Goal: Information Seeking & Learning: Learn about a topic

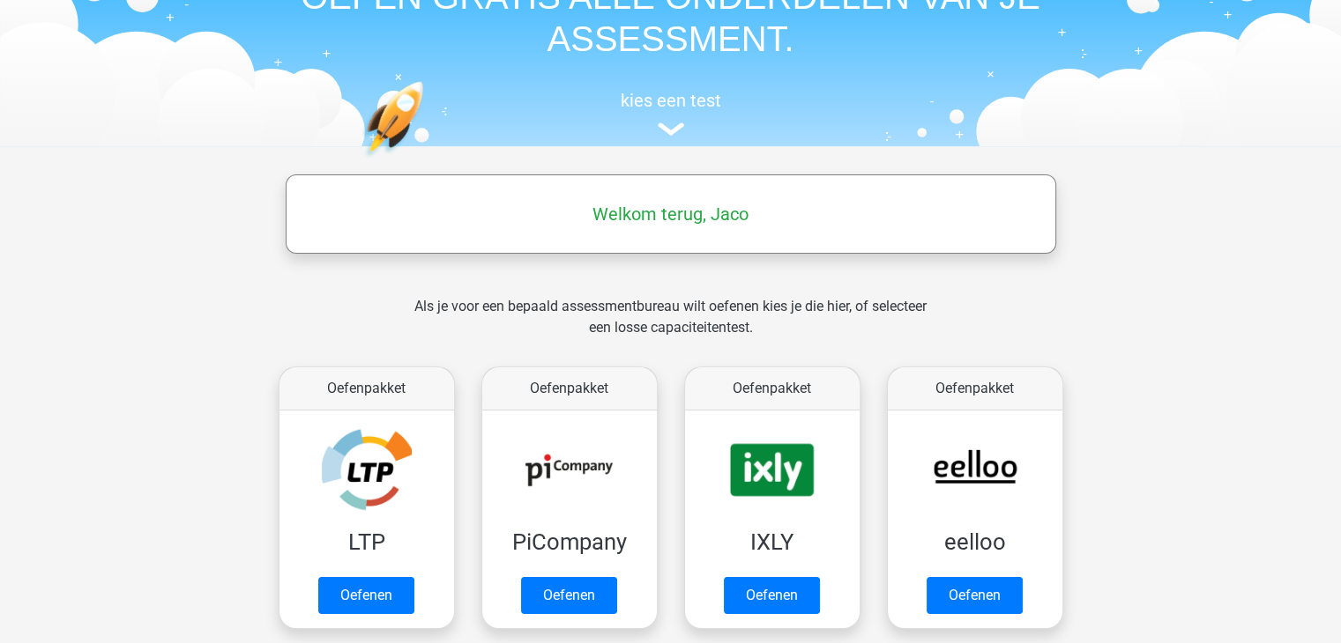
scroll to position [264, 0]
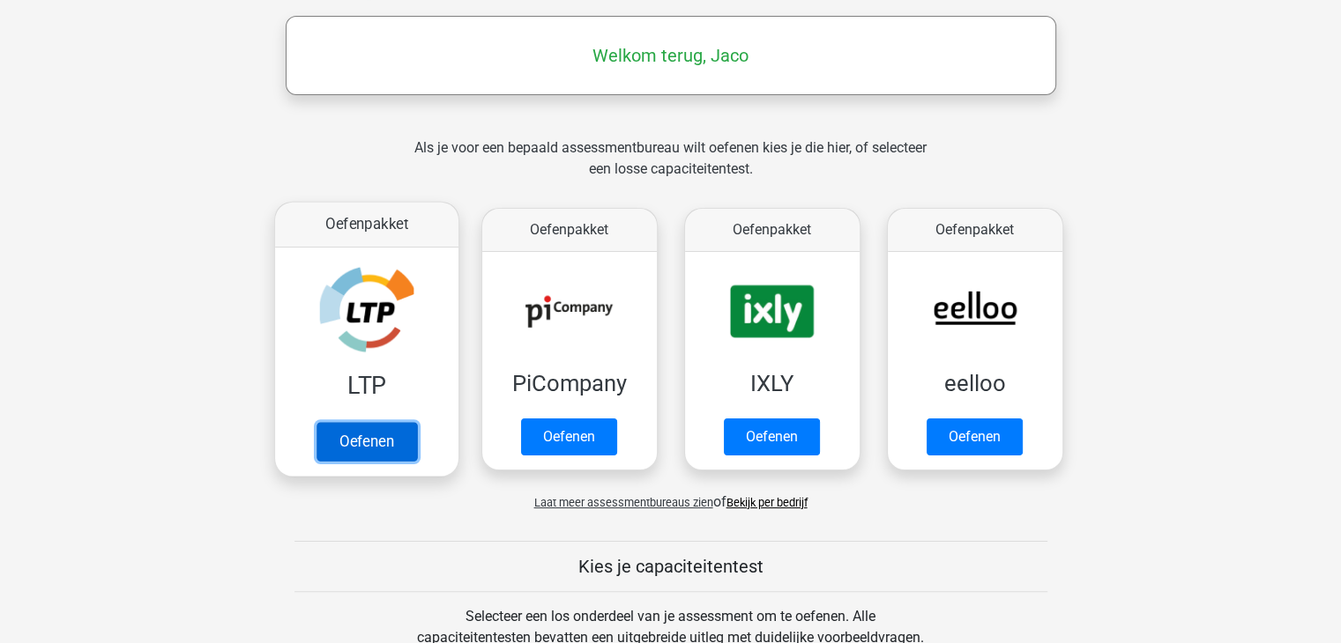
click at [363, 436] on link "Oefenen" at bounding box center [366, 441] width 100 height 39
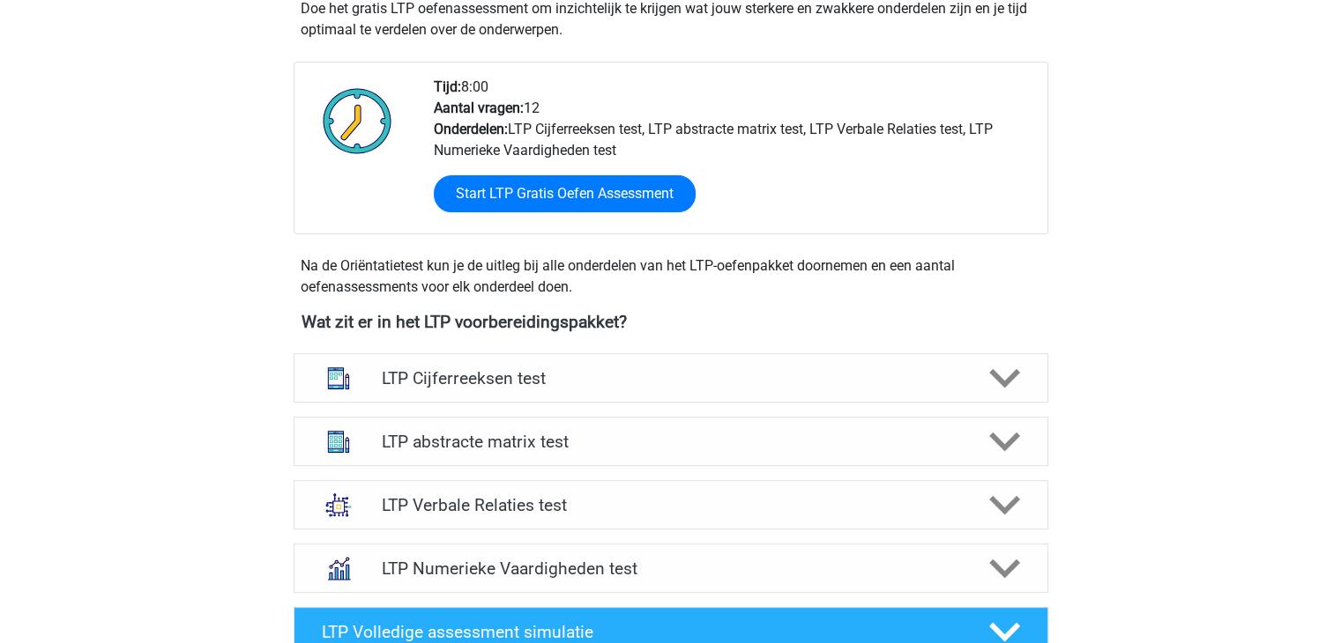
scroll to position [441, 0]
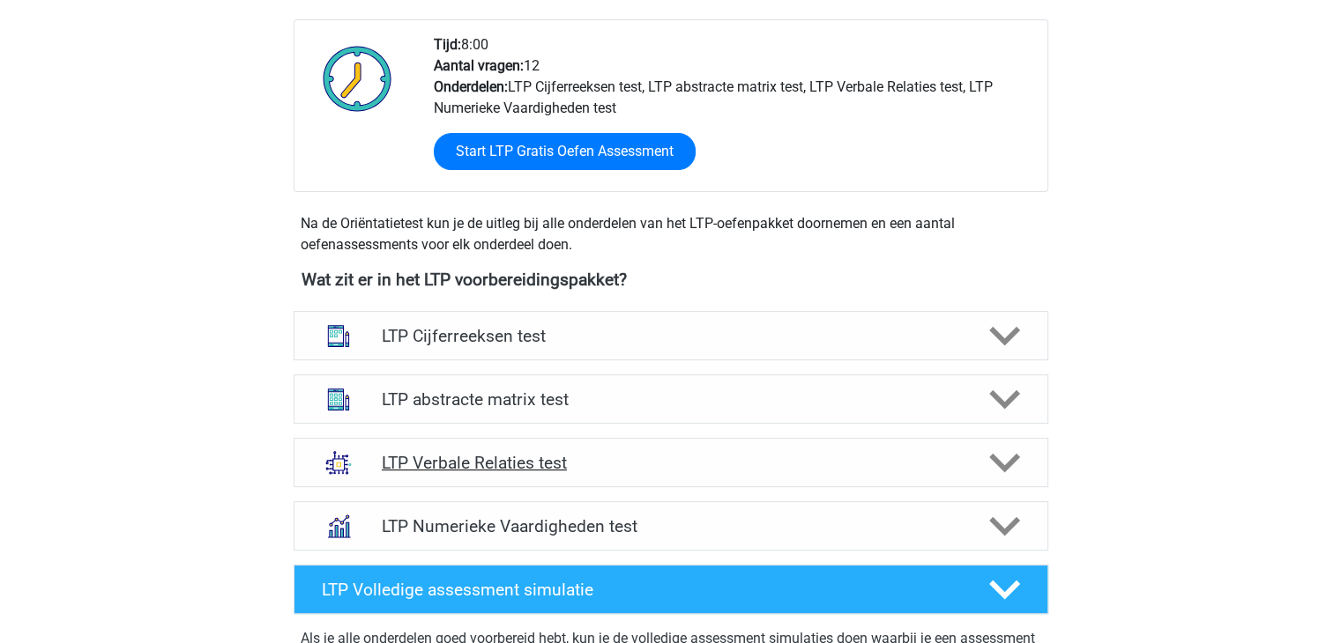
click at [995, 459] on polygon at bounding box center [1004, 463] width 31 height 19
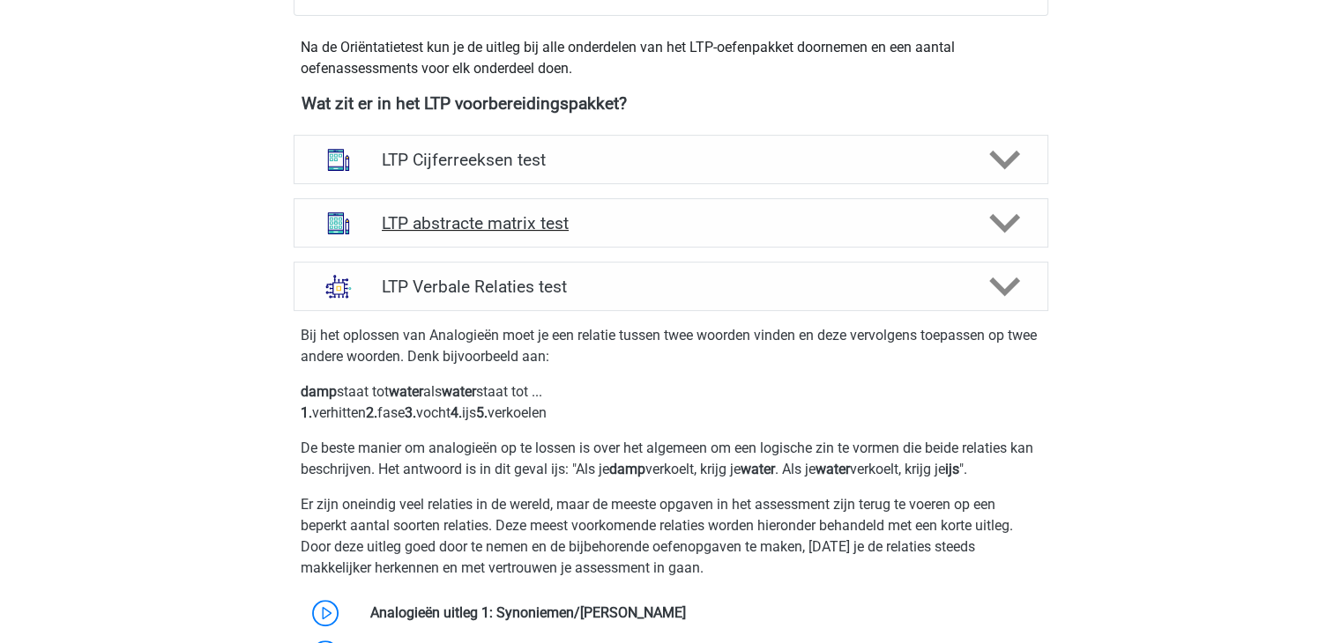
scroll to position [617, 0]
click at [462, 222] on h4 "LTP abstracte matrix test" at bounding box center [670, 223] width 577 height 20
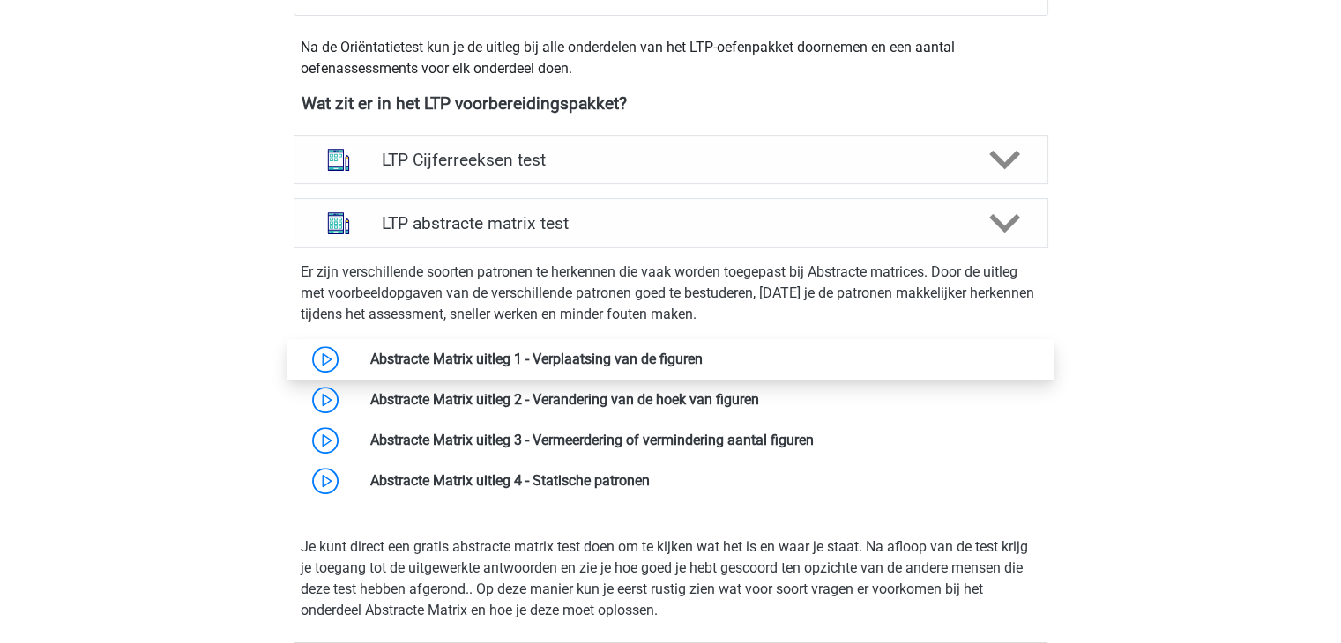
click at [702, 360] on link at bounding box center [702, 359] width 0 height 17
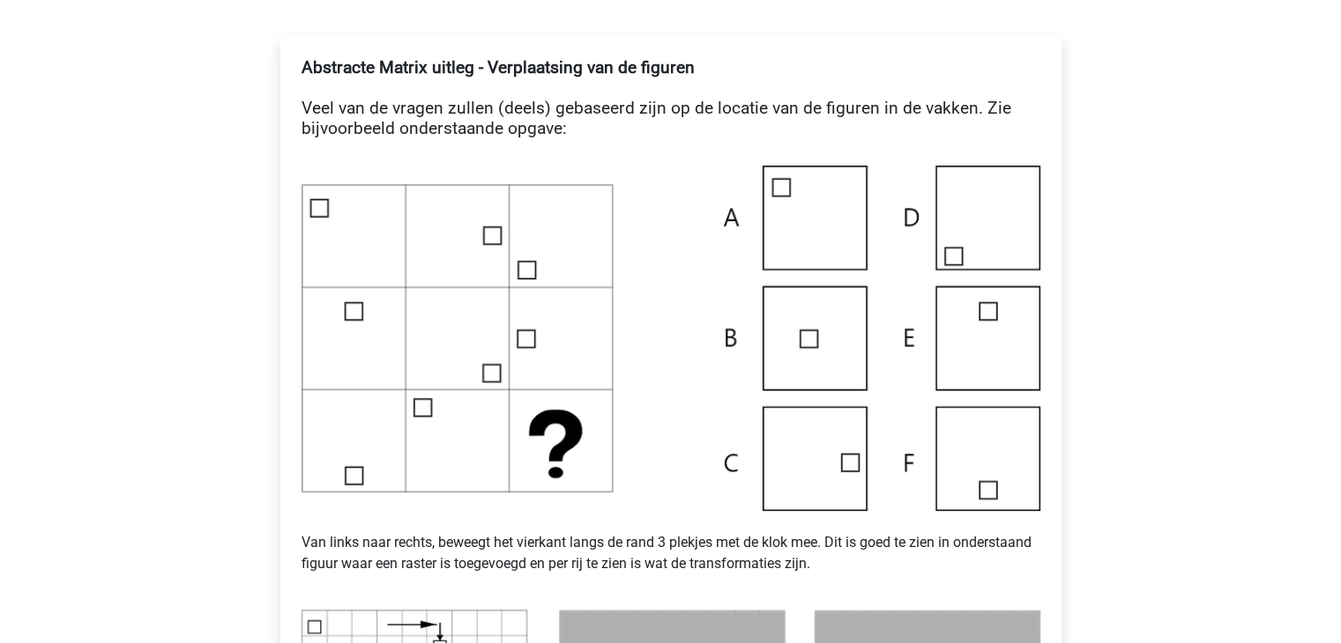
scroll to position [353, 0]
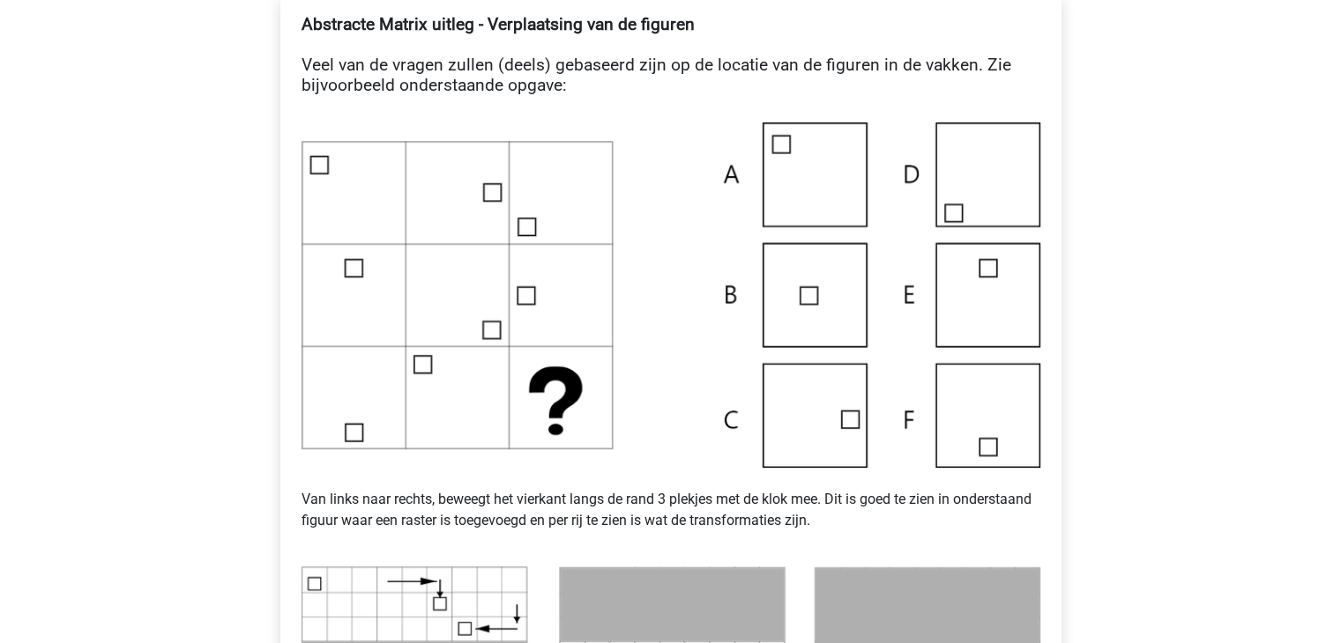
click at [844, 410] on img at bounding box center [670, 295] width 739 height 345
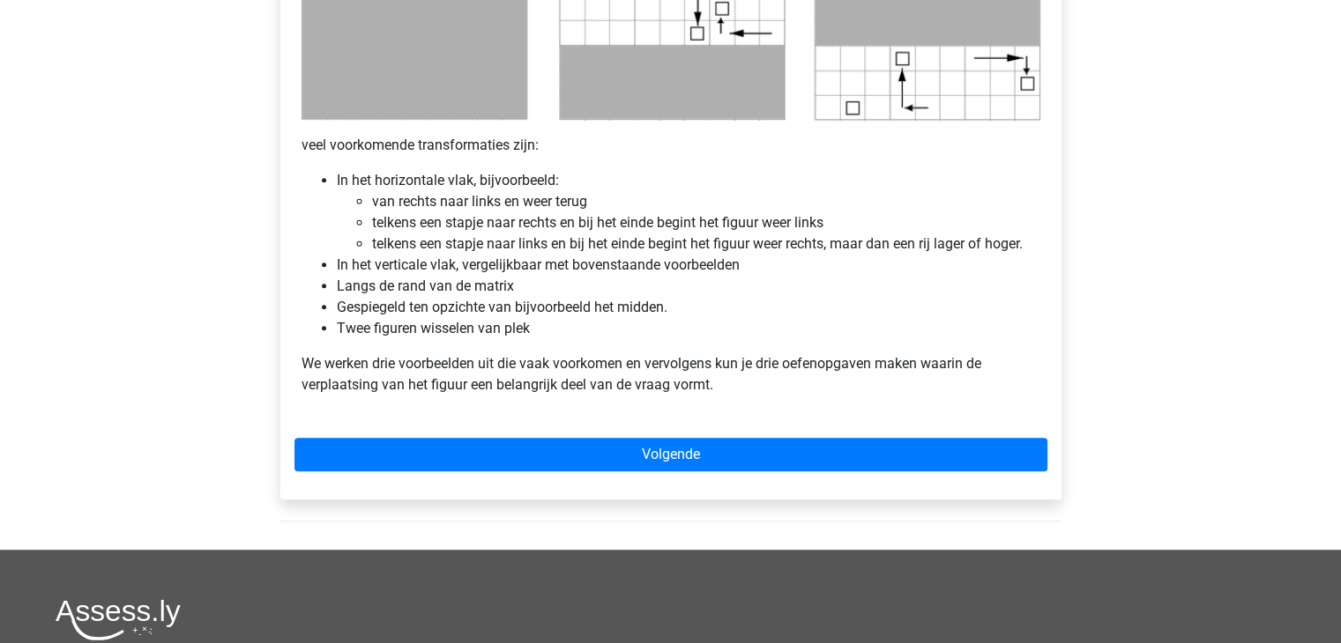
scroll to position [1058, 0]
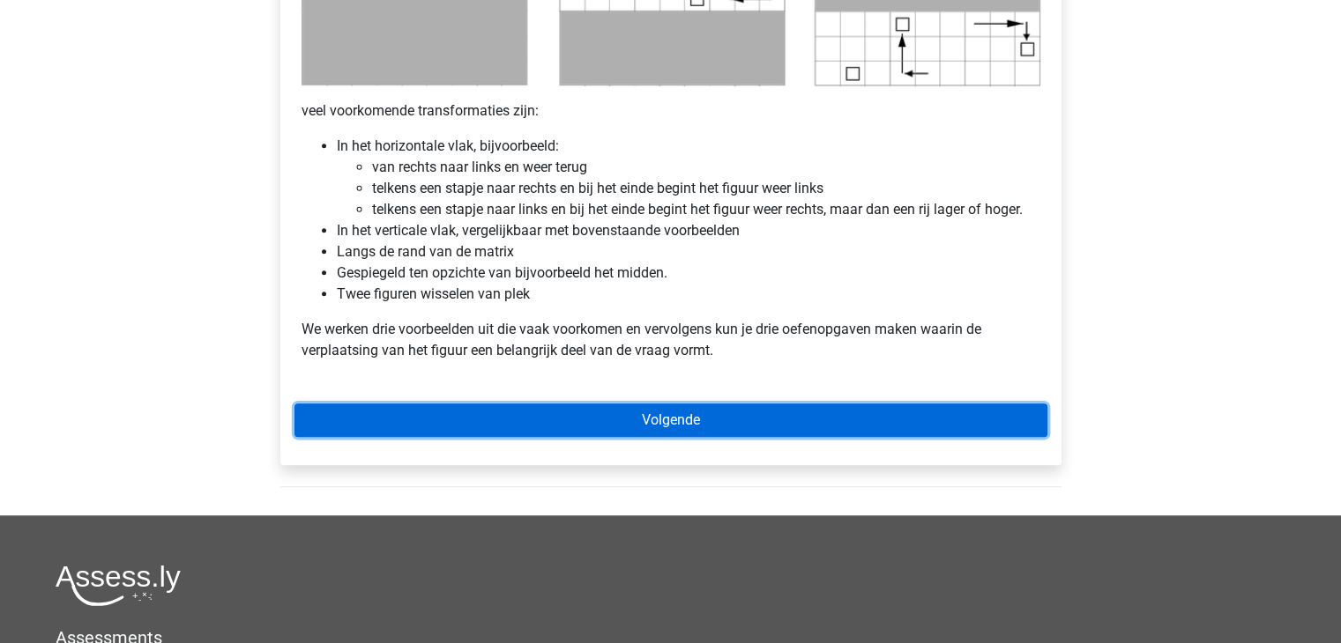
click at [723, 426] on link "Volgende" at bounding box center [670, 420] width 753 height 33
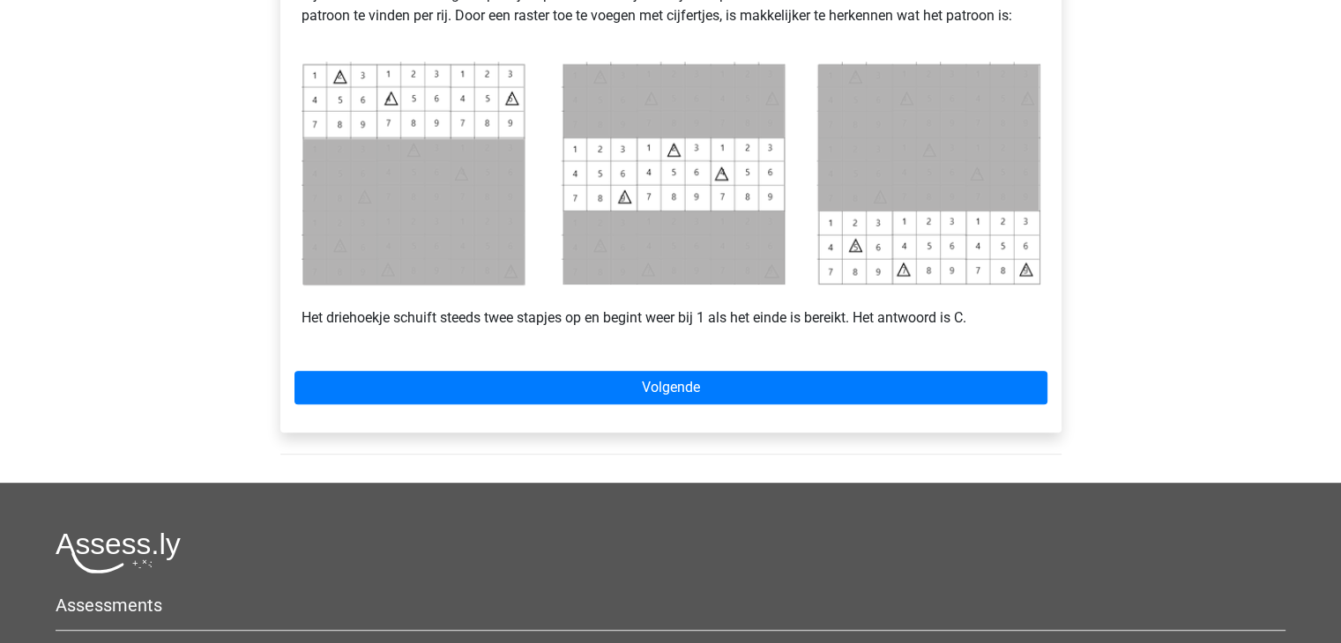
scroll to position [881, 0]
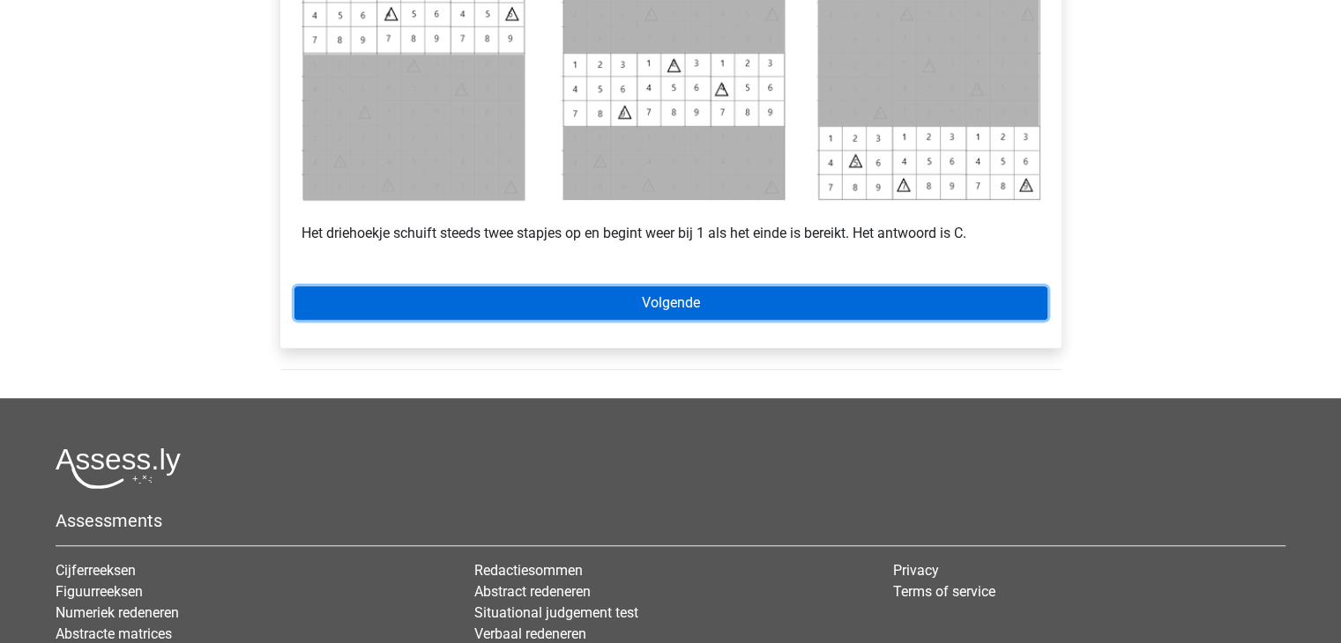
click at [740, 301] on link "Volgende" at bounding box center [670, 302] width 753 height 33
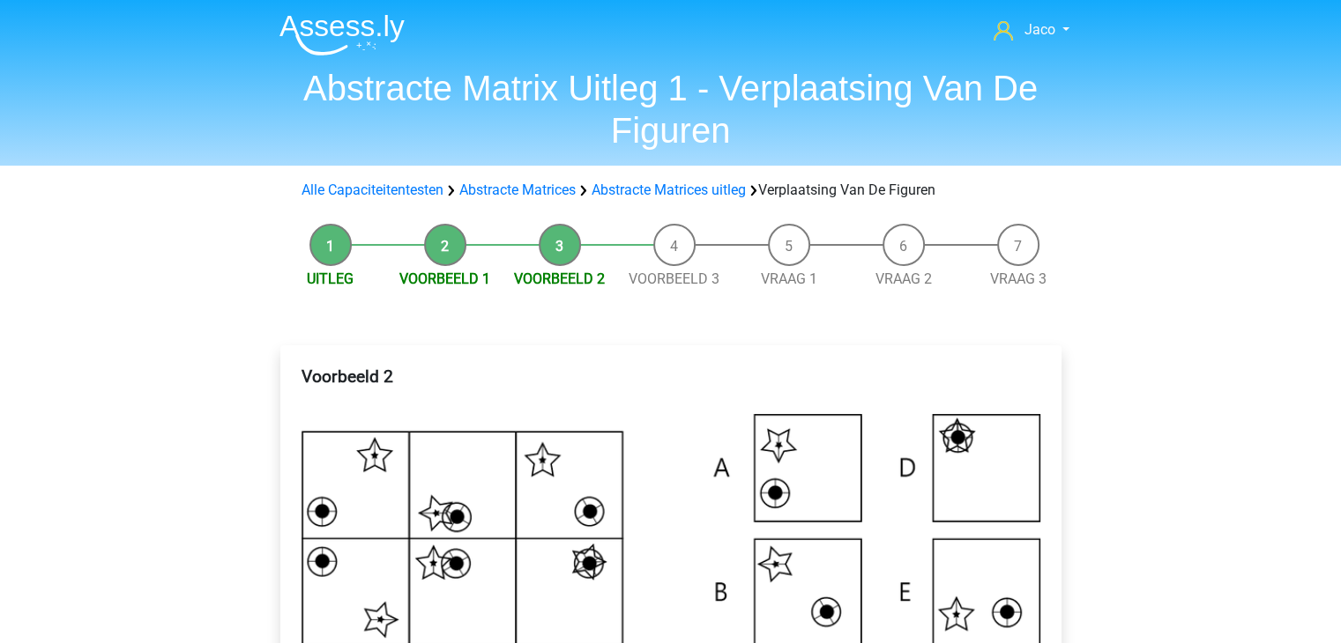
click at [338, 254] on li "Uitleg" at bounding box center [330, 257] width 115 height 66
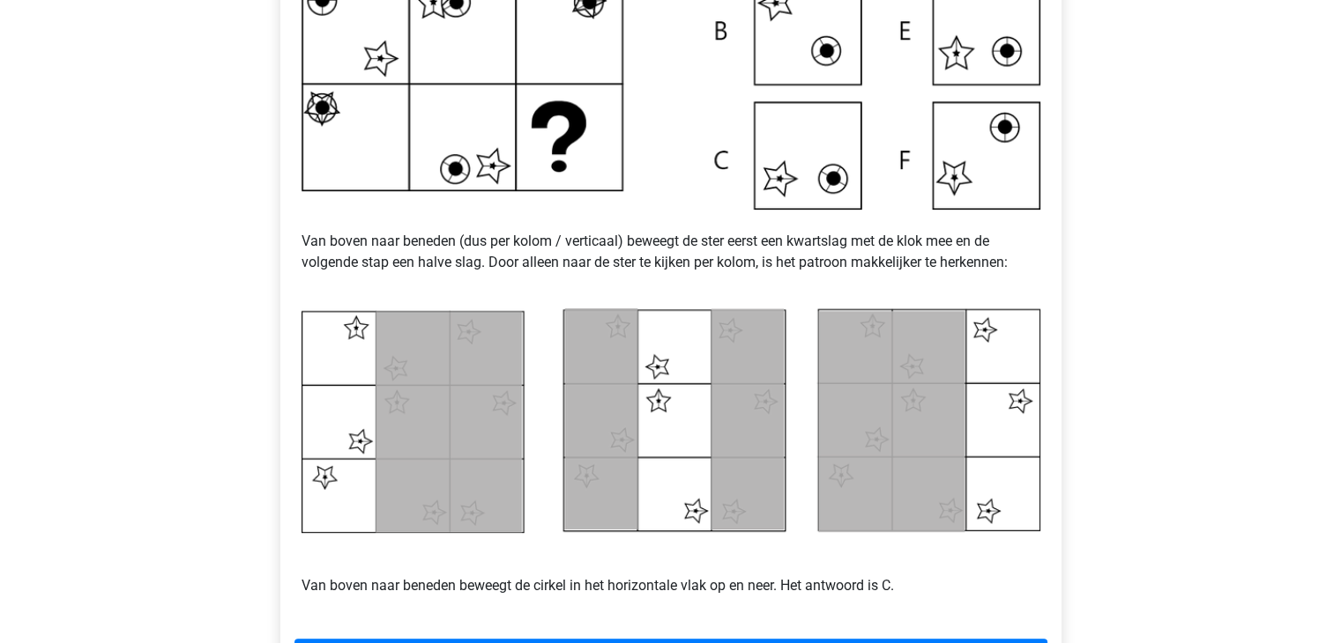
scroll to position [617, 0]
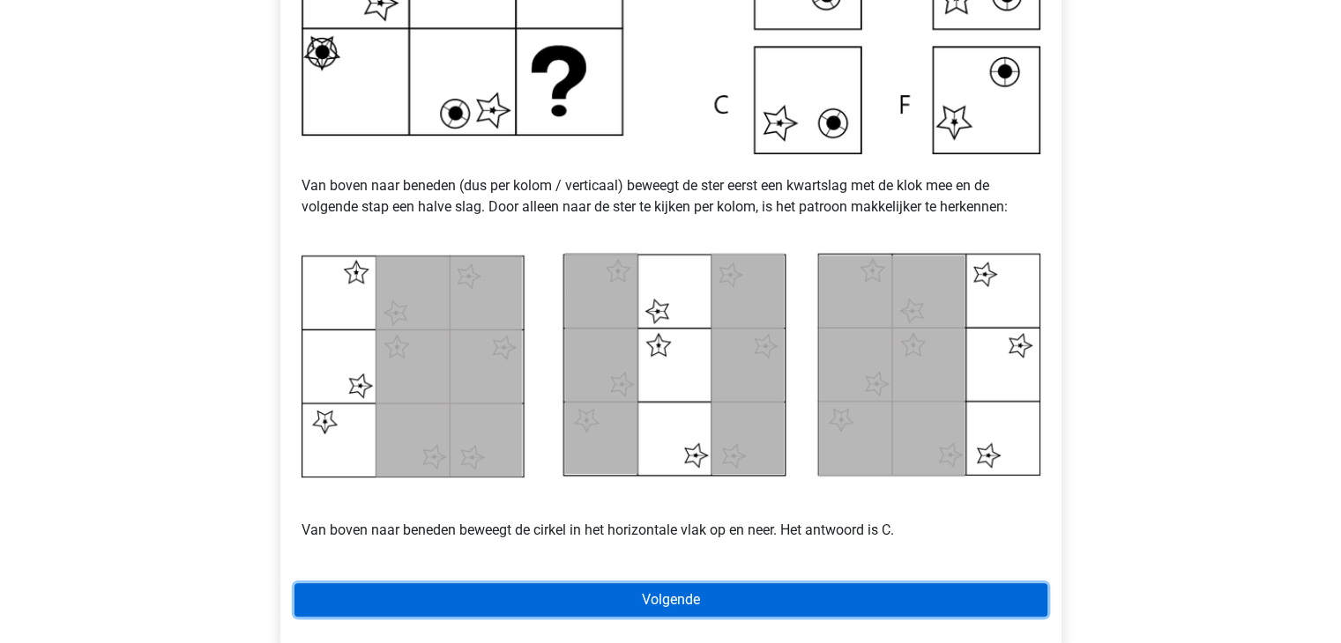
click at [764, 591] on link "Volgende" at bounding box center [670, 599] width 753 height 33
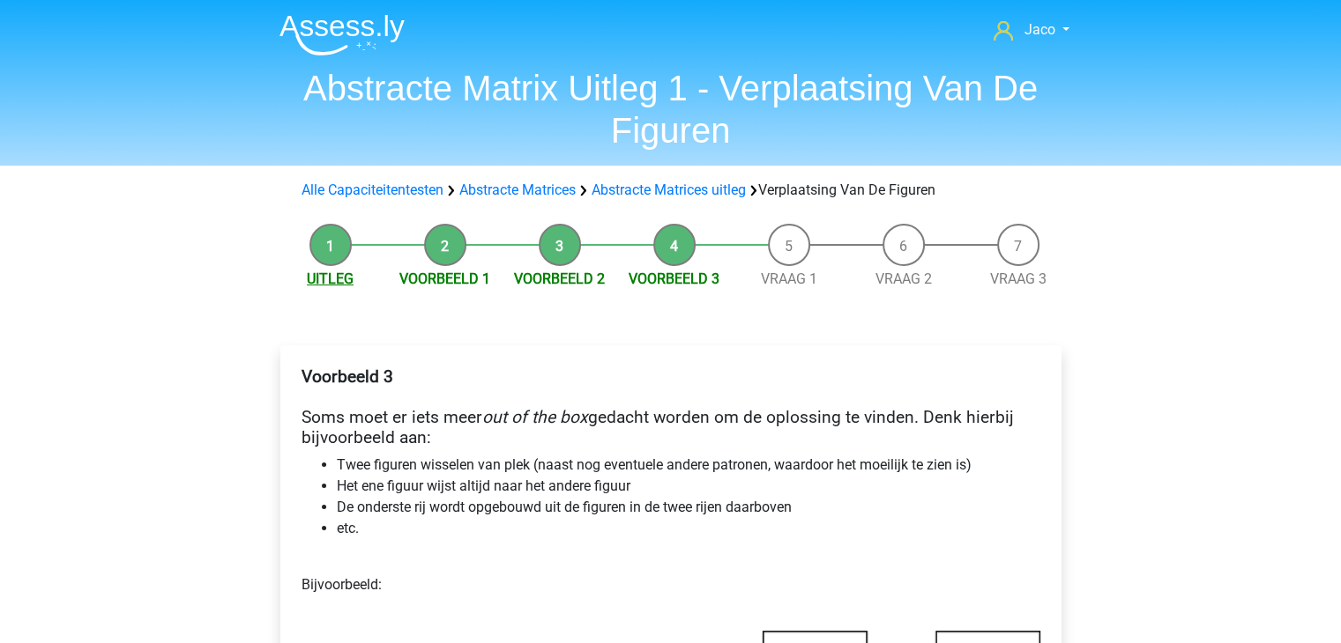
click at [336, 281] on link "Uitleg" at bounding box center [330, 279] width 47 height 17
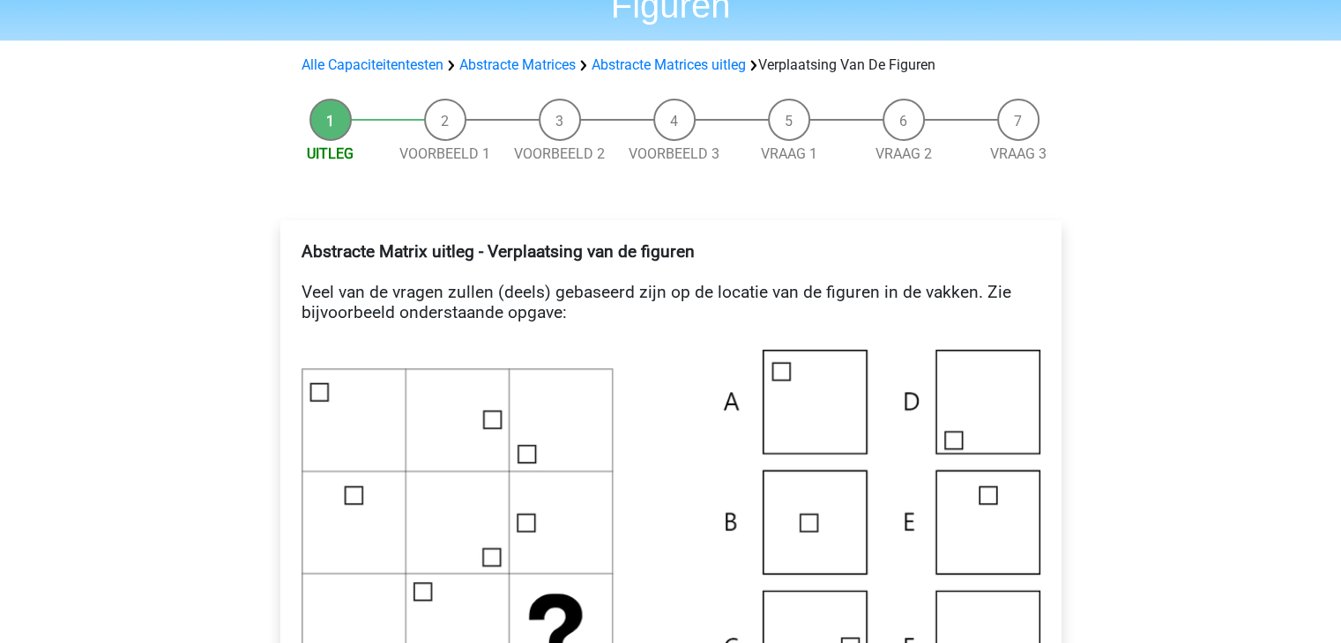
scroll to position [88, 0]
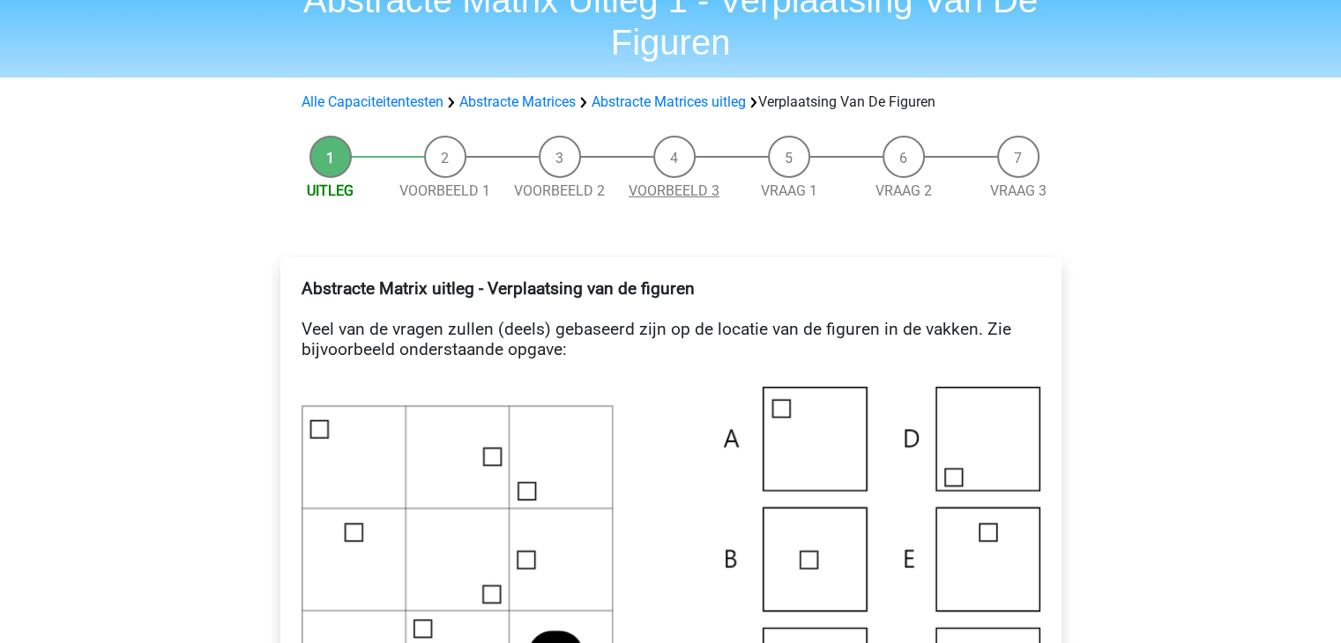
click at [656, 197] on link "Voorbeeld 3" at bounding box center [673, 190] width 91 height 17
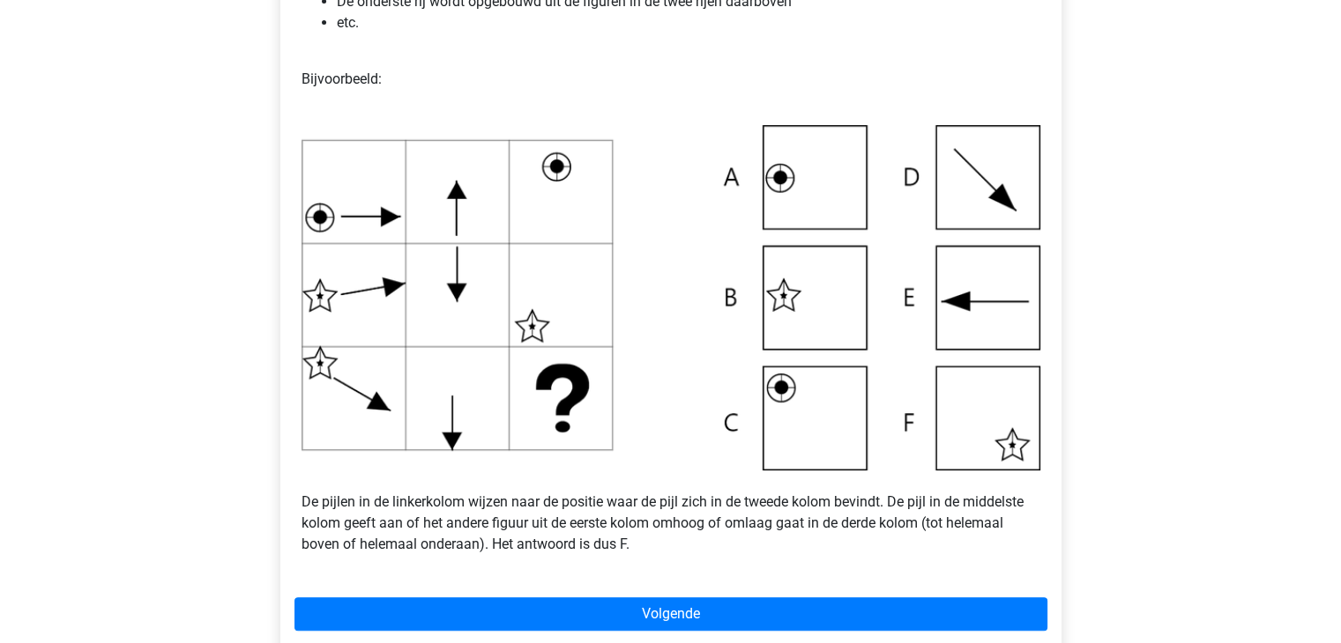
scroll to position [793, 0]
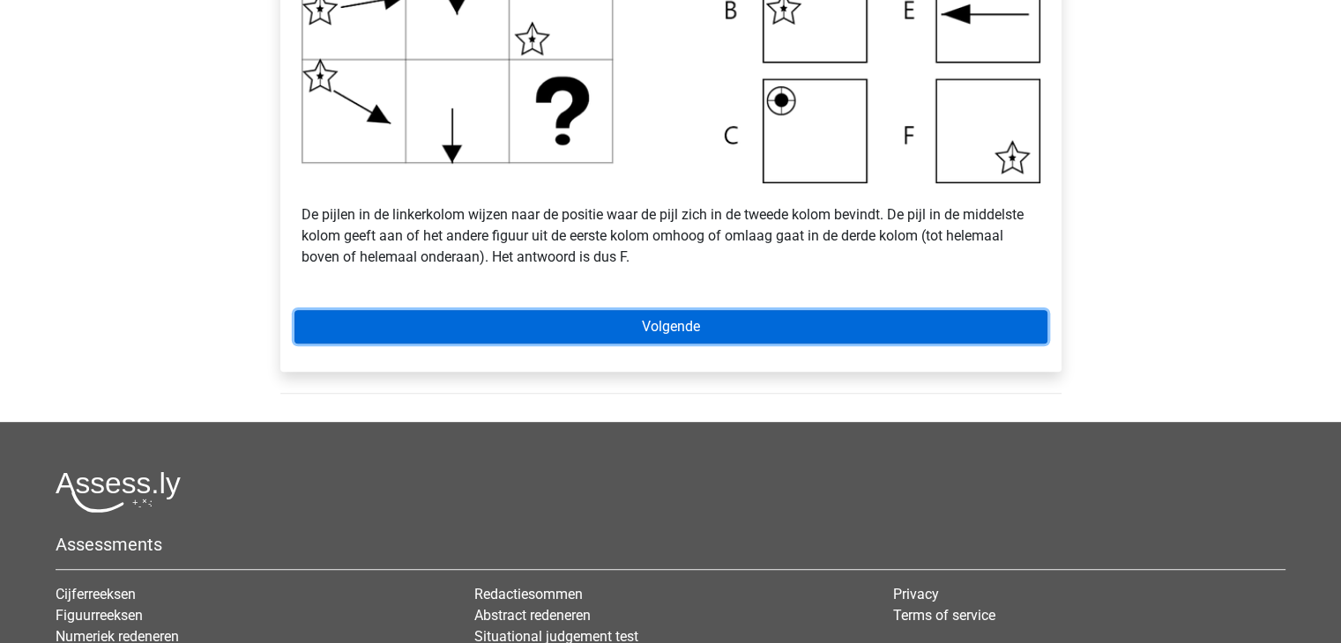
click at [726, 323] on link "Volgende" at bounding box center [670, 326] width 753 height 33
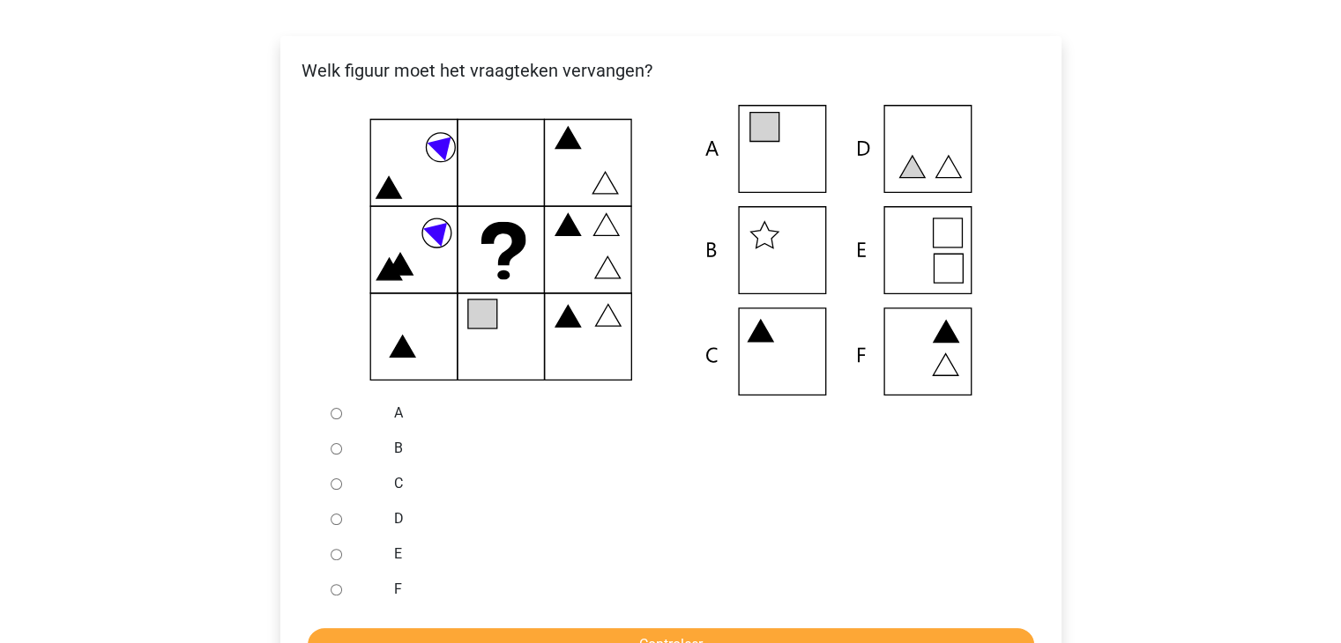
scroll to position [353, 0]
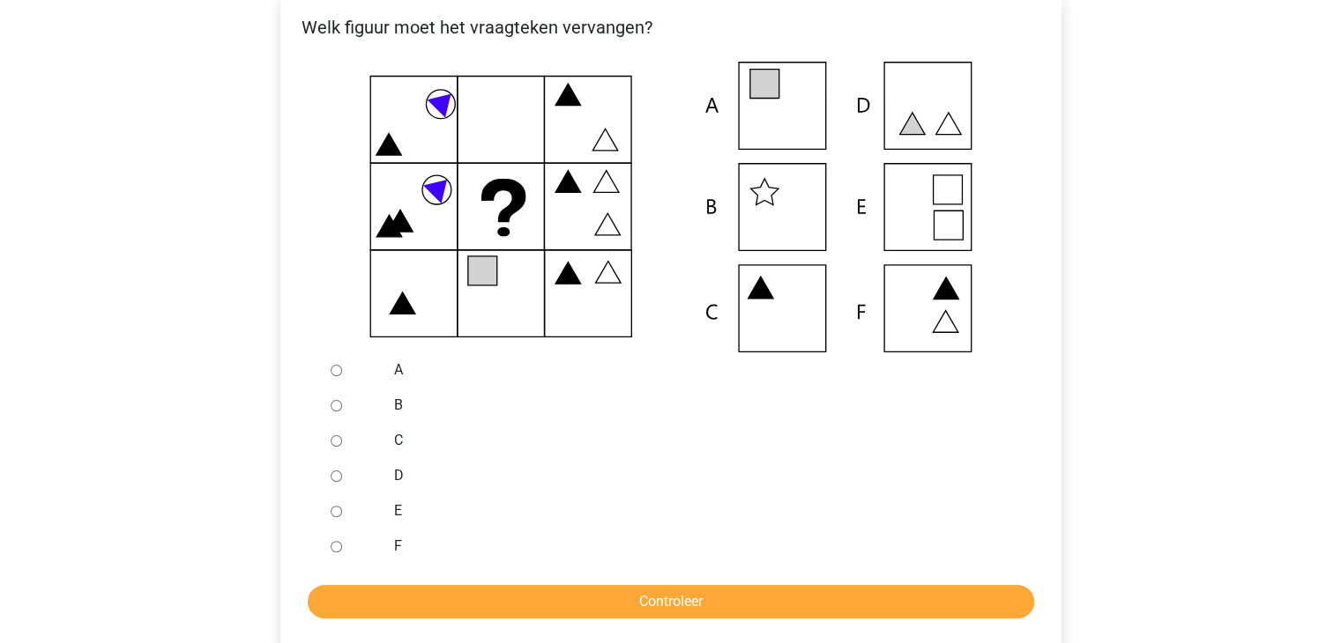
click at [338, 374] on input "A" at bounding box center [336, 370] width 11 height 11
radio input "true"
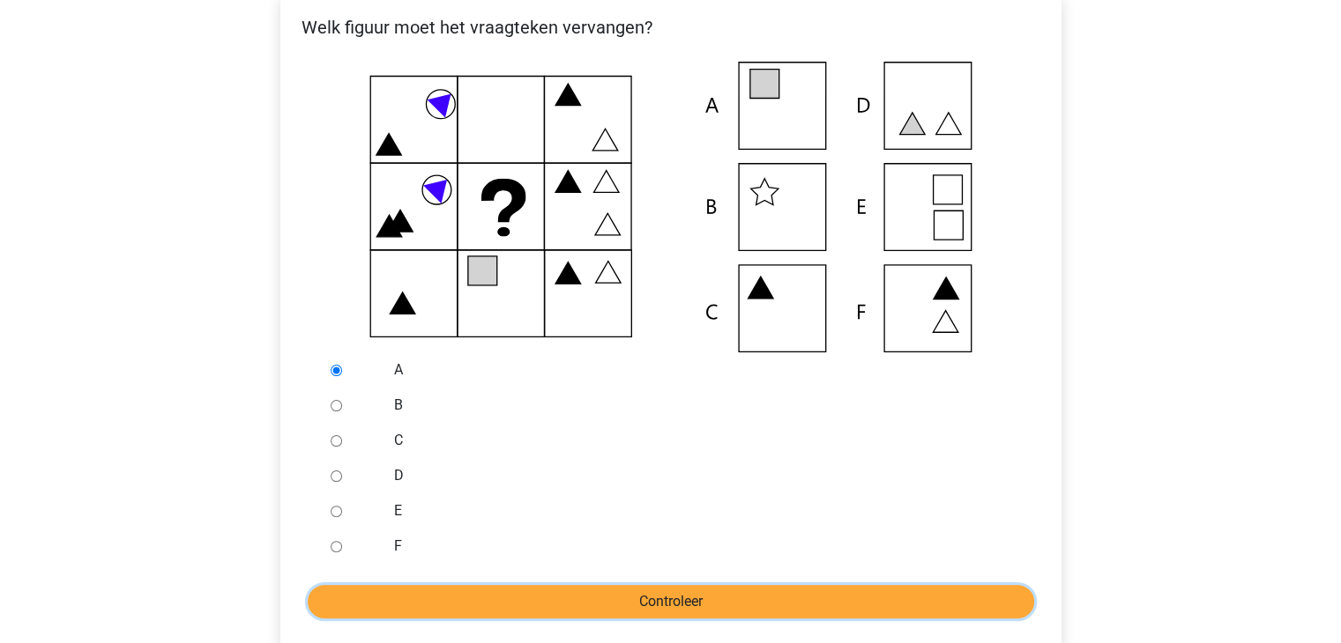
click at [691, 595] on input "Controleer" at bounding box center [671, 601] width 726 height 33
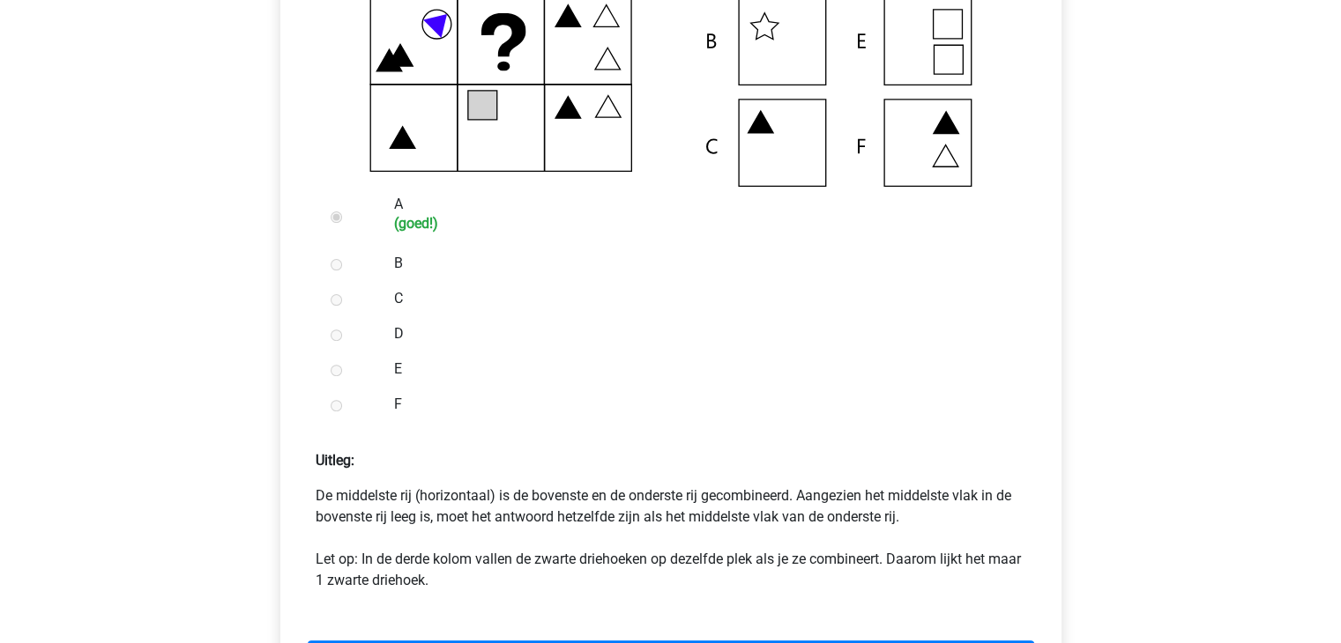
scroll to position [705, 0]
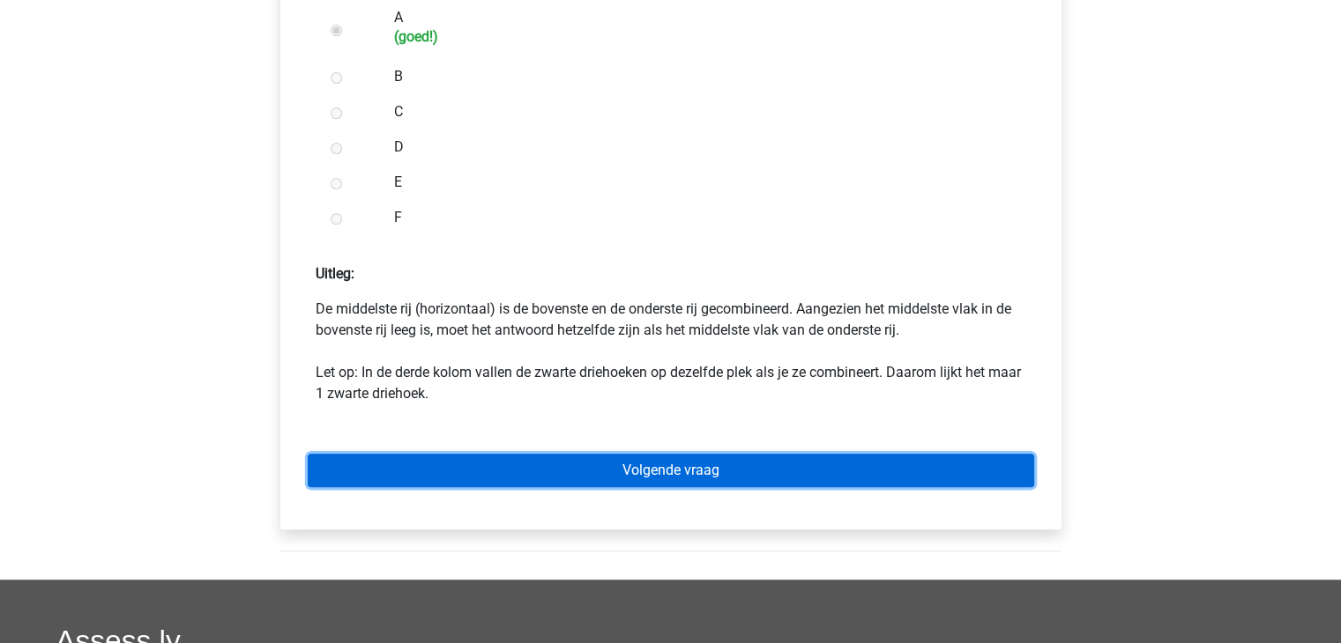
click at [703, 477] on link "Volgende vraag" at bounding box center [671, 470] width 726 height 33
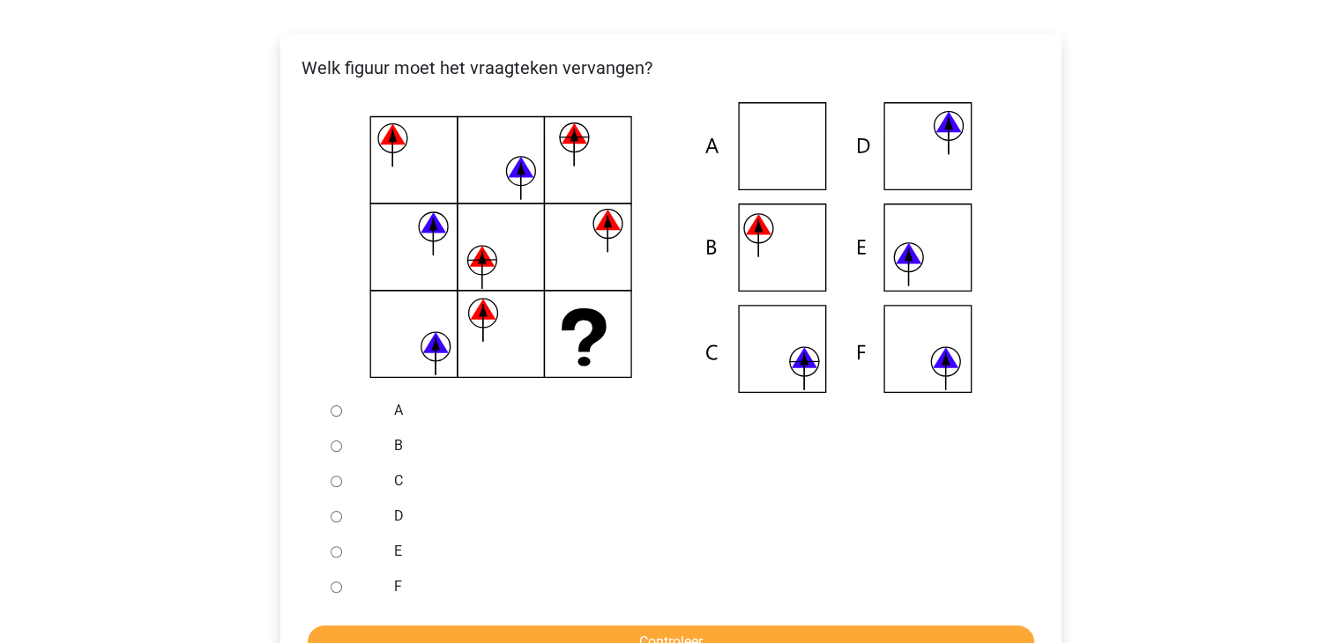
scroll to position [353, 0]
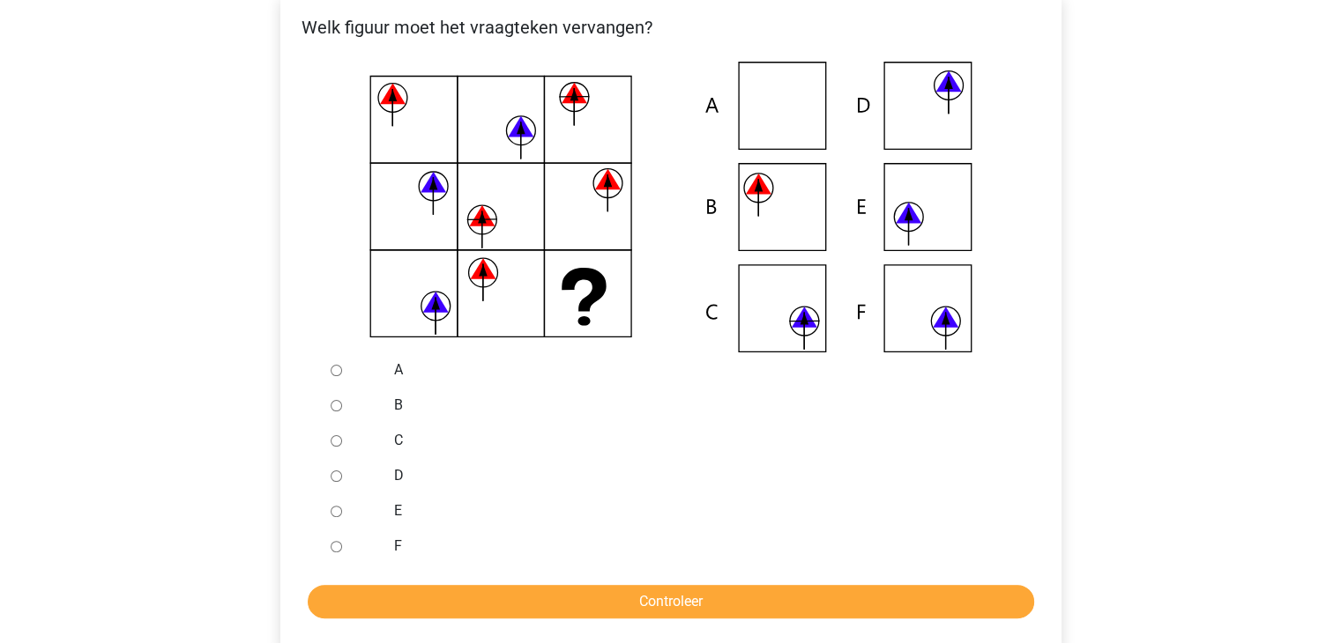
click at [338, 477] on input "D" at bounding box center [336, 476] width 11 height 11
radio input "true"
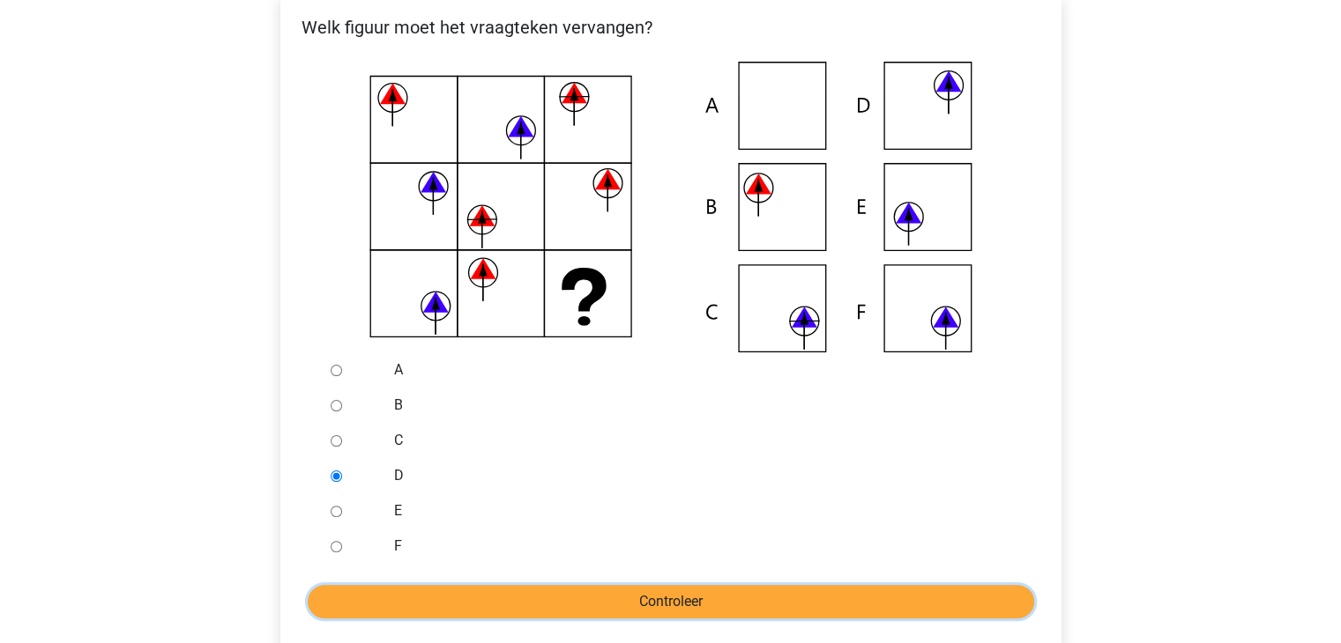
click at [717, 600] on input "Controleer" at bounding box center [671, 601] width 726 height 33
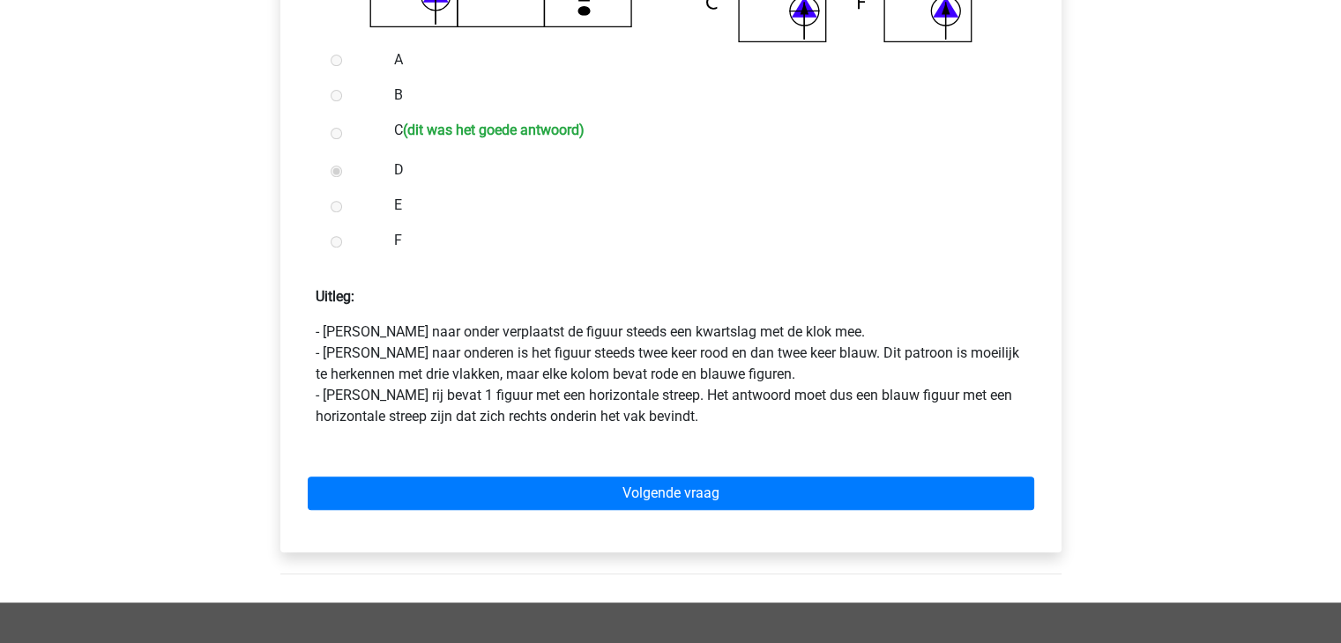
scroll to position [705, 0]
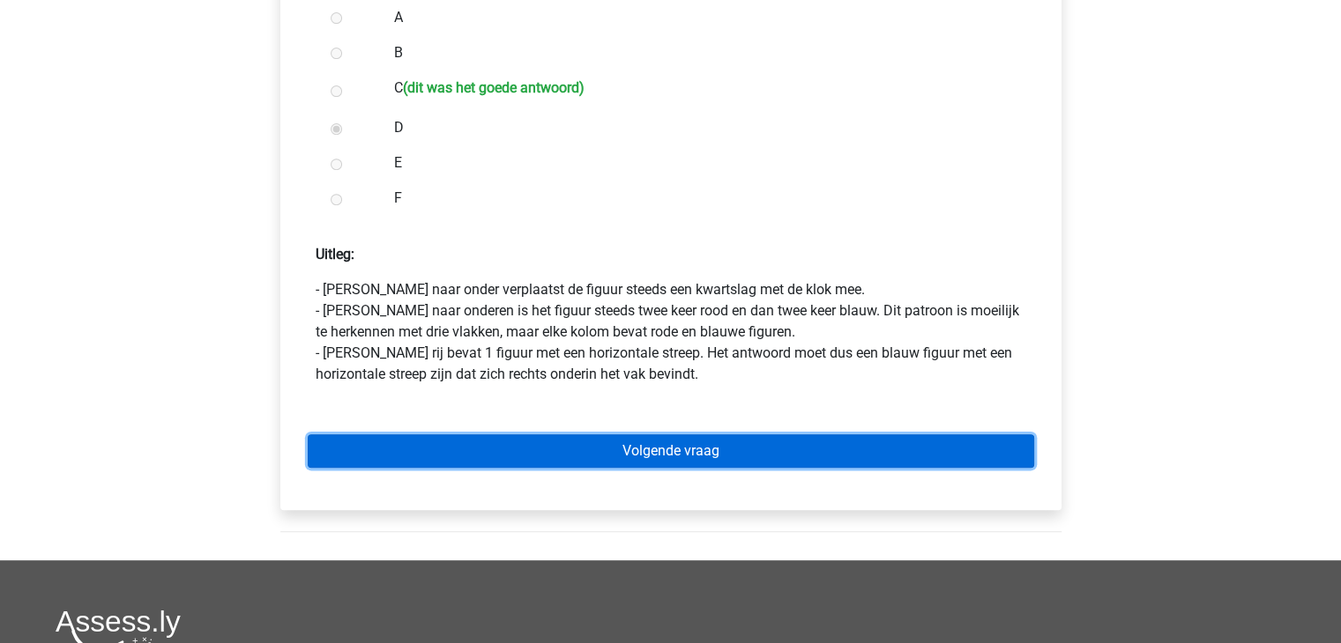
click at [779, 458] on link "Volgende vraag" at bounding box center [671, 451] width 726 height 33
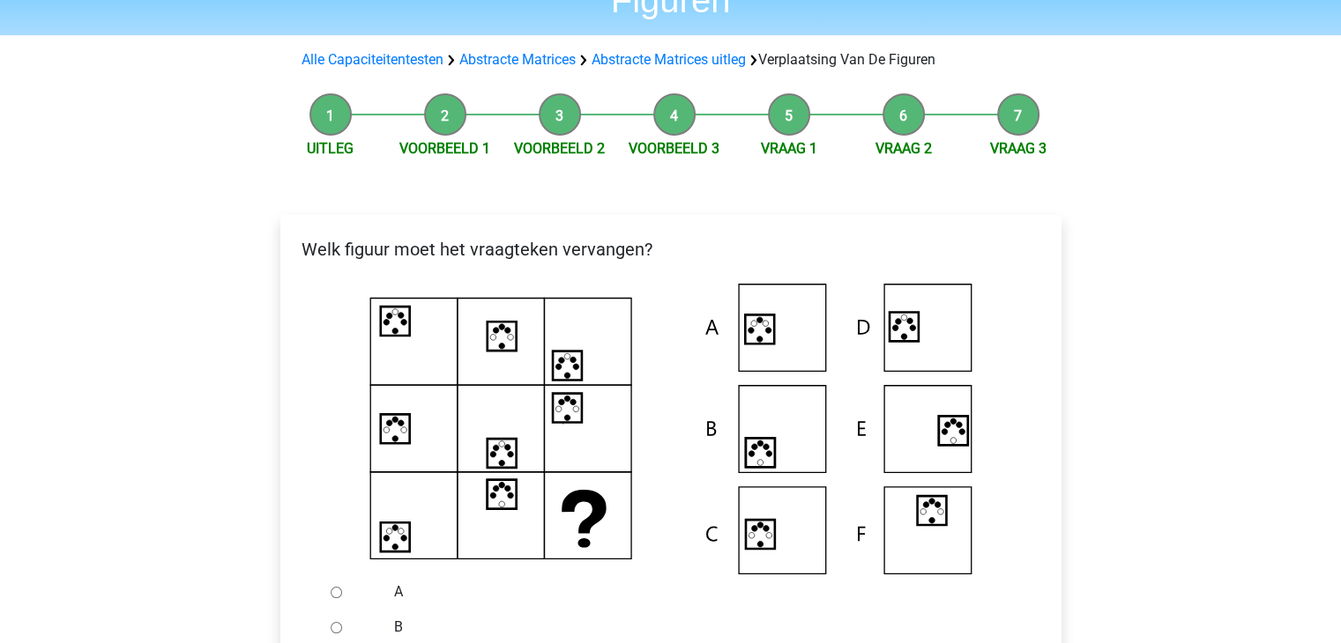
scroll to position [176, 0]
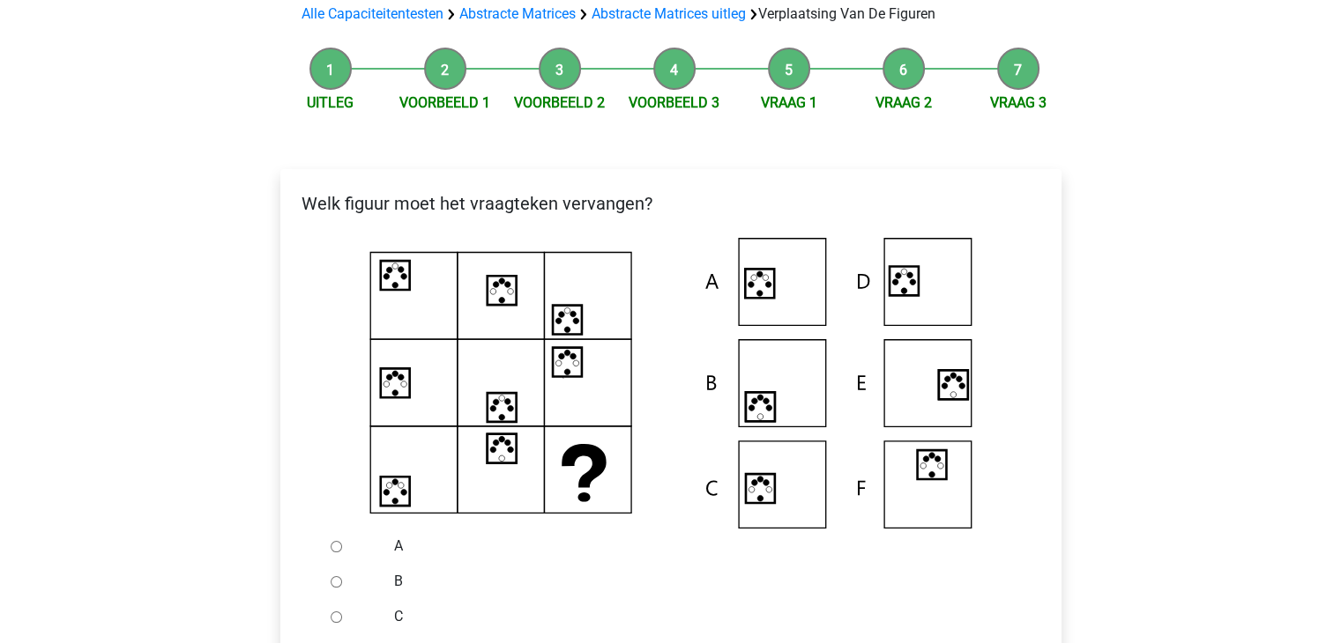
click at [332, 546] on input "A" at bounding box center [336, 546] width 11 height 11
radio input "true"
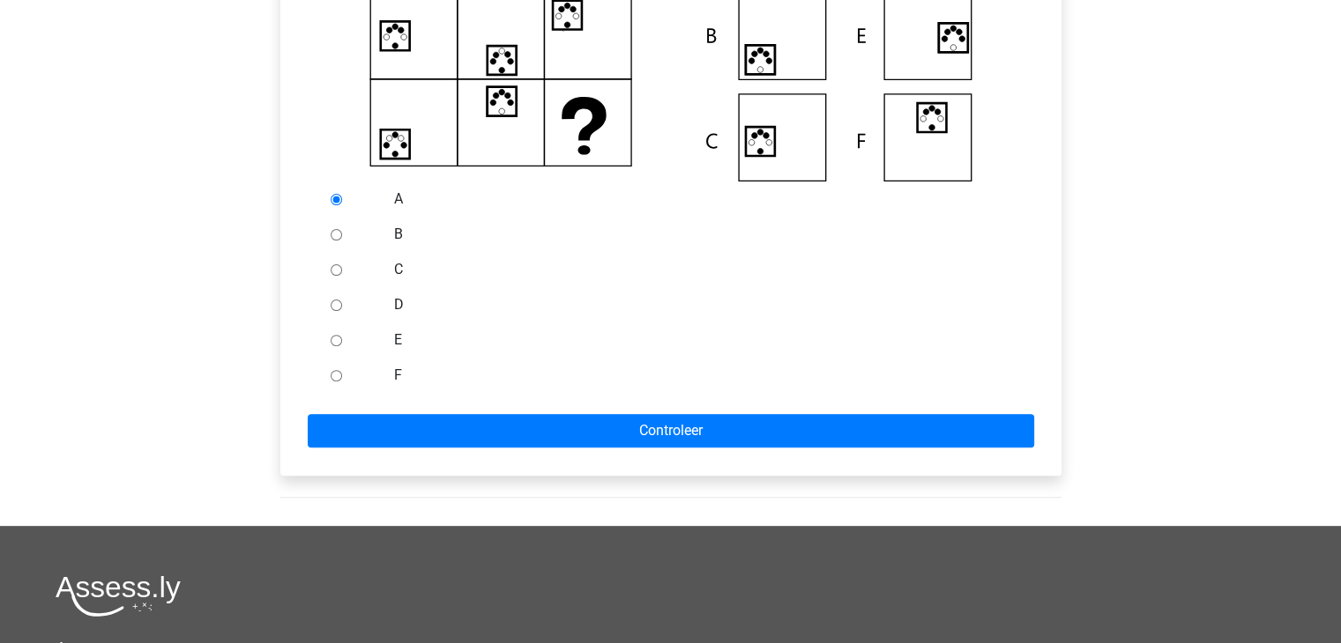
scroll to position [529, 0]
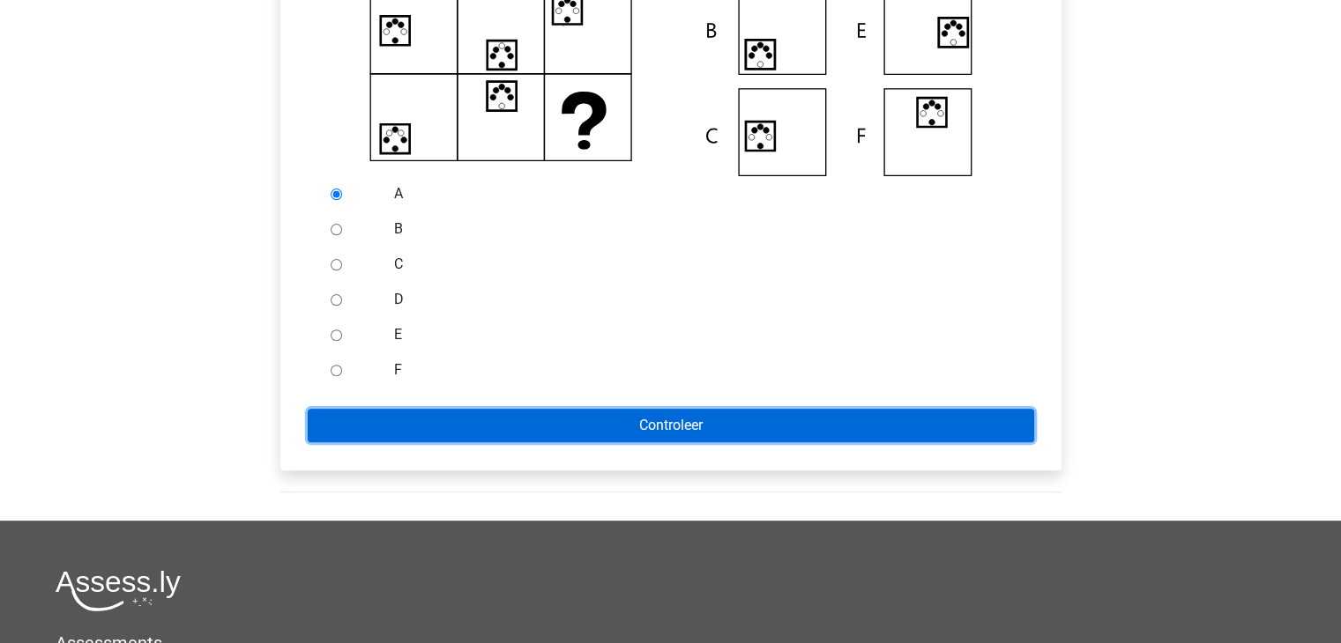
click at [702, 432] on input "Controleer" at bounding box center [671, 425] width 726 height 33
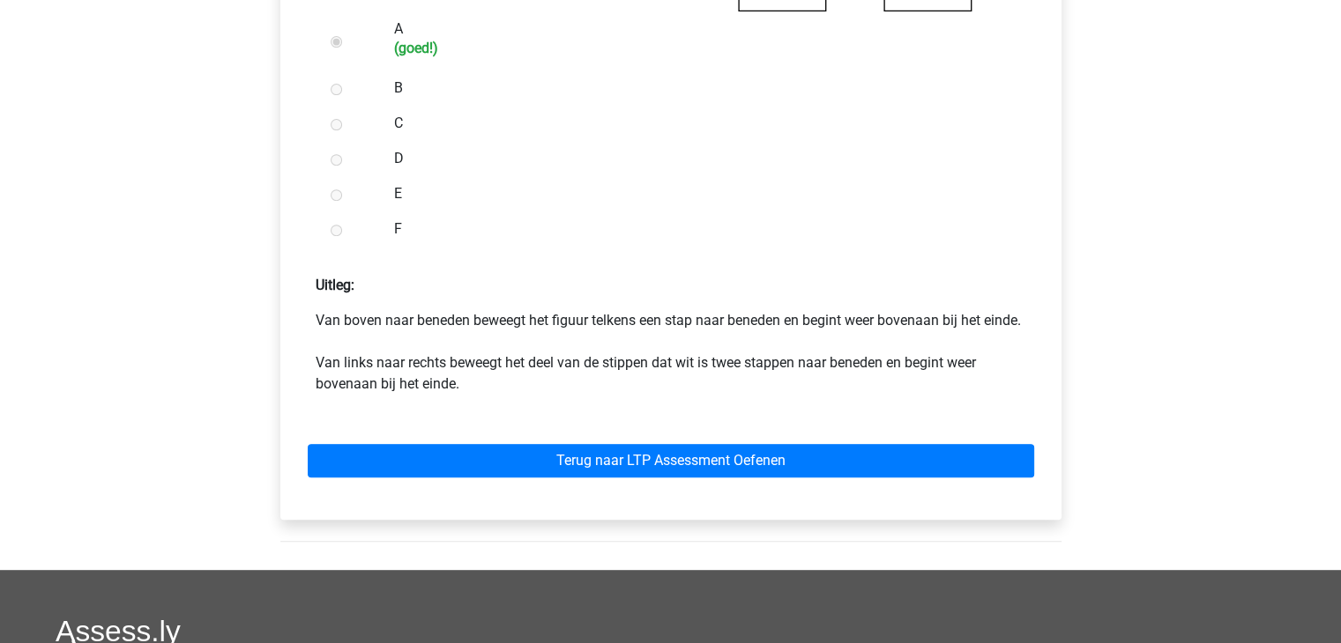
scroll to position [705, 0]
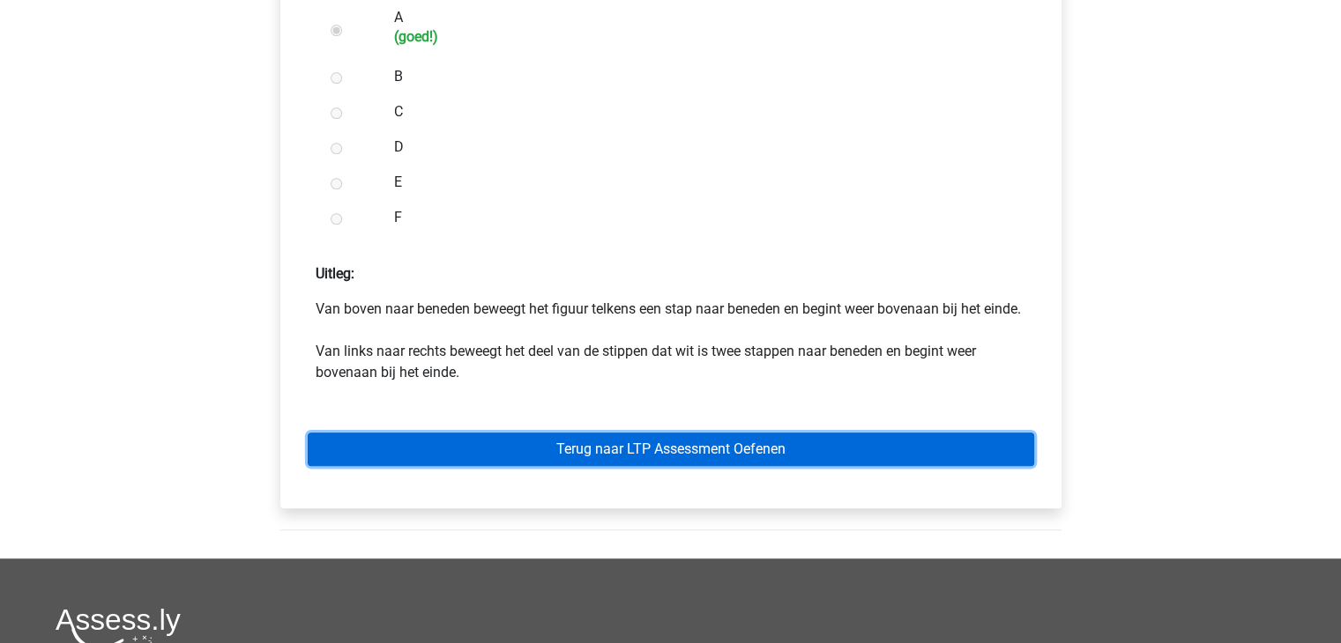
click at [769, 466] on link "Terug naar LTP Assessment Oefenen" at bounding box center [671, 449] width 726 height 33
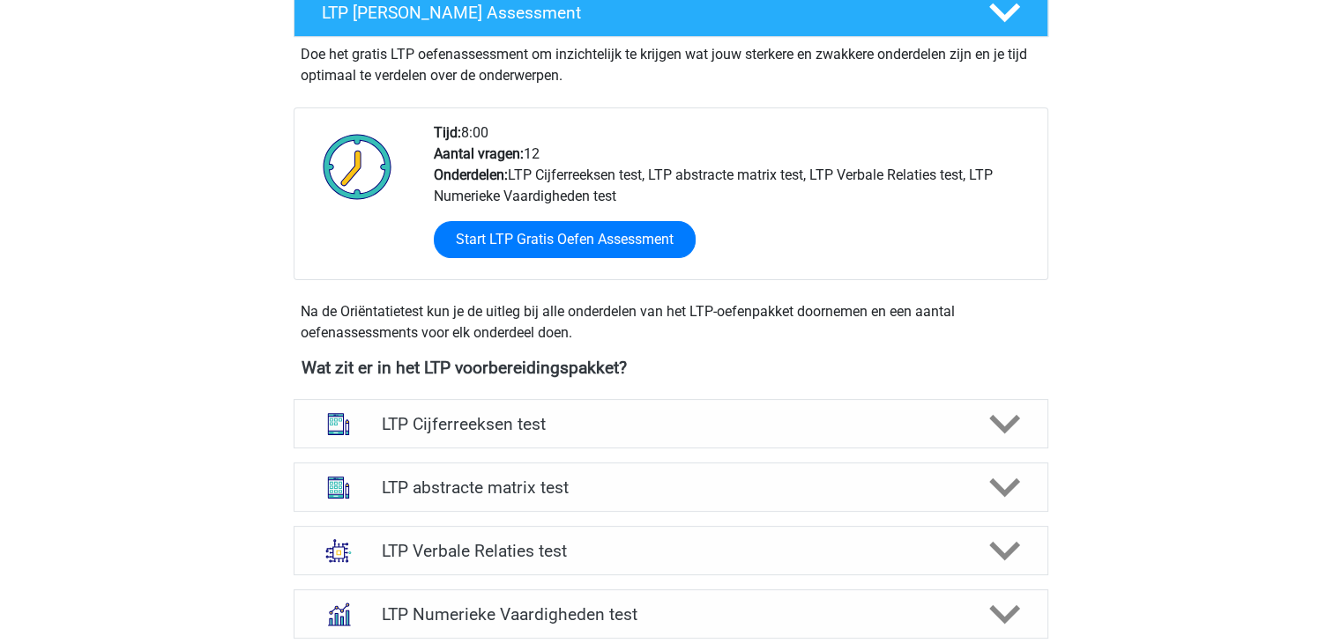
scroll to position [441, 0]
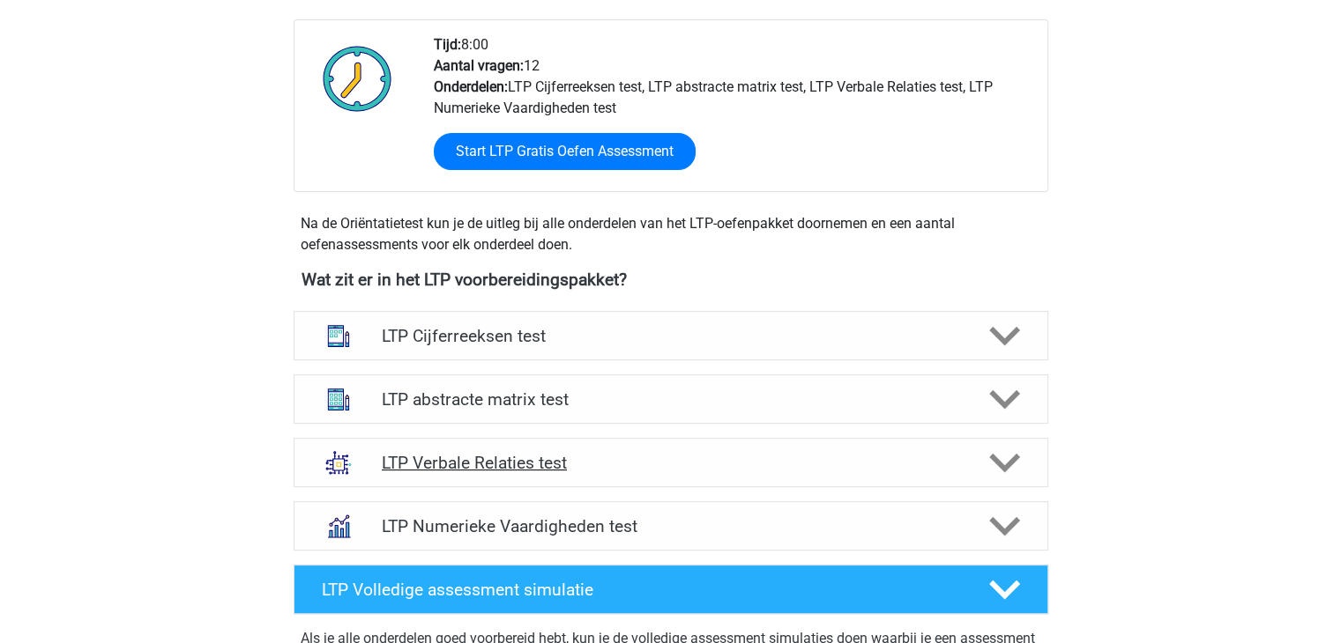
click at [513, 464] on h4 "LTP Verbale Relaties test" at bounding box center [670, 463] width 577 height 20
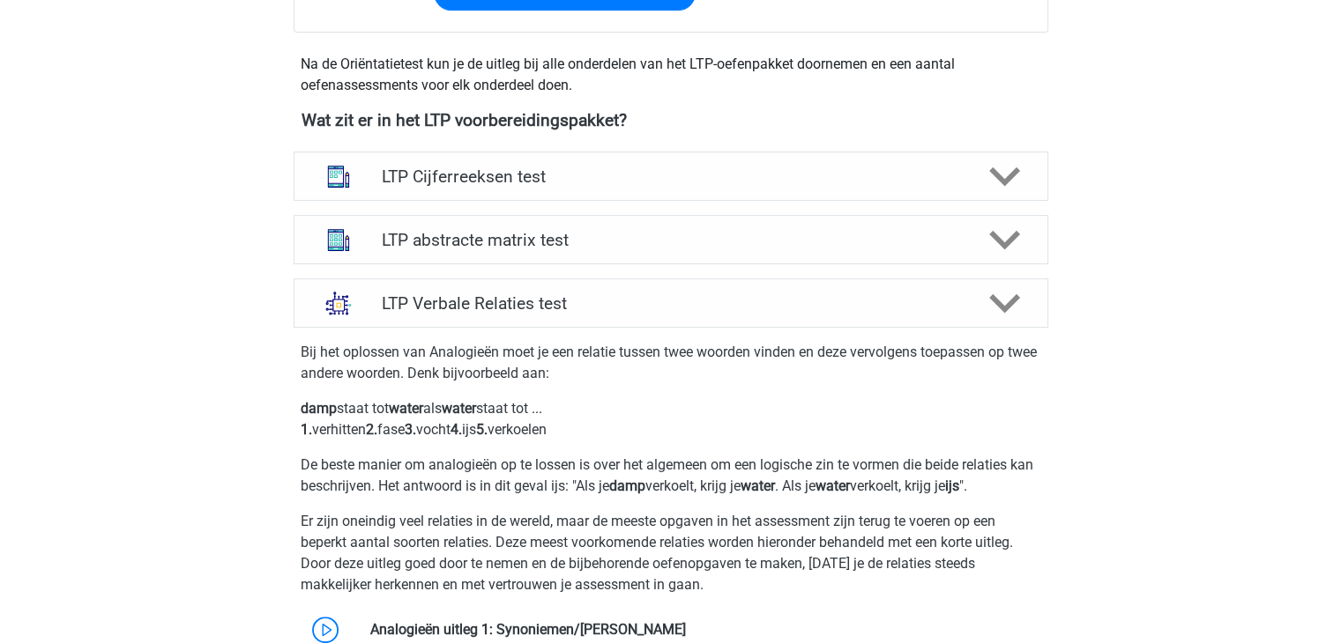
scroll to position [529, 0]
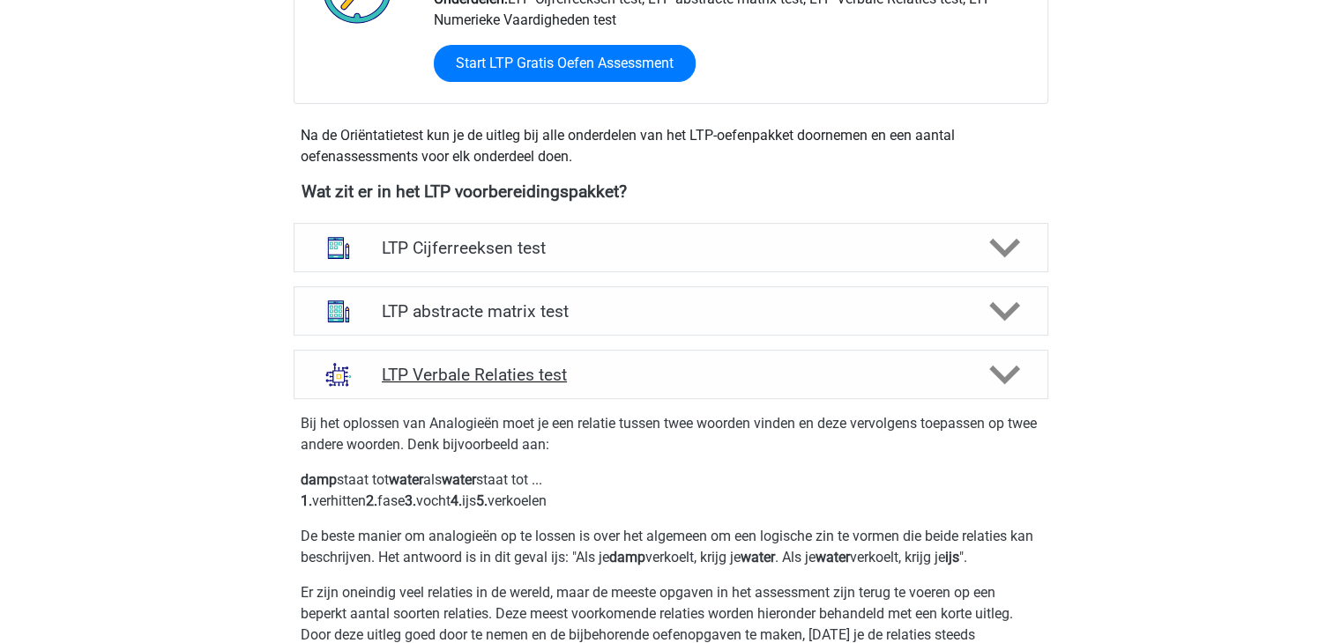
click at [1007, 380] on polygon at bounding box center [1004, 375] width 31 height 19
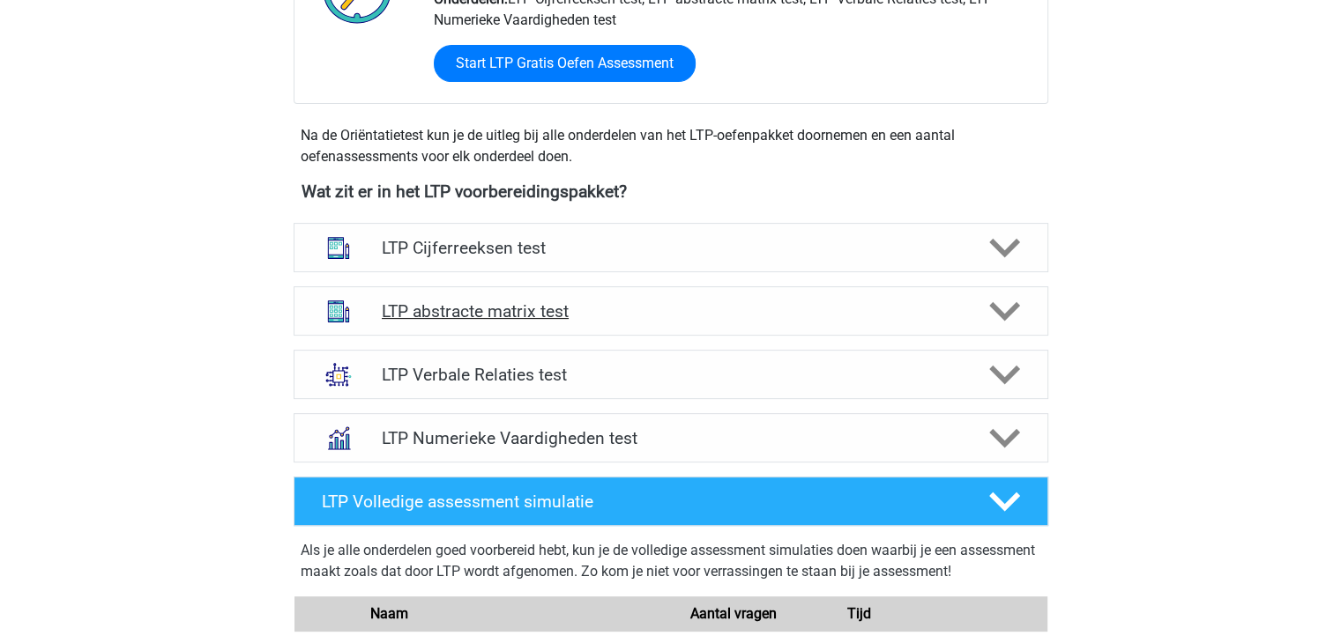
click at [1010, 315] on icon at bounding box center [1004, 311] width 31 height 31
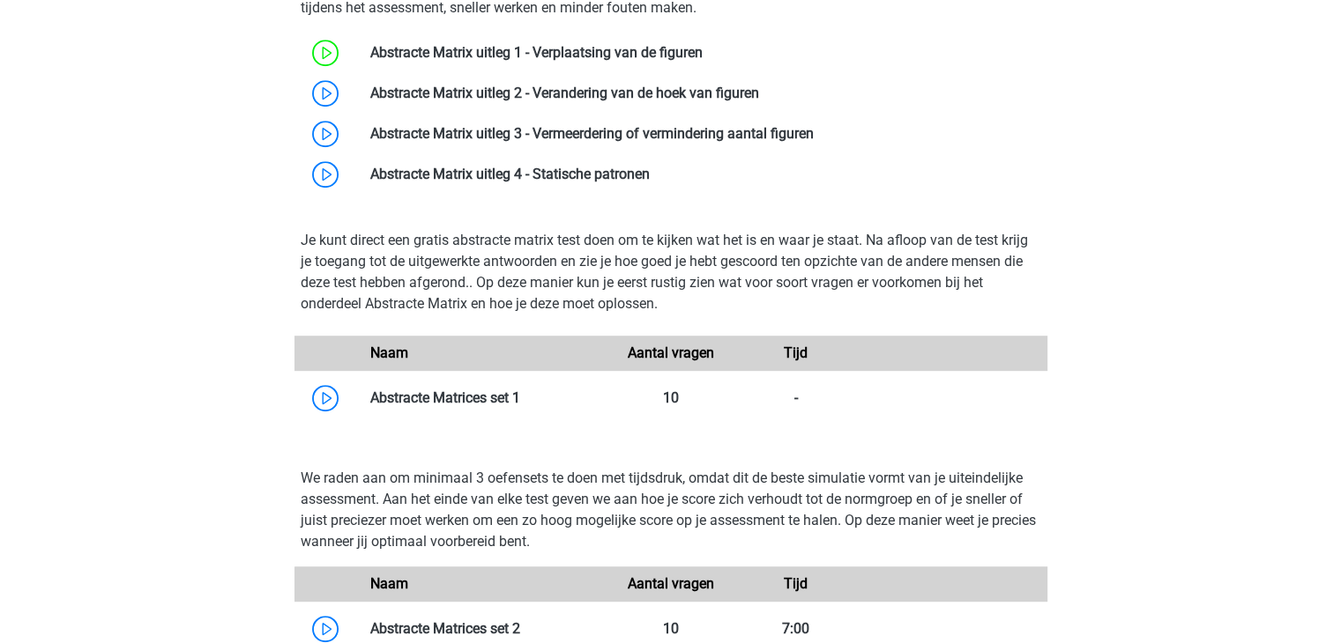
scroll to position [881, 0]
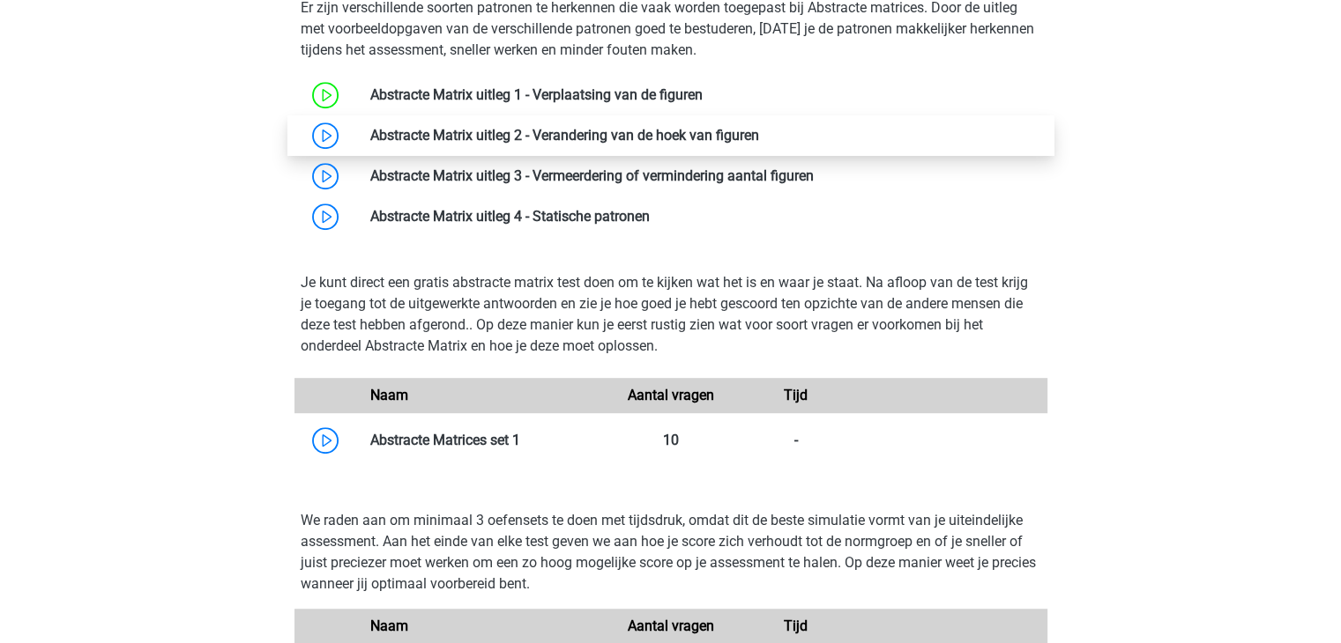
click at [759, 138] on link at bounding box center [759, 135] width 0 height 17
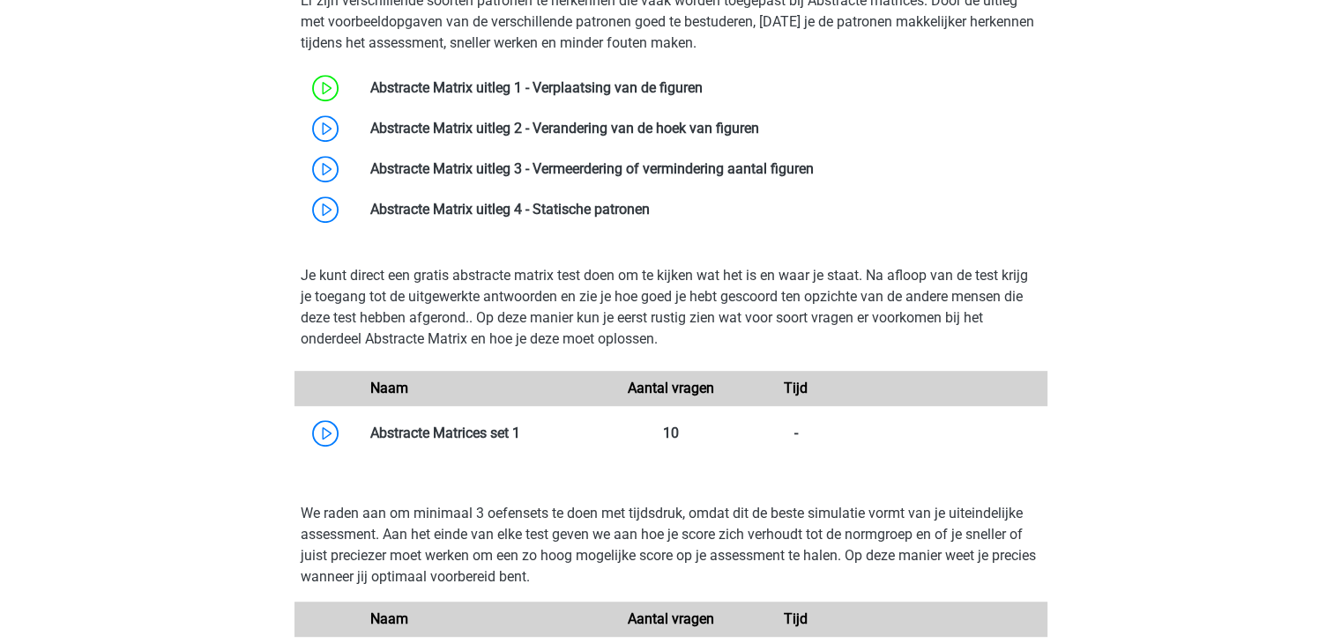
scroll to position [617, 0]
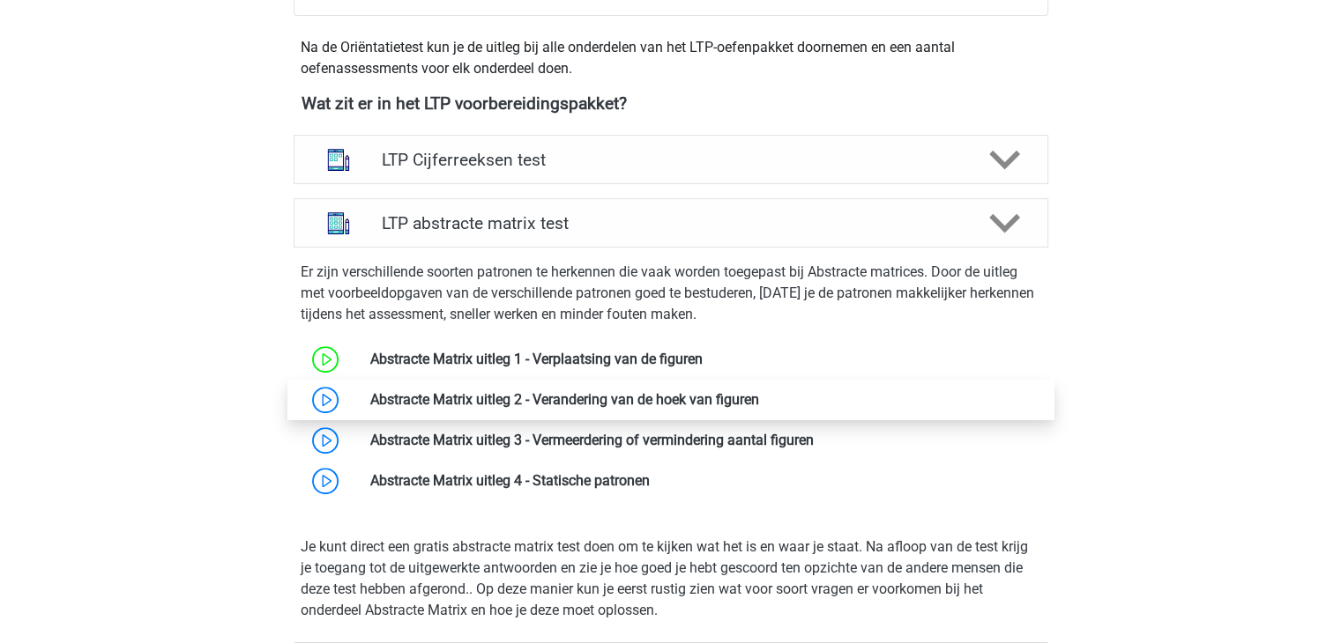
click at [759, 399] on link at bounding box center [759, 399] width 0 height 17
click at [759, 397] on link at bounding box center [759, 399] width 0 height 17
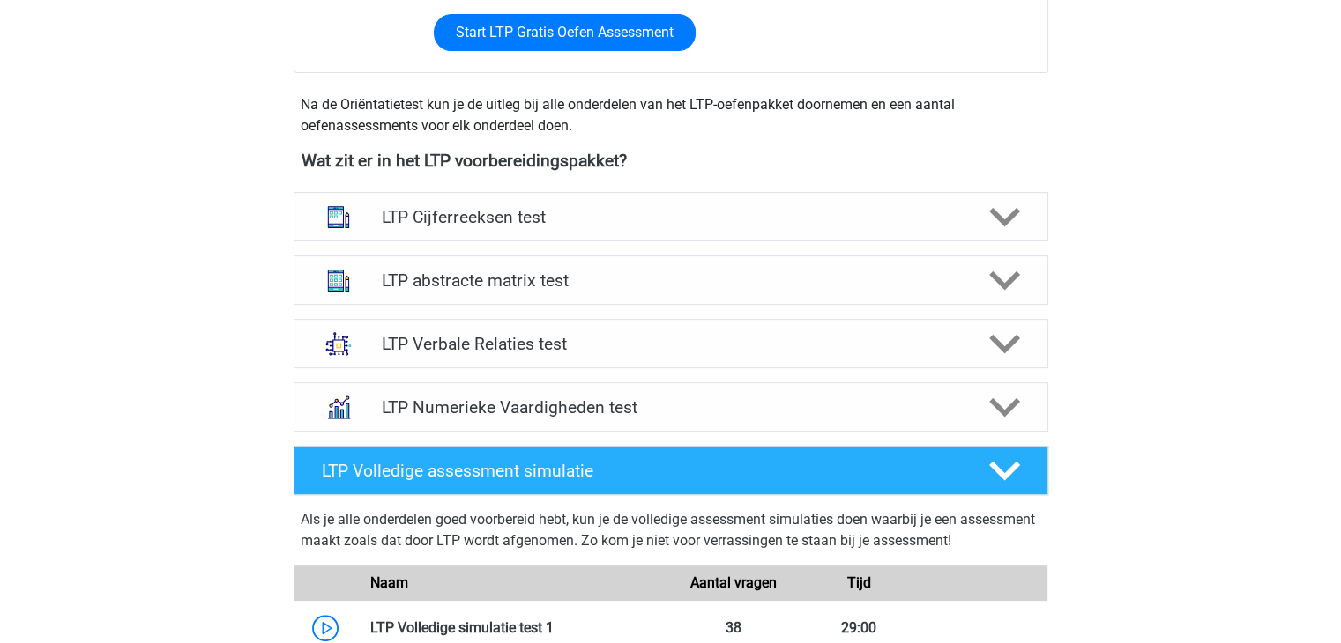
scroll to position [529, 0]
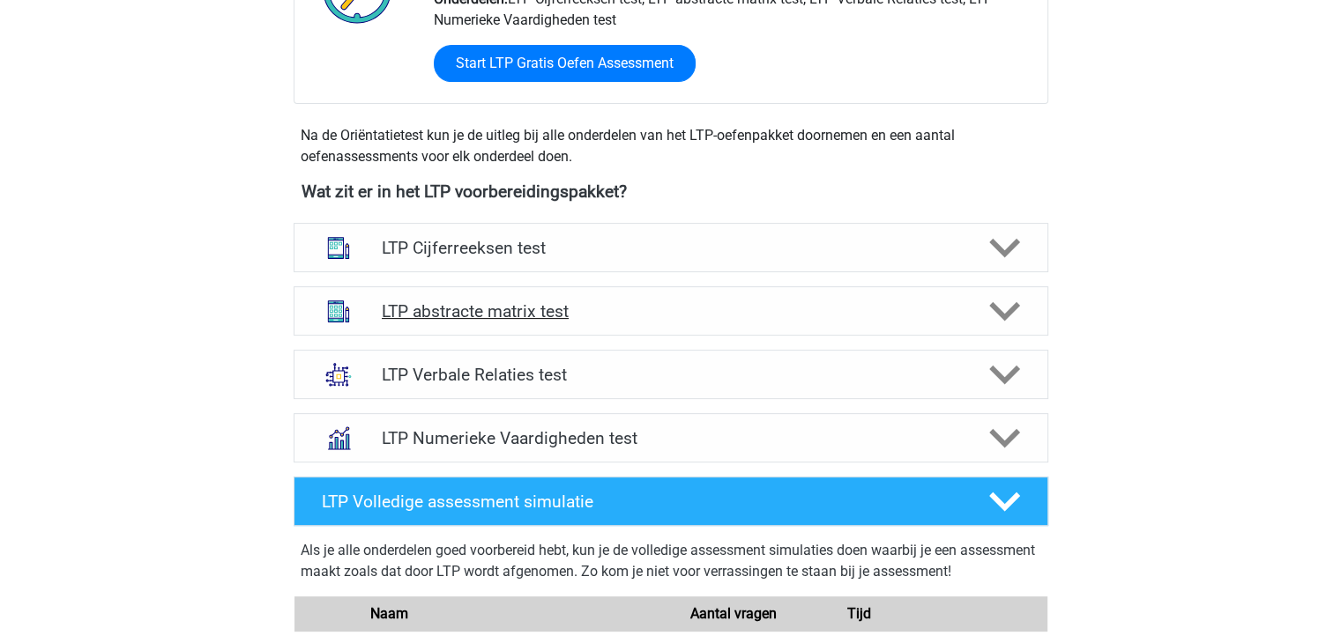
click at [493, 308] on h4 "LTP abstracte matrix test" at bounding box center [670, 311] width 577 height 20
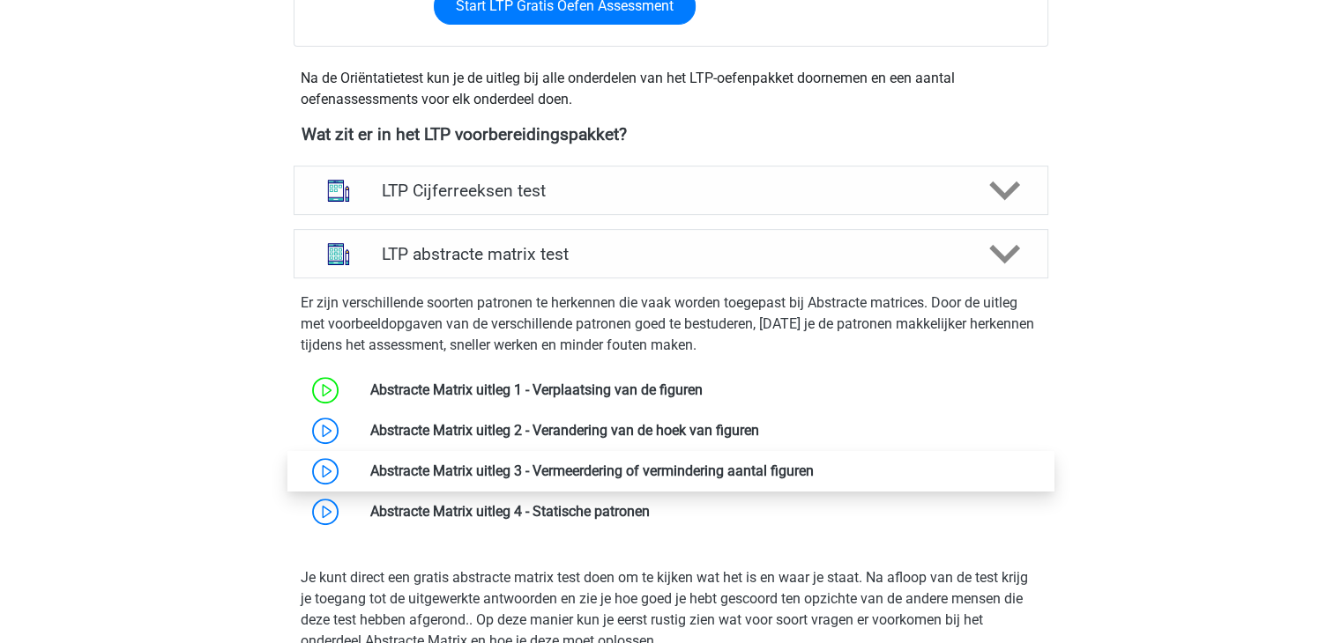
scroll to position [617, 0]
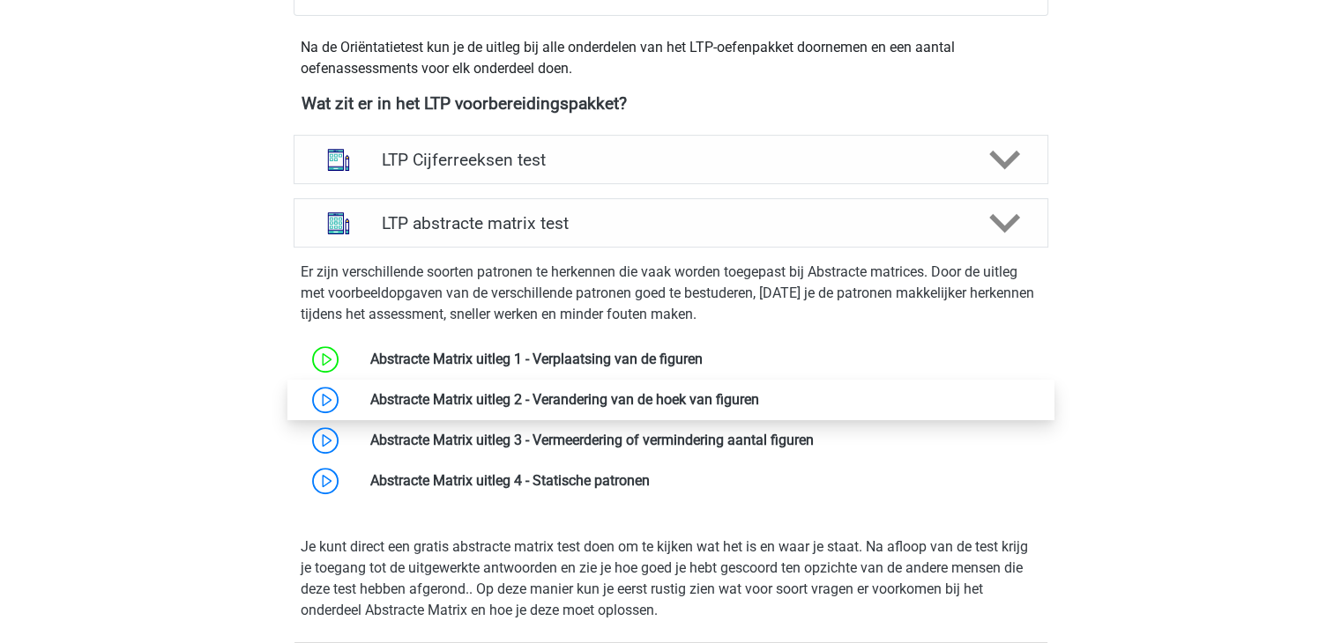
click at [759, 401] on link at bounding box center [759, 399] width 0 height 17
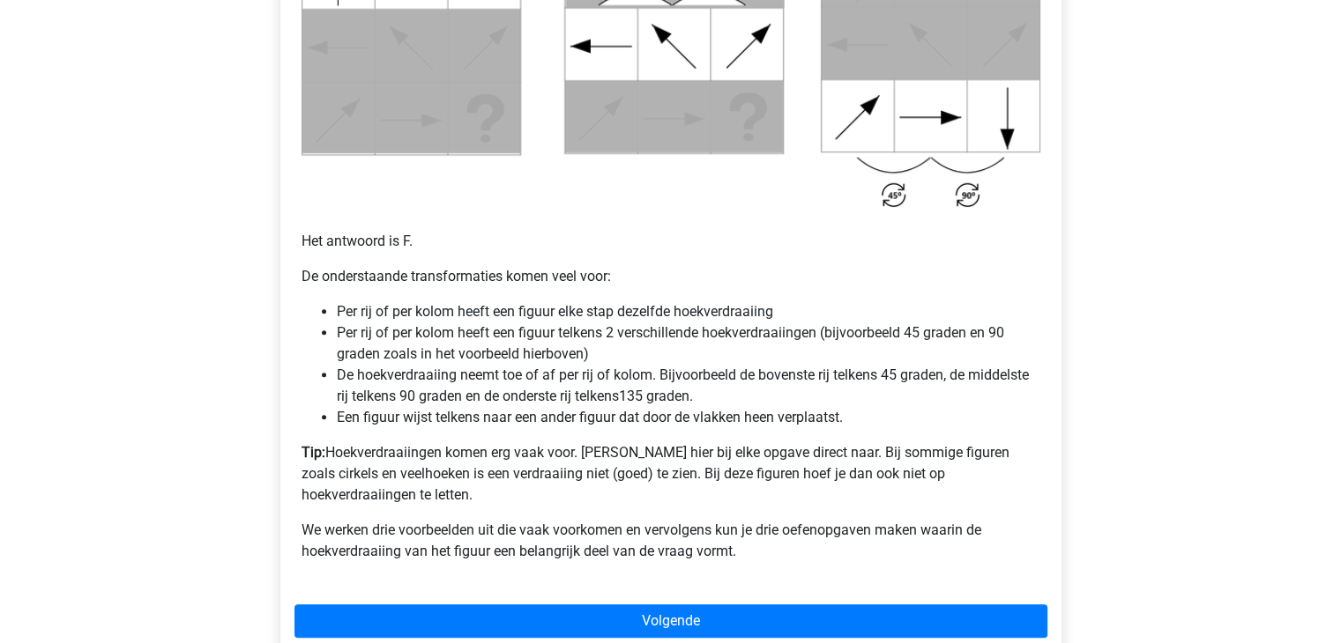
scroll to position [1058, 0]
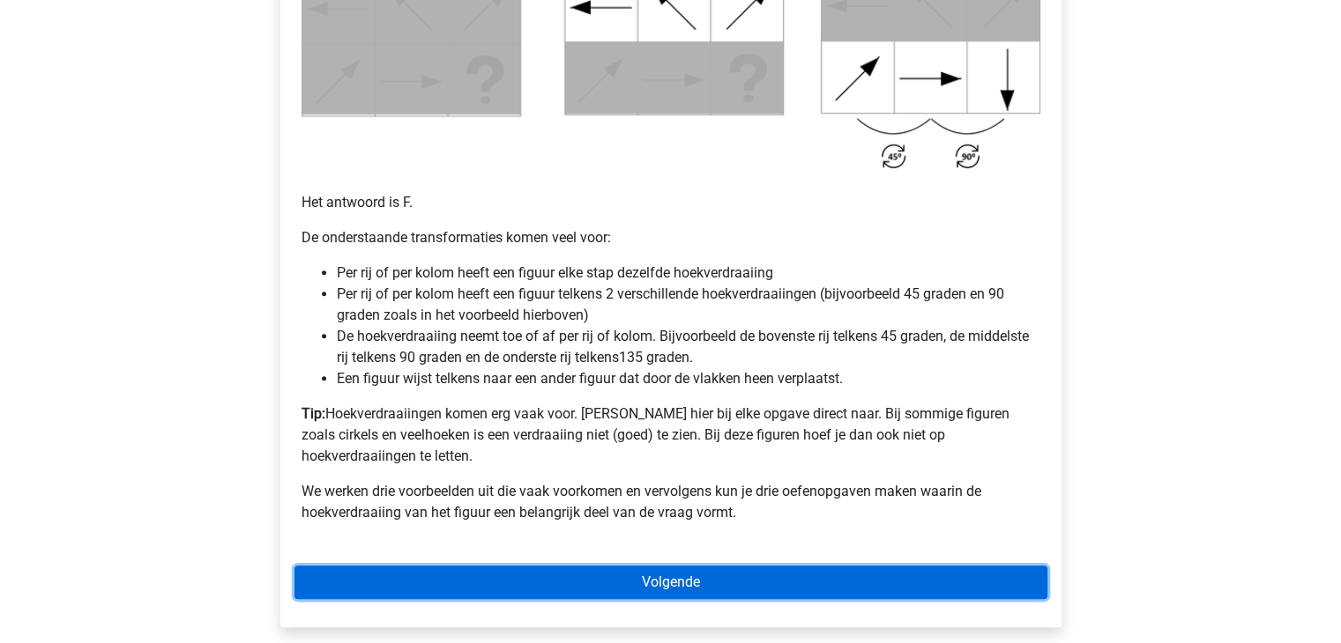
click at [657, 566] on link "Volgende" at bounding box center [670, 582] width 753 height 33
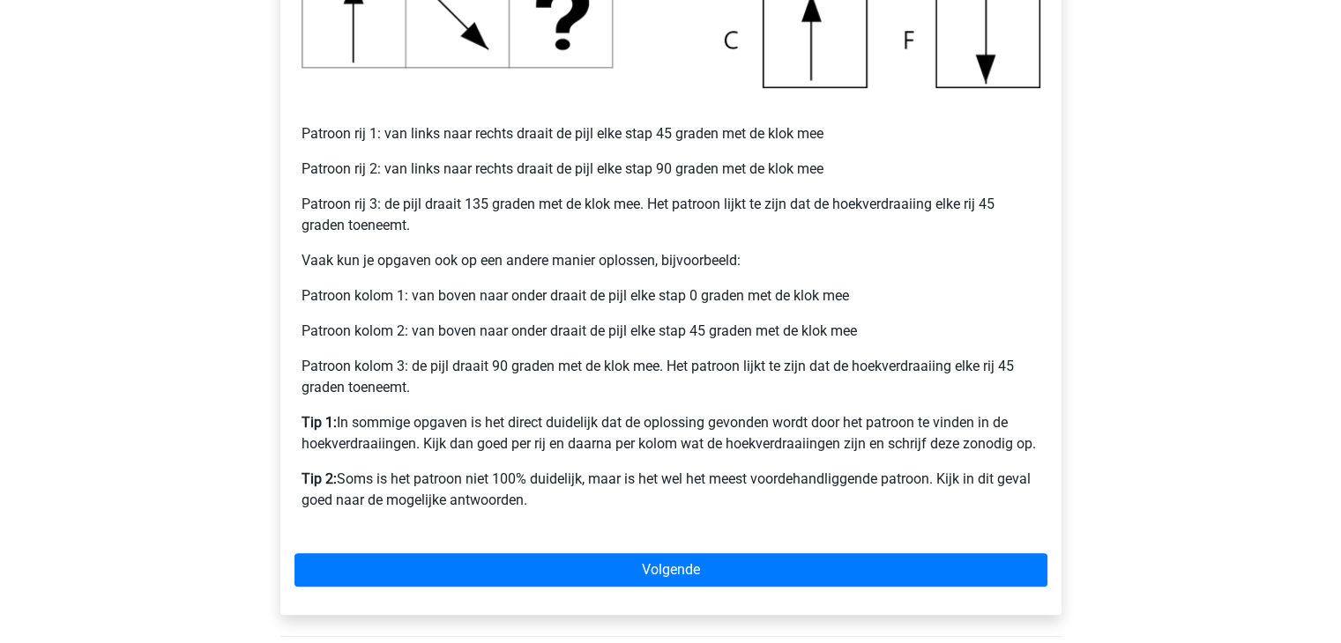
scroll to position [705, 0]
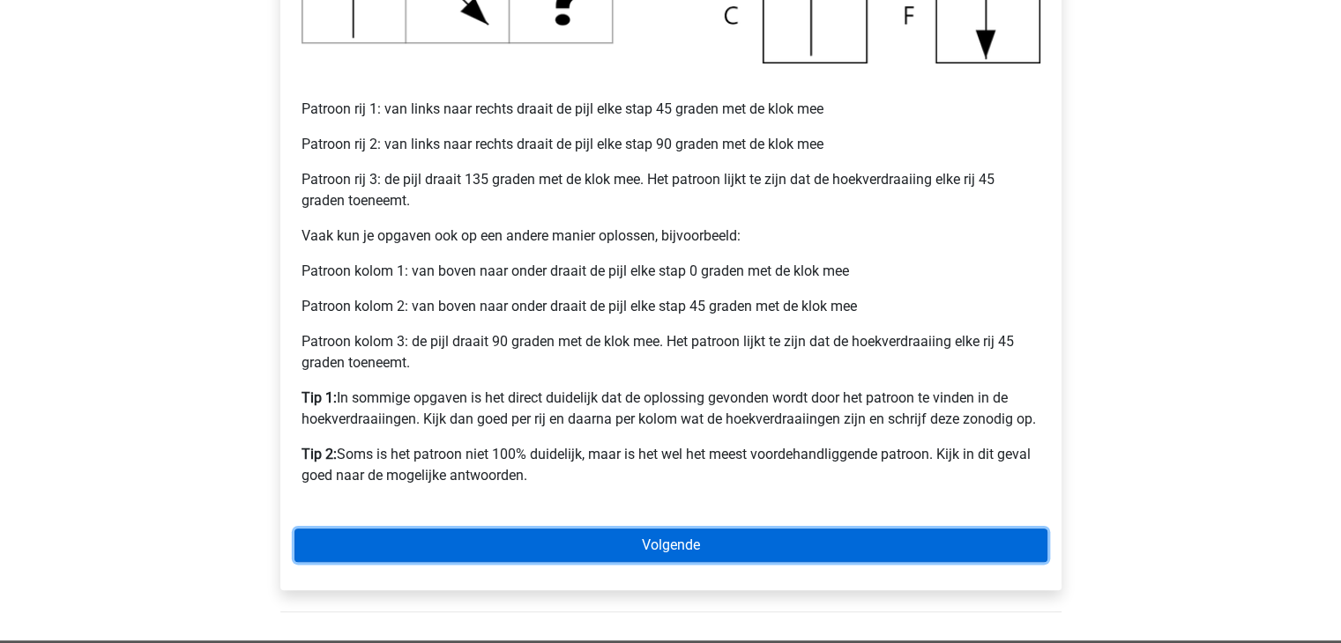
click at [711, 544] on link "Volgende" at bounding box center [670, 545] width 753 height 33
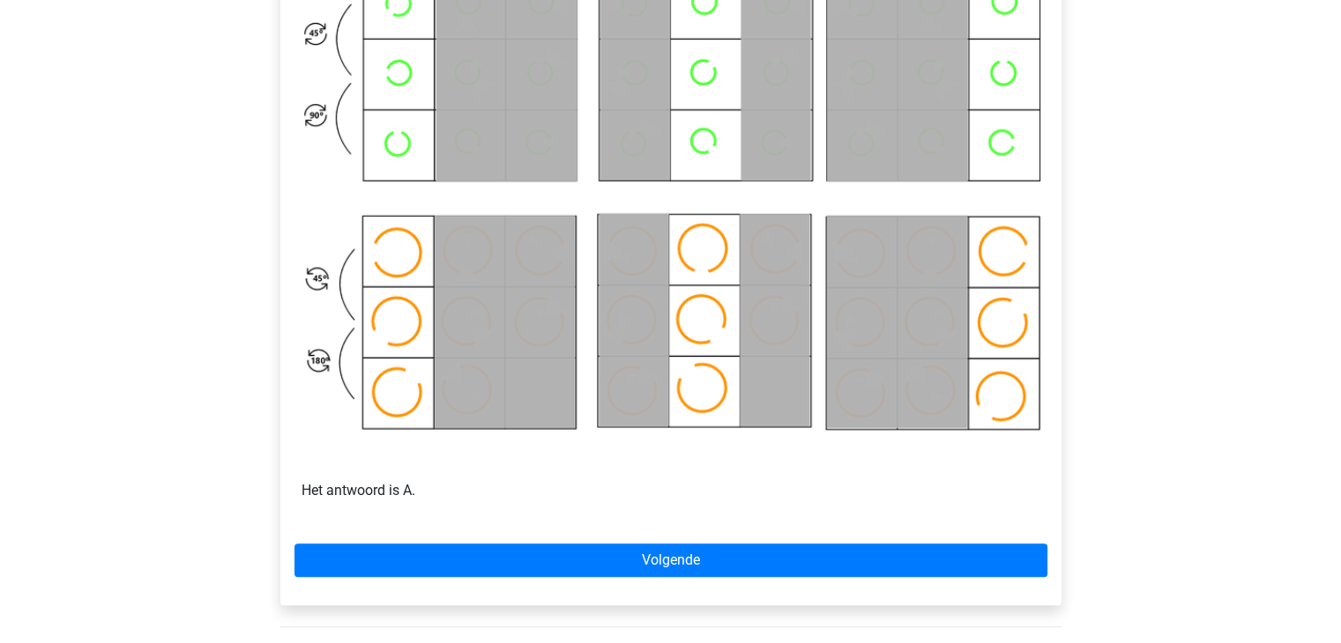
scroll to position [969, 0]
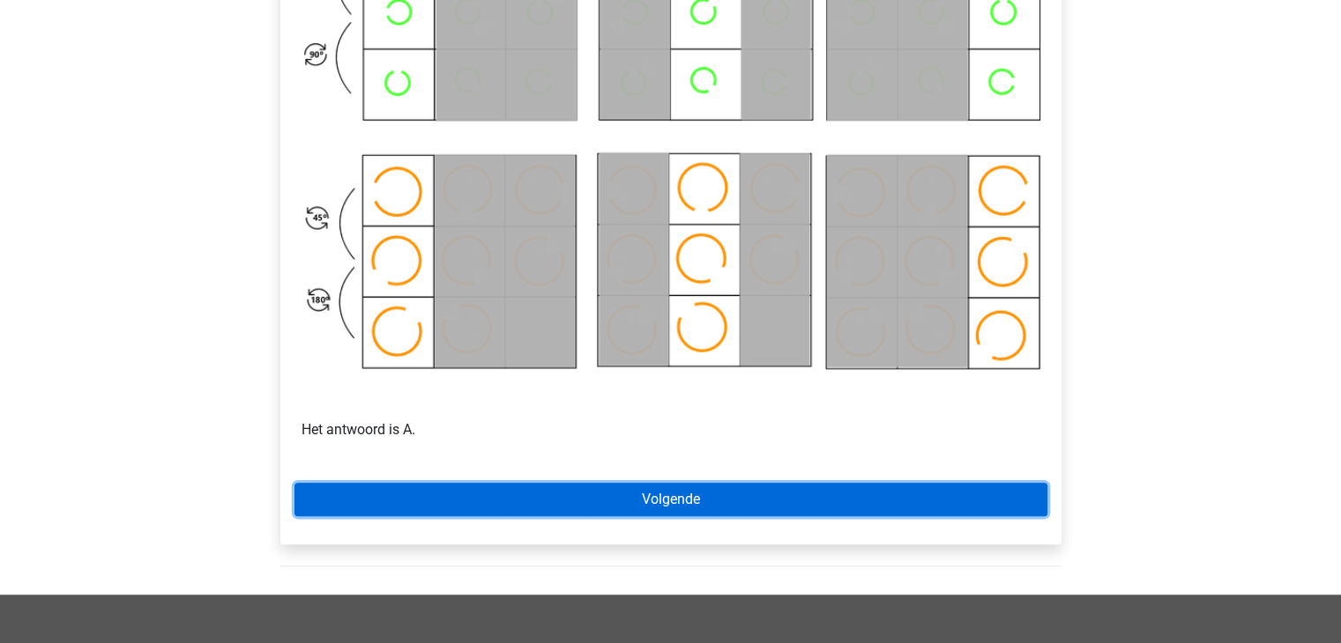
click at [806, 491] on link "Volgende" at bounding box center [670, 499] width 753 height 33
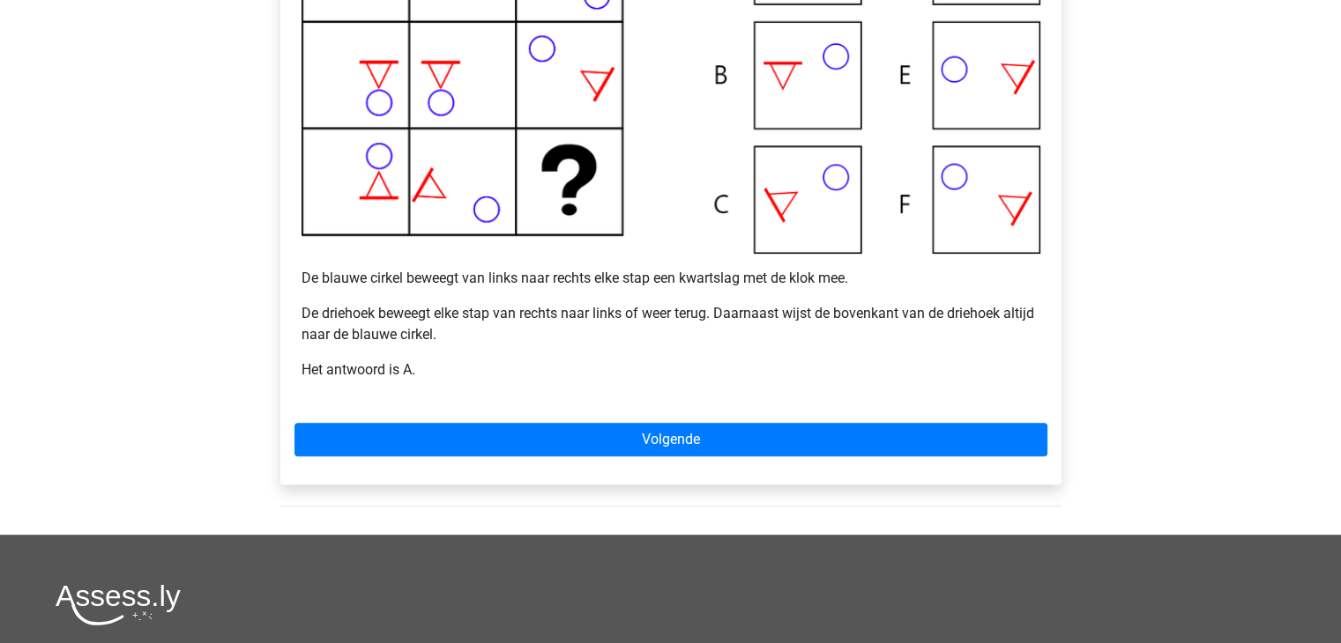
scroll to position [529, 0]
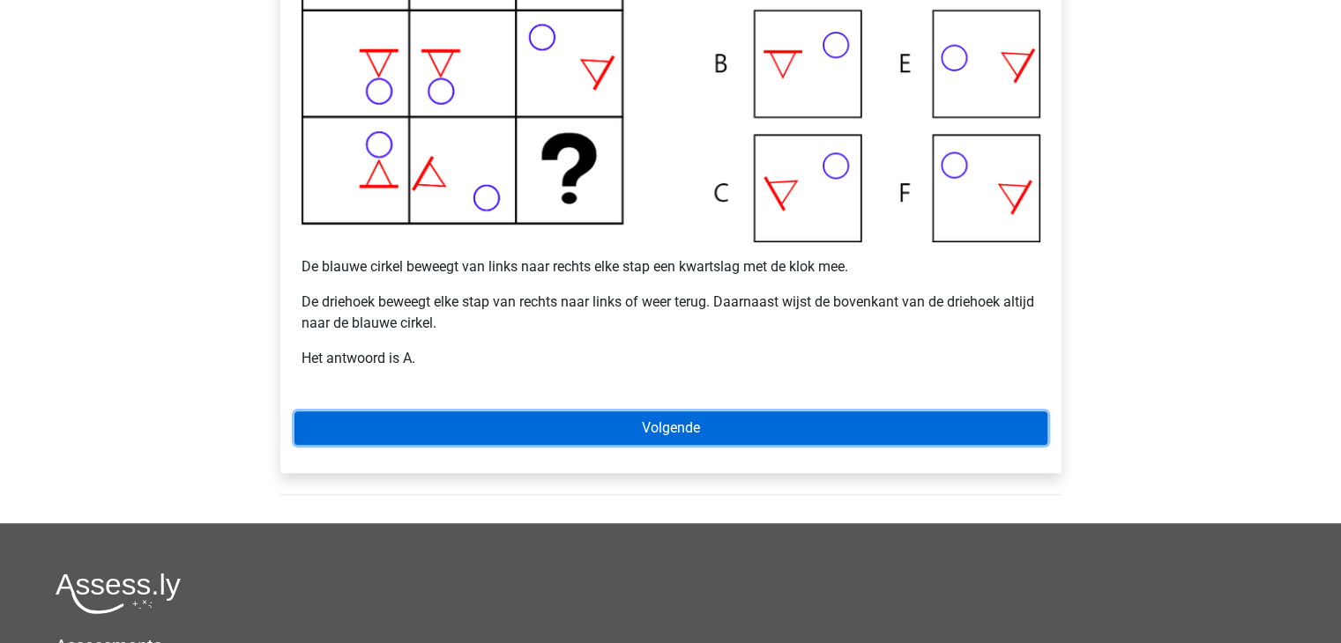
click at [702, 426] on link "Volgende" at bounding box center [670, 428] width 753 height 33
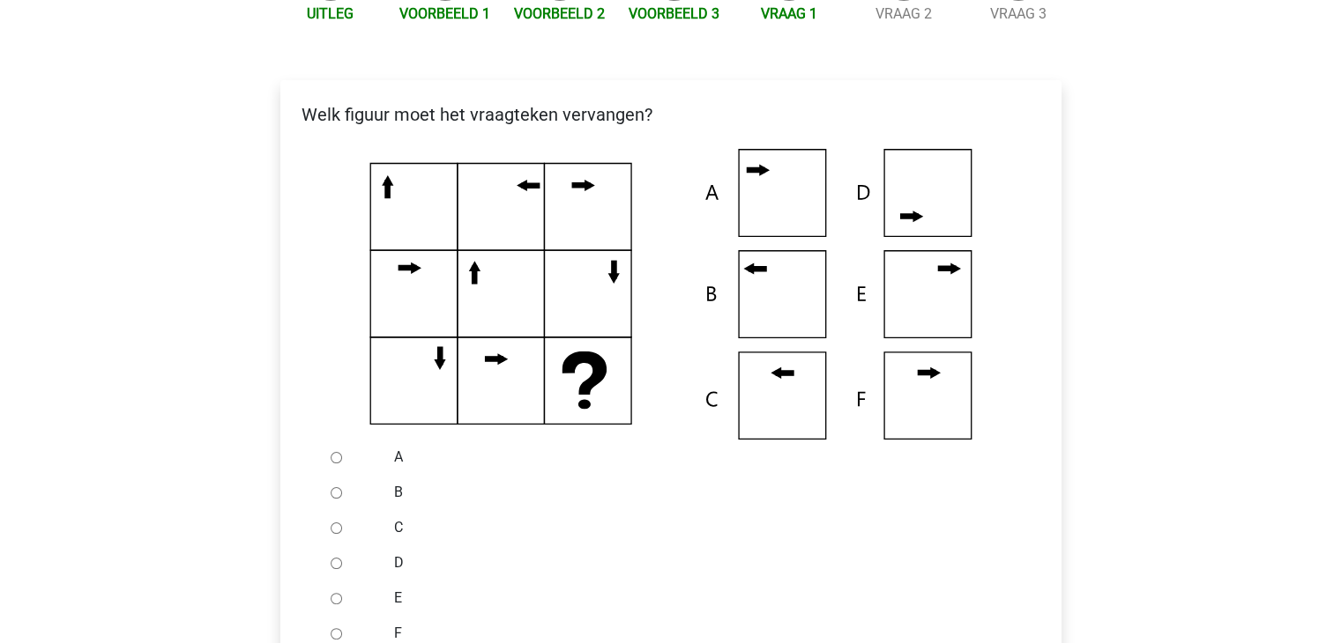
scroll to position [264, 0]
click at [338, 498] on input "B" at bounding box center [336, 493] width 11 height 11
radio input "true"
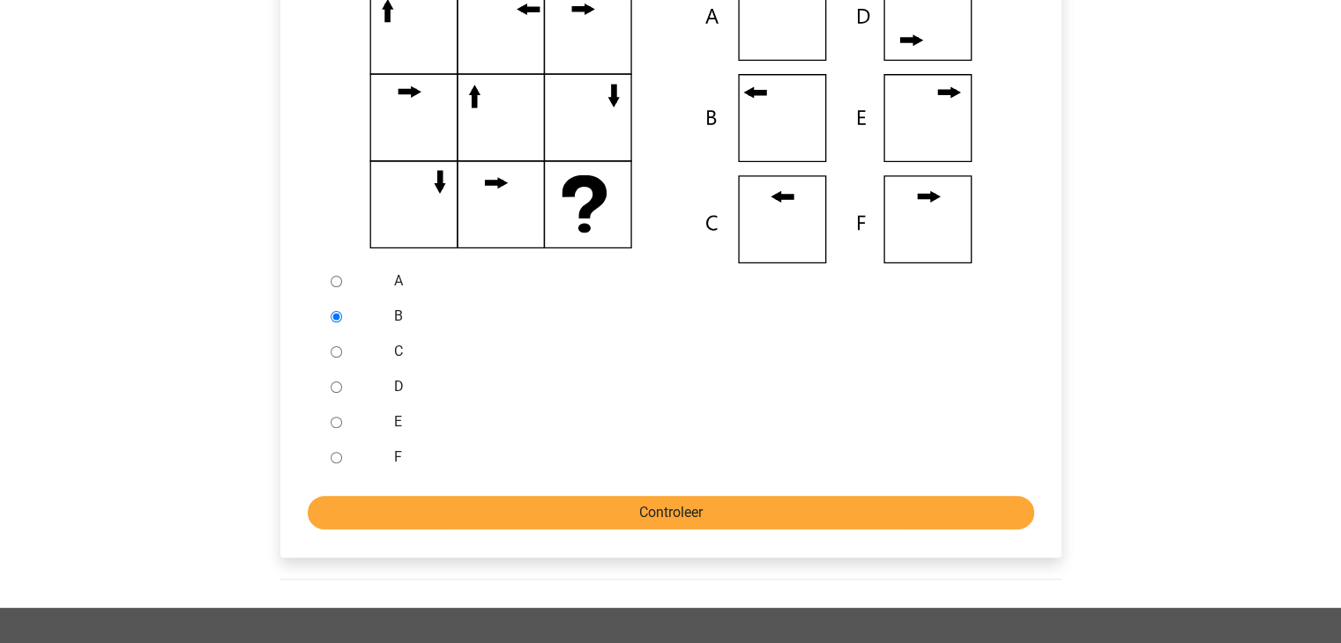
scroll to position [529, 0]
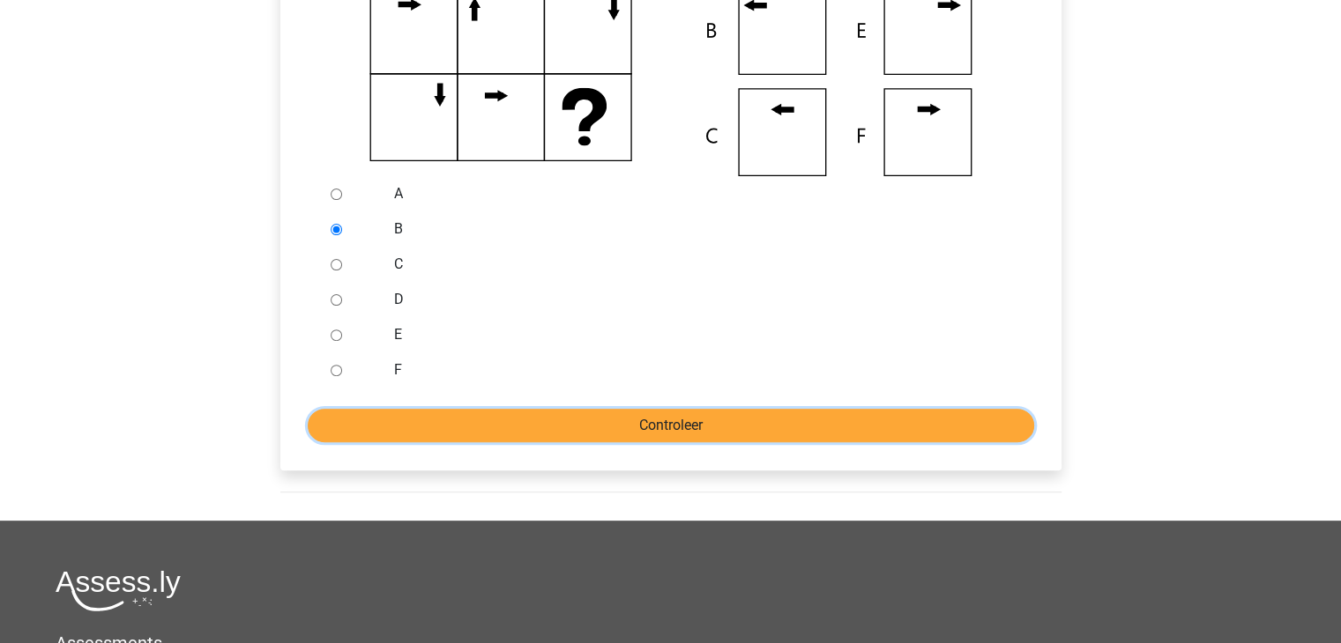
click at [631, 424] on input "Controleer" at bounding box center [671, 425] width 726 height 33
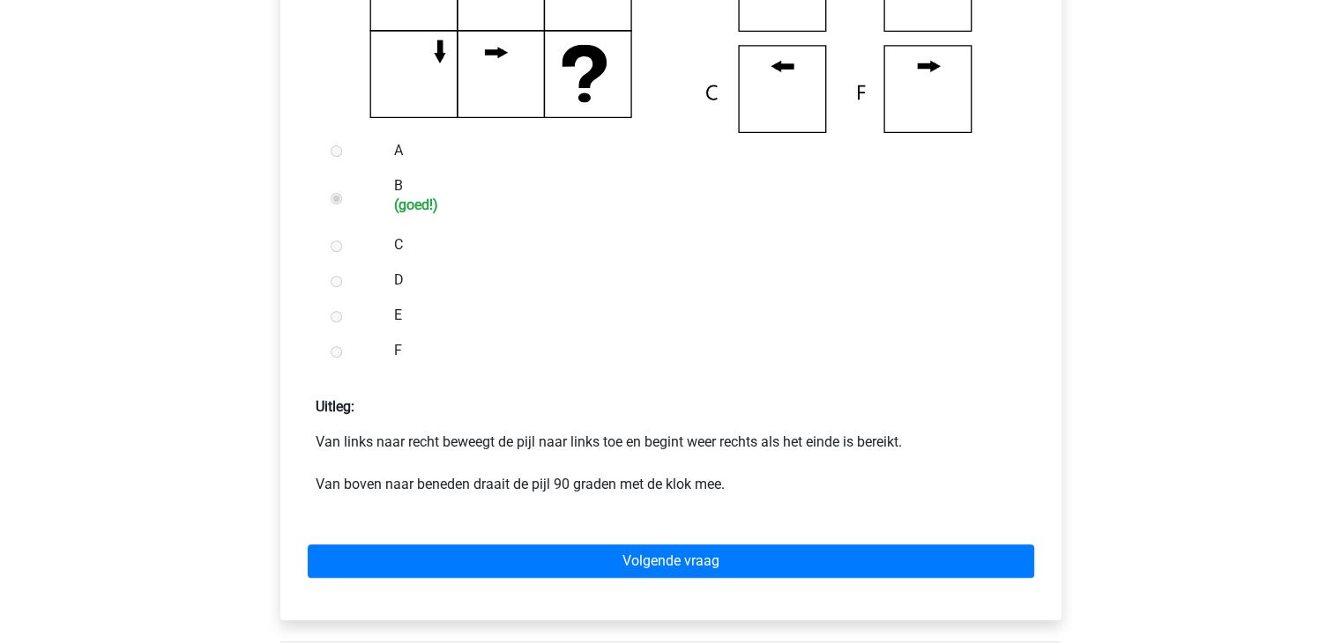
scroll to position [617, 0]
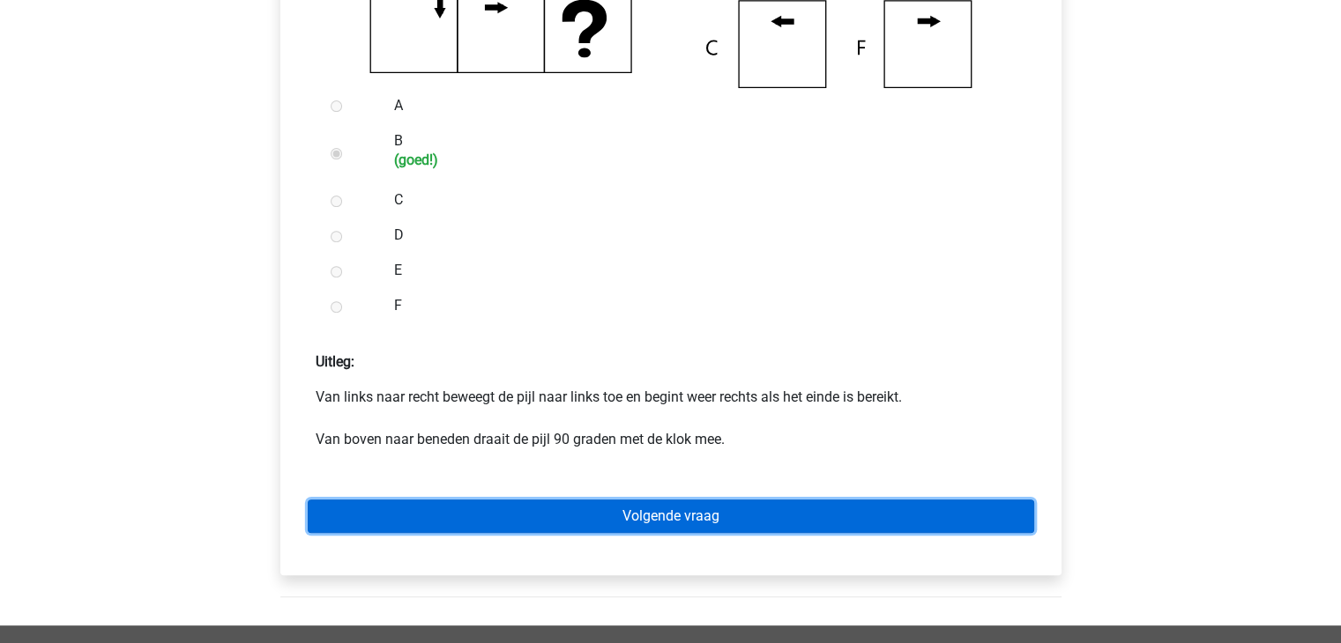
click at [811, 512] on link "Volgende vraag" at bounding box center [671, 516] width 726 height 33
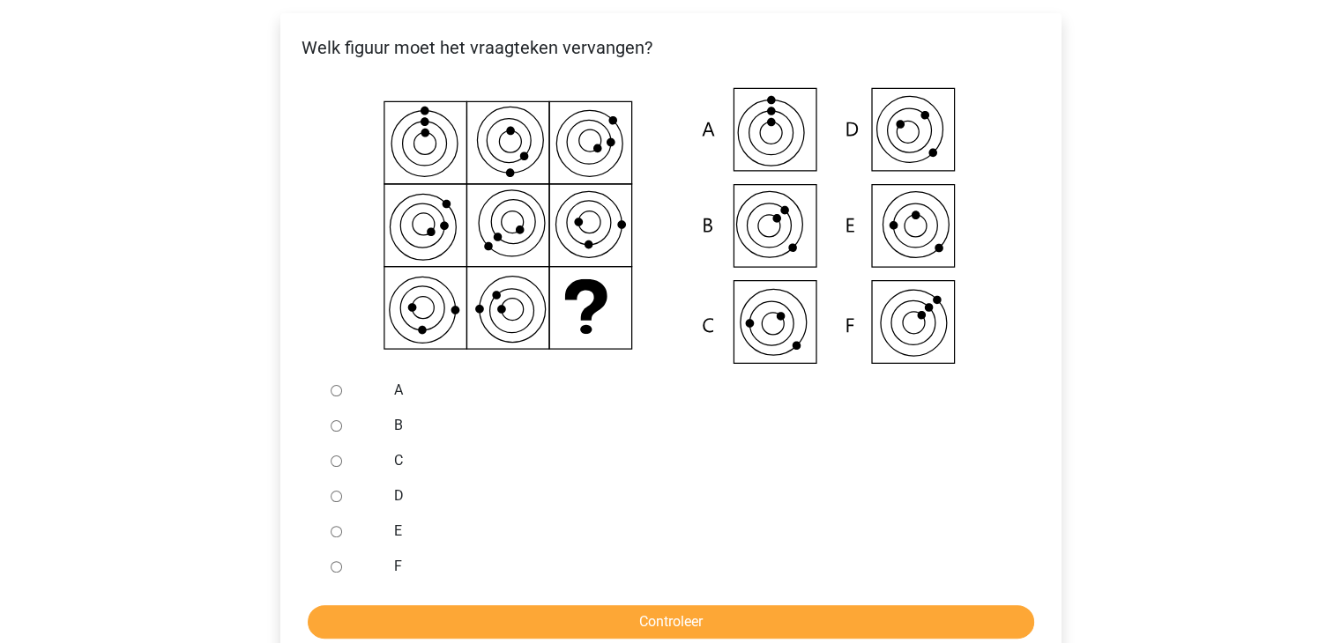
scroll to position [353, 0]
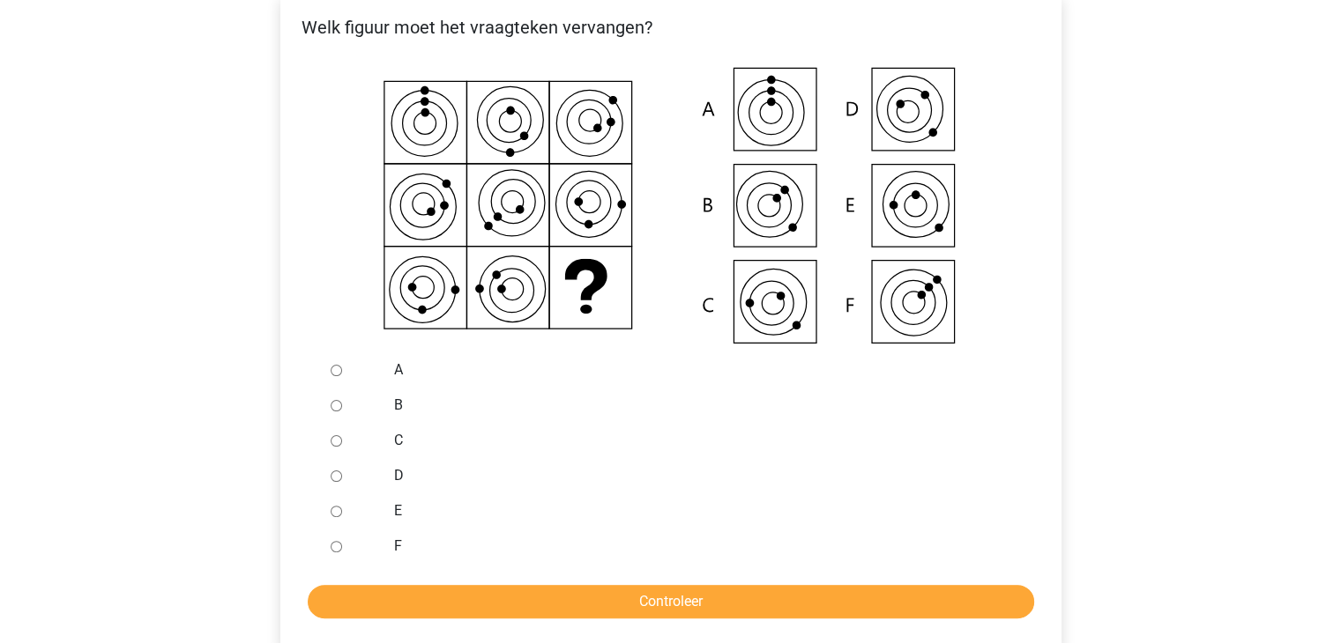
click at [338, 403] on input "B" at bounding box center [336, 405] width 11 height 11
radio input "true"
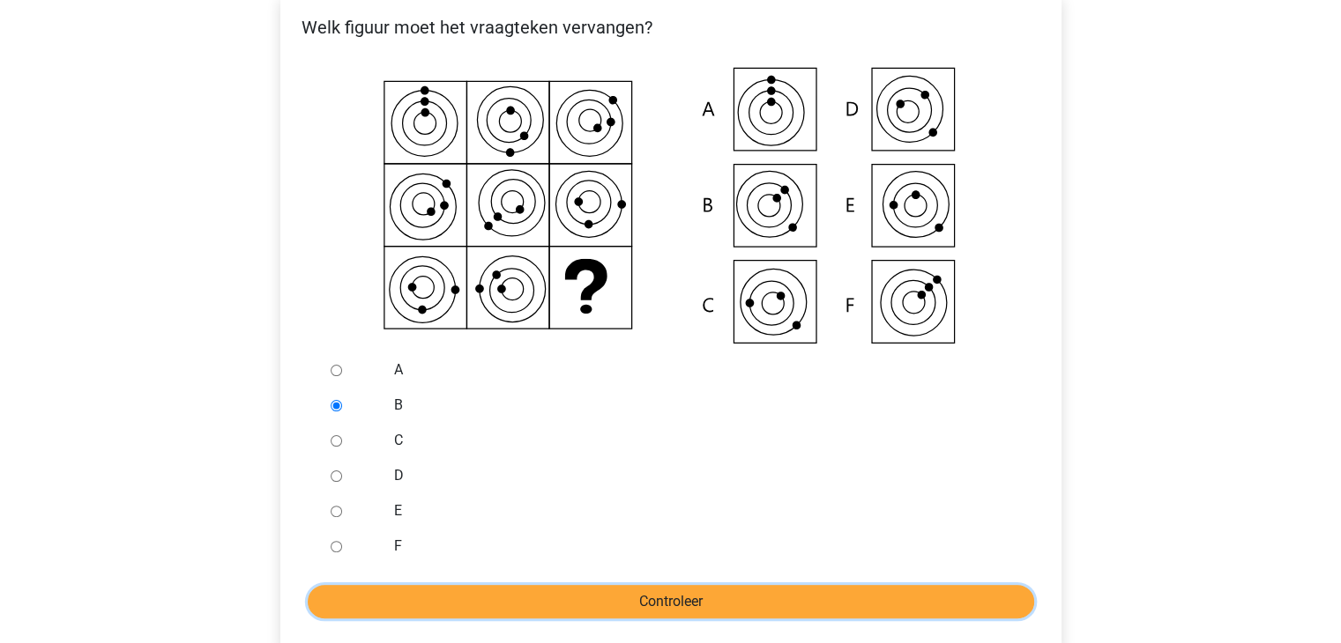
click at [723, 597] on input "Controleer" at bounding box center [671, 601] width 726 height 33
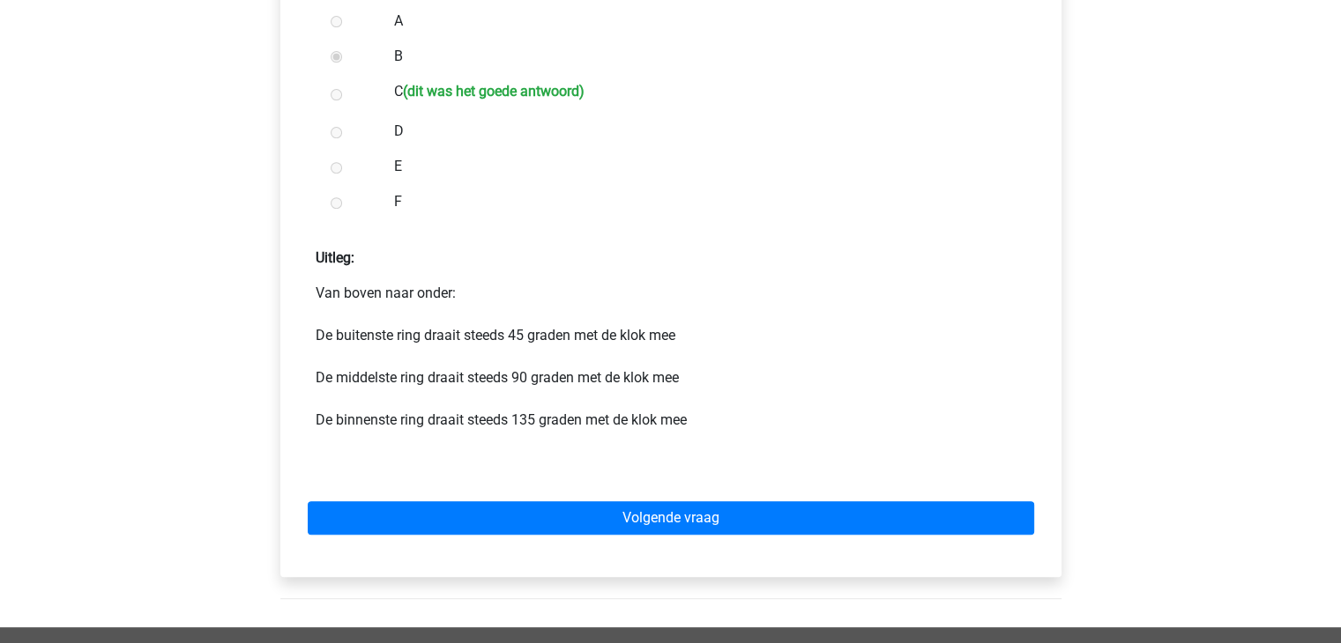
scroll to position [705, 0]
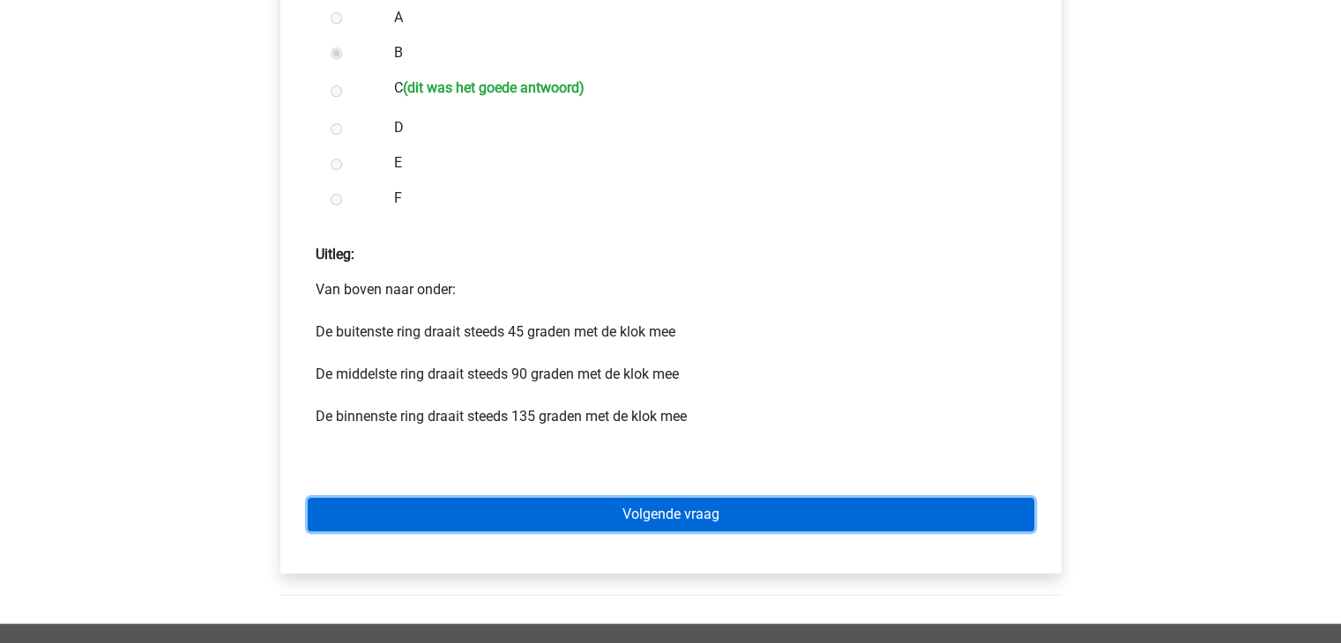
click at [781, 512] on link "Volgende vraag" at bounding box center [671, 514] width 726 height 33
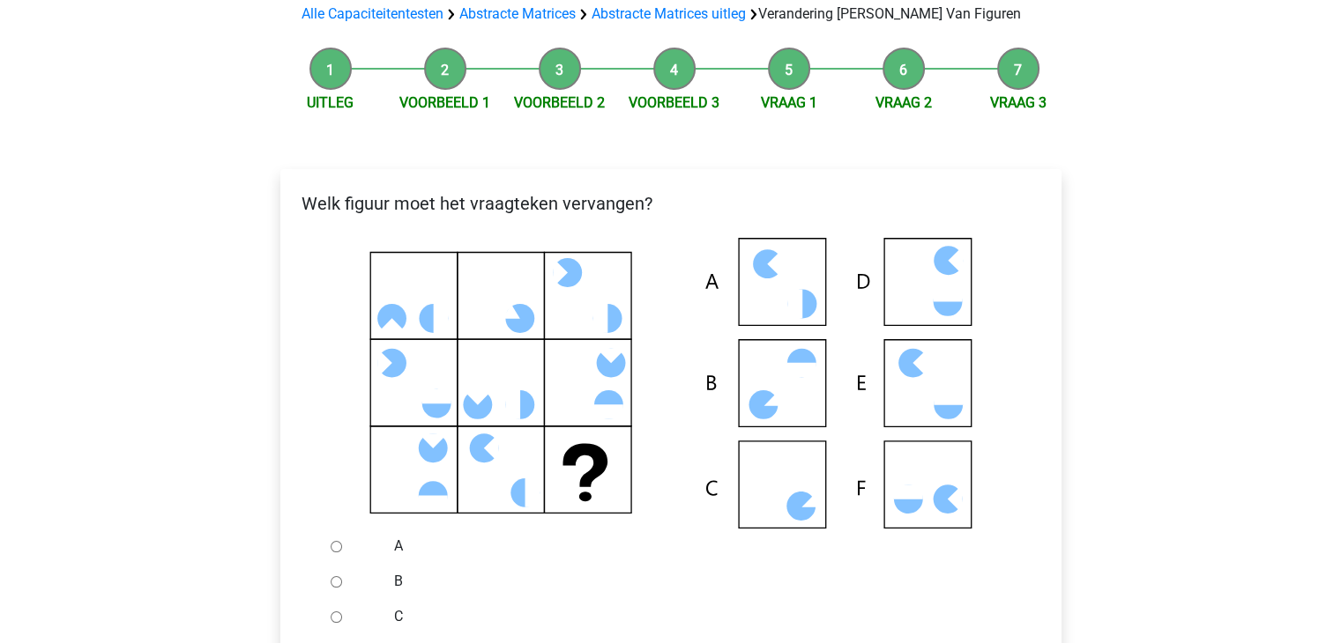
scroll to position [264, 0]
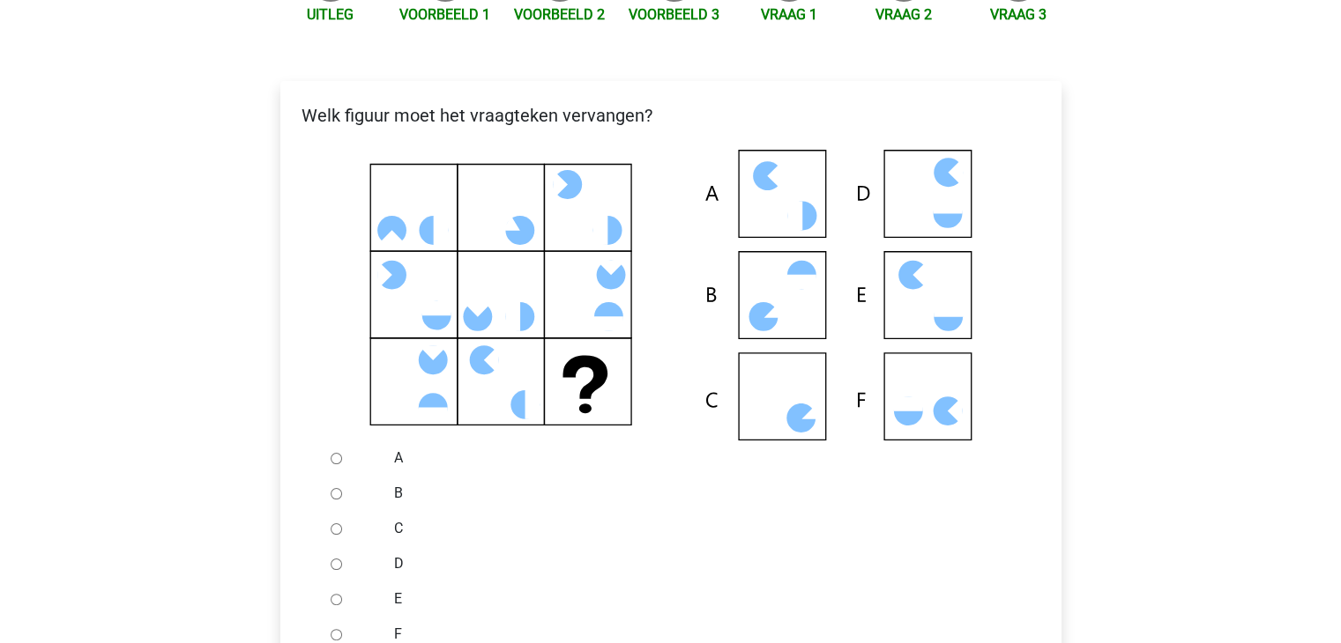
click at [337, 563] on input "D" at bounding box center [336, 564] width 11 height 11
radio input "true"
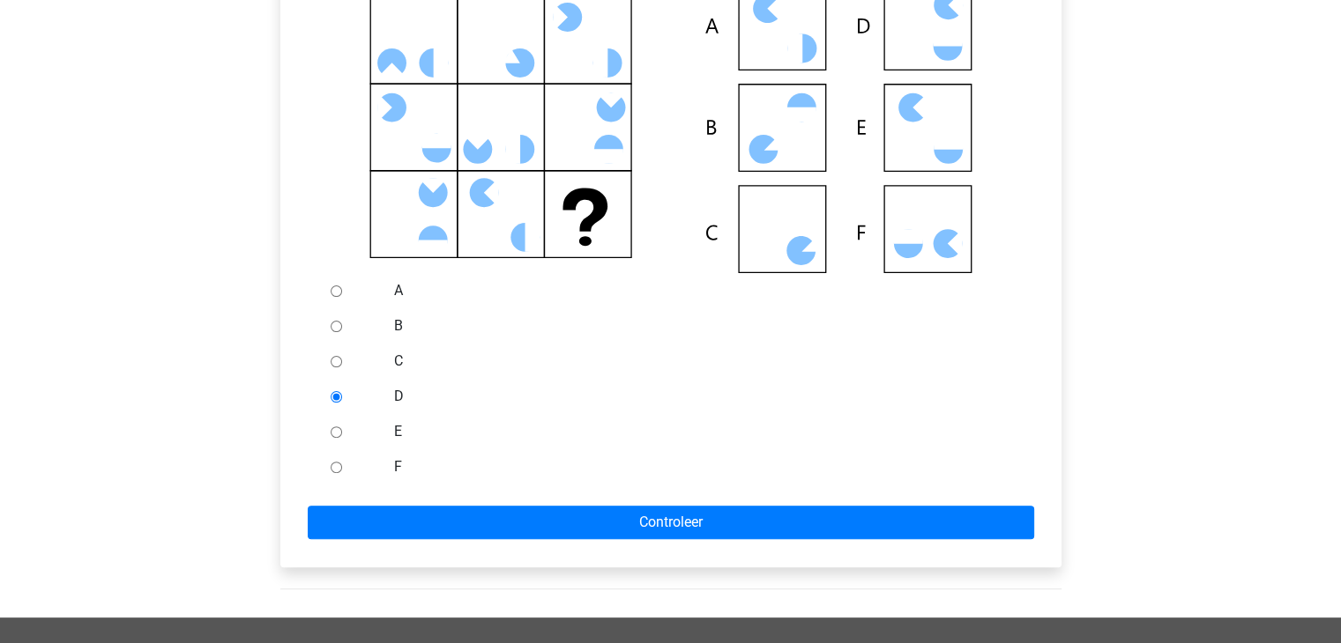
scroll to position [441, 0]
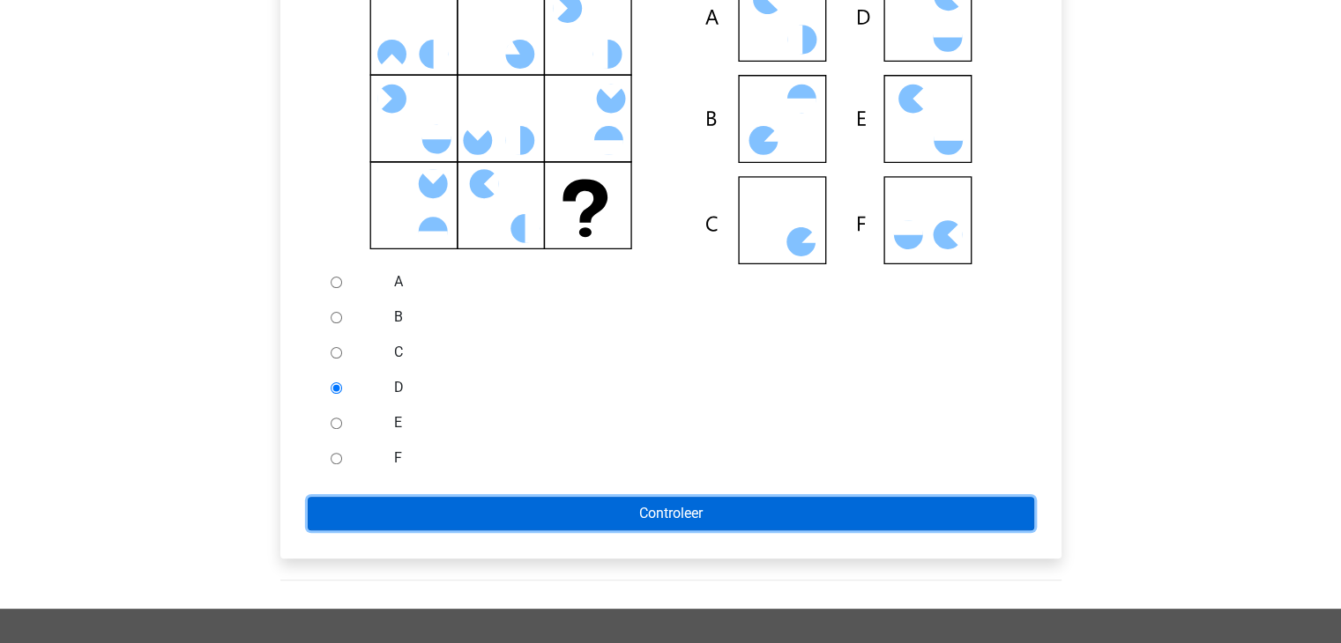
click at [628, 511] on input "Controleer" at bounding box center [671, 513] width 726 height 33
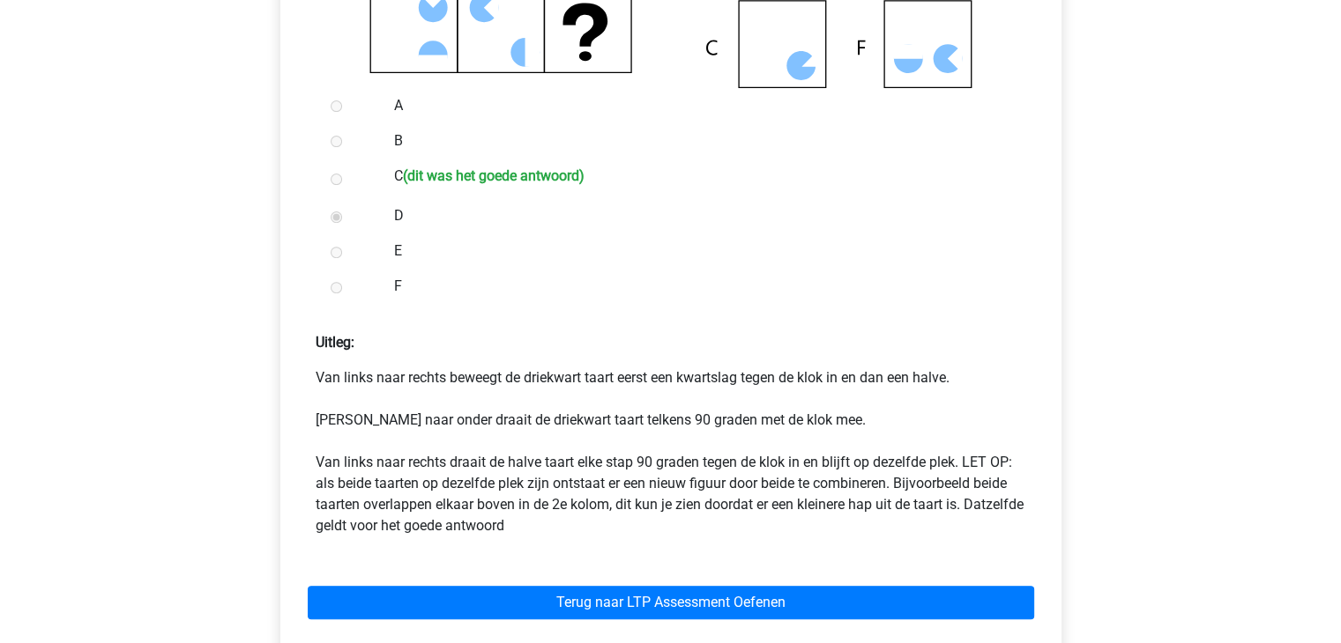
scroll to position [793, 0]
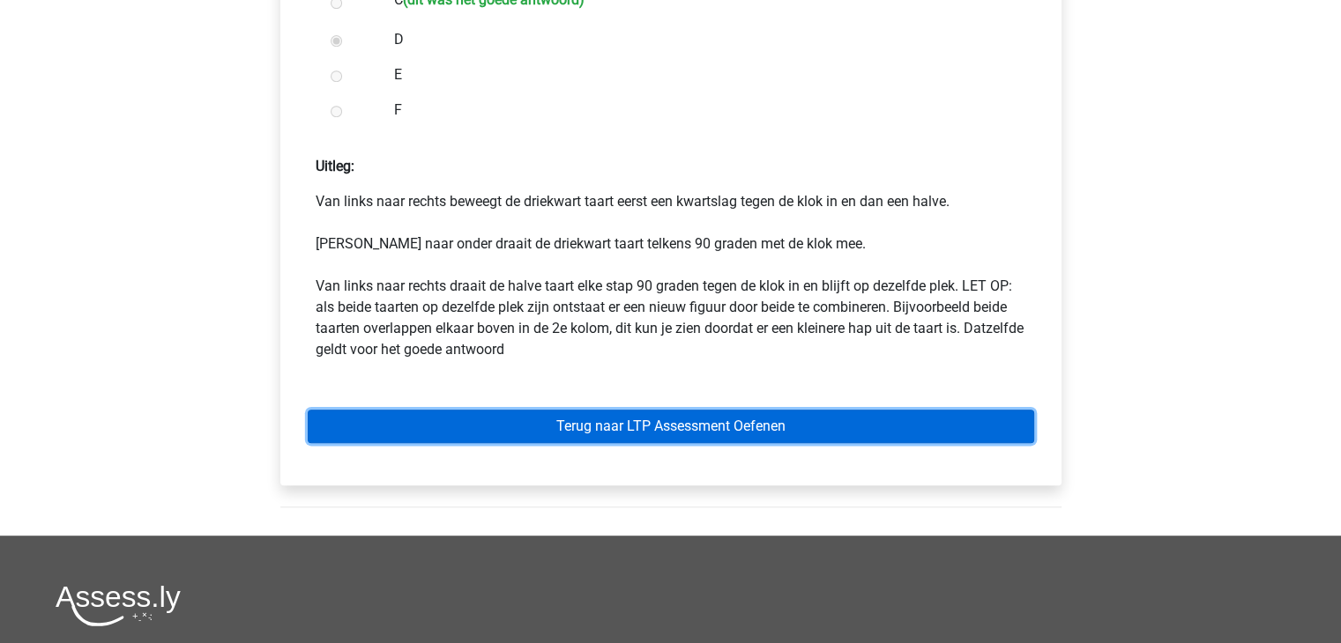
click at [713, 424] on link "Terug naar LTP Assessment Oefenen" at bounding box center [671, 426] width 726 height 33
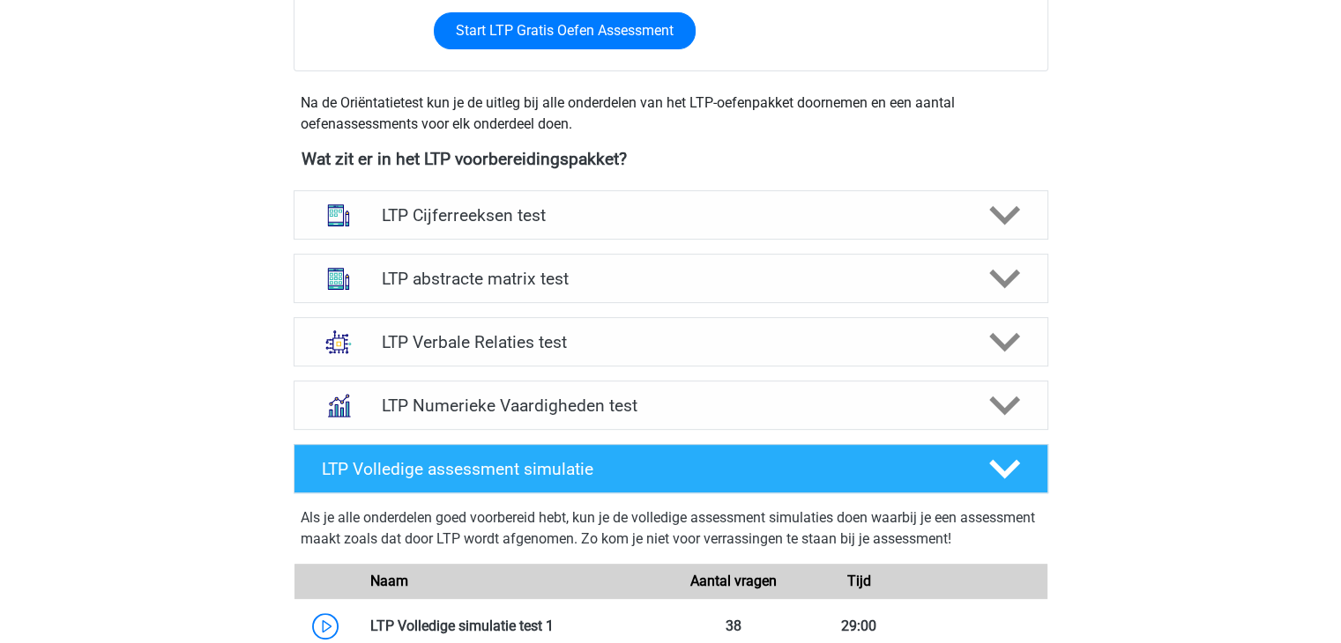
scroll to position [529, 0]
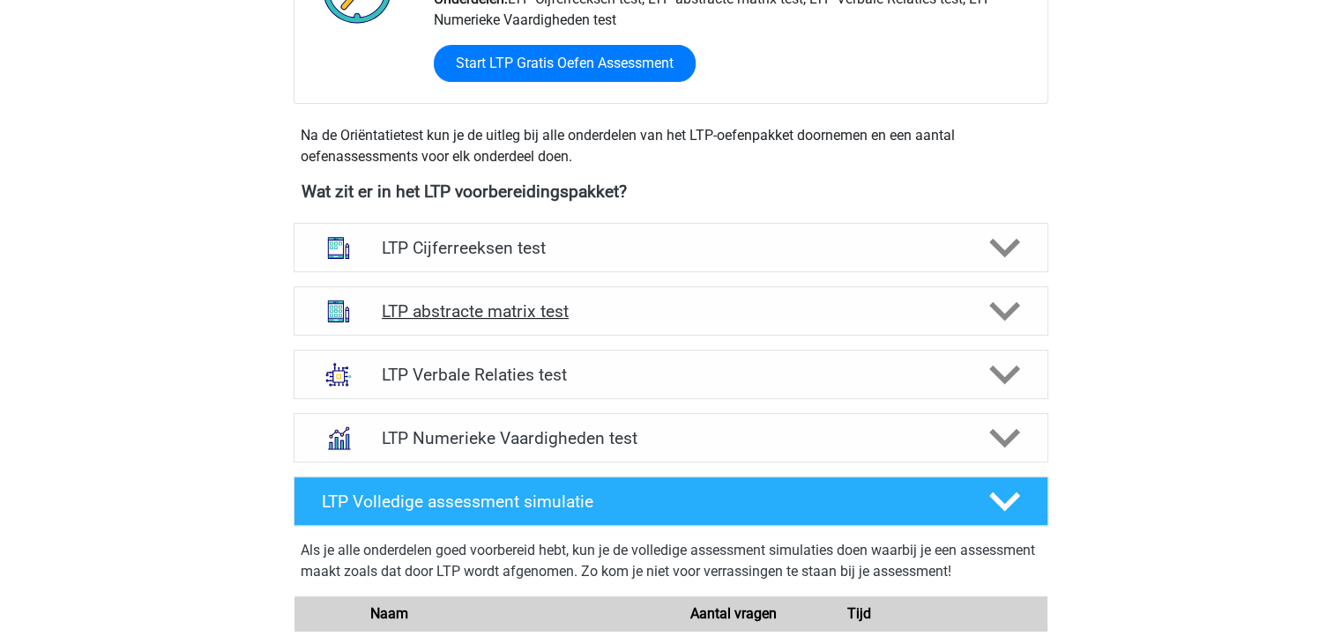
click at [1007, 308] on icon at bounding box center [1004, 311] width 31 height 31
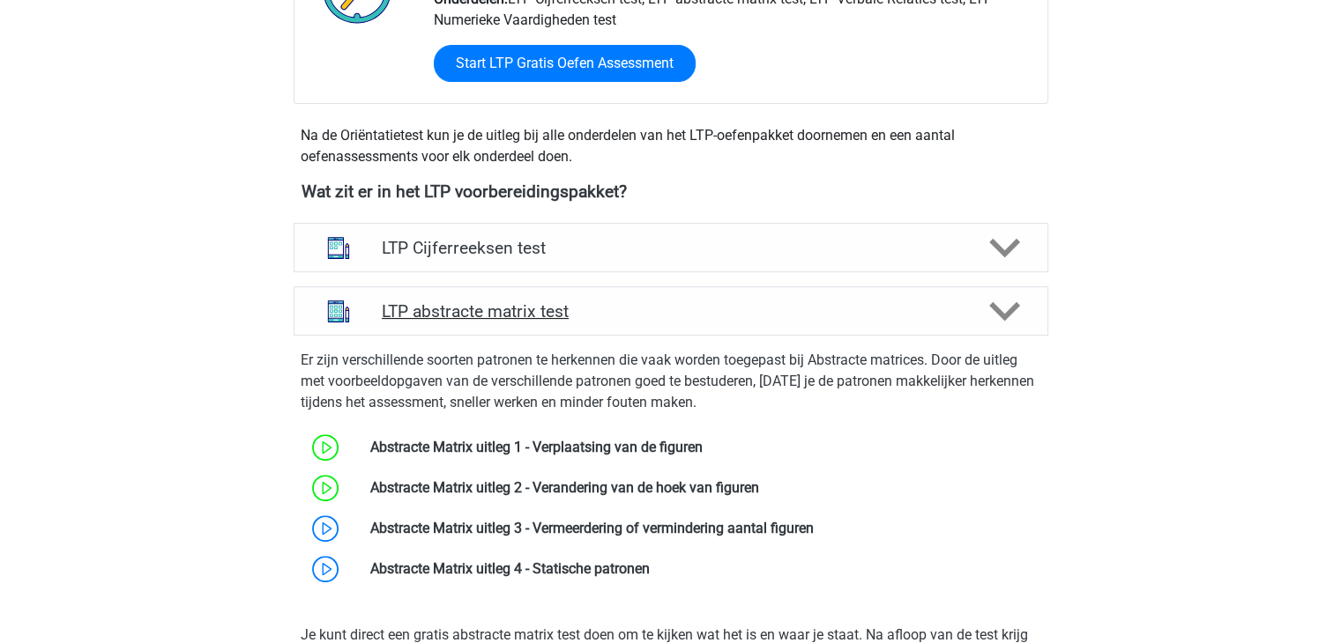
click at [999, 307] on icon at bounding box center [1004, 311] width 31 height 31
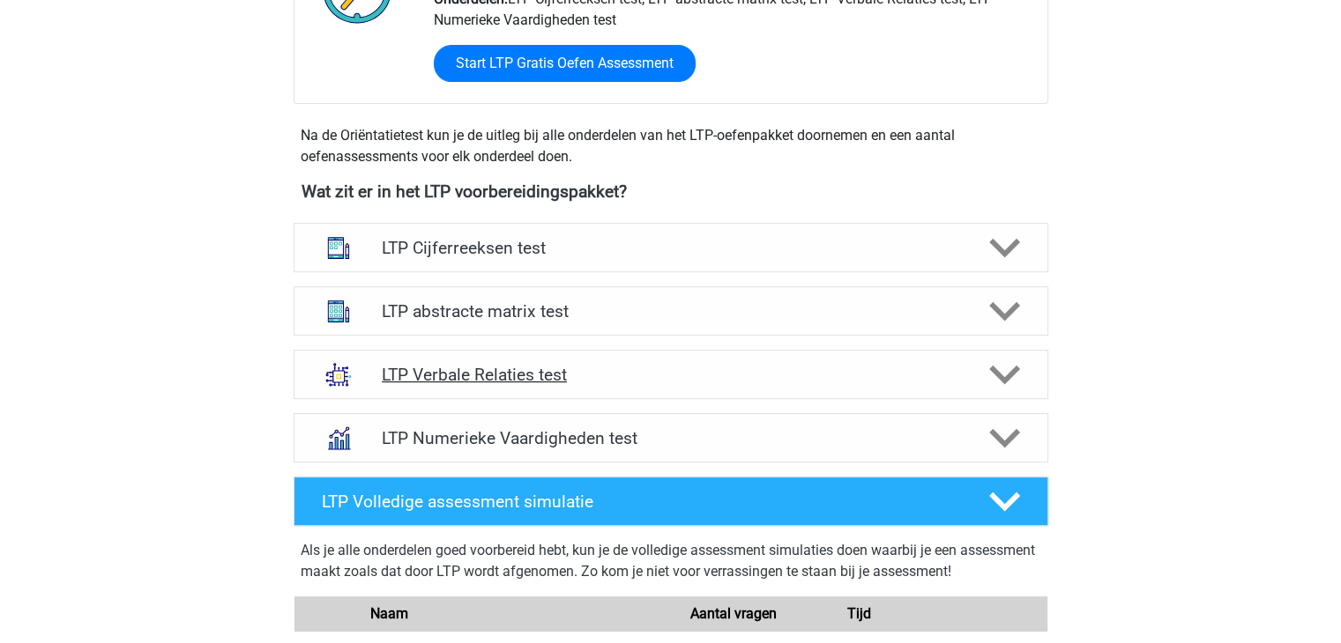
click at [1001, 376] on polygon at bounding box center [1004, 375] width 31 height 19
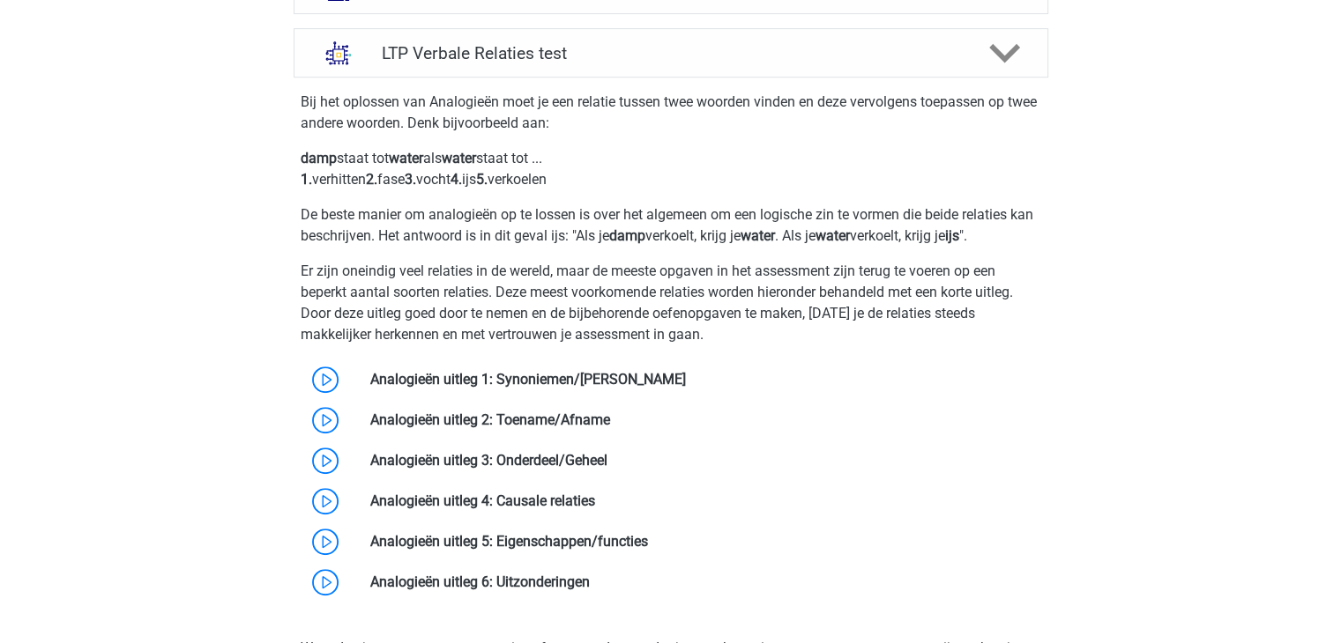
scroll to position [881, 0]
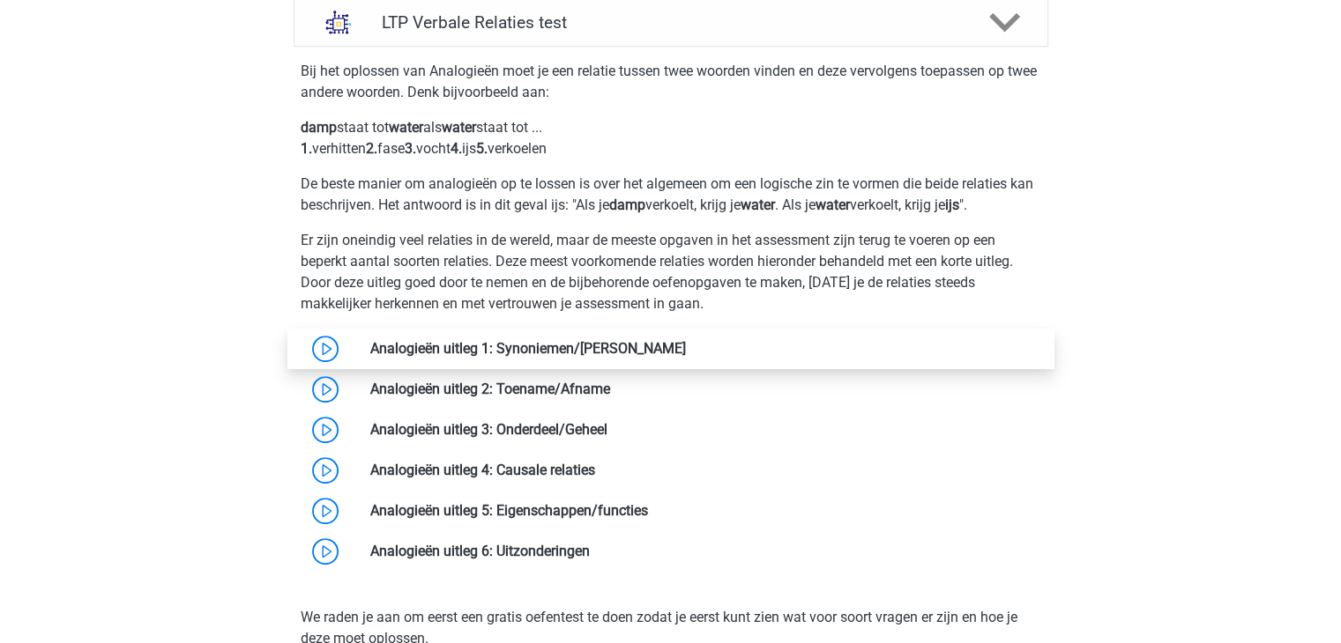
click at [686, 348] on link at bounding box center [686, 348] width 0 height 17
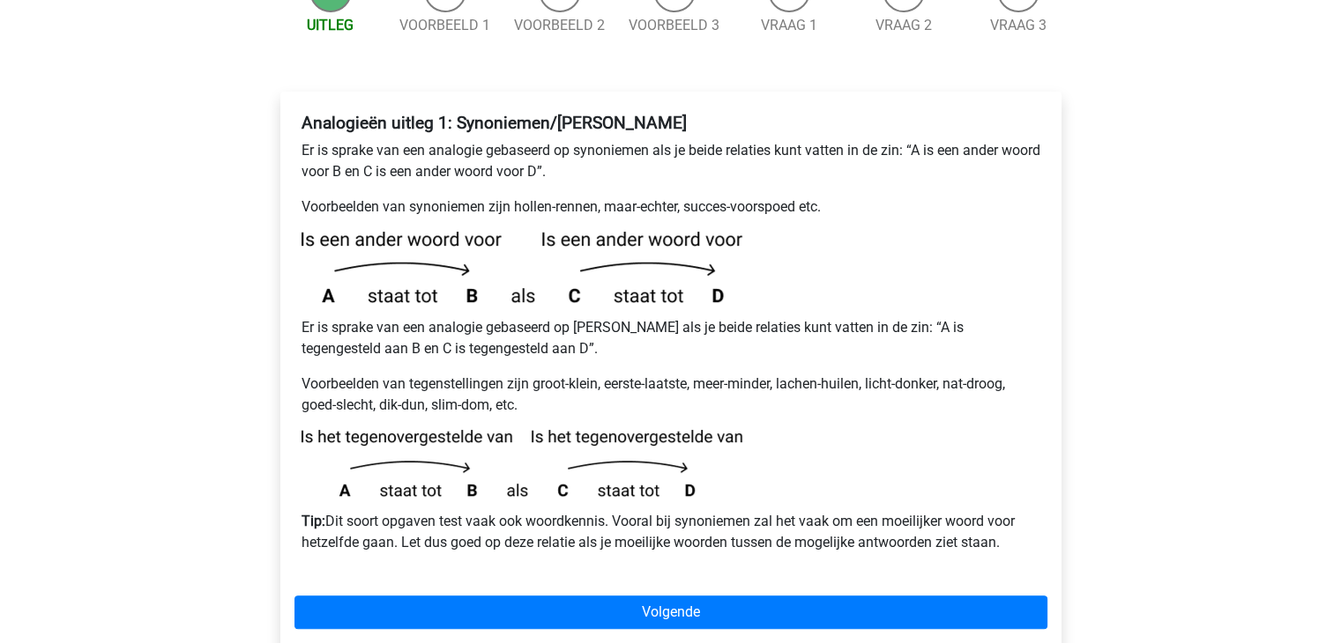
scroll to position [264, 0]
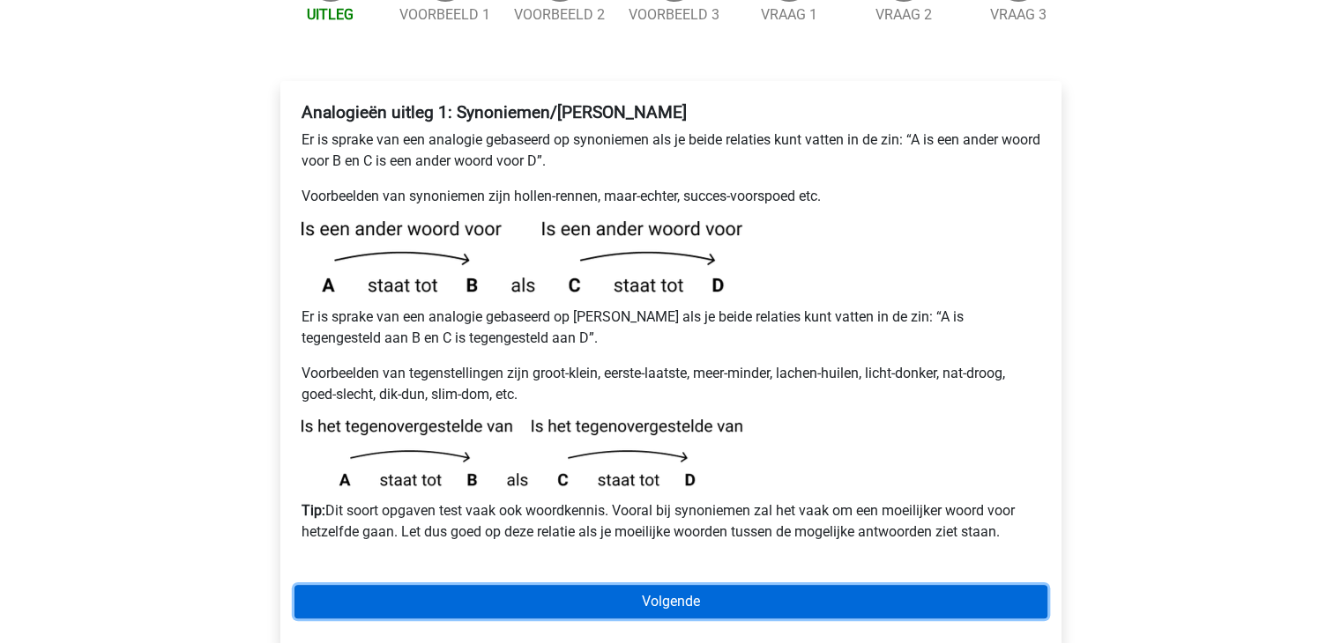
click at [724, 585] on link "Volgende" at bounding box center [670, 601] width 753 height 33
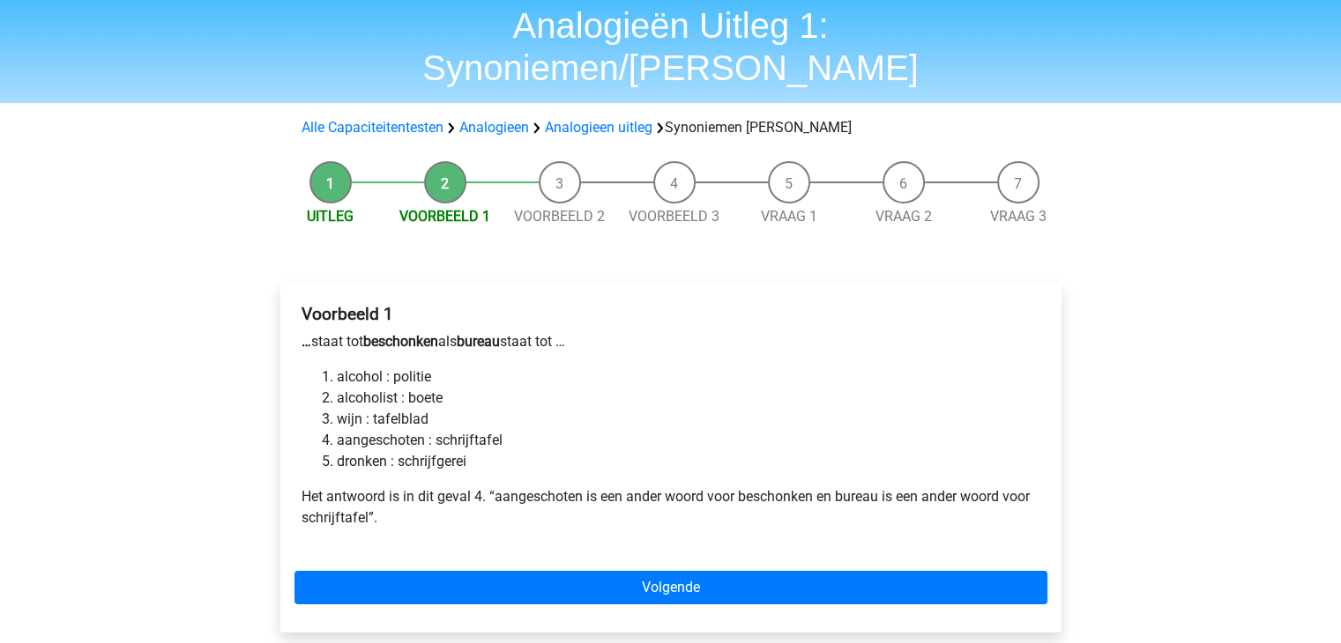
scroll to position [88, 0]
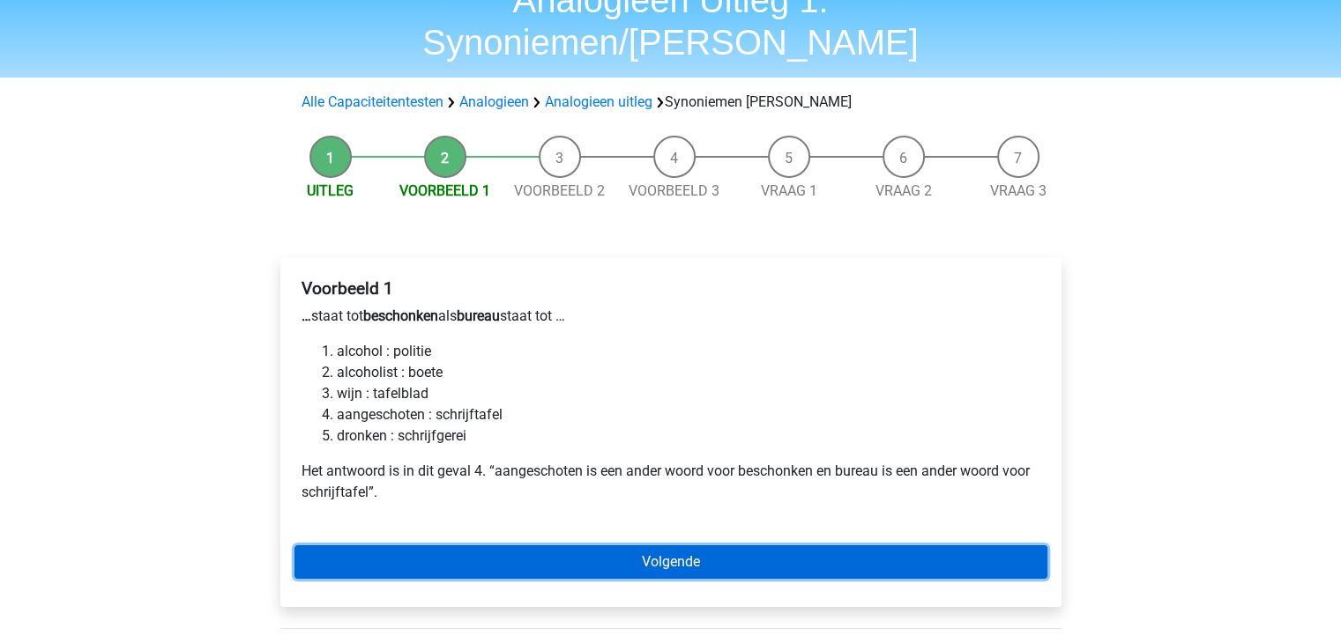
click at [688, 546] on link "Volgende" at bounding box center [670, 562] width 753 height 33
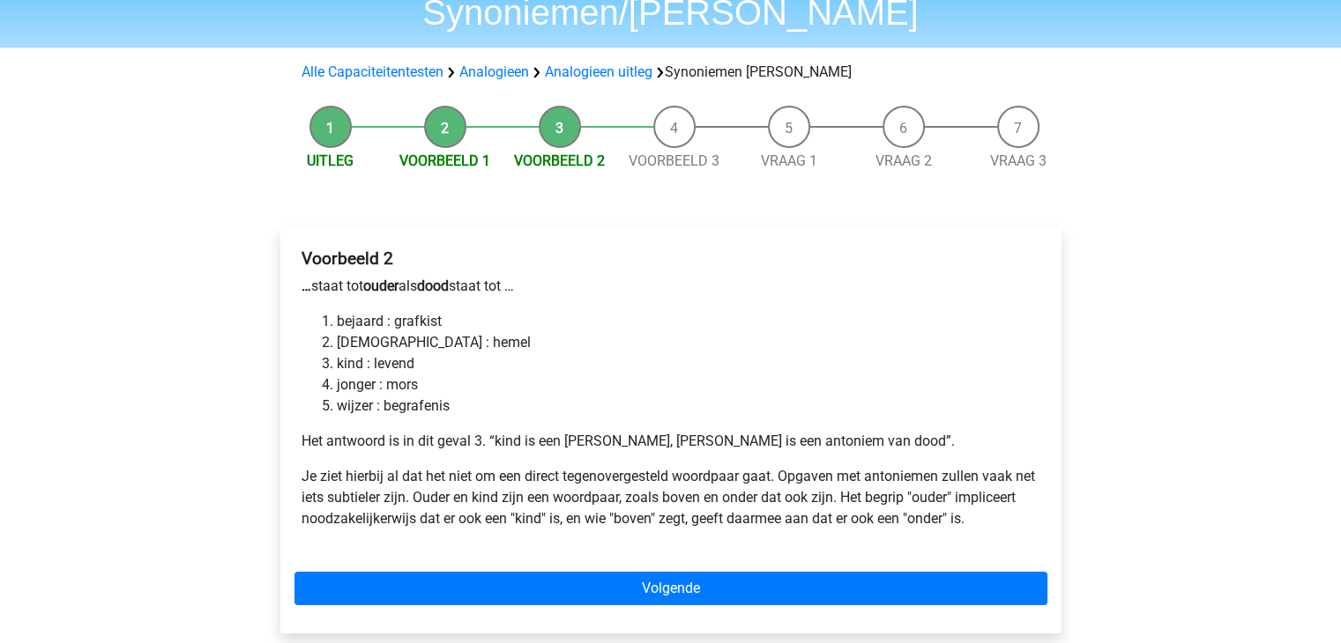
scroll to position [88, 0]
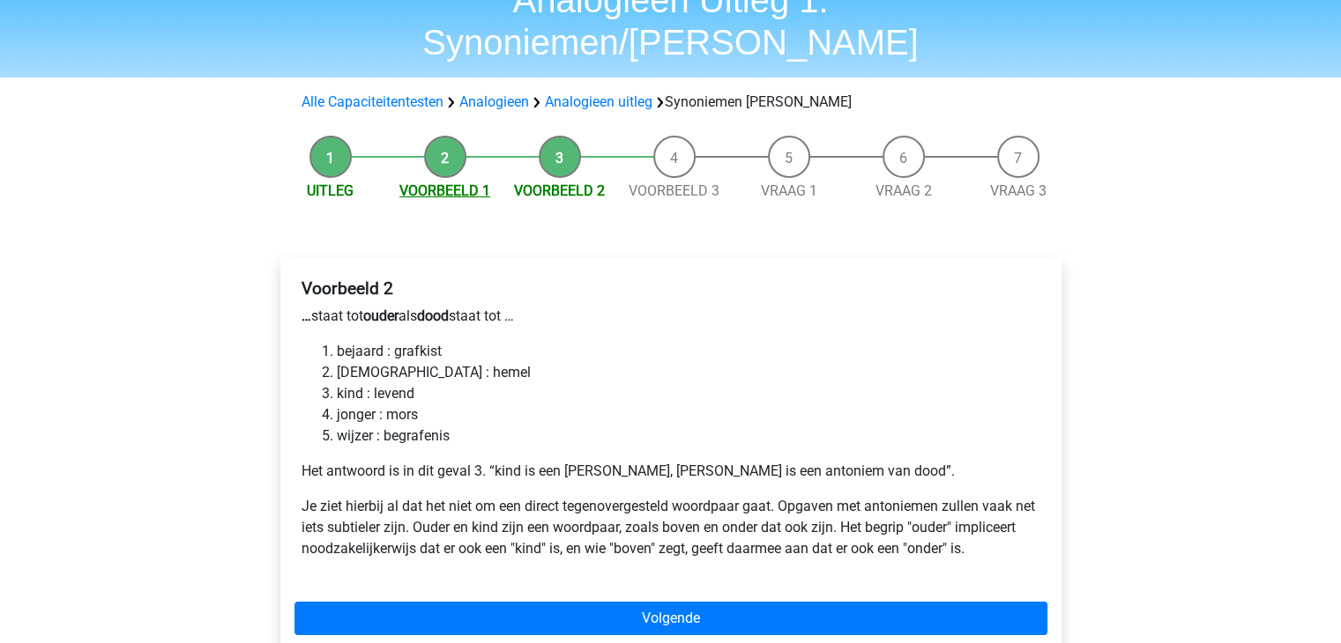
click at [441, 182] on link "Voorbeeld 1" at bounding box center [444, 190] width 91 height 17
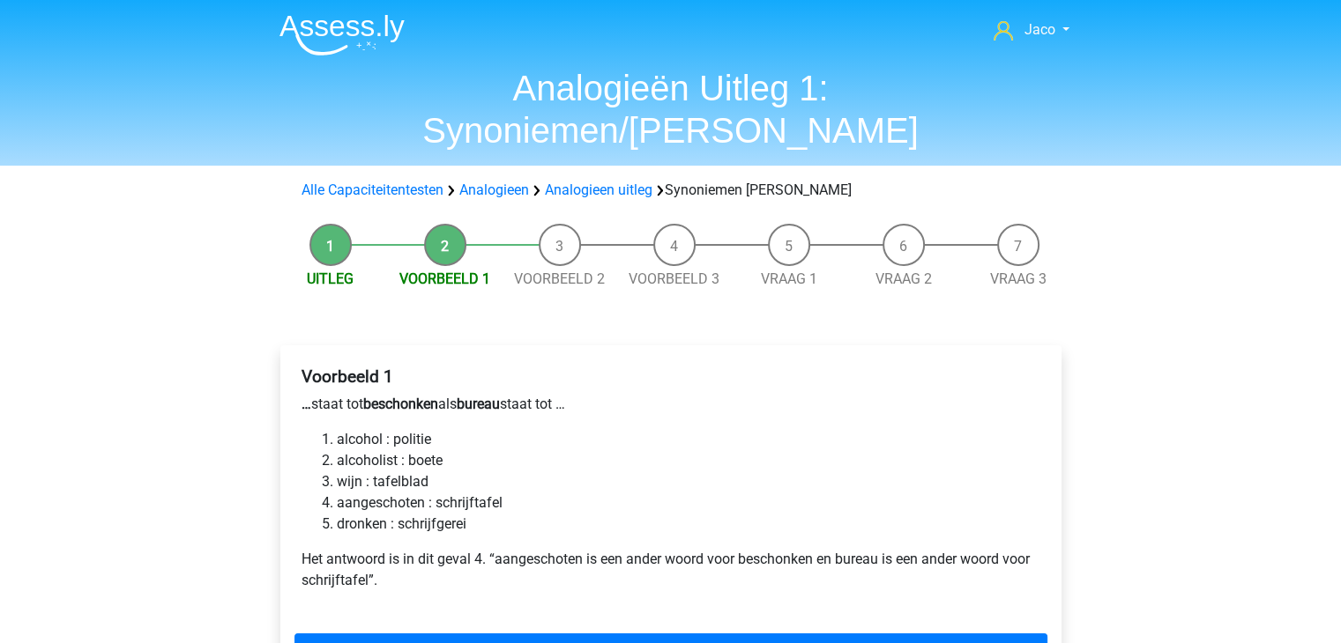
scroll to position [88, 0]
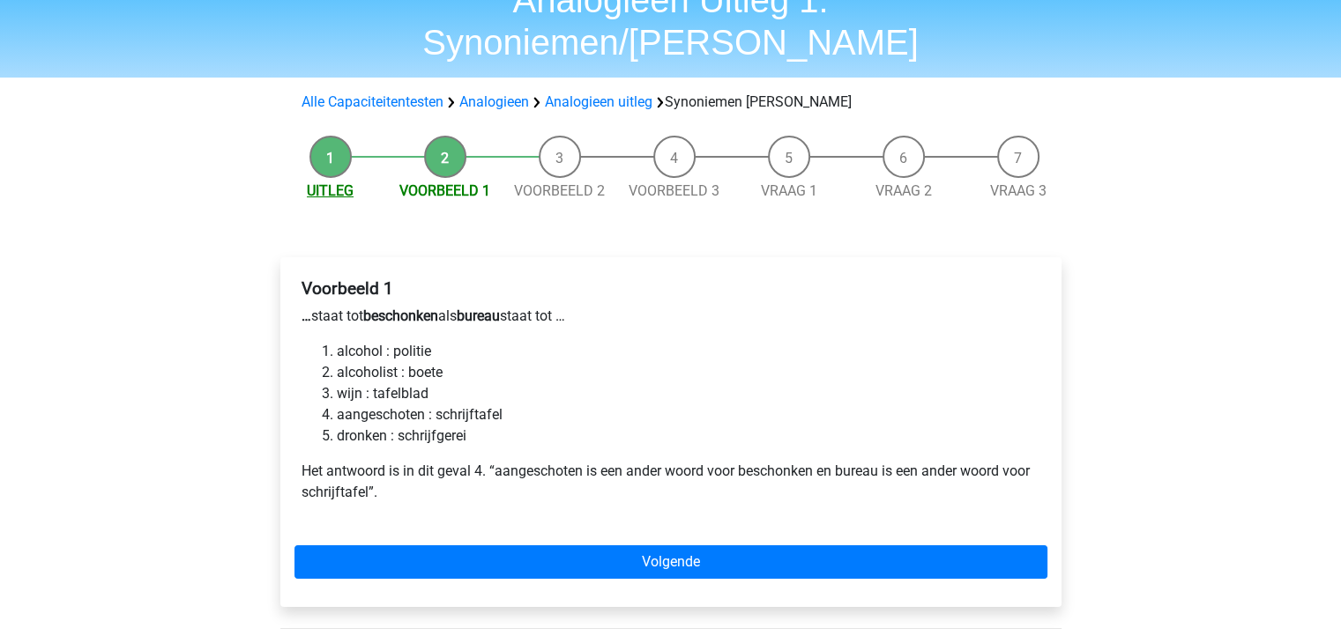
click at [338, 182] on link "Uitleg" at bounding box center [330, 190] width 47 height 17
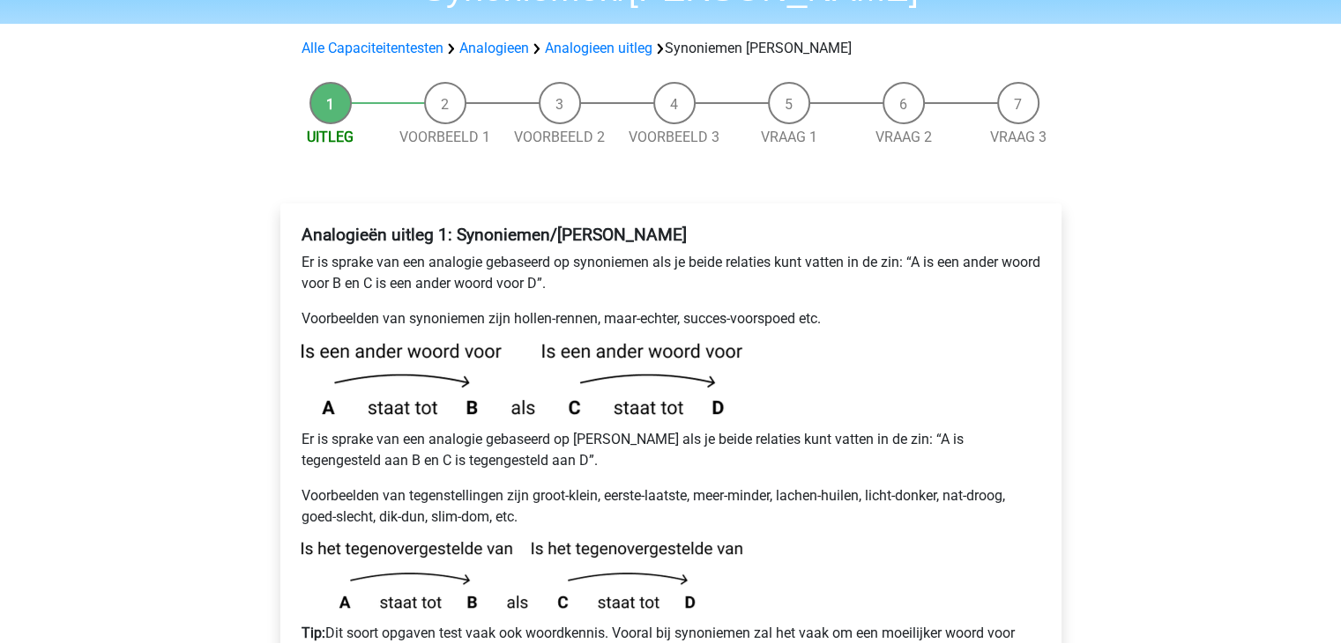
scroll to position [176, 0]
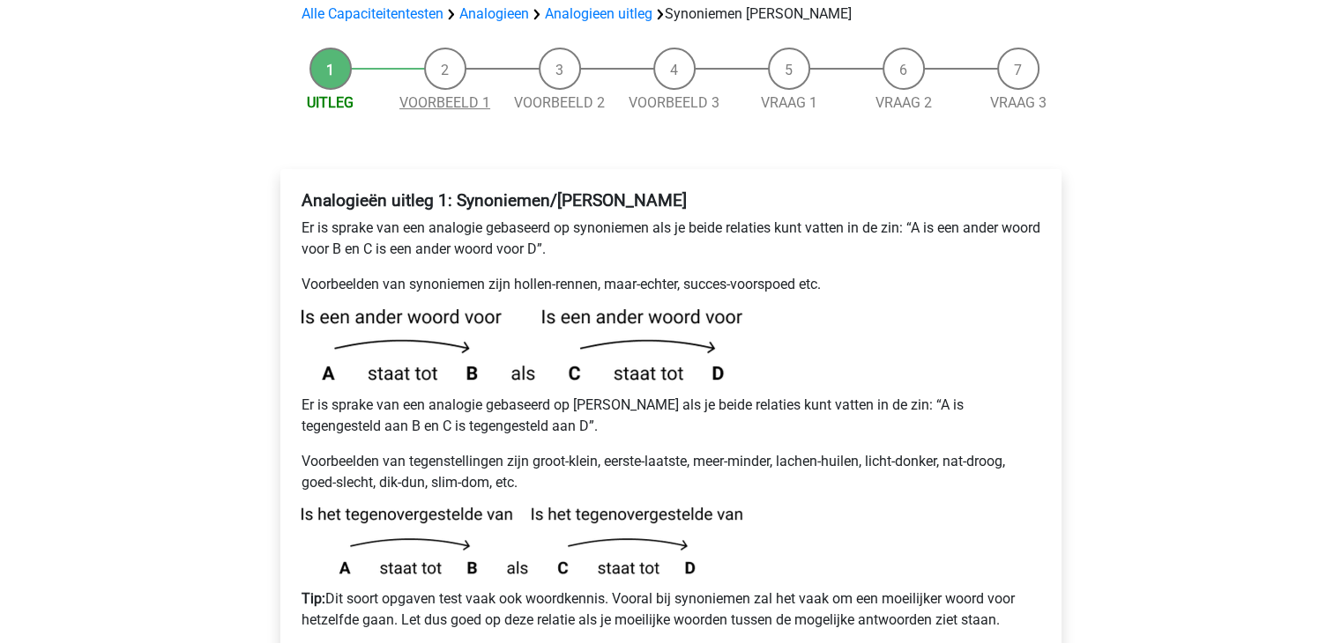
click at [441, 94] on link "Voorbeeld 1" at bounding box center [444, 102] width 91 height 17
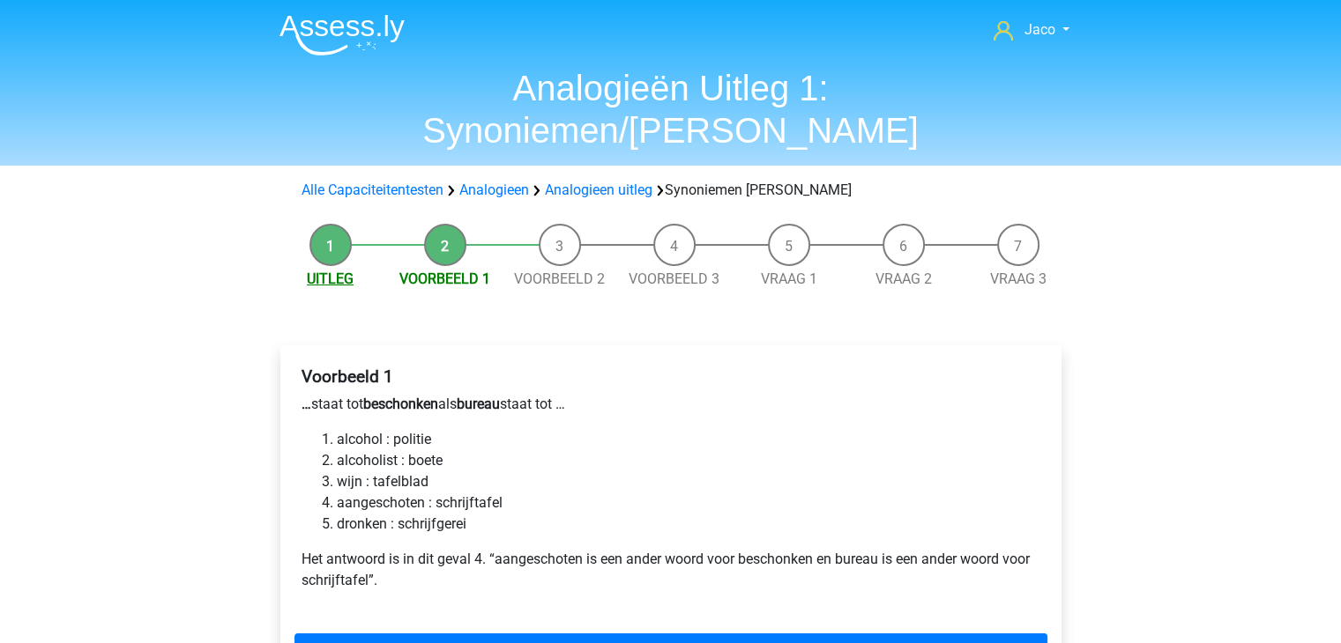
click at [323, 271] on link "Uitleg" at bounding box center [330, 279] width 47 height 17
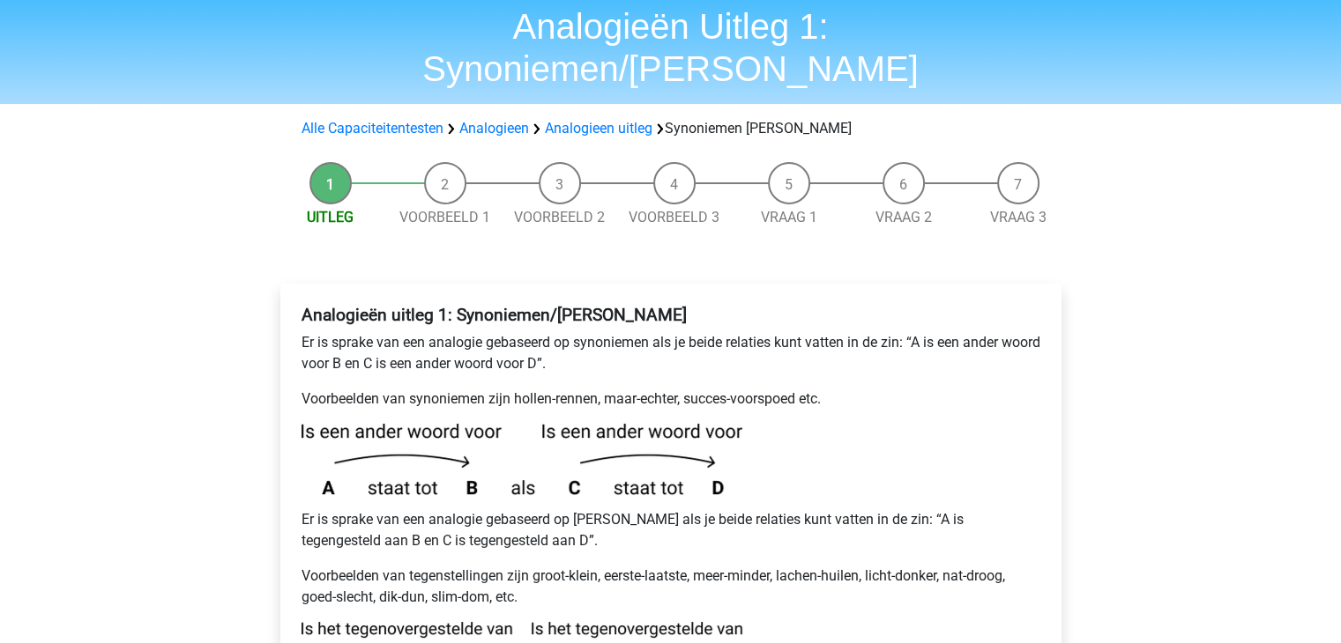
scroll to position [88, 0]
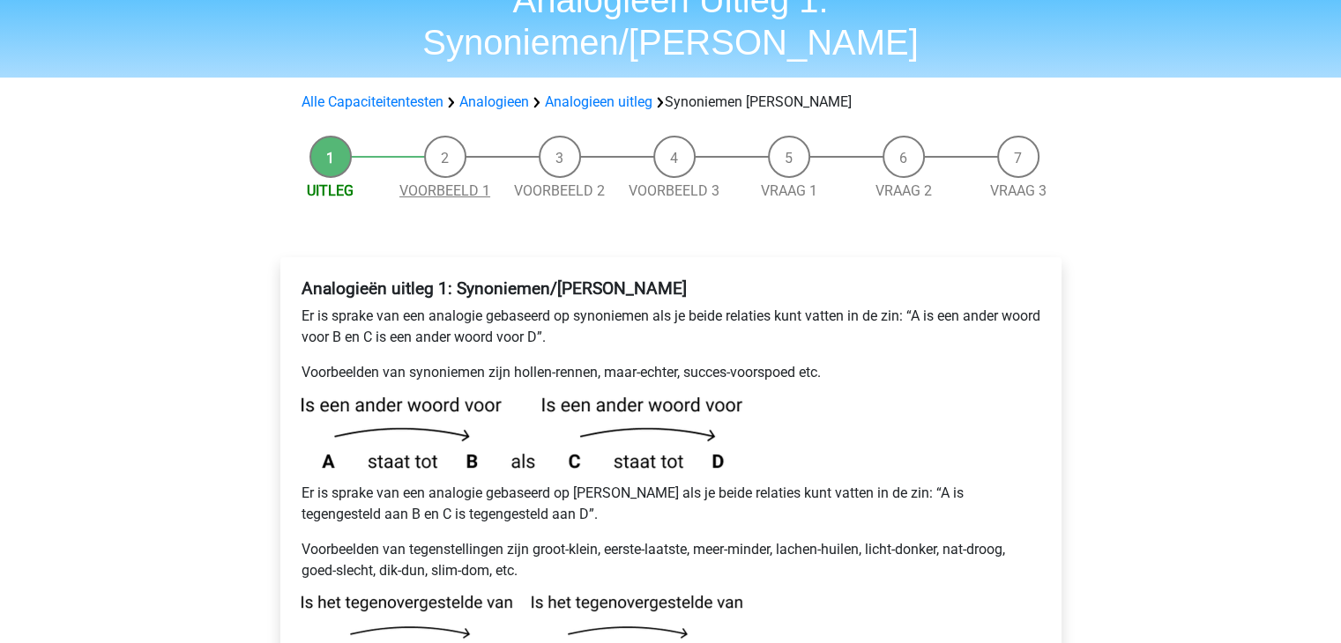
click at [462, 182] on link "Voorbeeld 1" at bounding box center [444, 190] width 91 height 17
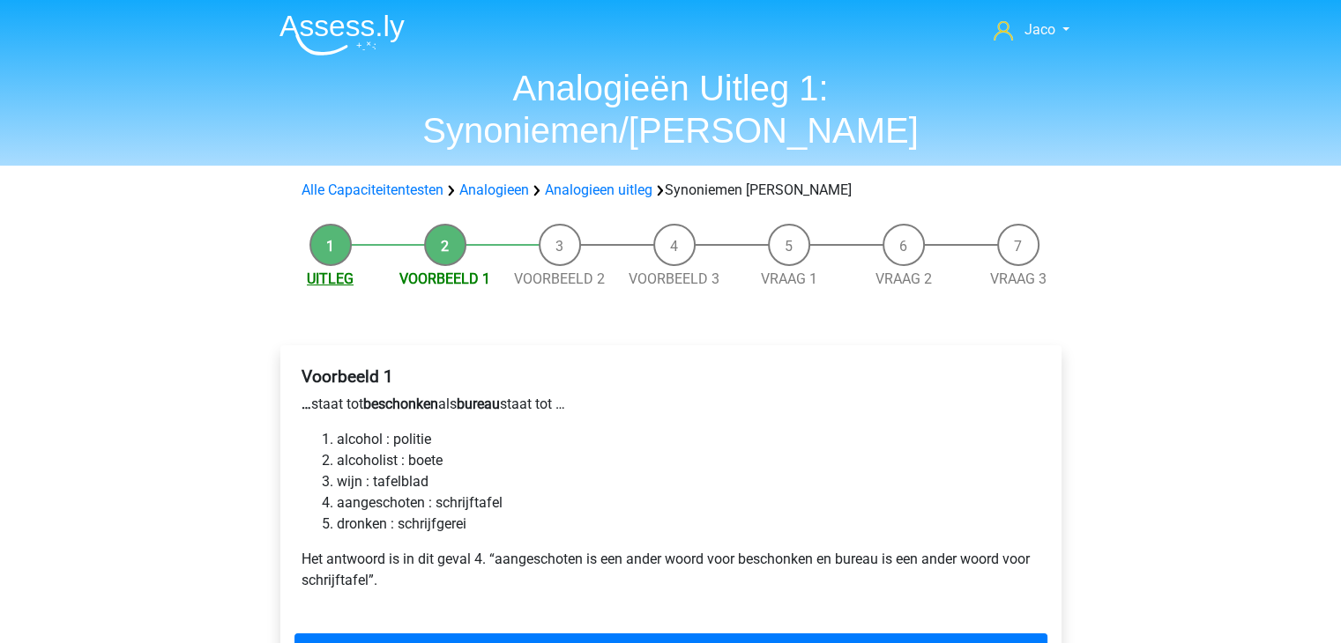
click at [331, 271] on link "Uitleg" at bounding box center [330, 279] width 47 height 17
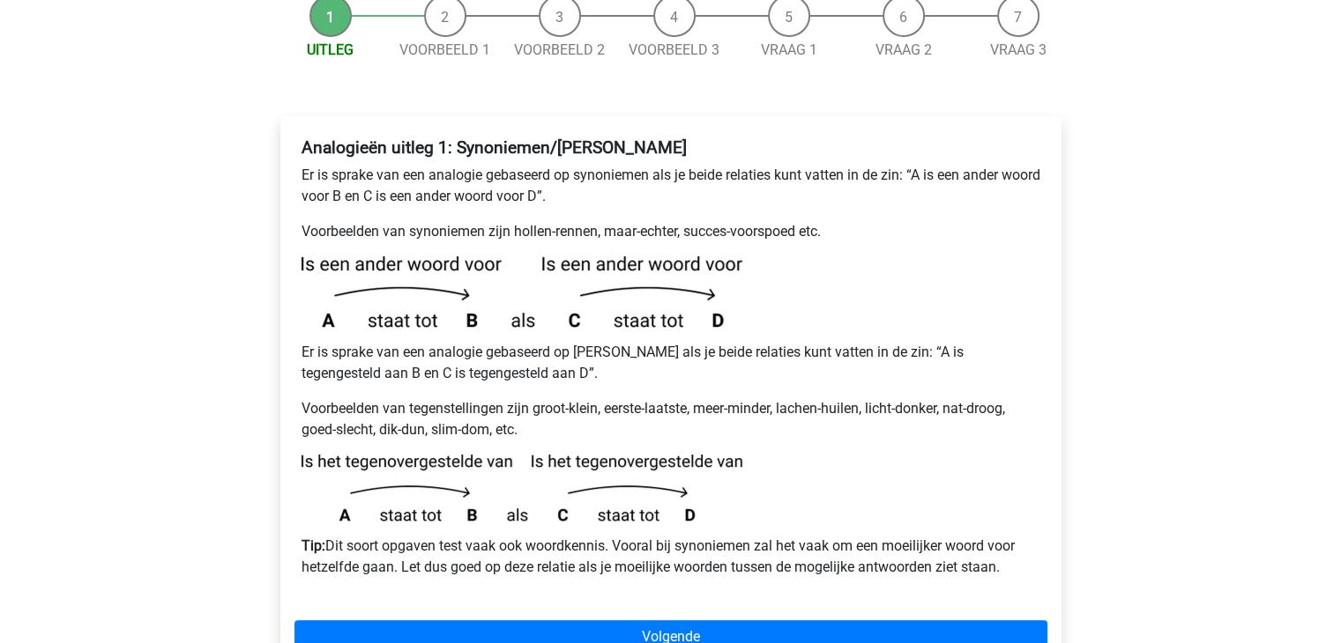
scroll to position [353, 0]
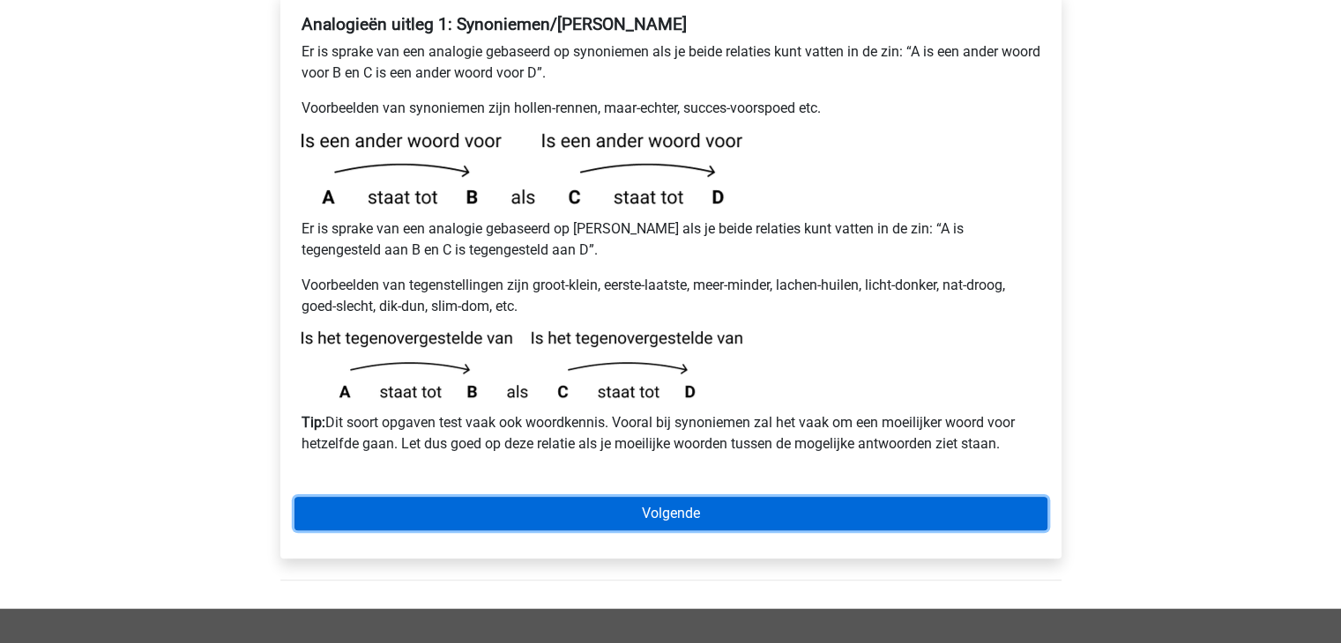
click at [666, 497] on link "Volgende" at bounding box center [670, 513] width 753 height 33
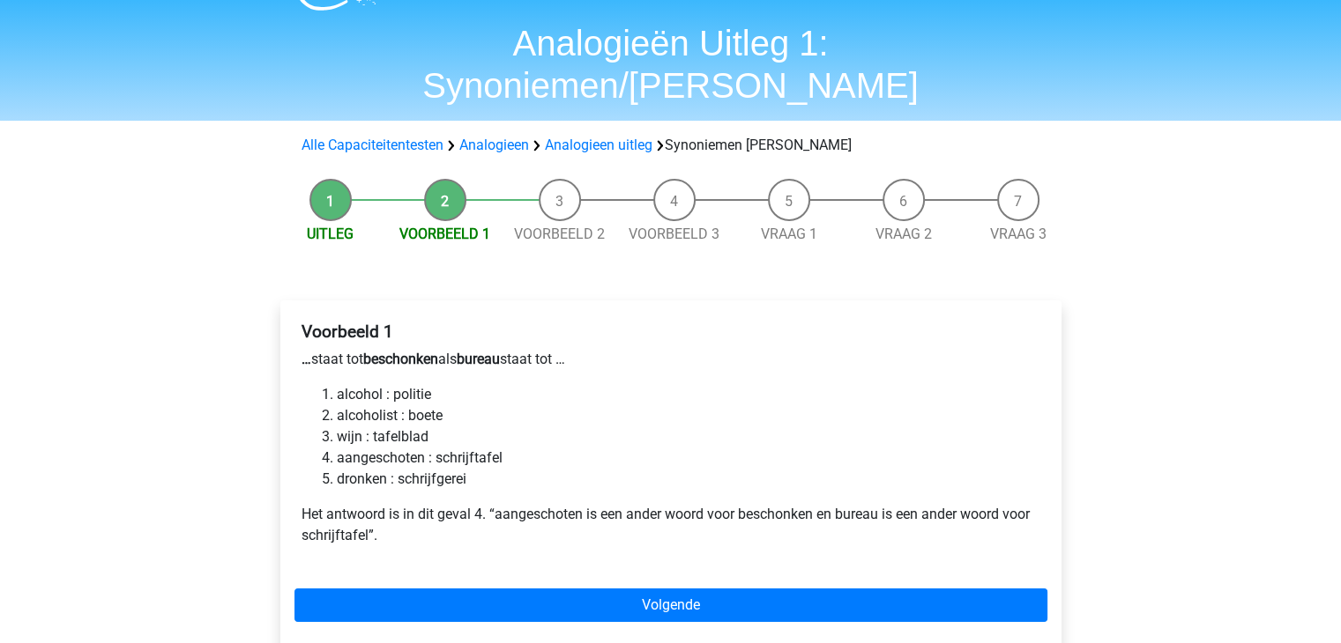
scroll to position [88, 0]
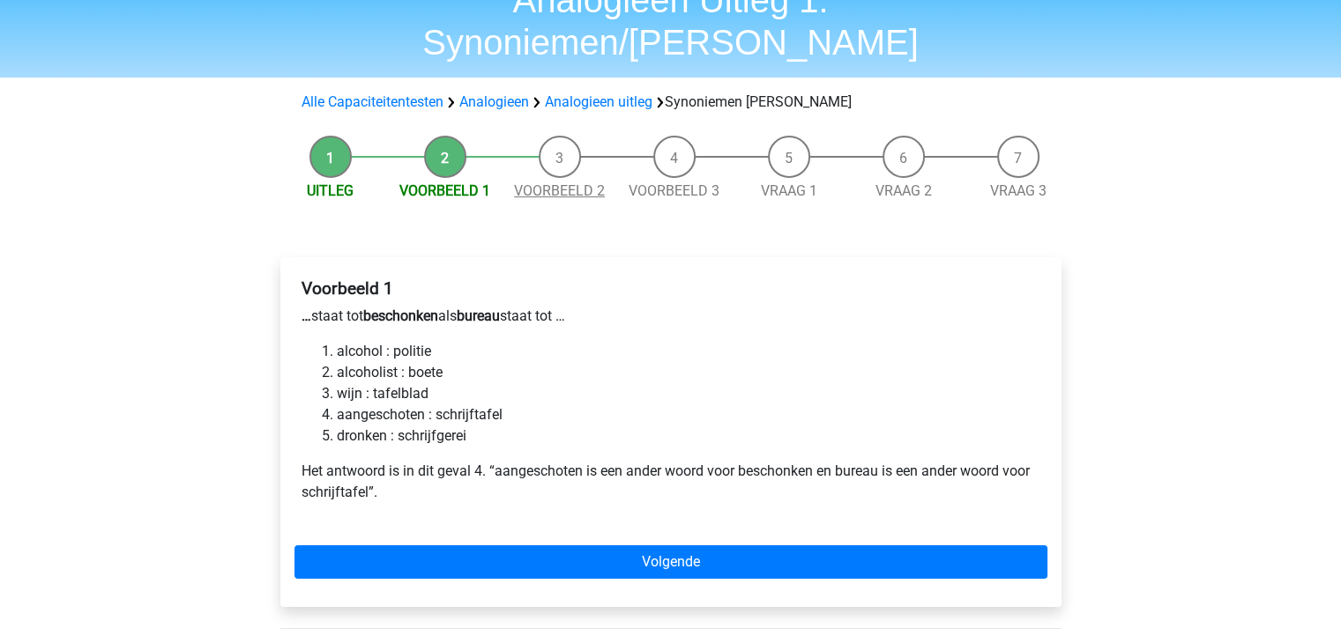
click at [546, 182] on link "Voorbeeld 2" at bounding box center [559, 190] width 91 height 17
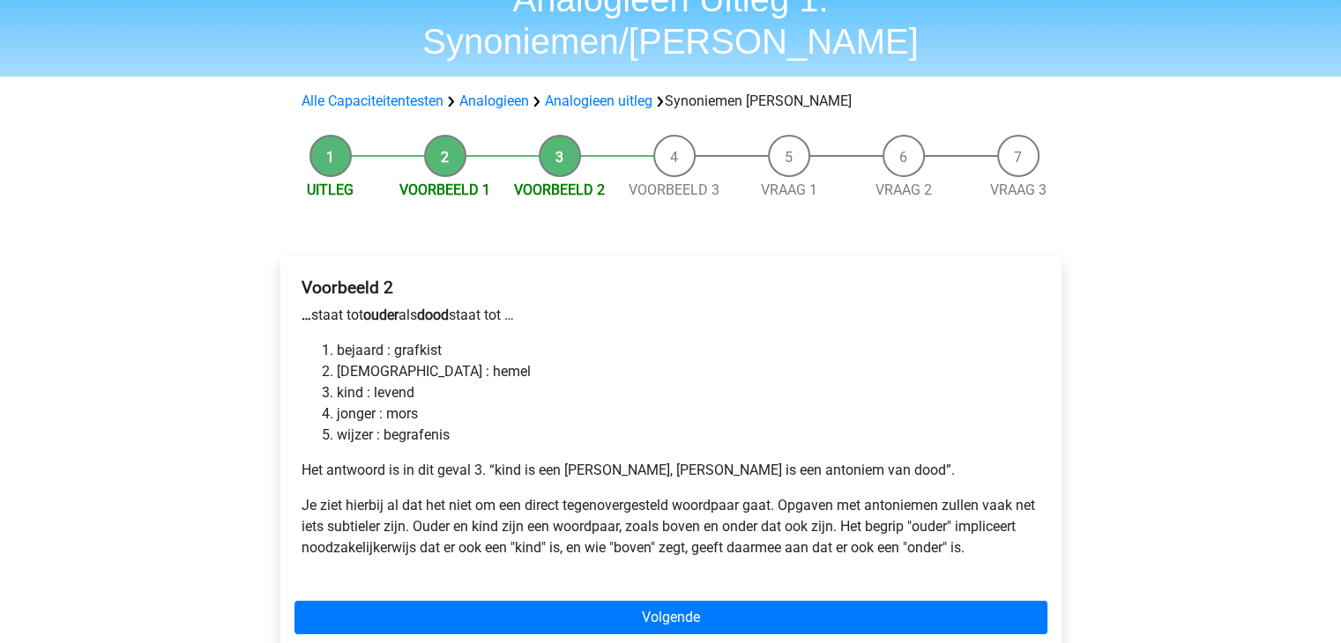
scroll to position [176, 0]
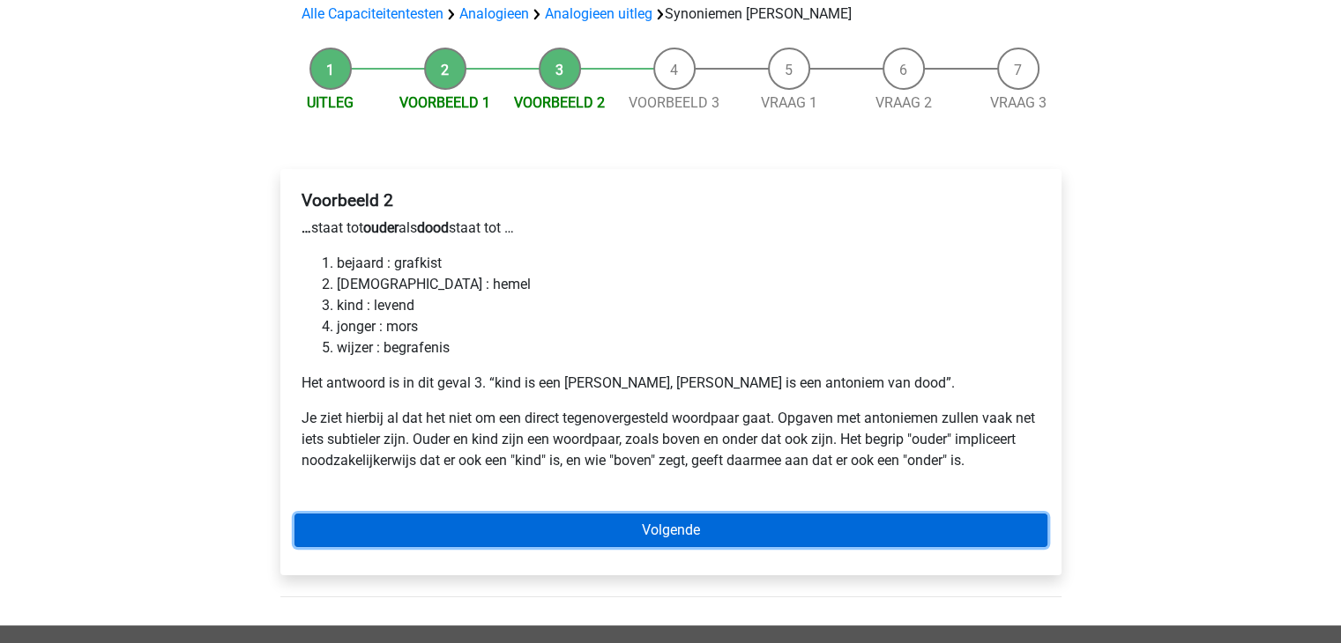
click at [702, 514] on link "Volgende" at bounding box center [670, 530] width 753 height 33
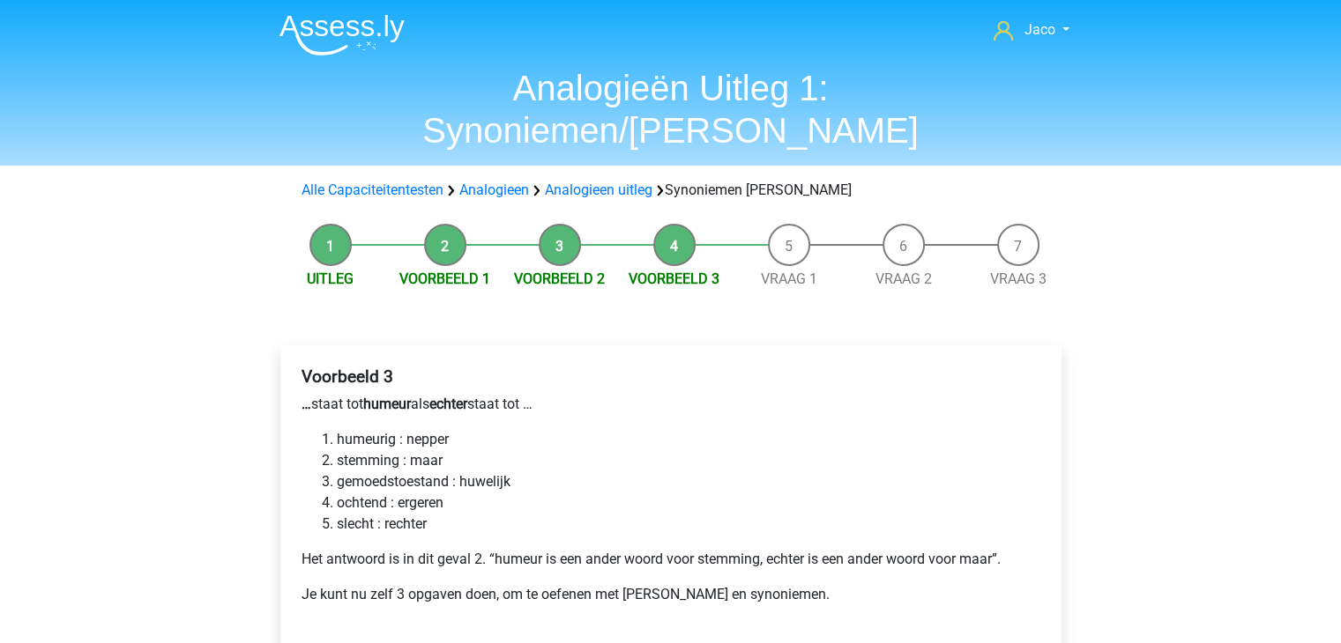
scroll to position [88, 0]
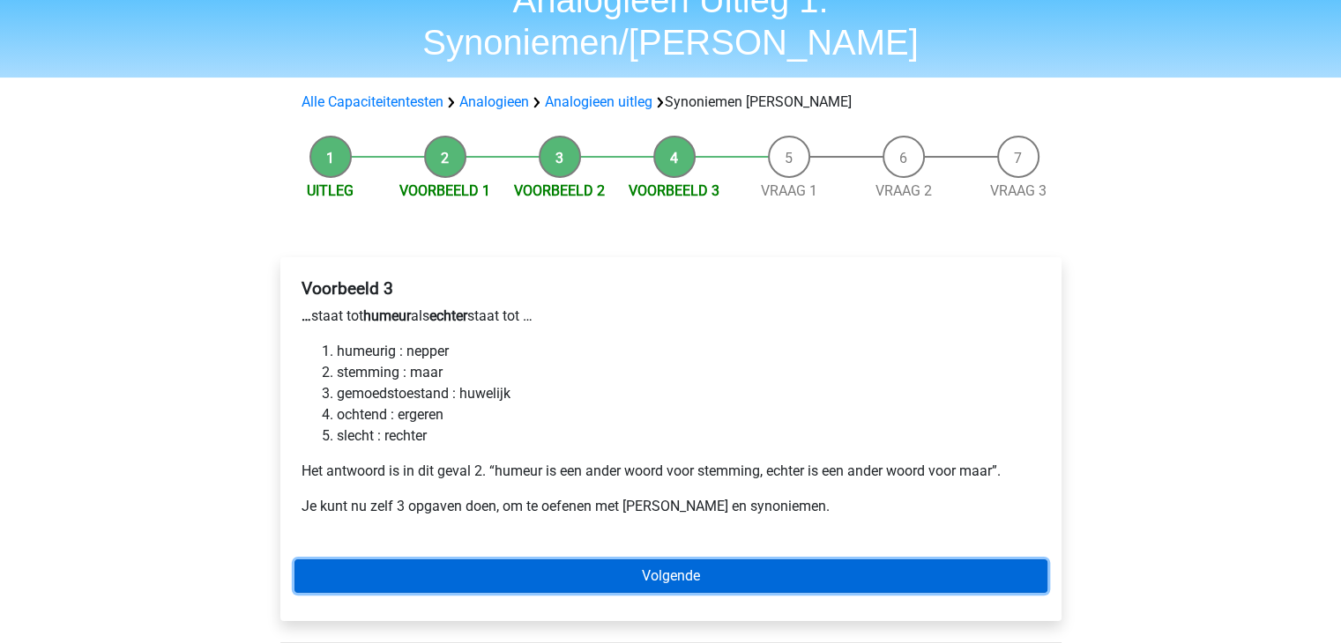
click at [723, 560] on link "Volgende" at bounding box center [670, 576] width 753 height 33
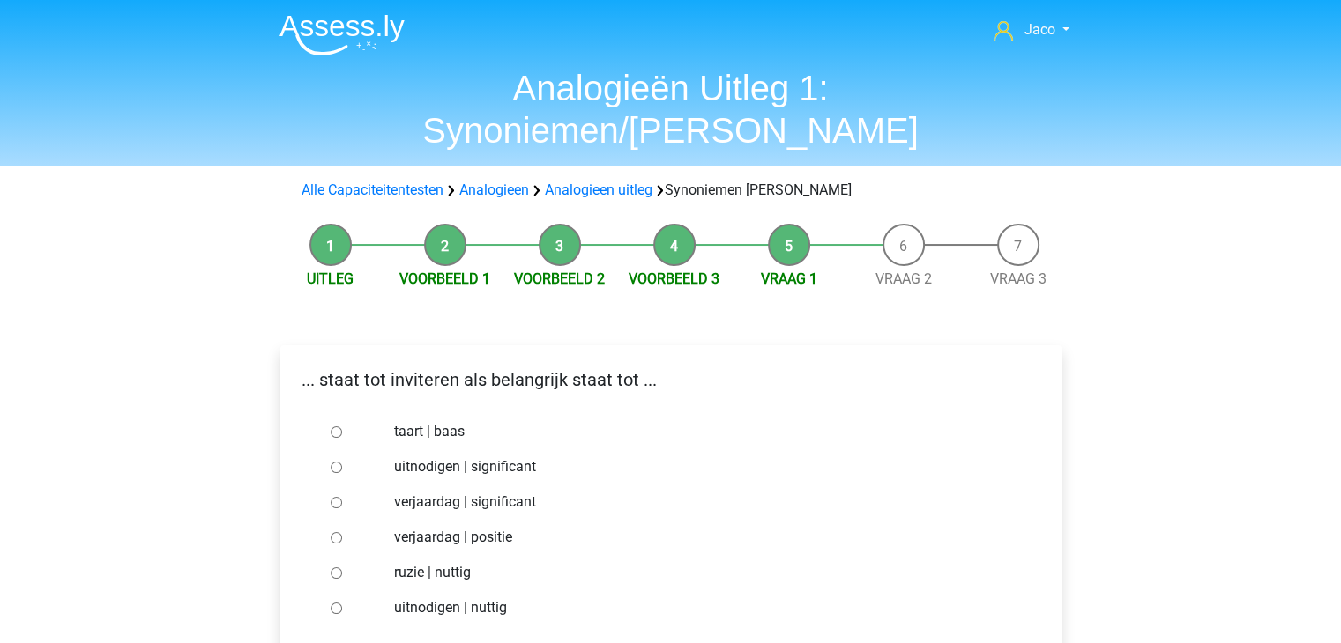
scroll to position [88, 0]
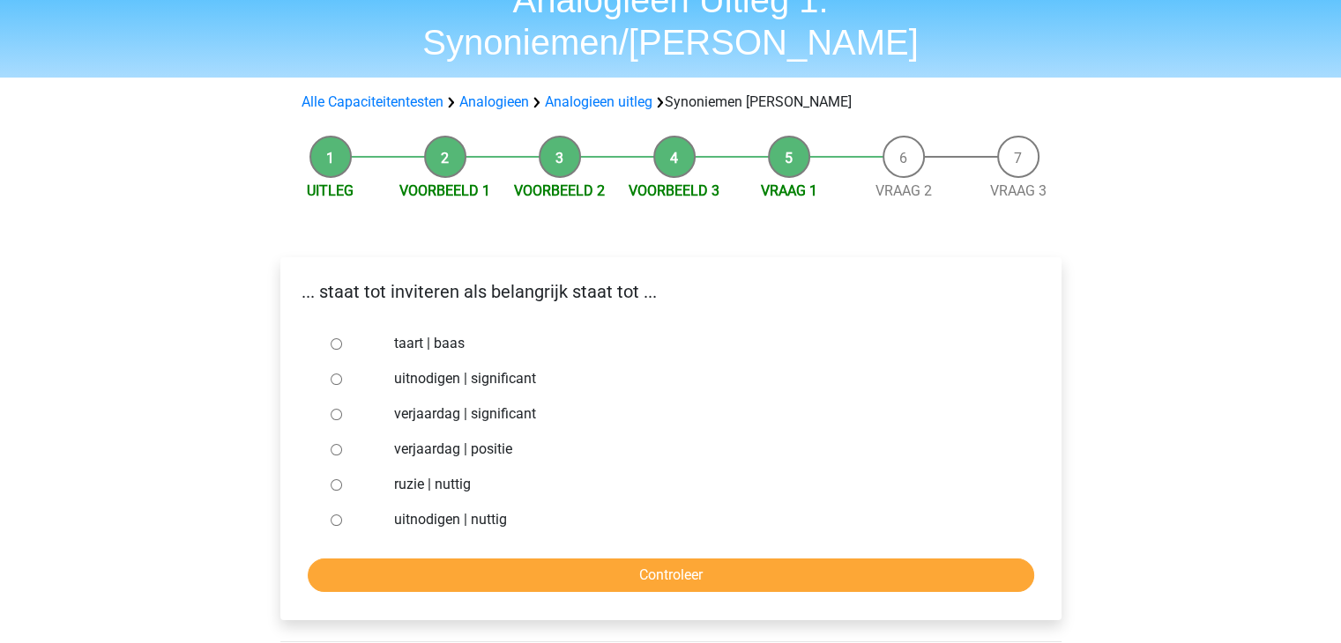
click at [334, 374] on input "uitnodigen | significant" at bounding box center [336, 379] width 11 height 11
radio input "true"
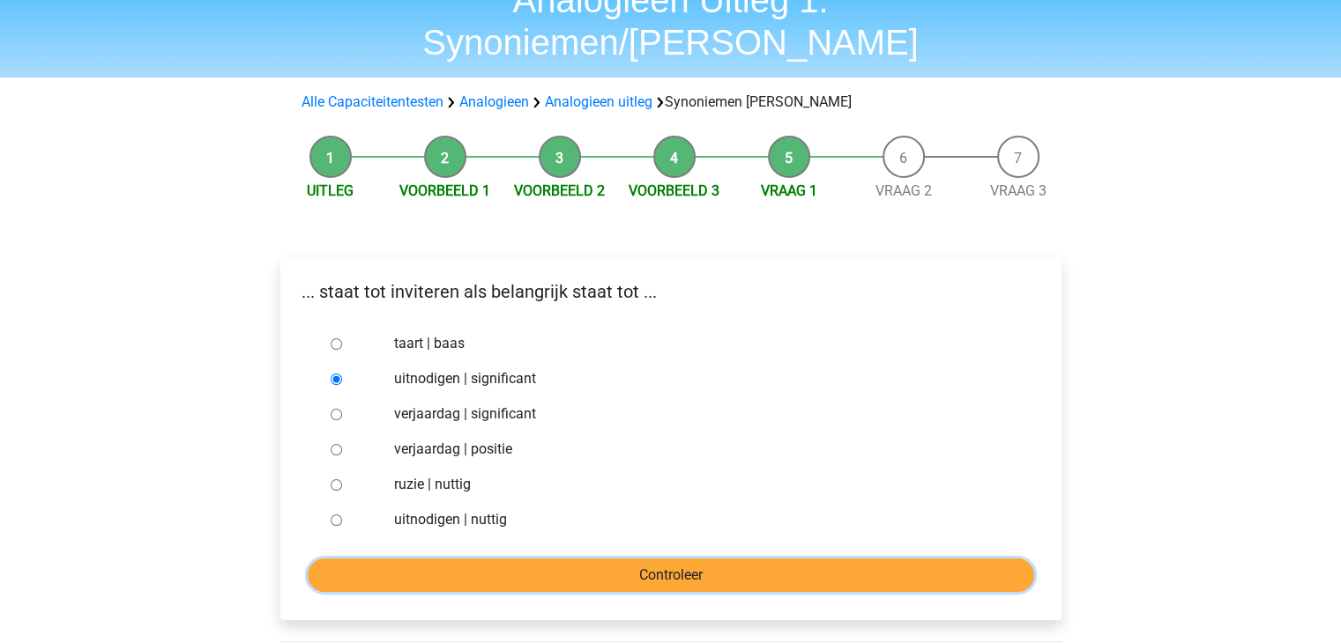
click at [691, 559] on input "Controleer" at bounding box center [671, 575] width 726 height 33
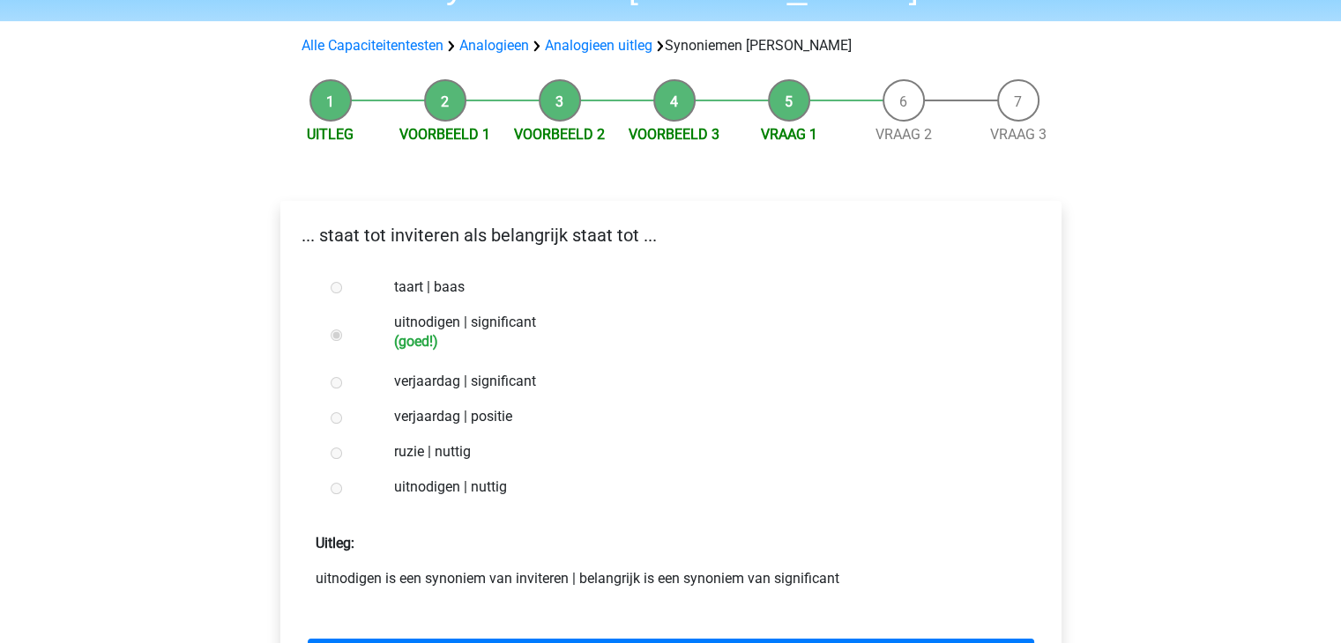
scroll to position [176, 0]
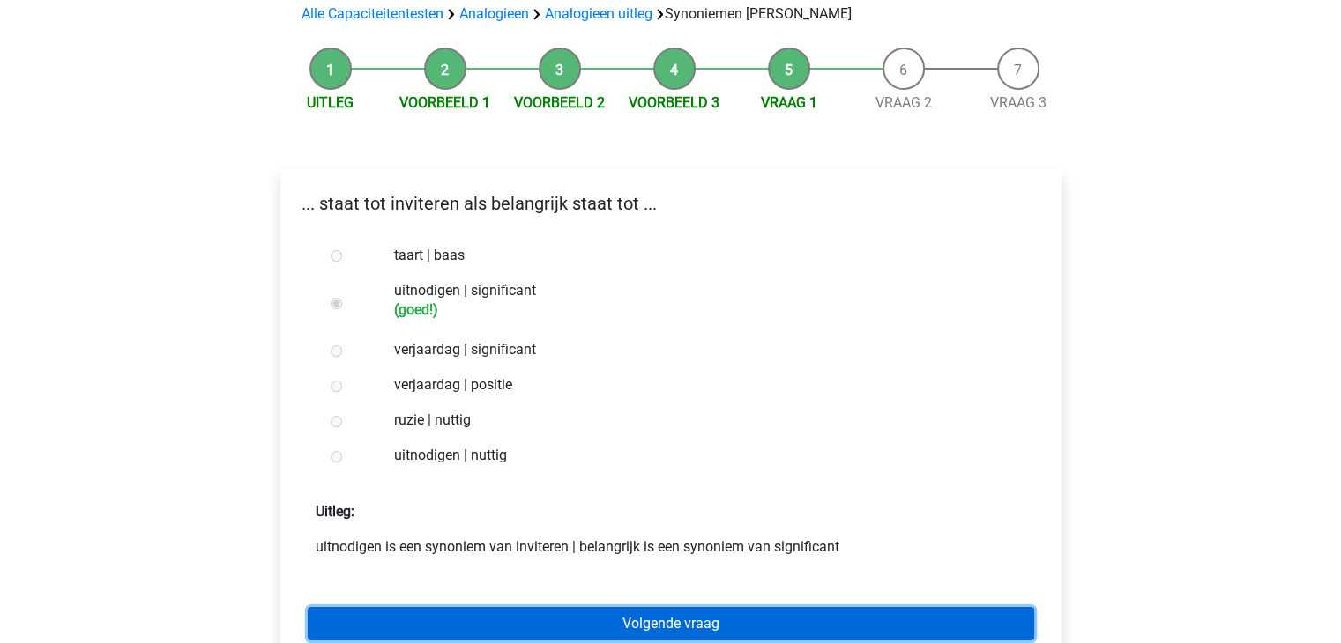
click at [724, 607] on link "Volgende vraag" at bounding box center [671, 623] width 726 height 33
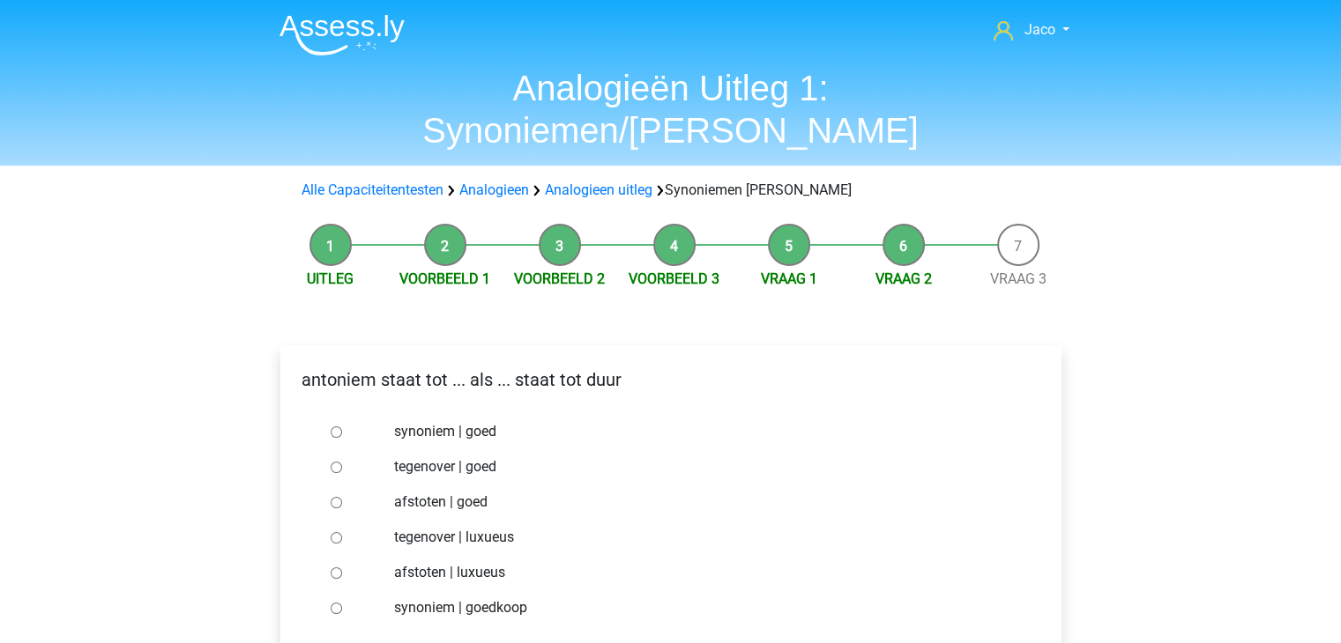
scroll to position [88, 0]
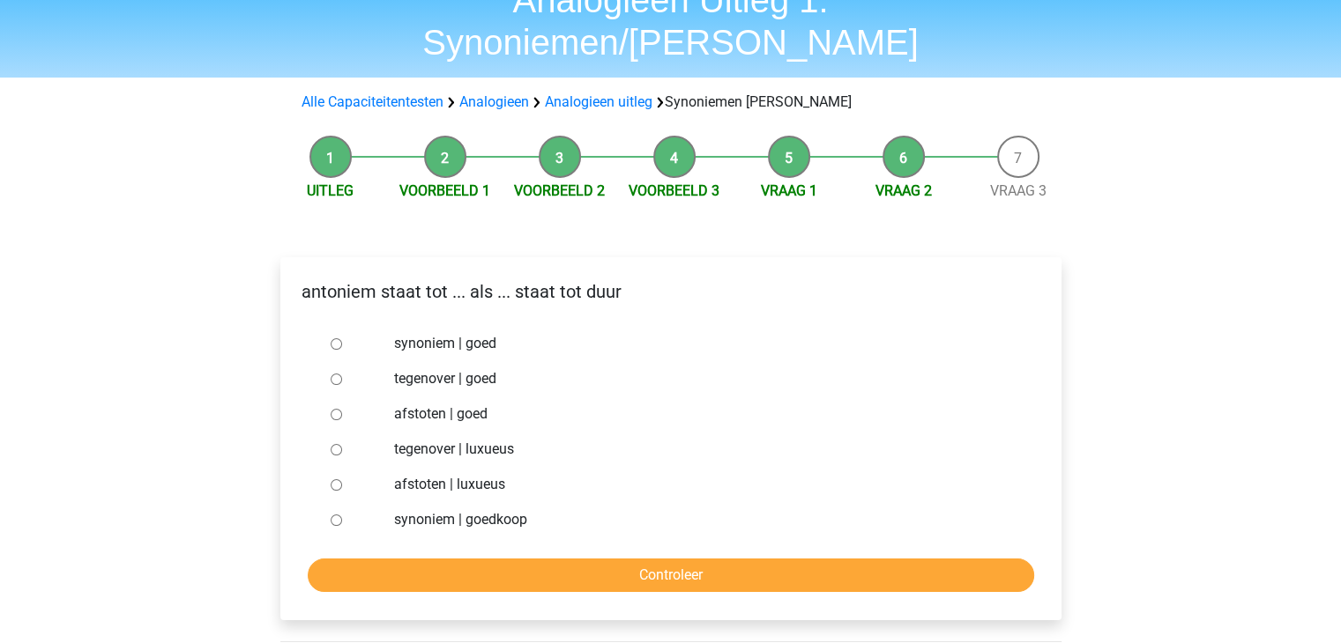
click at [339, 515] on input "synoniem | goedkoop" at bounding box center [336, 520] width 11 height 11
radio input "true"
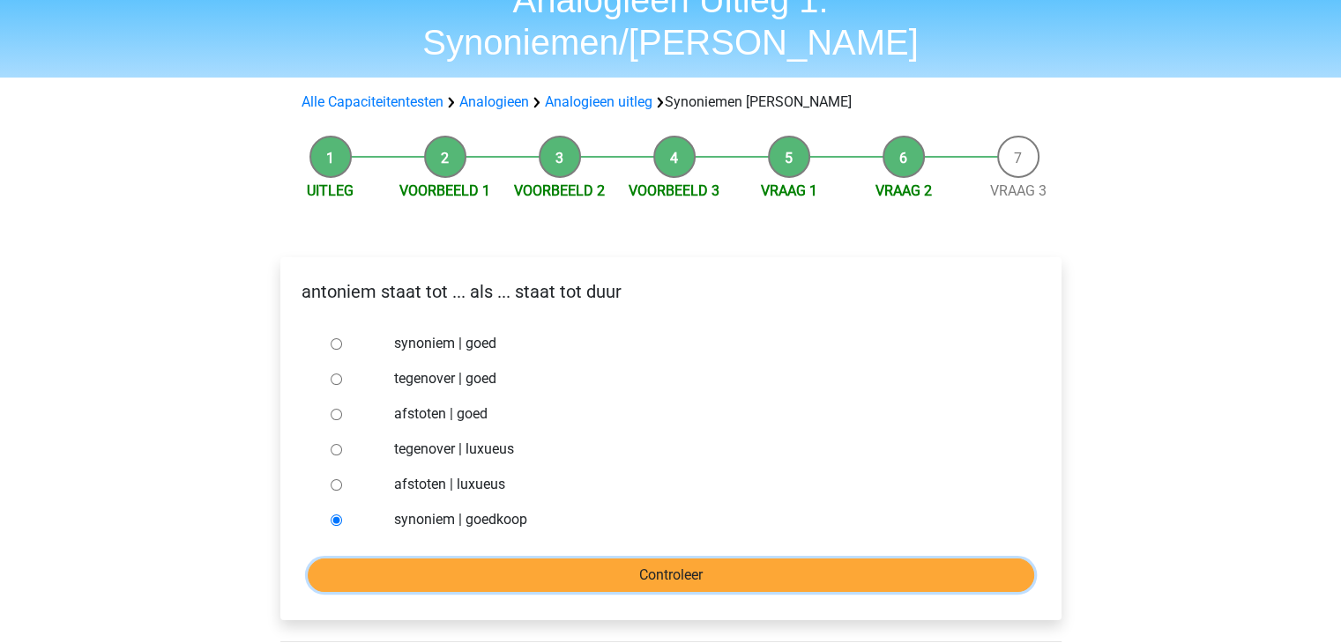
click at [705, 559] on input "Controleer" at bounding box center [671, 575] width 726 height 33
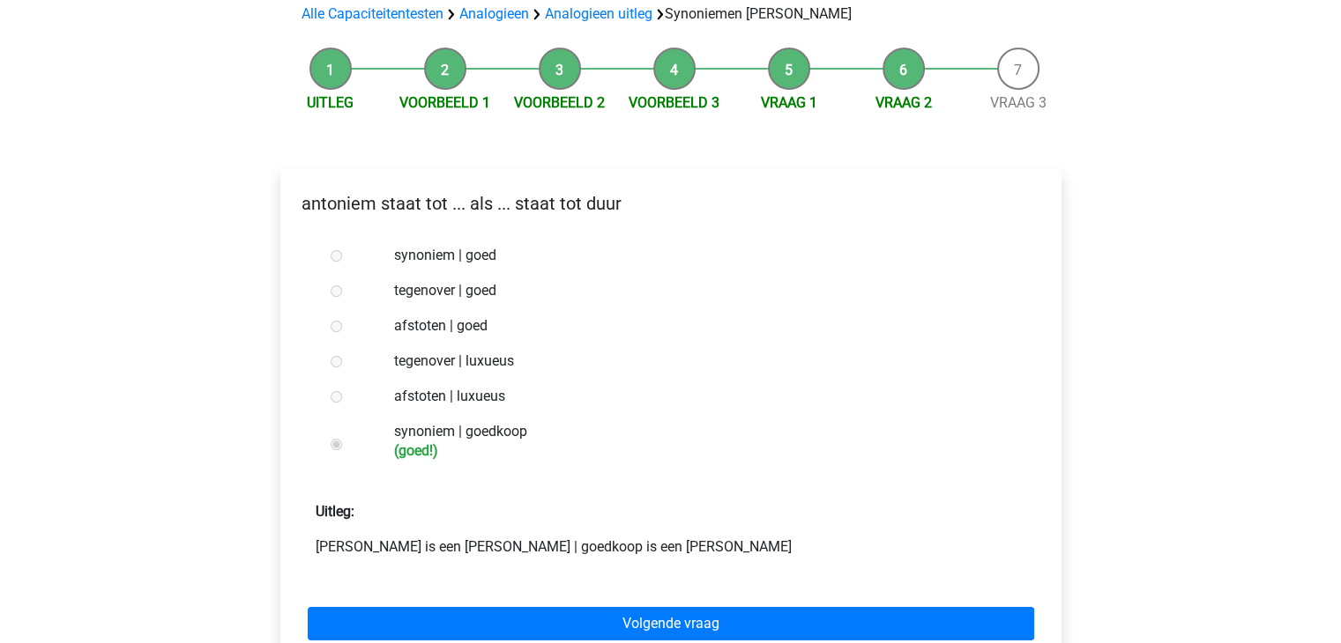
scroll to position [264, 0]
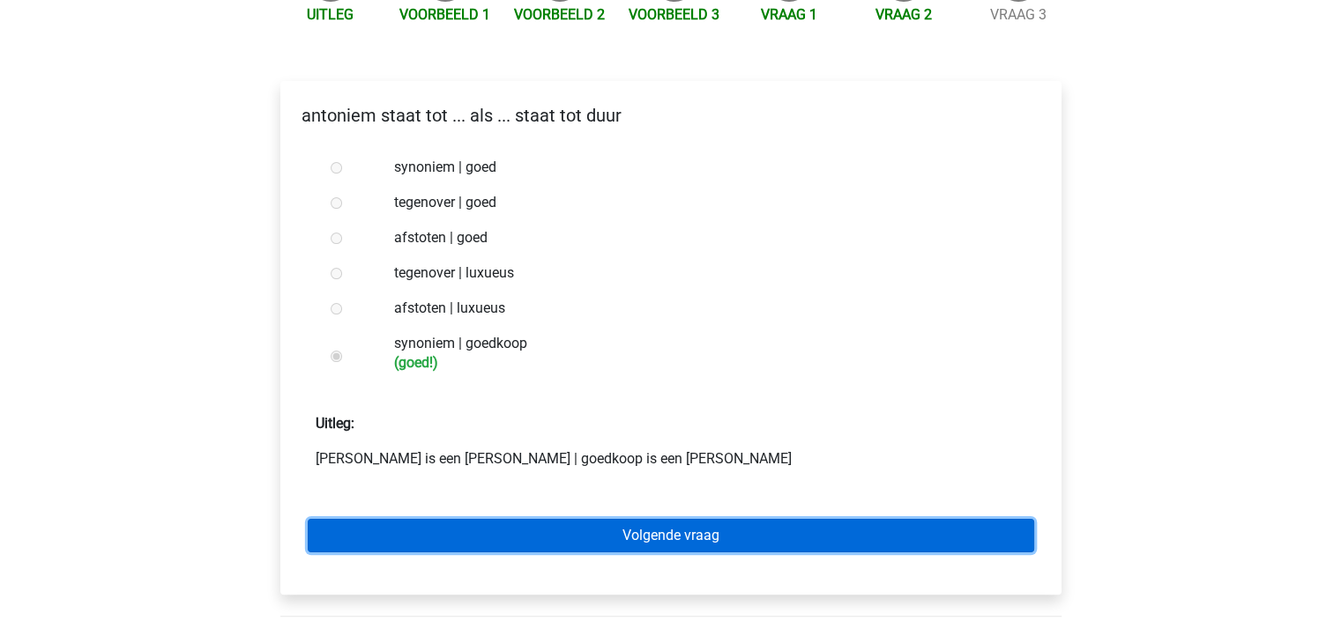
click at [726, 519] on link "Volgende vraag" at bounding box center [671, 535] width 726 height 33
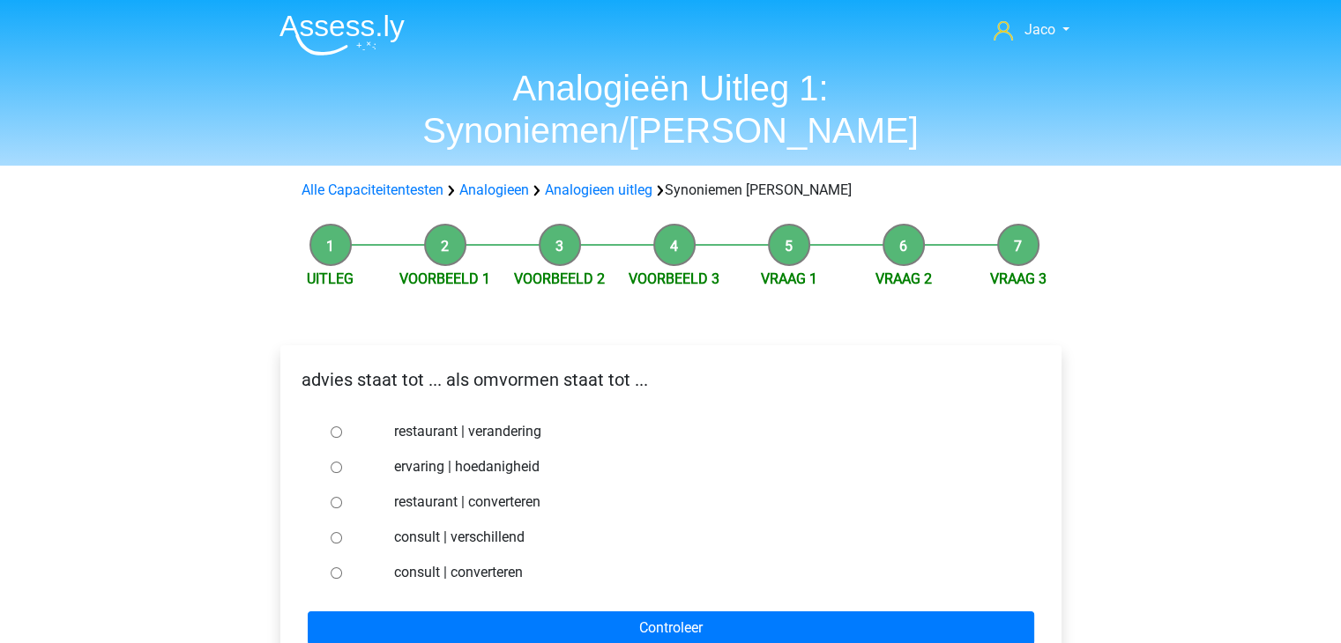
click at [337, 568] on input "consult | converteren" at bounding box center [336, 573] width 11 height 11
radio input "true"
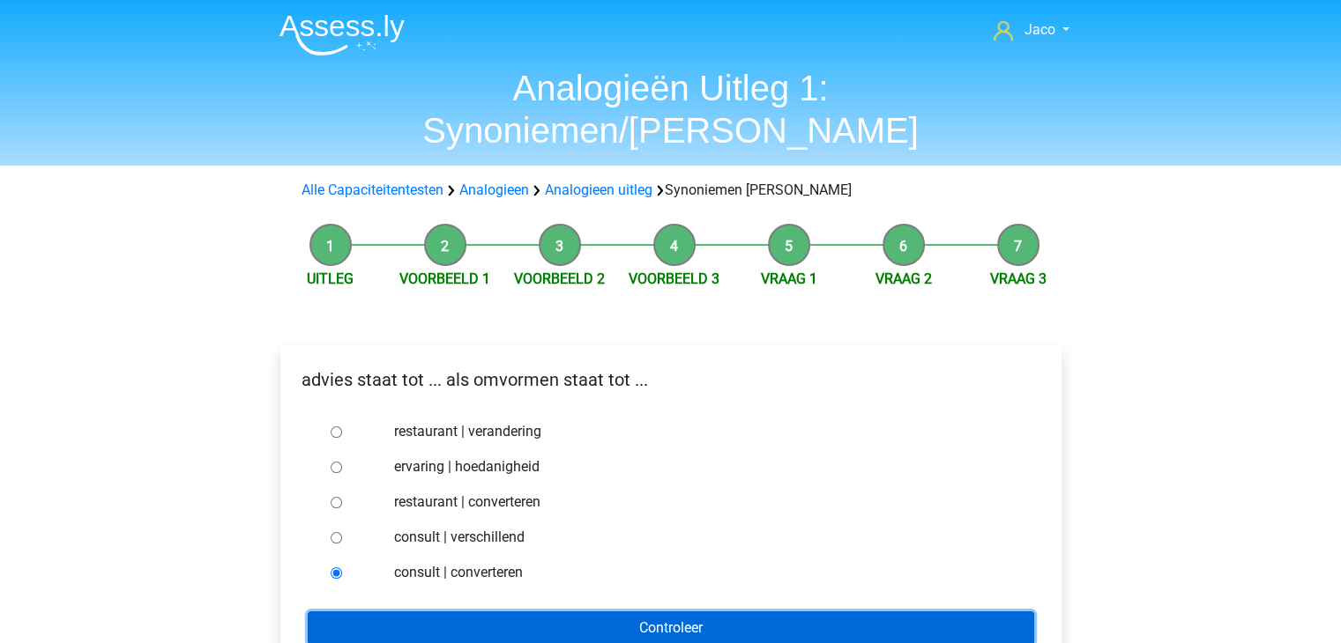
click at [659, 612] on input "Controleer" at bounding box center [671, 628] width 726 height 33
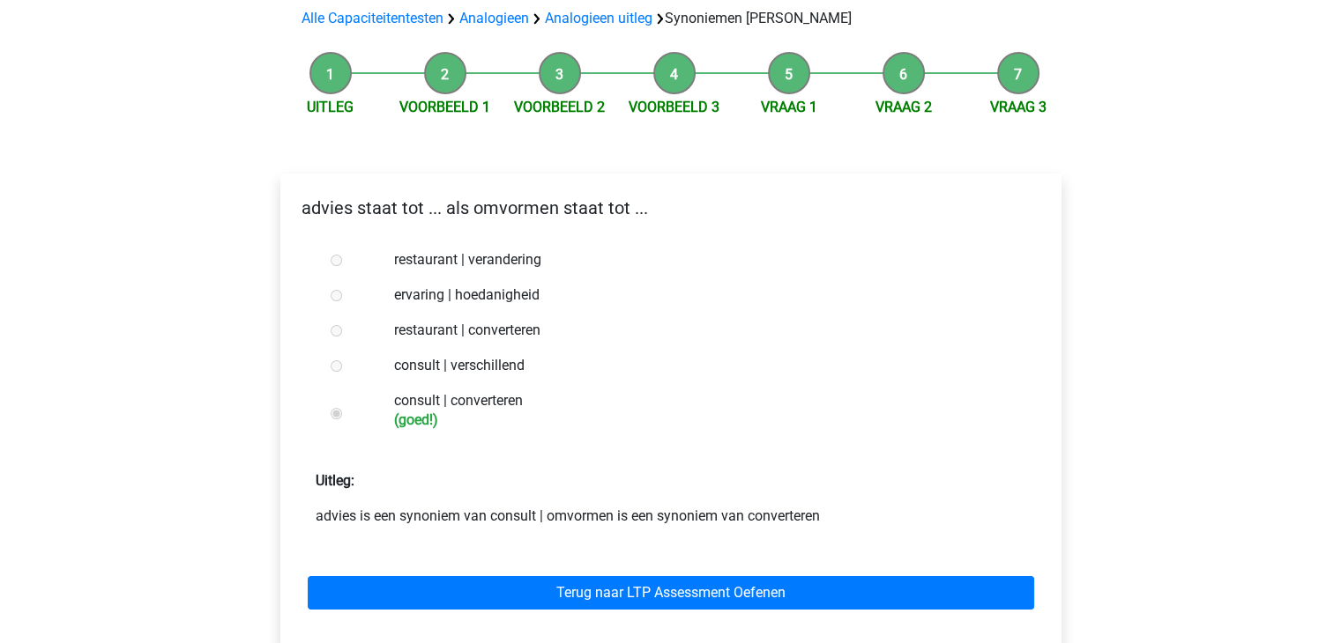
scroll to position [176, 0]
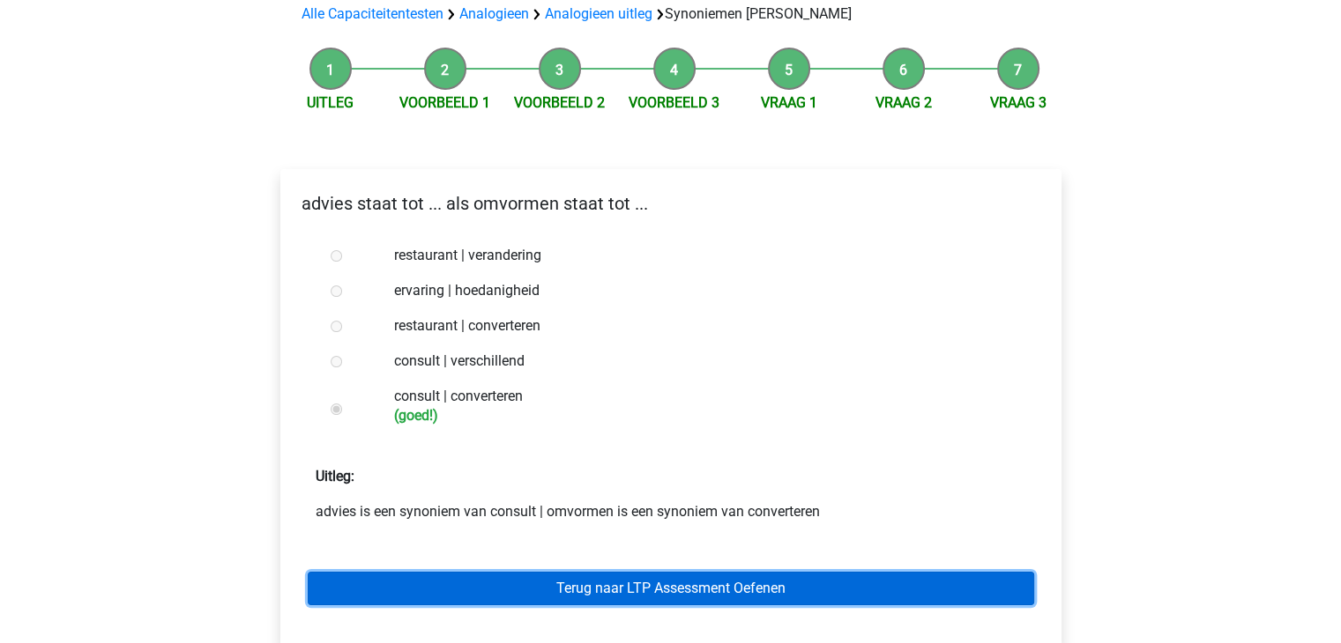
click at [766, 572] on link "Terug naar LTP Assessment Oefenen" at bounding box center [671, 588] width 726 height 33
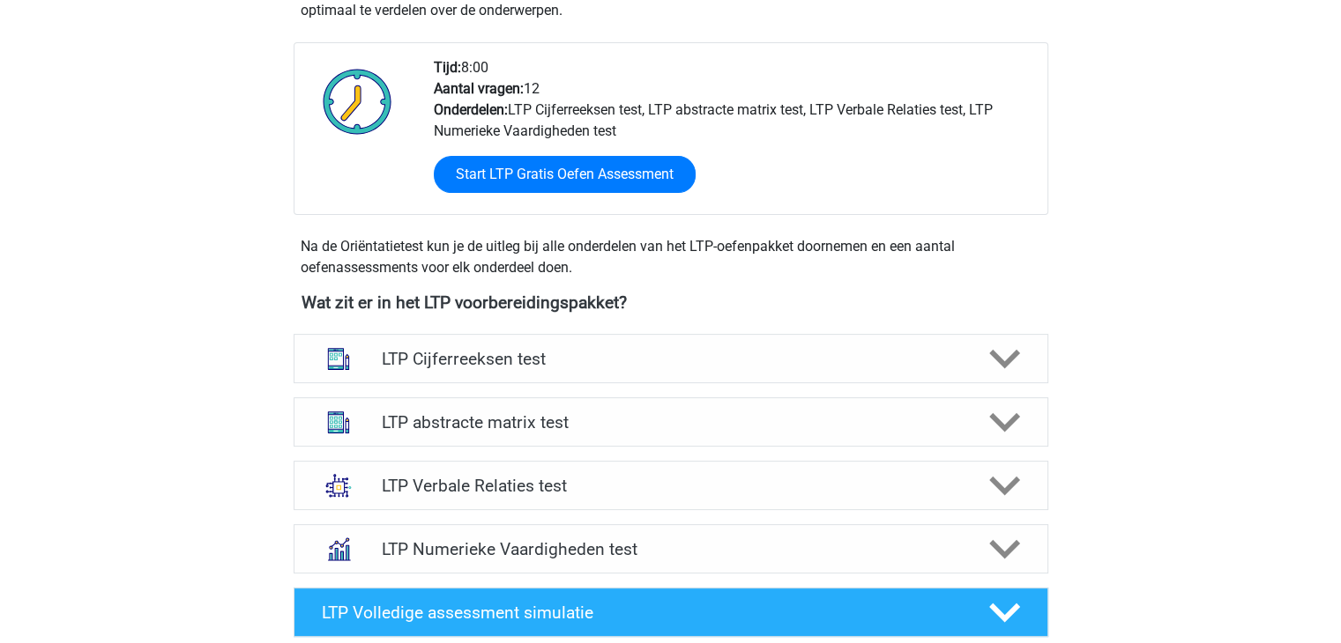
scroll to position [441, 0]
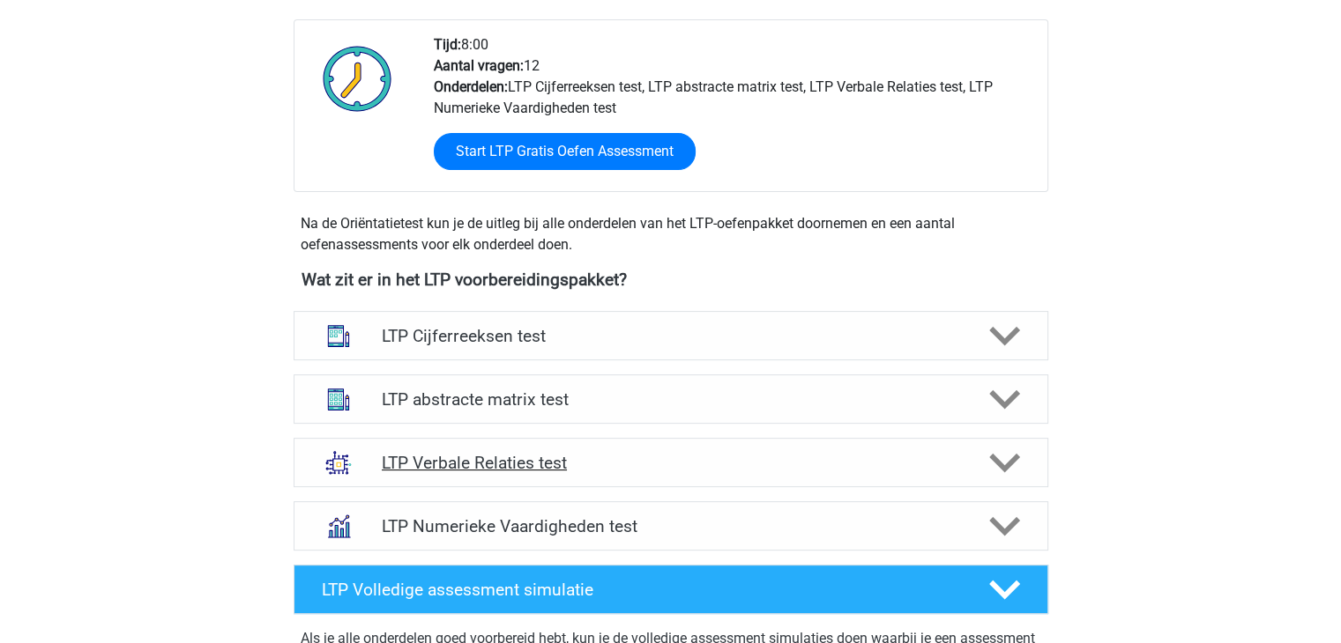
click at [1006, 465] on polygon at bounding box center [1004, 463] width 31 height 19
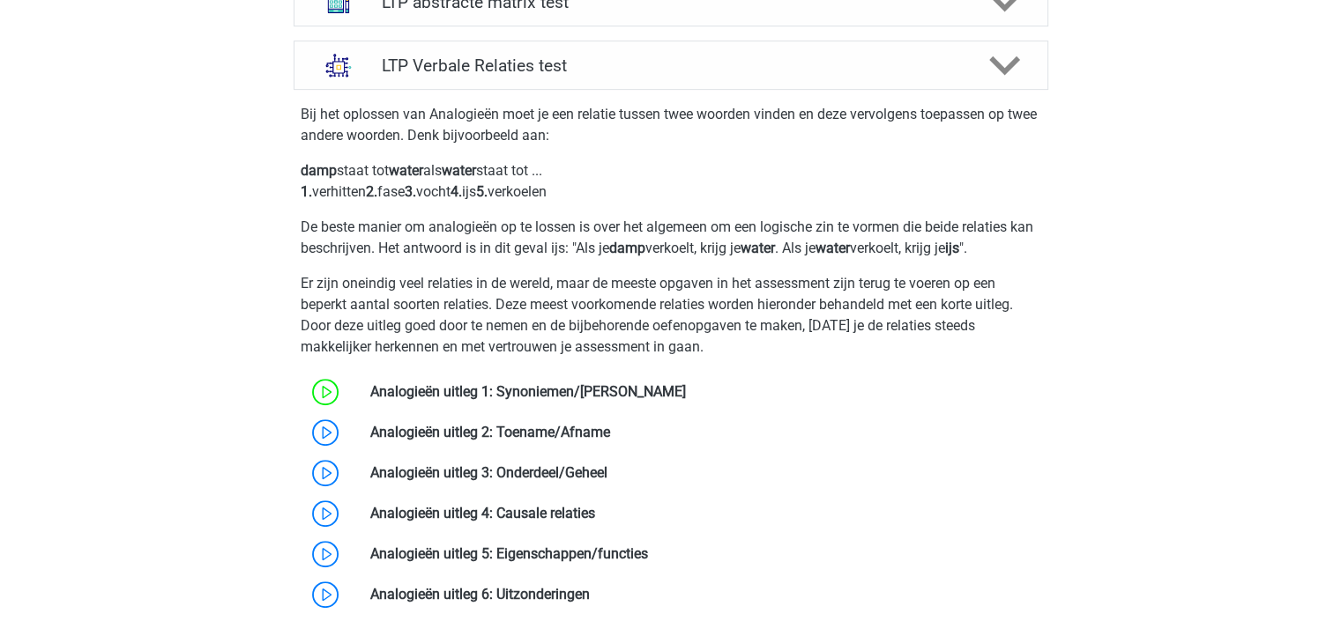
scroll to position [881, 0]
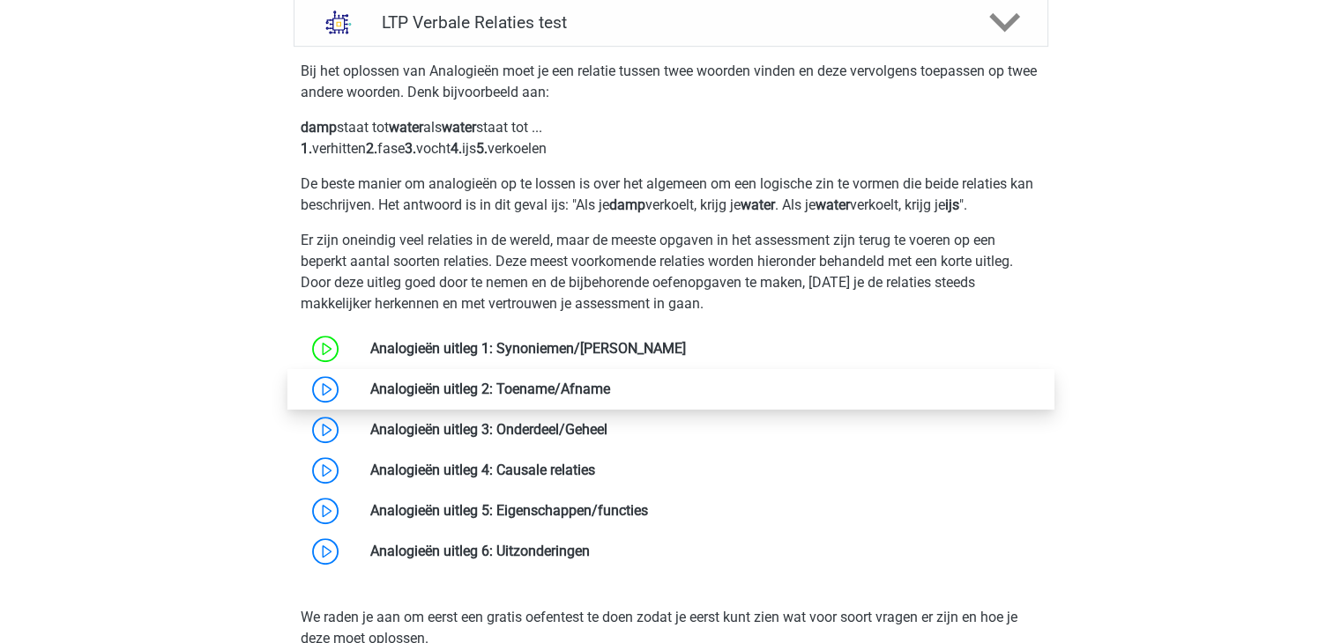
click at [610, 392] on link at bounding box center [610, 389] width 0 height 17
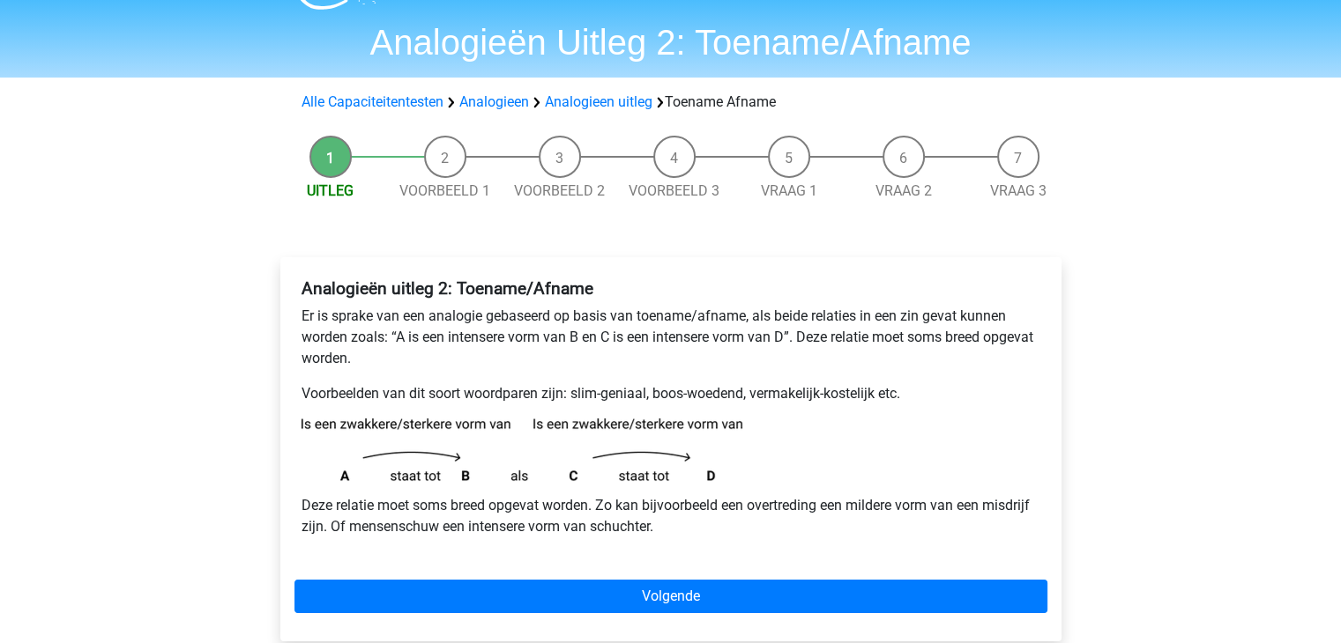
scroll to position [88, 0]
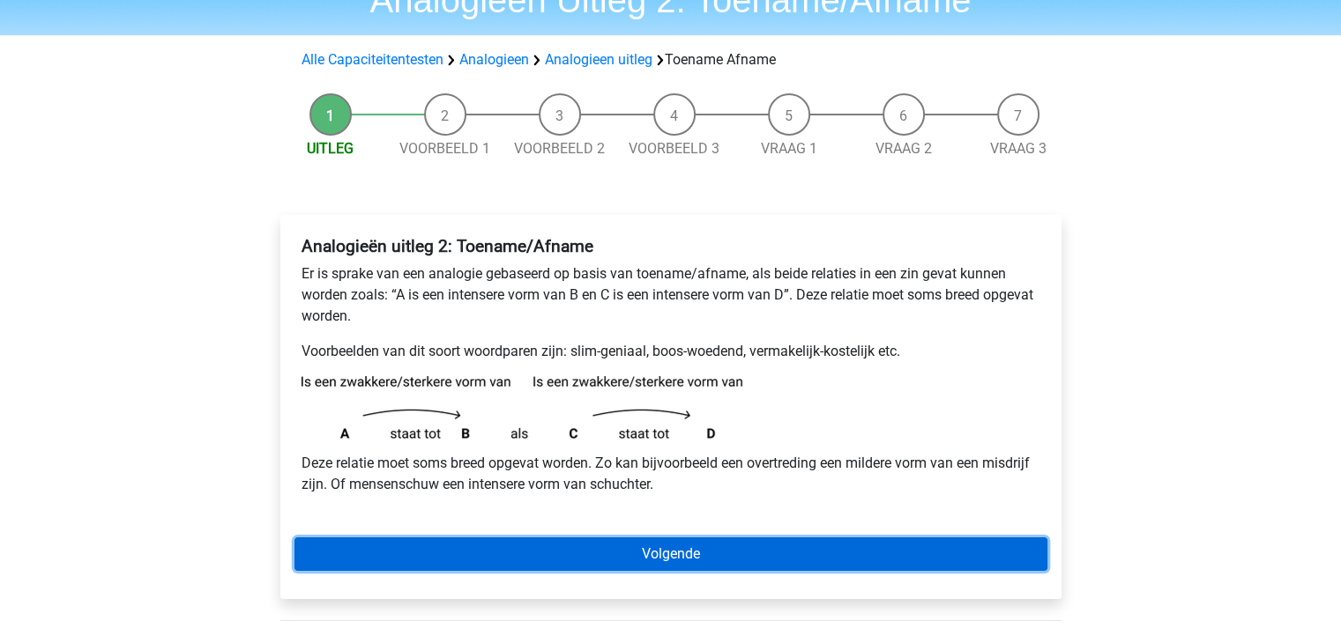
click at [701, 555] on link "Volgende" at bounding box center [670, 554] width 753 height 33
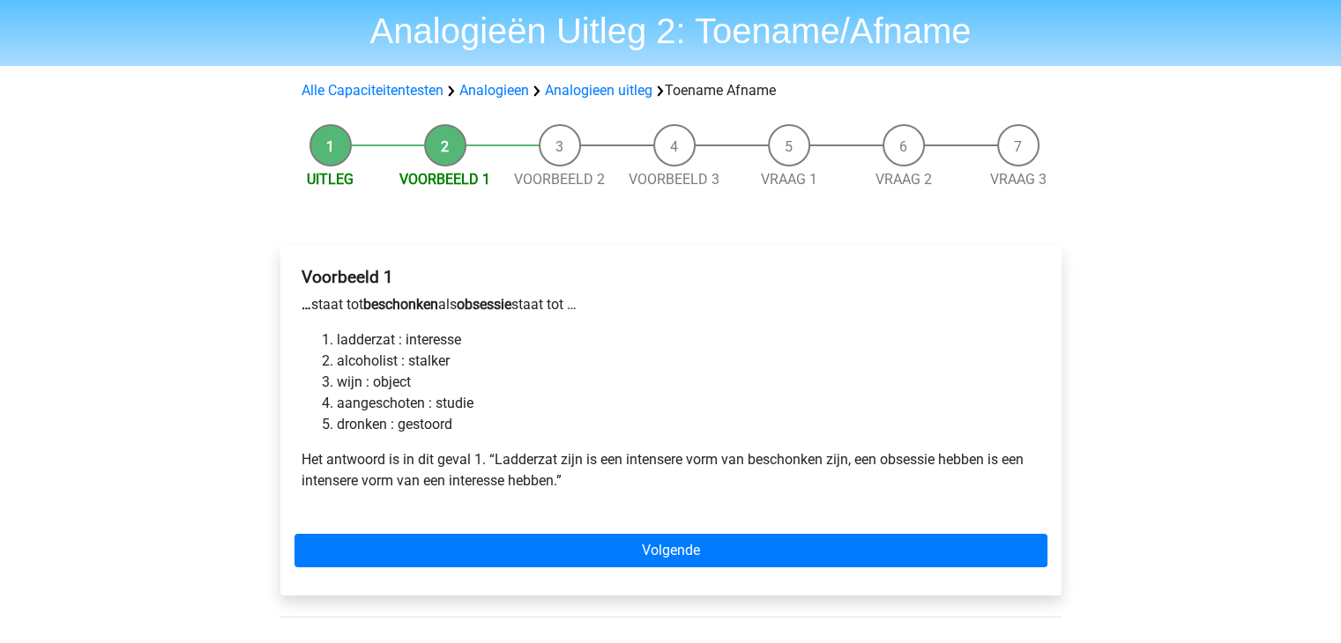
scroll to position [88, 0]
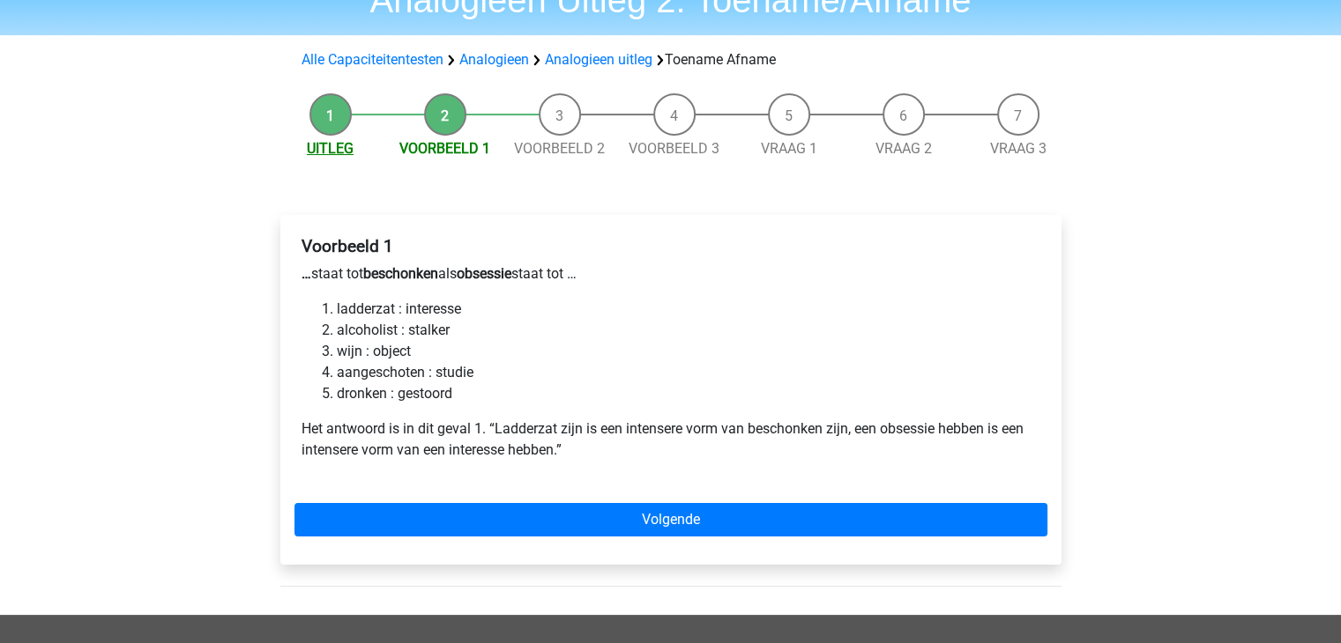
click at [342, 154] on link "Uitleg" at bounding box center [330, 148] width 47 height 17
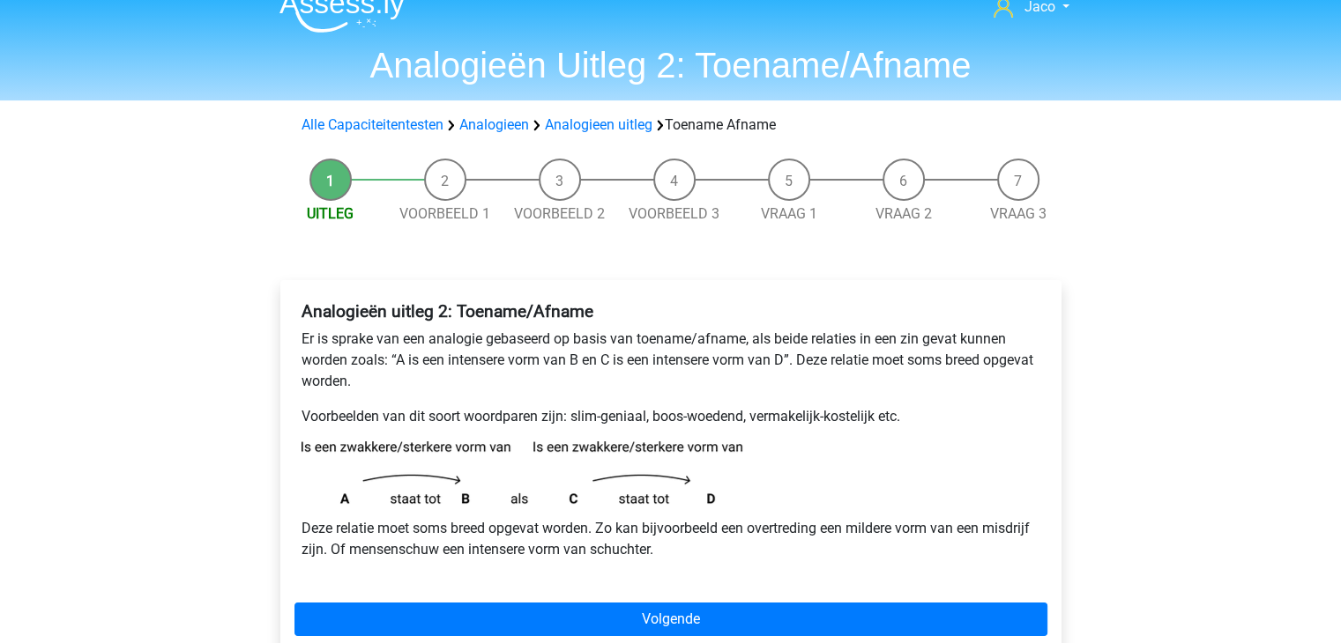
scroll to position [88, 0]
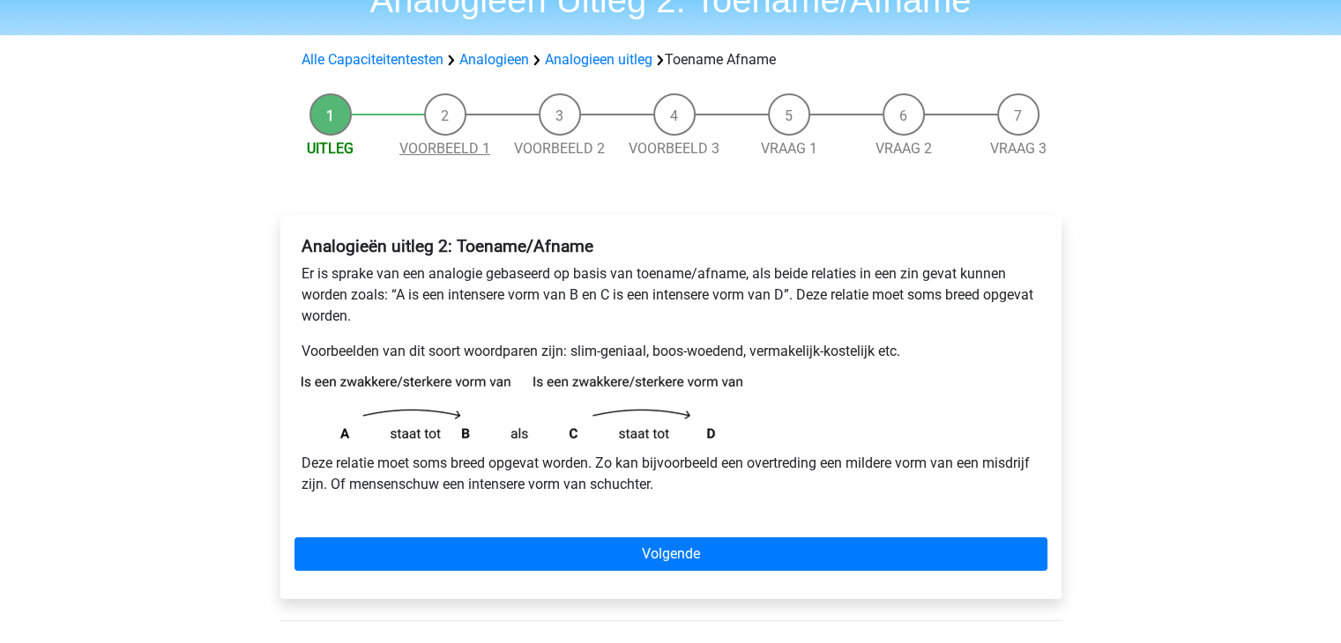
click at [445, 147] on link "Voorbeeld 1" at bounding box center [444, 148] width 91 height 17
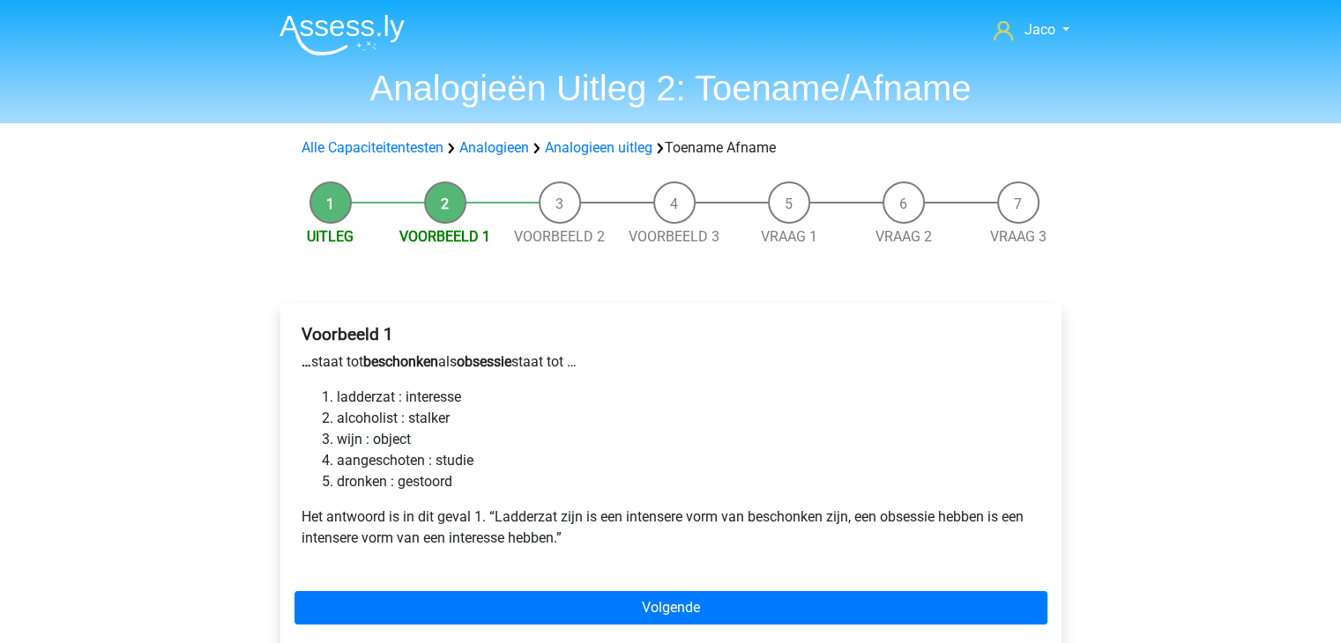
scroll to position [88, 0]
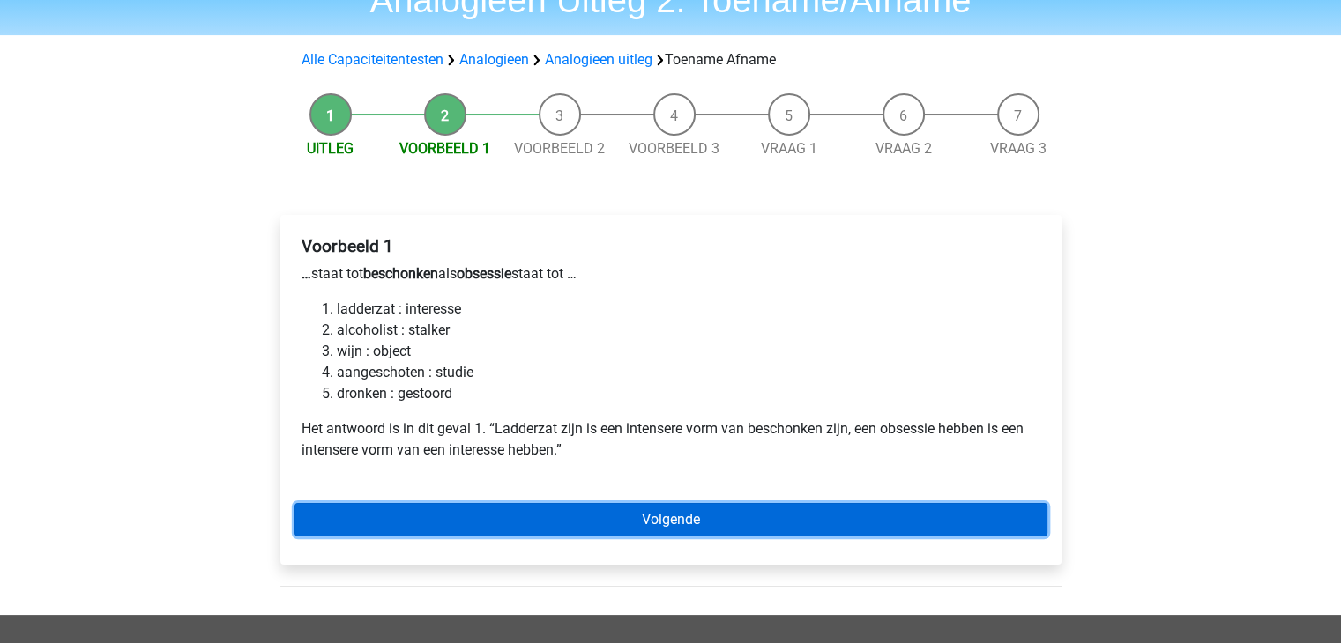
click at [737, 516] on link "Volgende" at bounding box center [670, 519] width 753 height 33
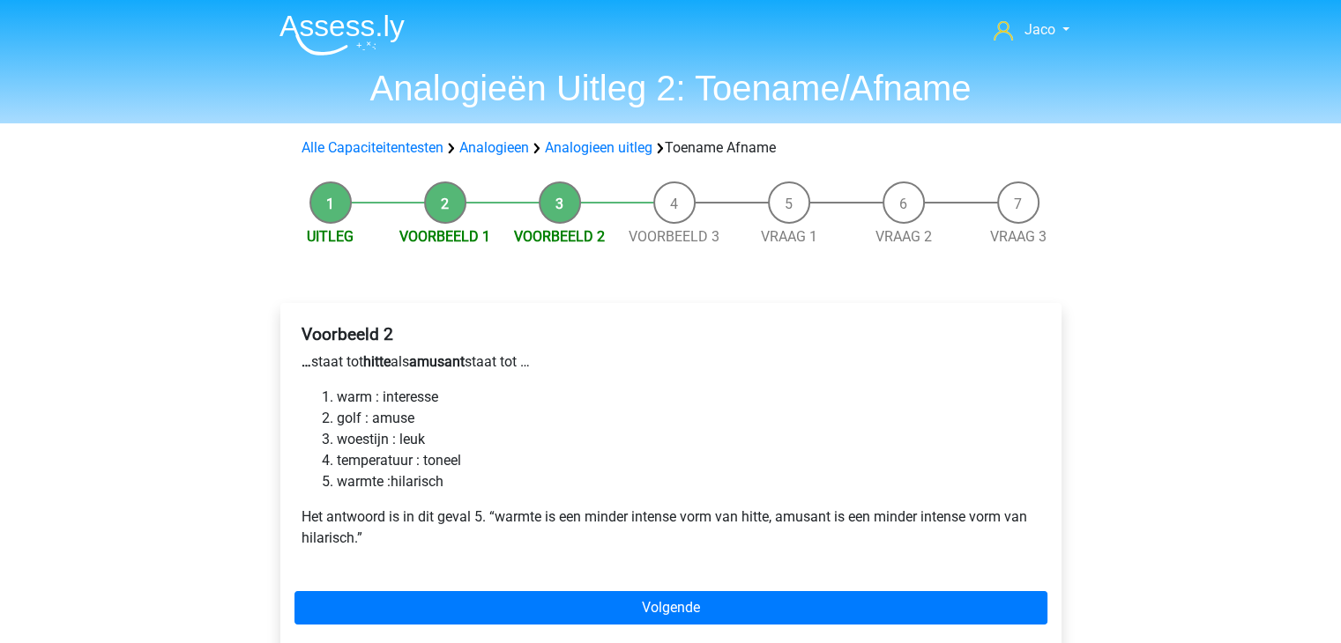
scroll to position [88, 0]
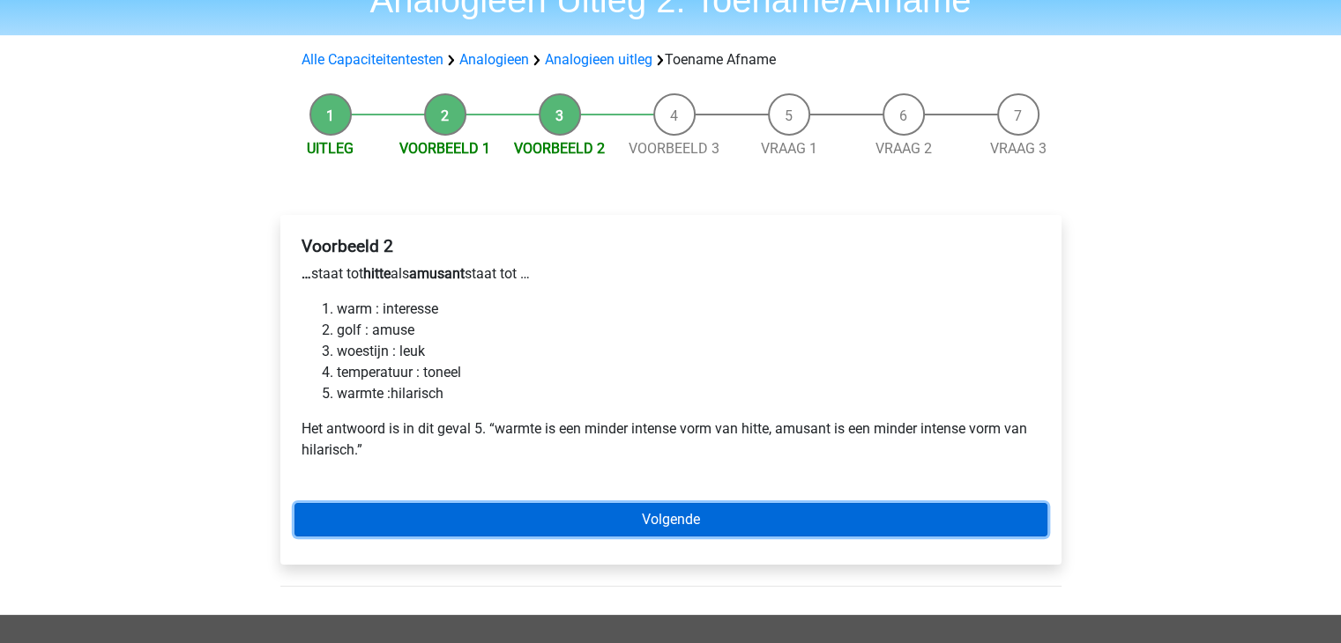
click at [681, 520] on link "Volgende" at bounding box center [670, 519] width 753 height 33
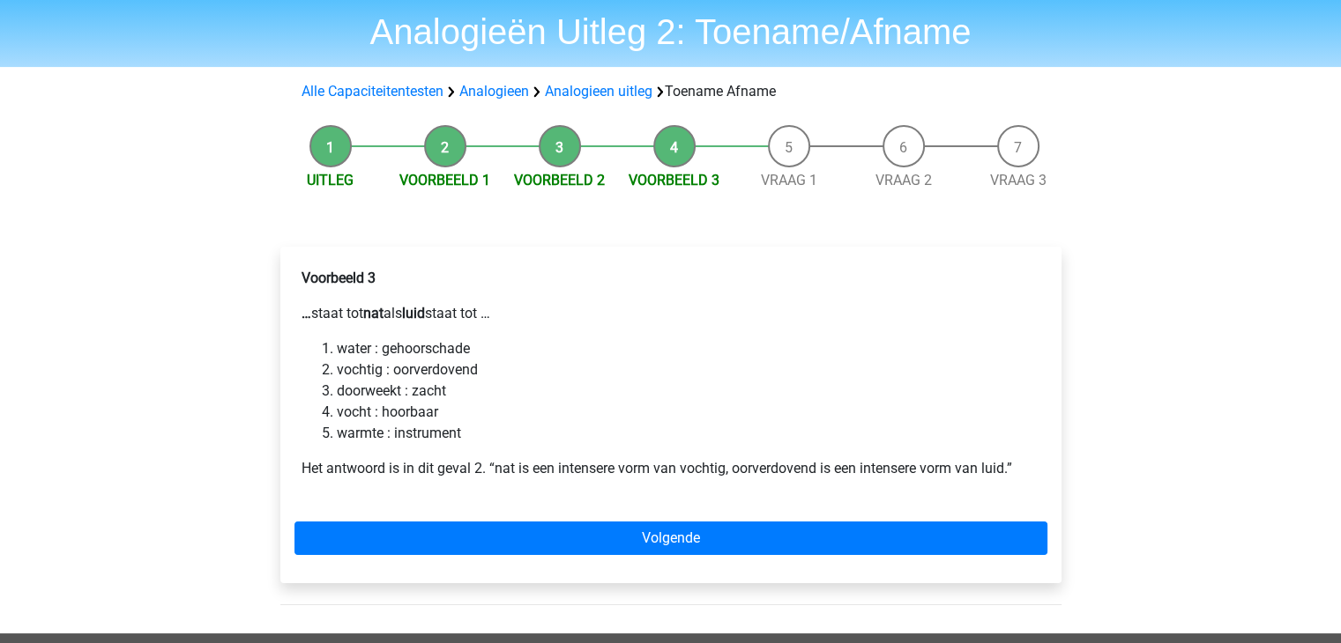
scroll to position [88, 0]
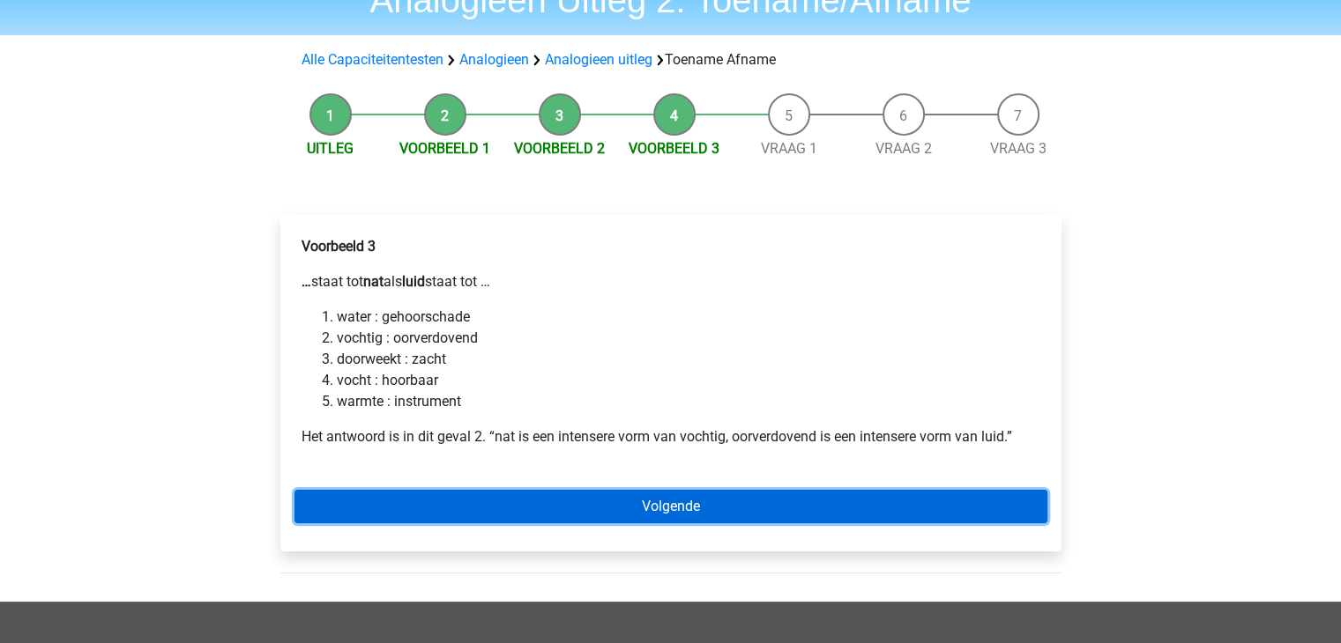
click at [691, 505] on link "Volgende" at bounding box center [670, 506] width 753 height 33
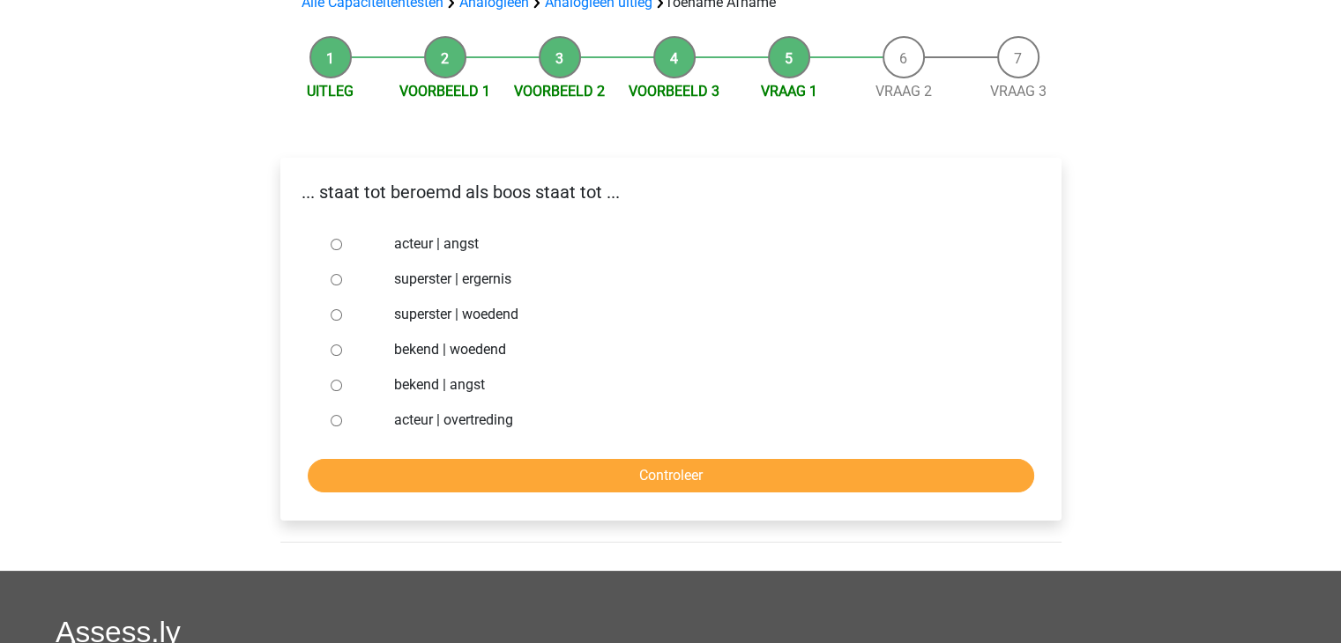
scroll to position [176, 0]
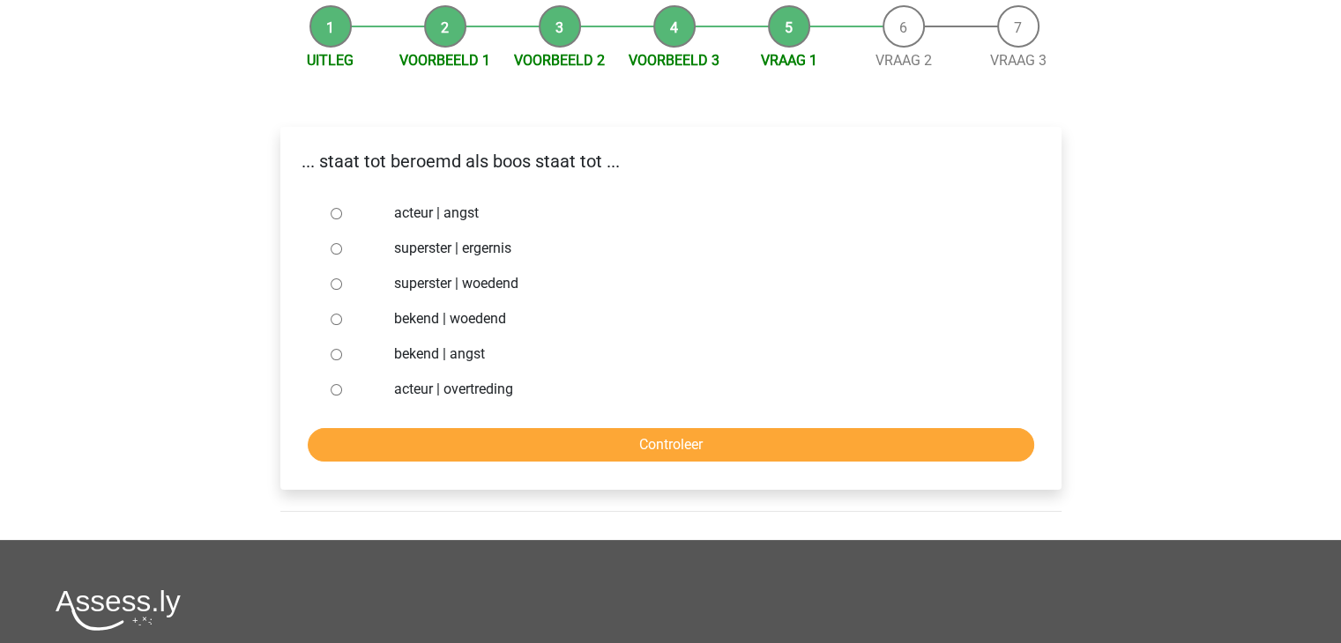
click at [337, 324] on input "bekend | woedend" at bounding box center [336, 319] width 11 height 11
radio input "true"
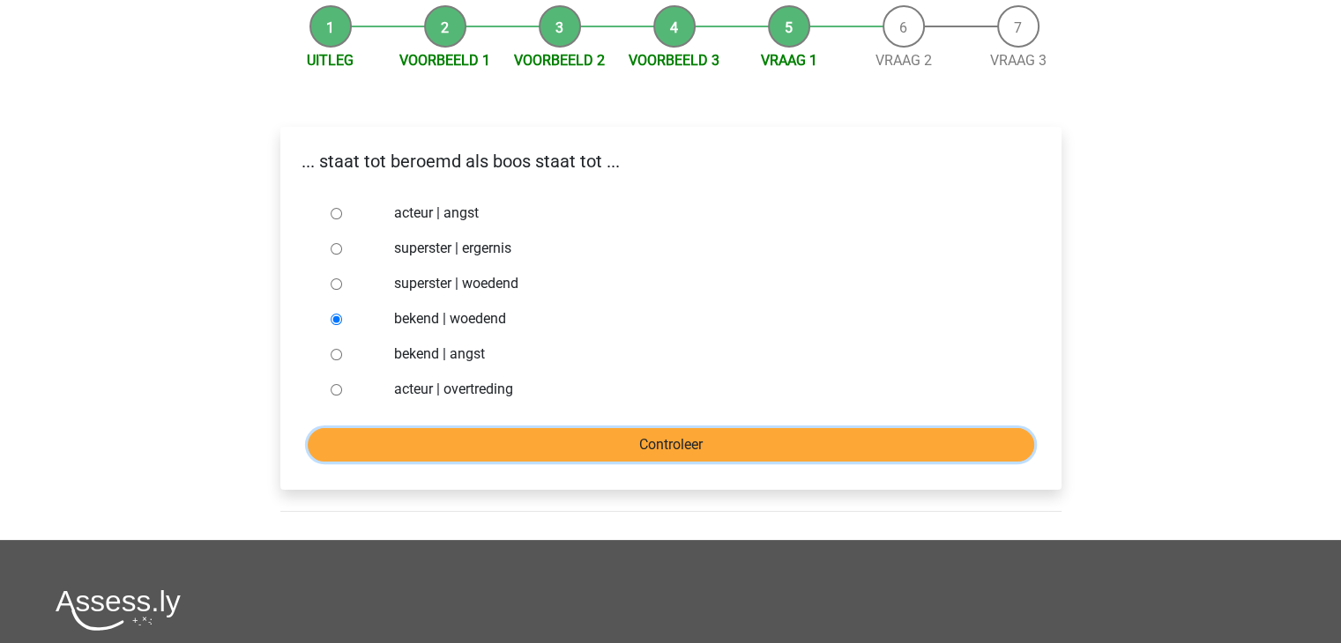
click at [660, 447] on input "Controleer" at bounding box center [671, 444] width 726 height 33
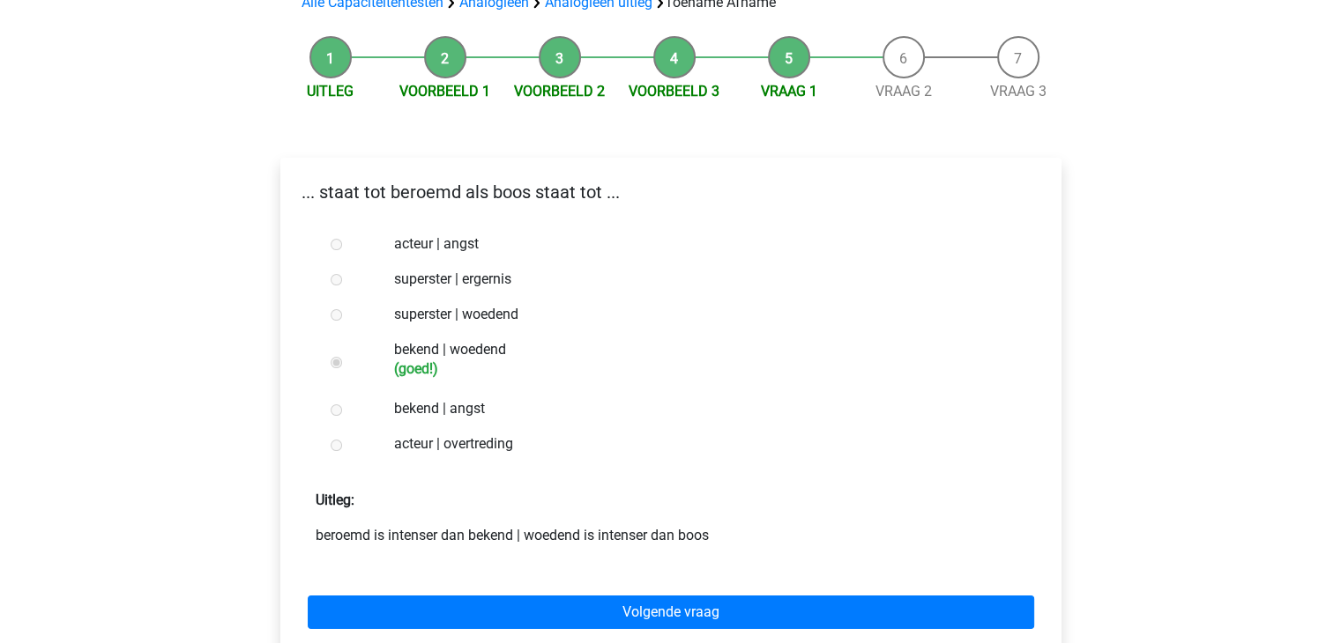
scroll to position [176, 0]
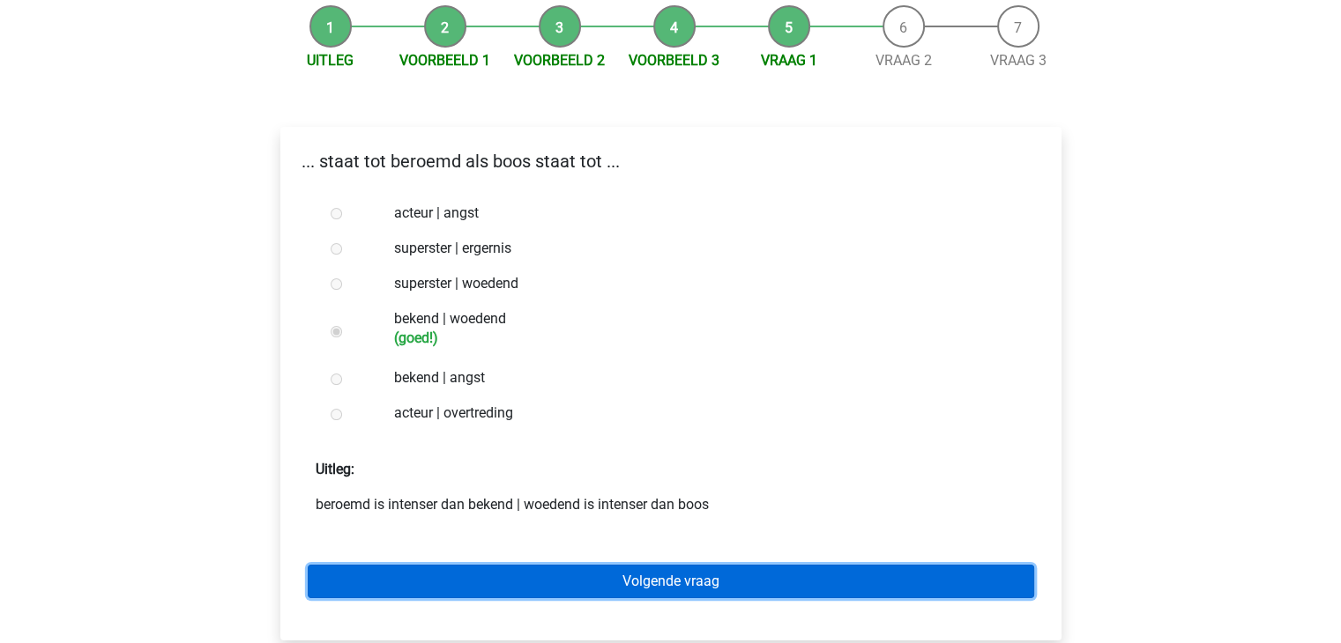
click at [677, 583] on link "Volgende vraag" at bounding box center [671, 581] width 726 height 33
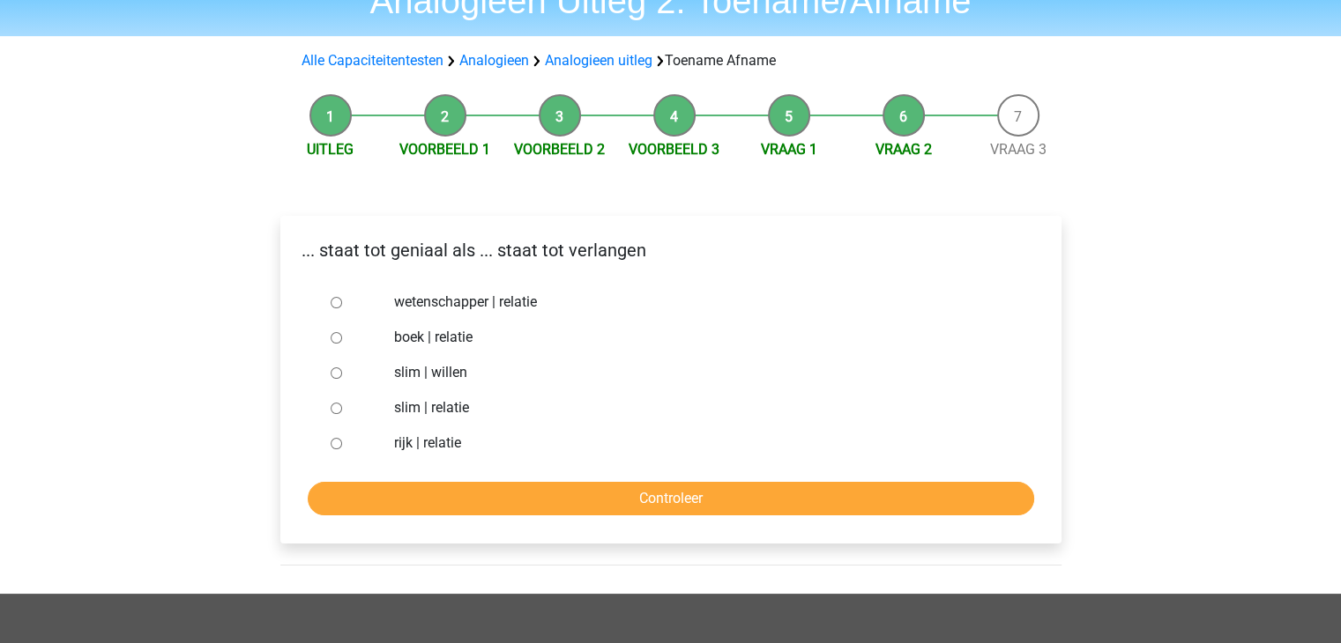
scroll to position [88, 0]
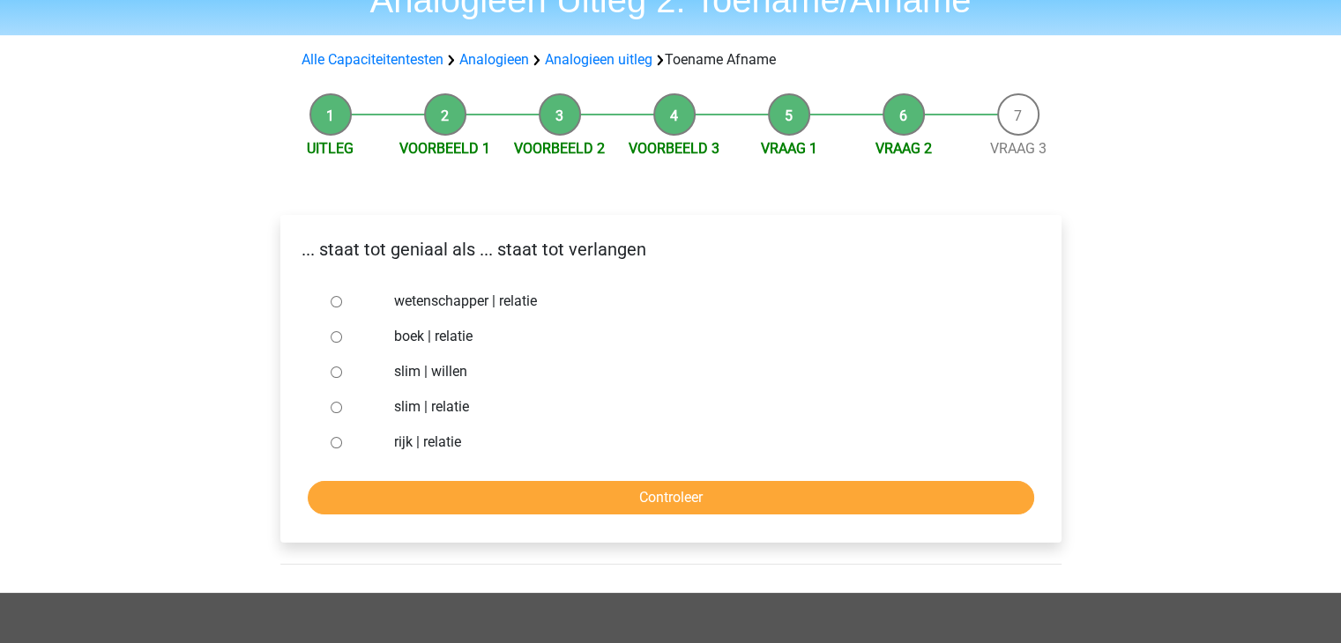
click at [333, 375] on input "slim | willen" at bounding box center [336, 372] width 11 height 11
radio input "true"
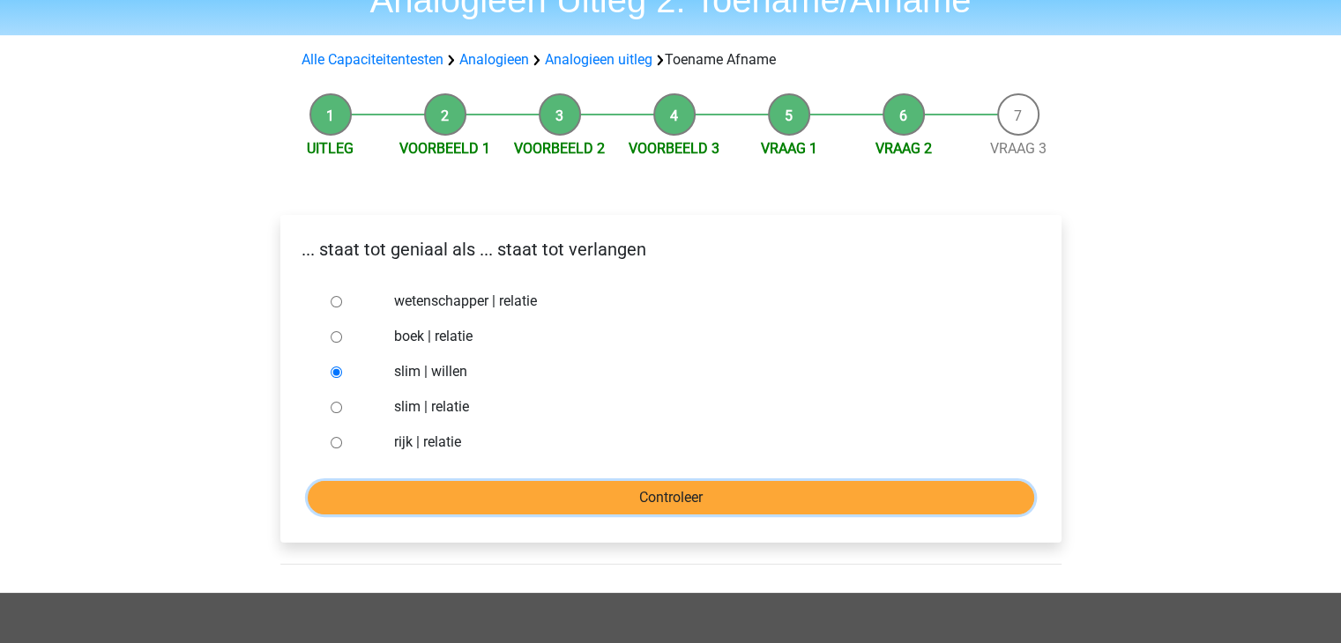
click at [691, 507] on input "Controleer" at bounding box center [671, 497] width 726 height 33
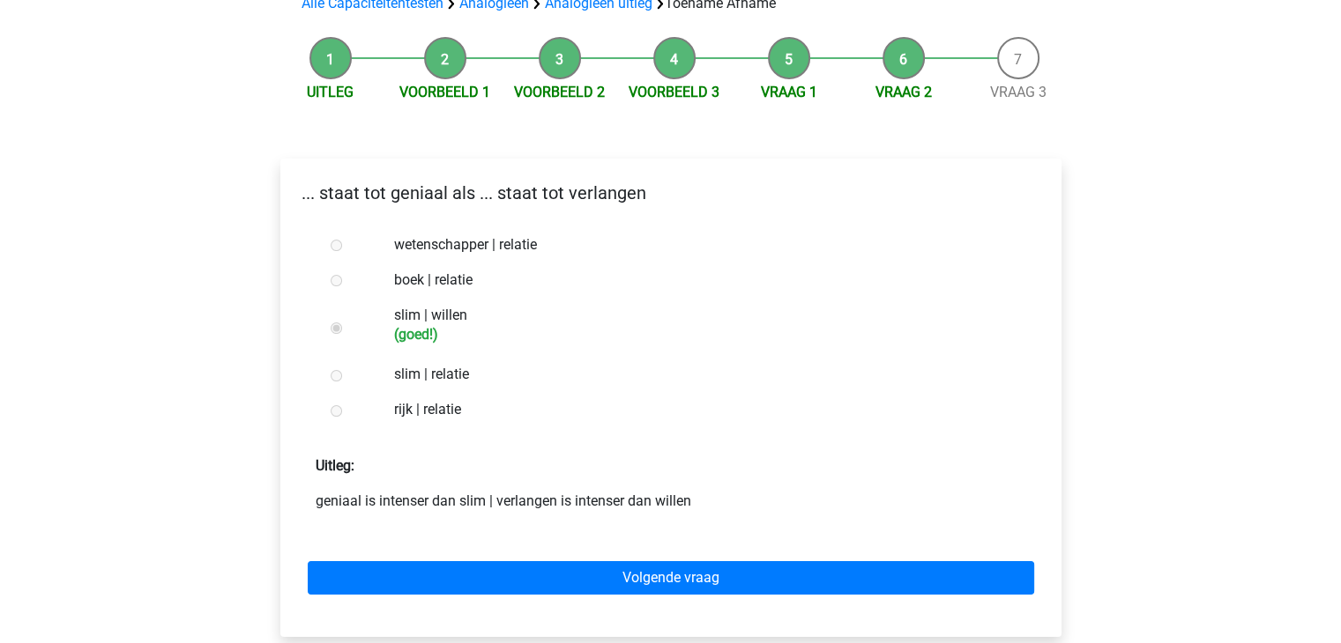
scroll to position [176, 0]
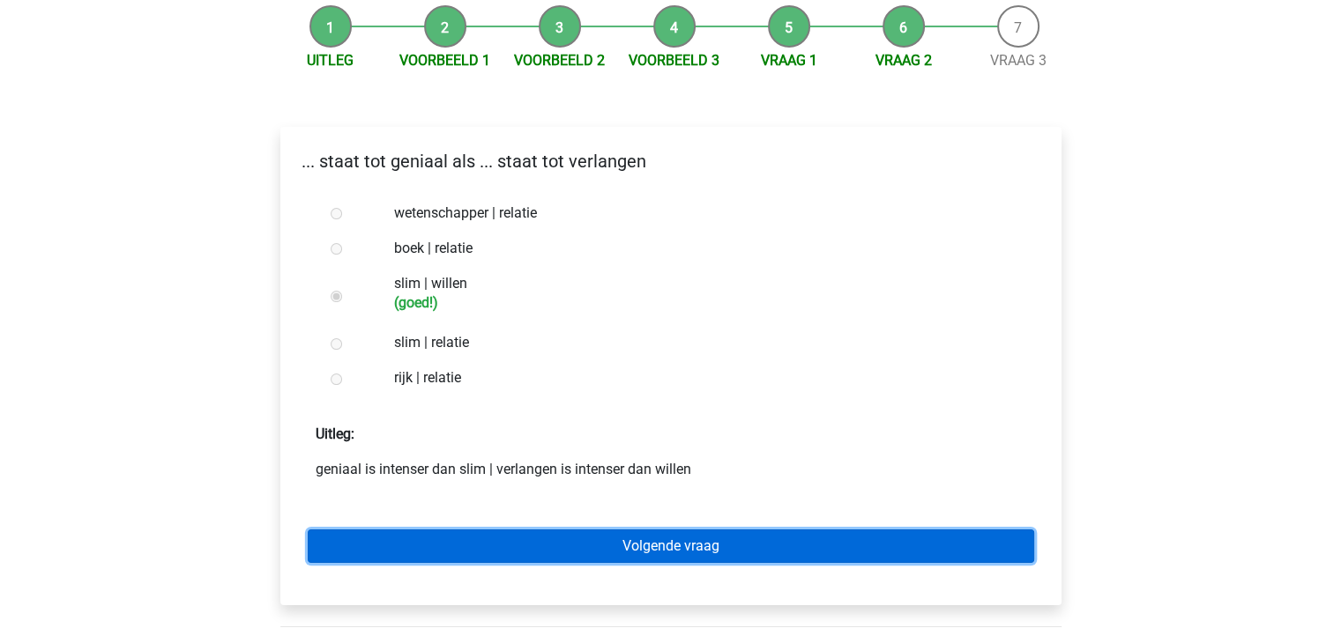
click at [745, 551] on link "Volgende vraag" at bounding box center [671, 546] width 726 height 33
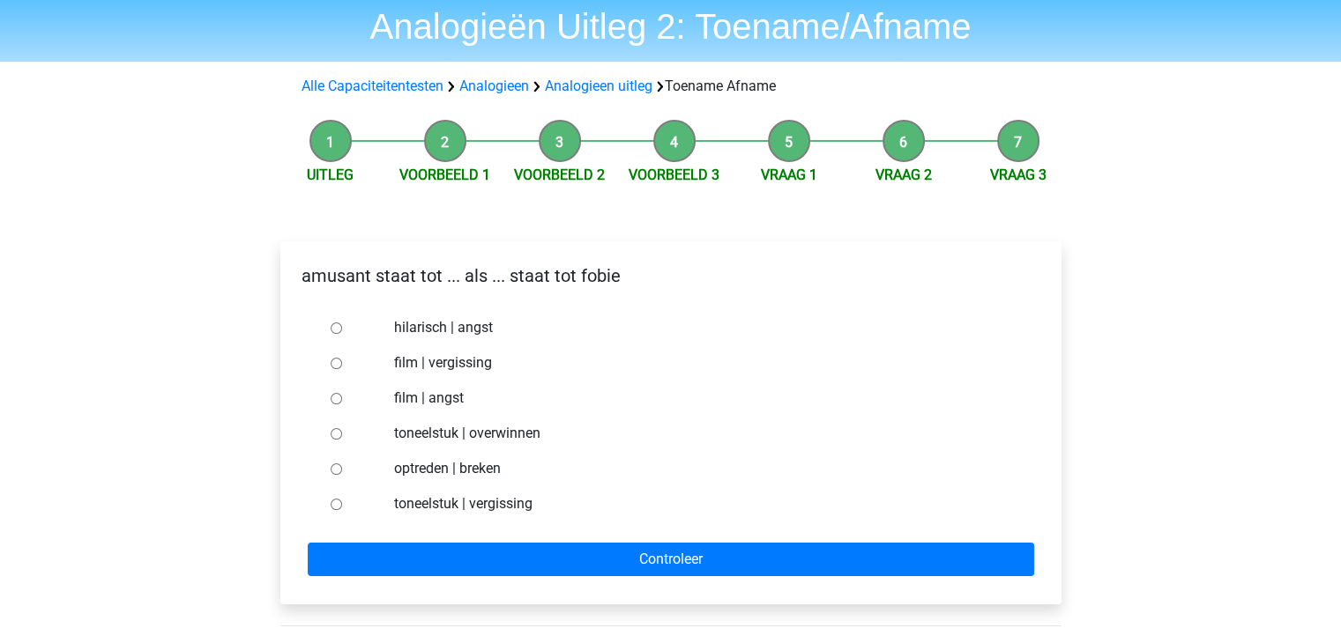
scroll to position [88, 0]
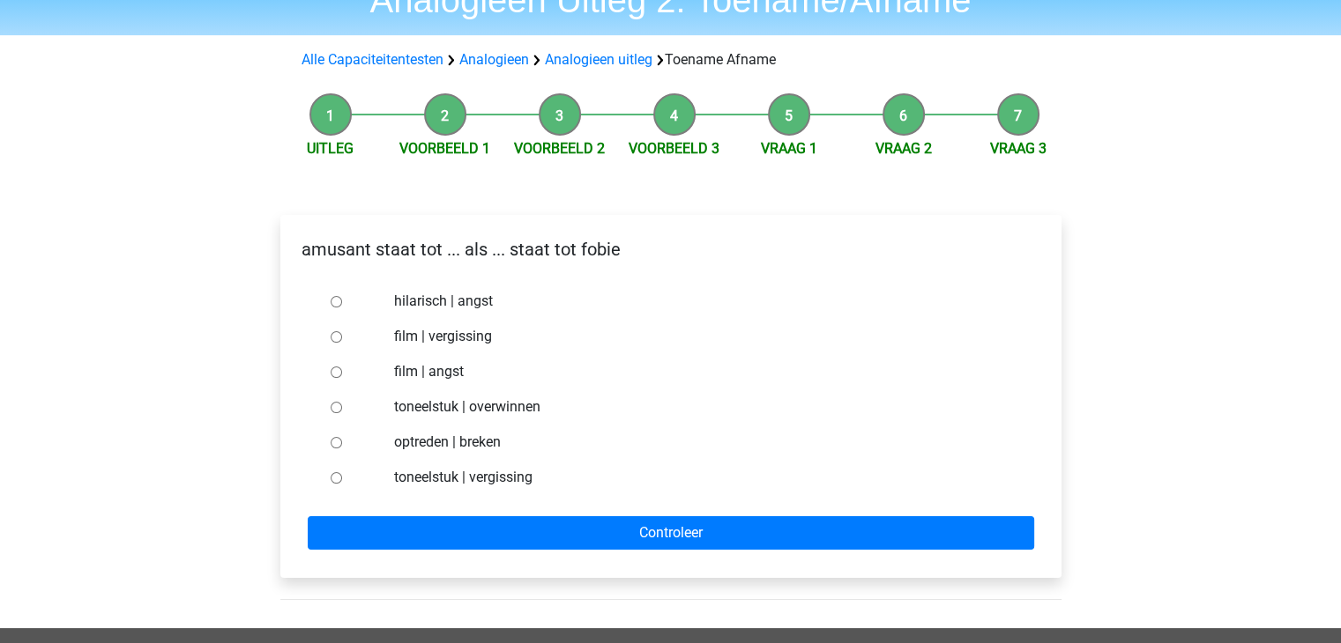
click at [335, 301] on input "hilarisch | angst" at bounding box center [336, 301] width 11 height 11
radio input "true"
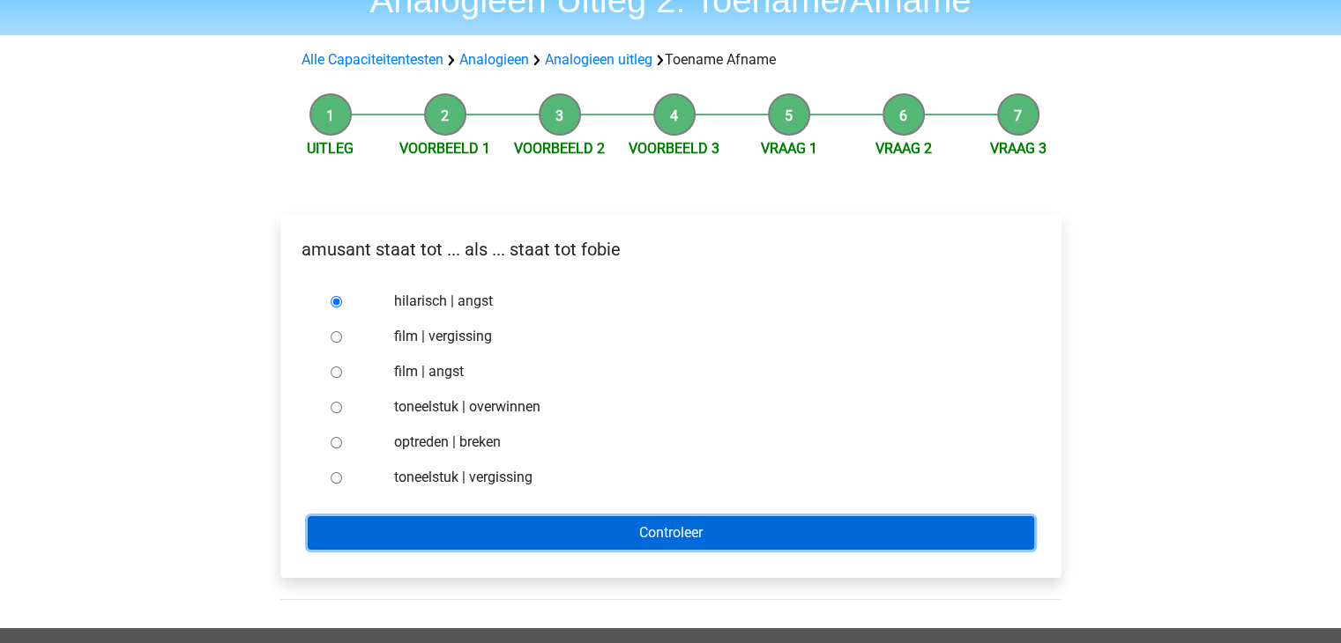
click at [709, 524] on input "Controleer" at bounding box center [671, 532] width 726 height 33
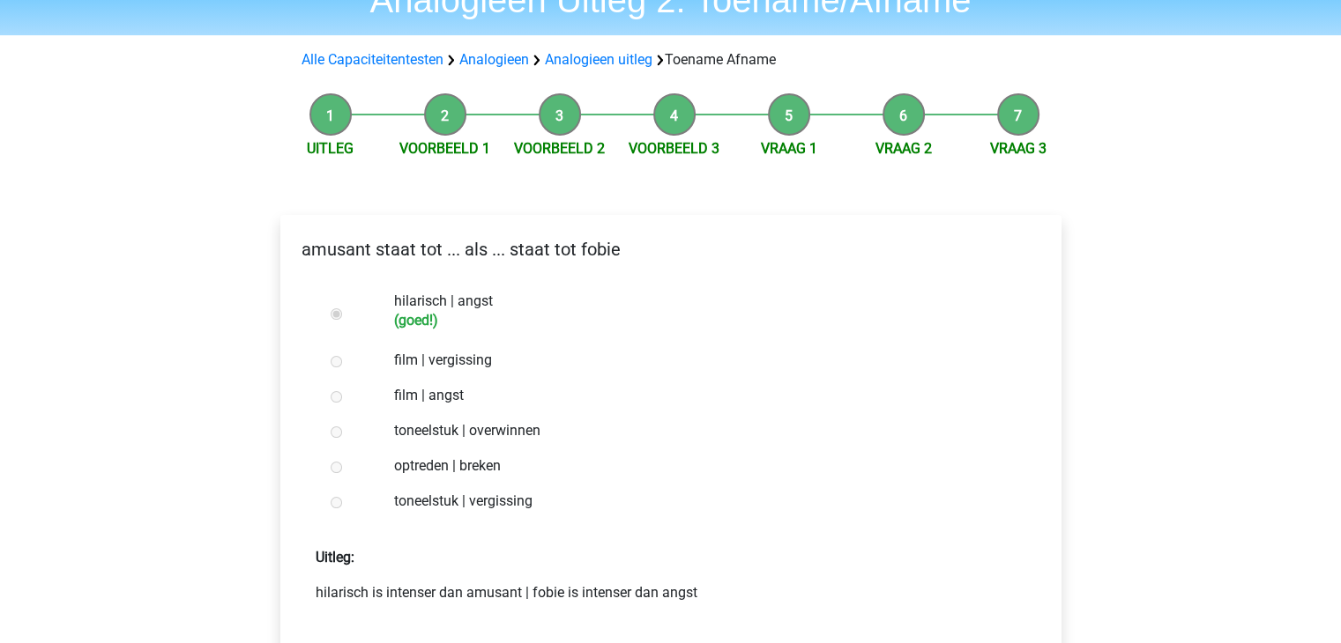
scroll to position [176, 0]
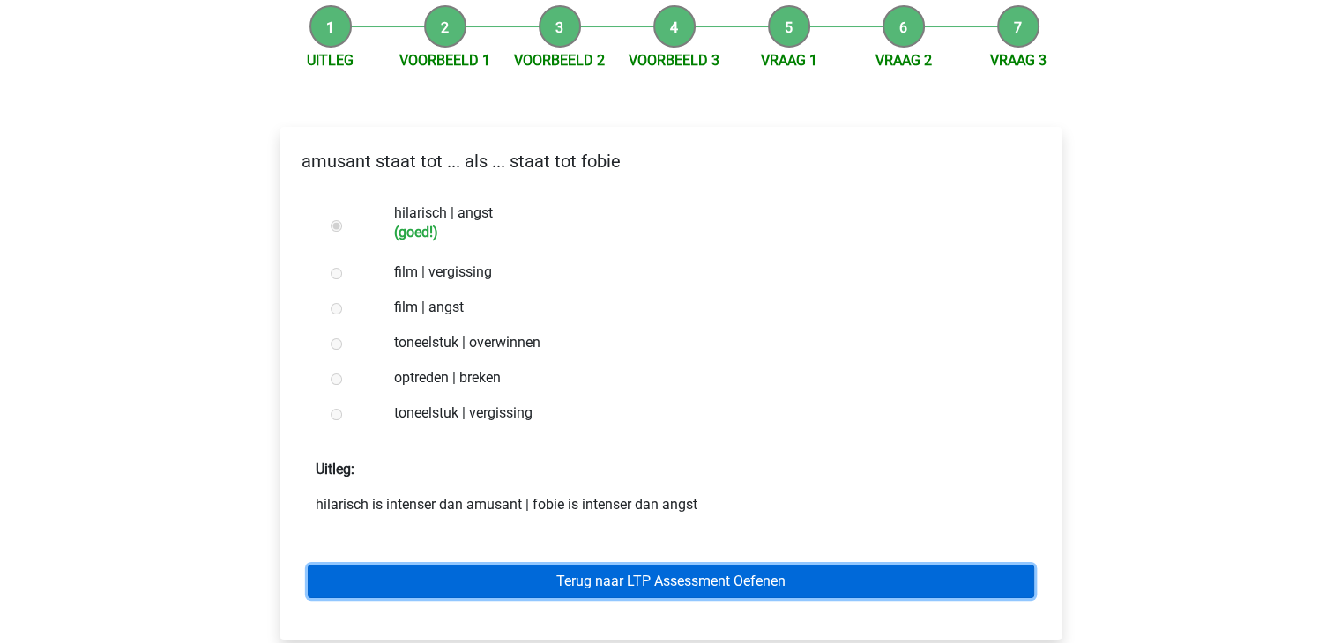
click at [785, 586] on link "Terug naar LTP Assessment Oefenen" at bounding box center [671, 581] width 726 height 33
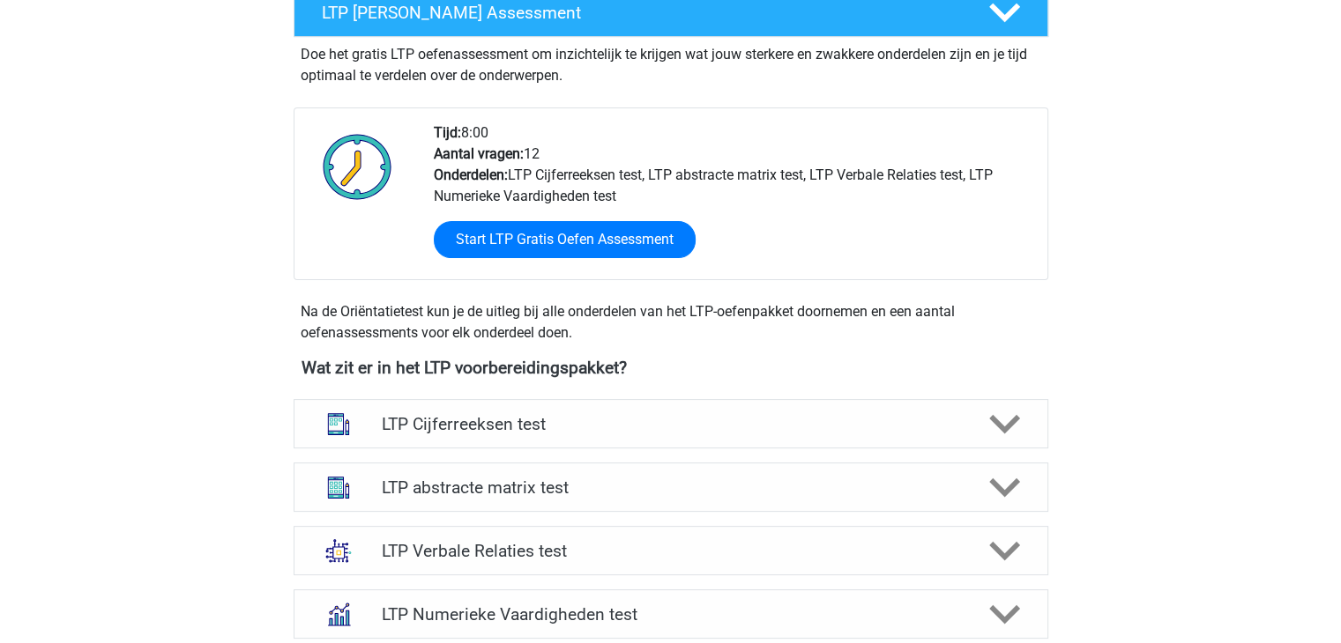
scroll to position [441, 0]
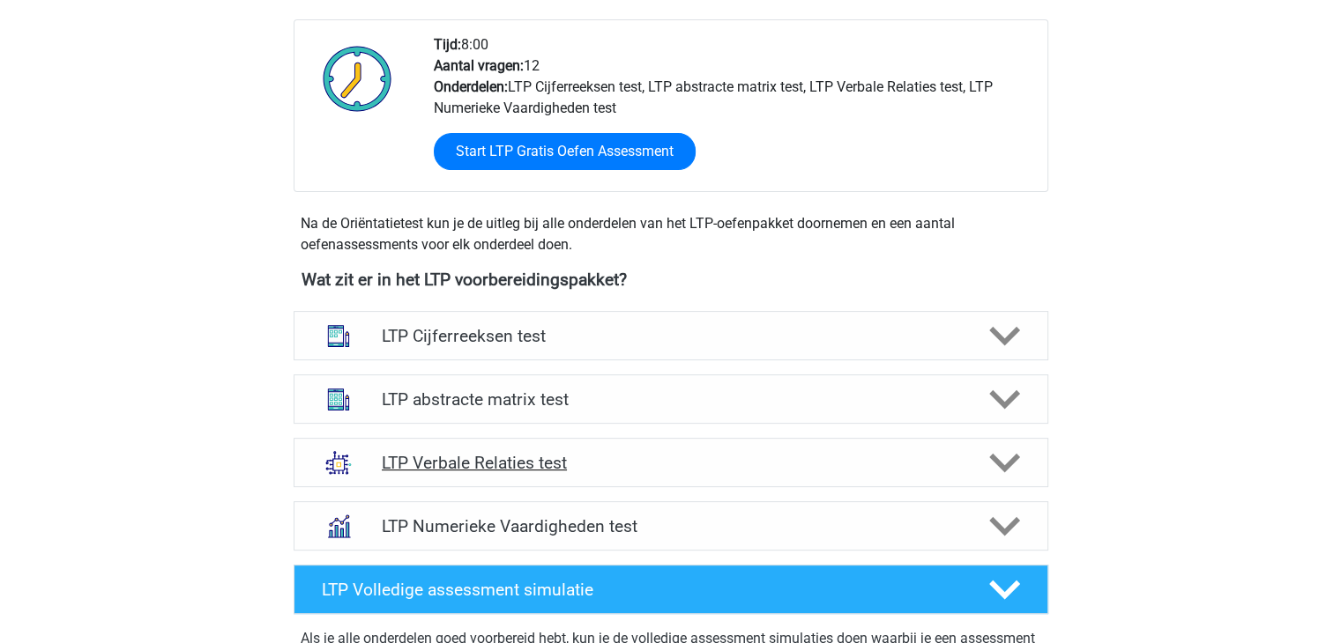
click at [1006, 459] on icon at bounding box center [1004, 463] width 31 height 31
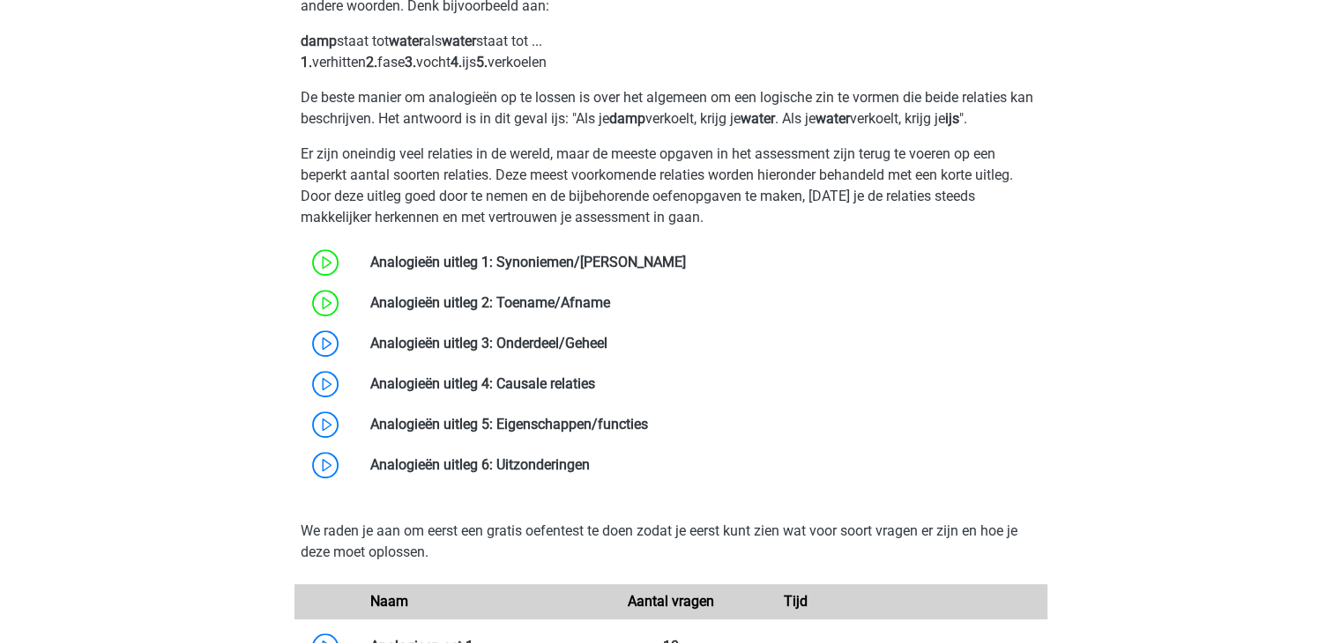
scroll to position [969, 0]
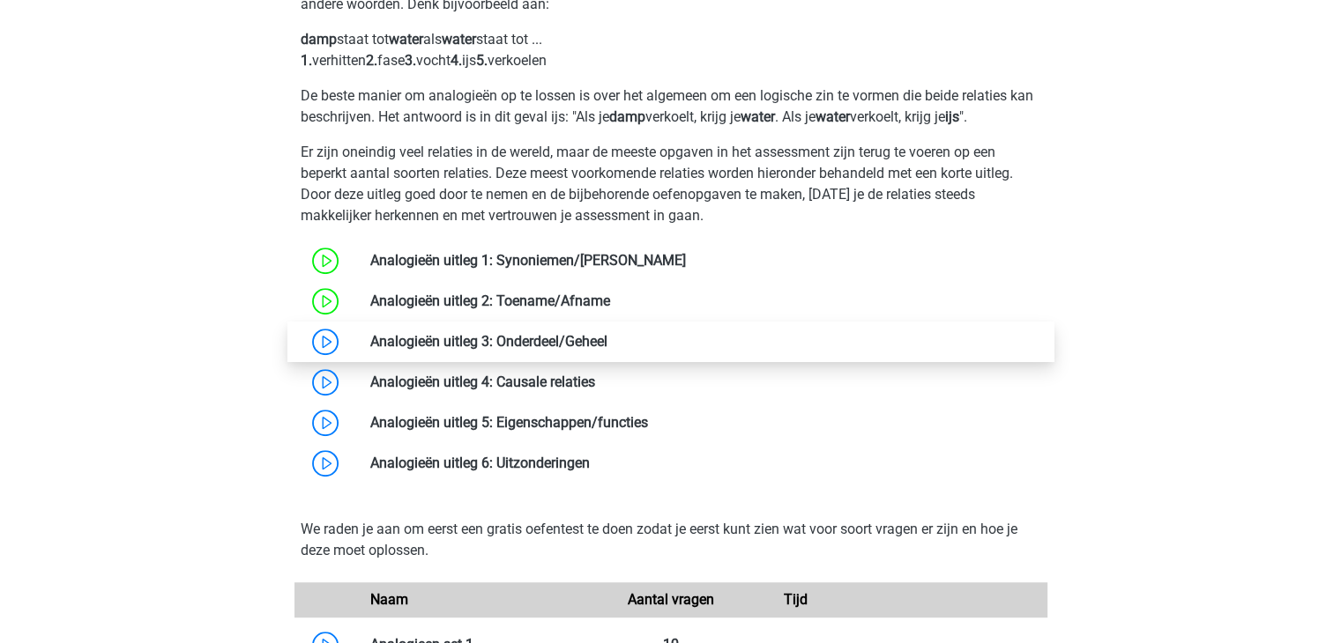
click at [607, 342] on link at bounding box center [607, 341] width 0 height 17
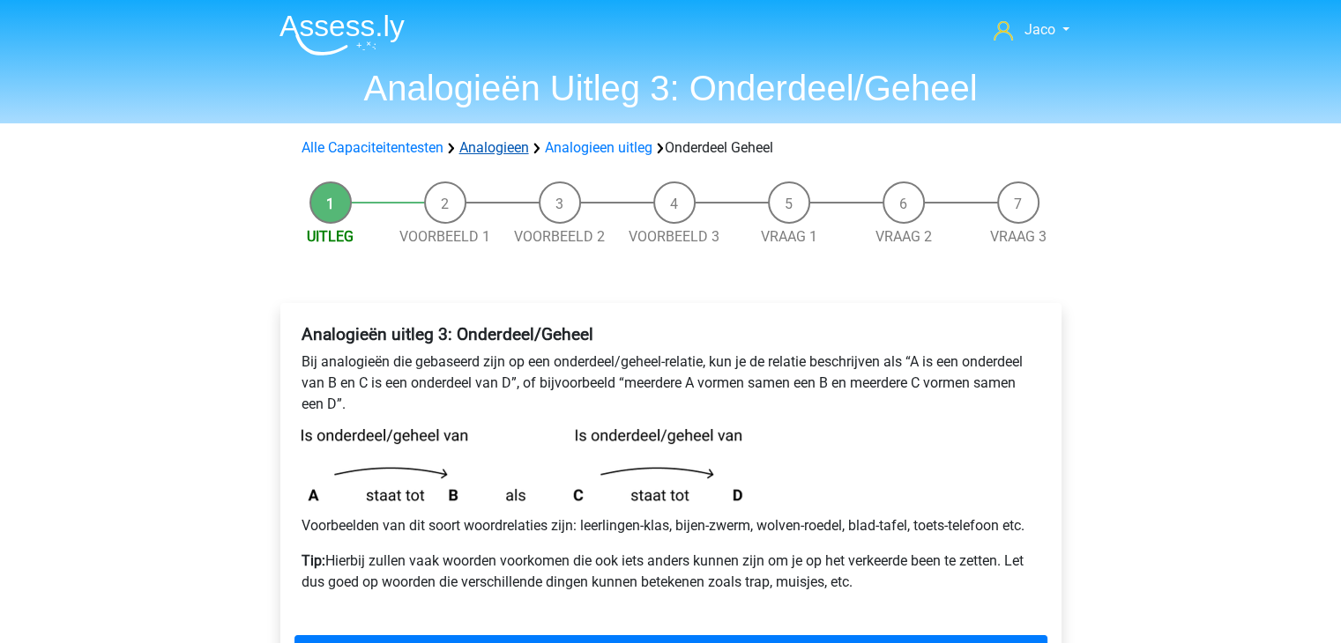
click at [483, 150] on link "Analogieen" at bounding box center [494, 147] width 70 height 17
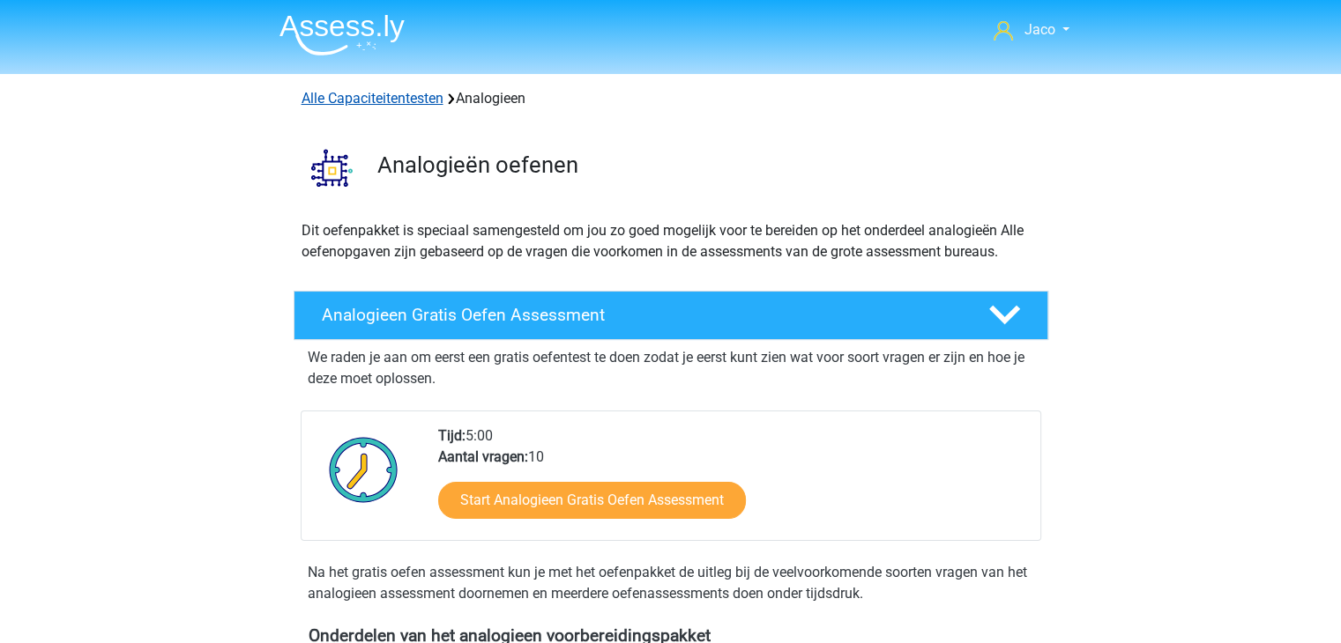
click at [374, 103] on link "Alle Capaciteitentesten" at bounding box center [372, 98] width 142 height 17
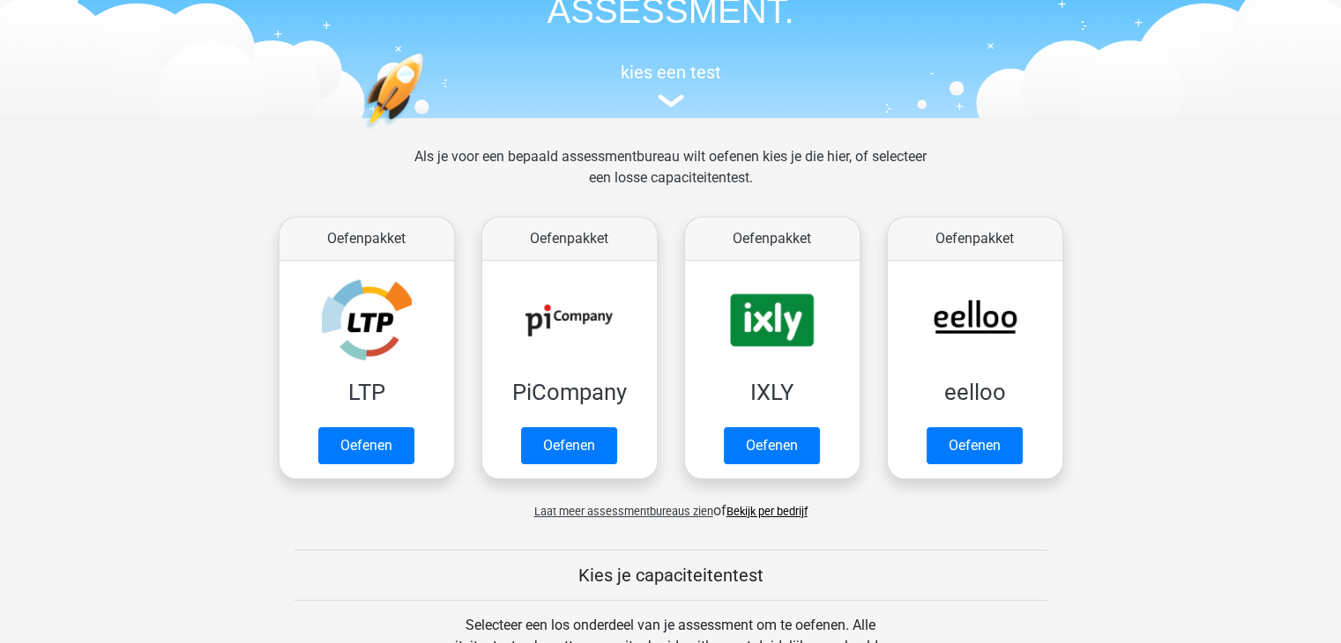
scroll to position [130, 0]
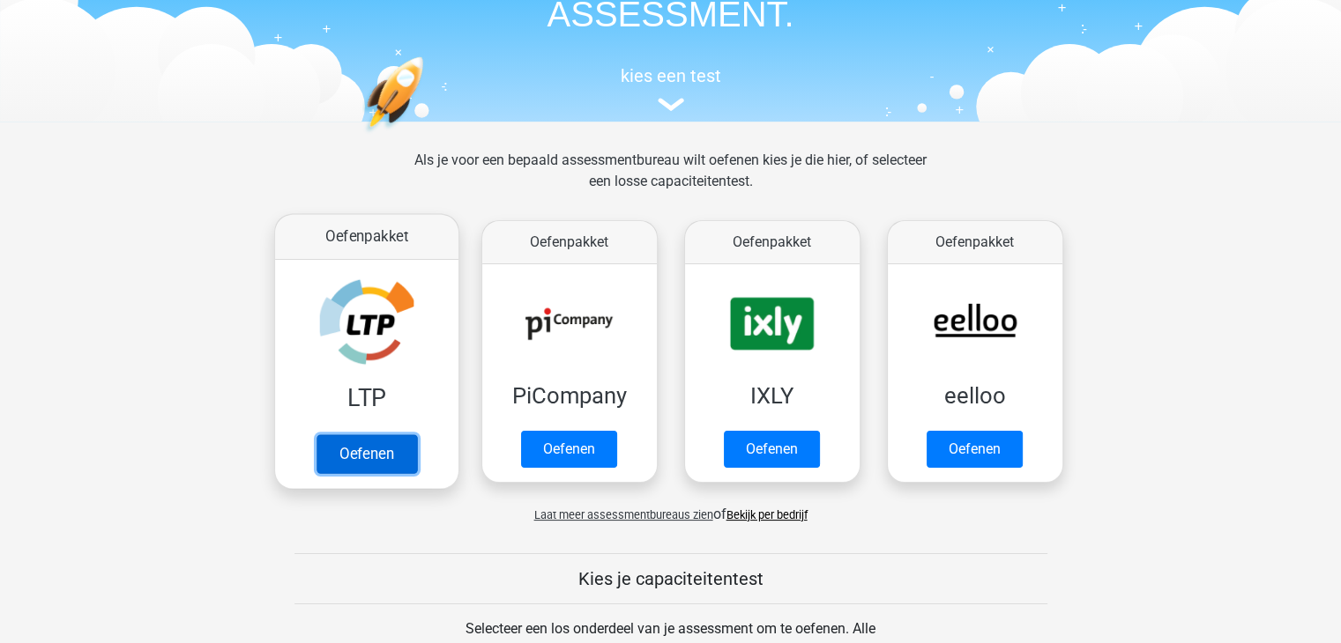
click at [353, 461] on link "Oefenen" at bounding box center [366, 454] width 100 height 39
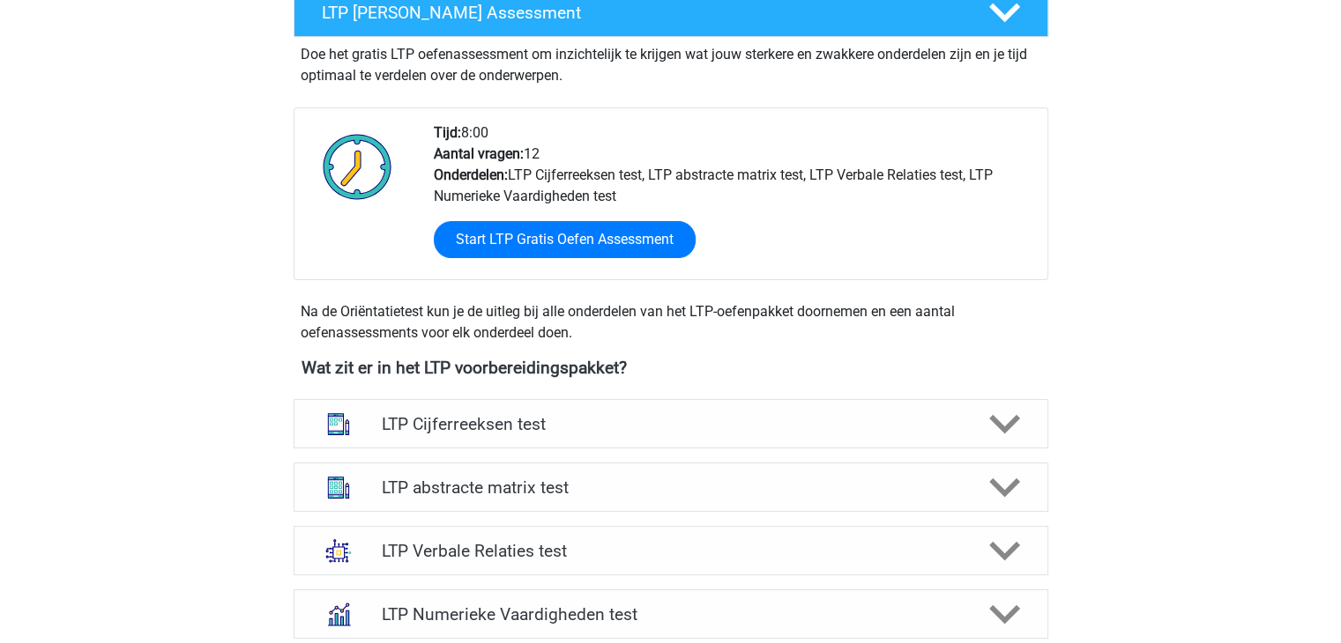
scroll to position [529, 0]
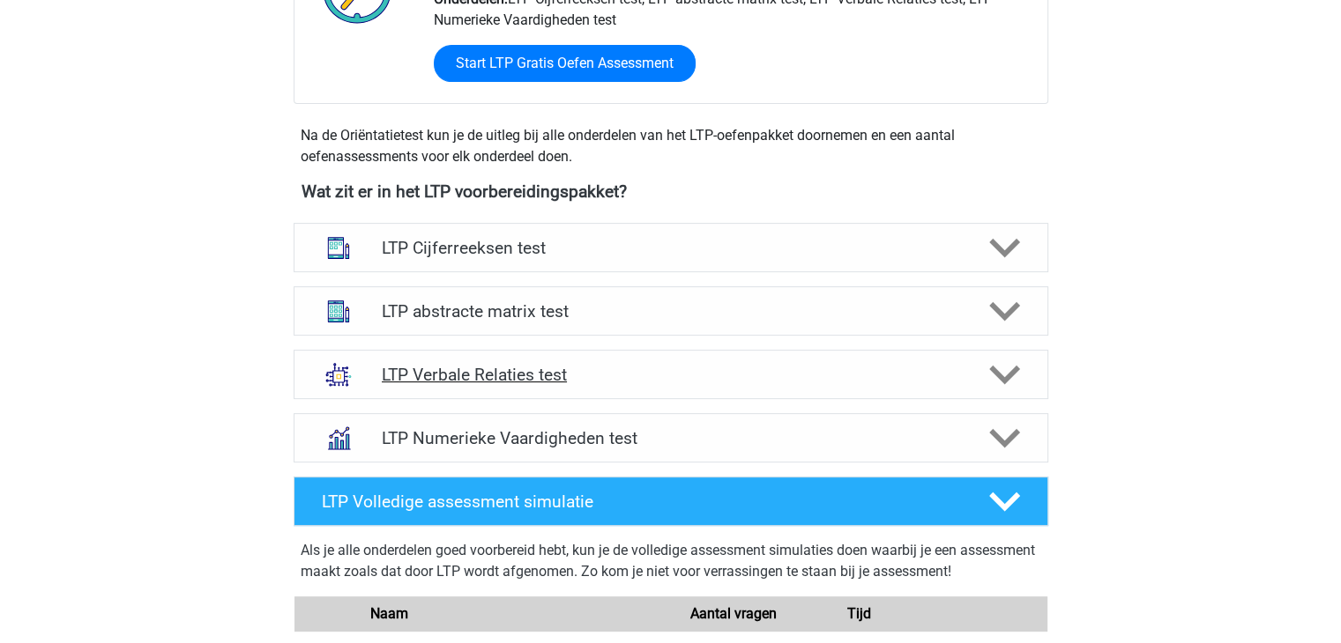
click at [1009, 380] on icon at bounding box center [1004, 375] width 31 height 31
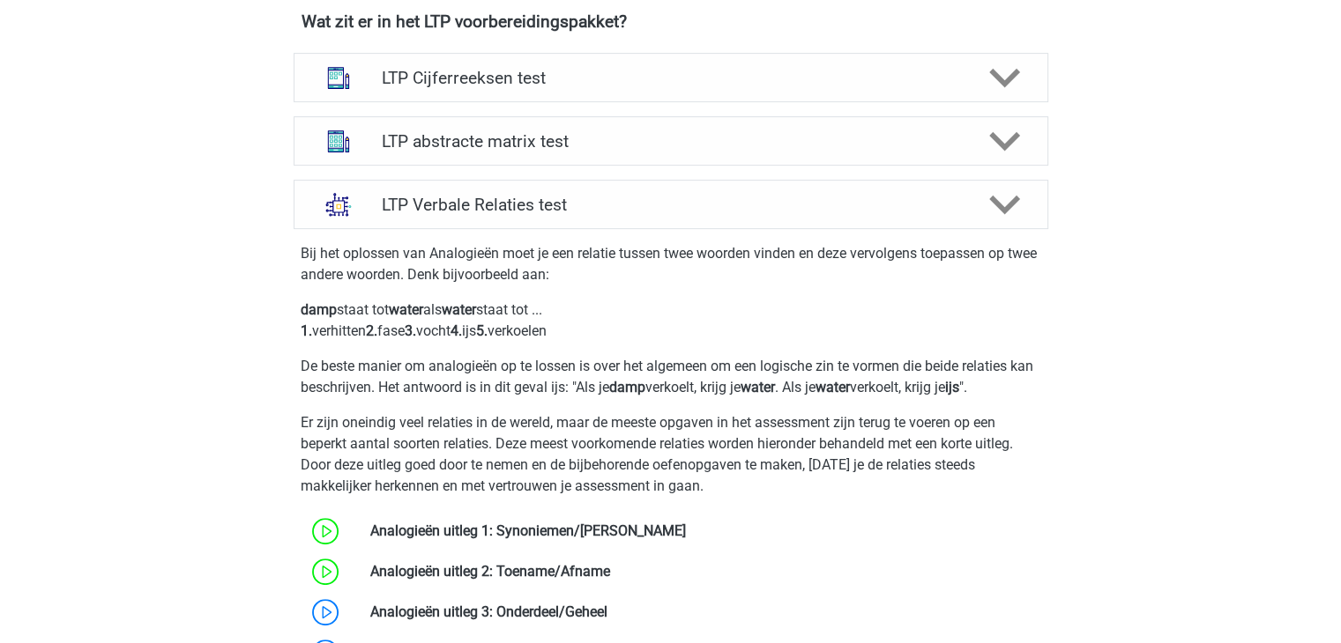
scroll to position [881, 0]
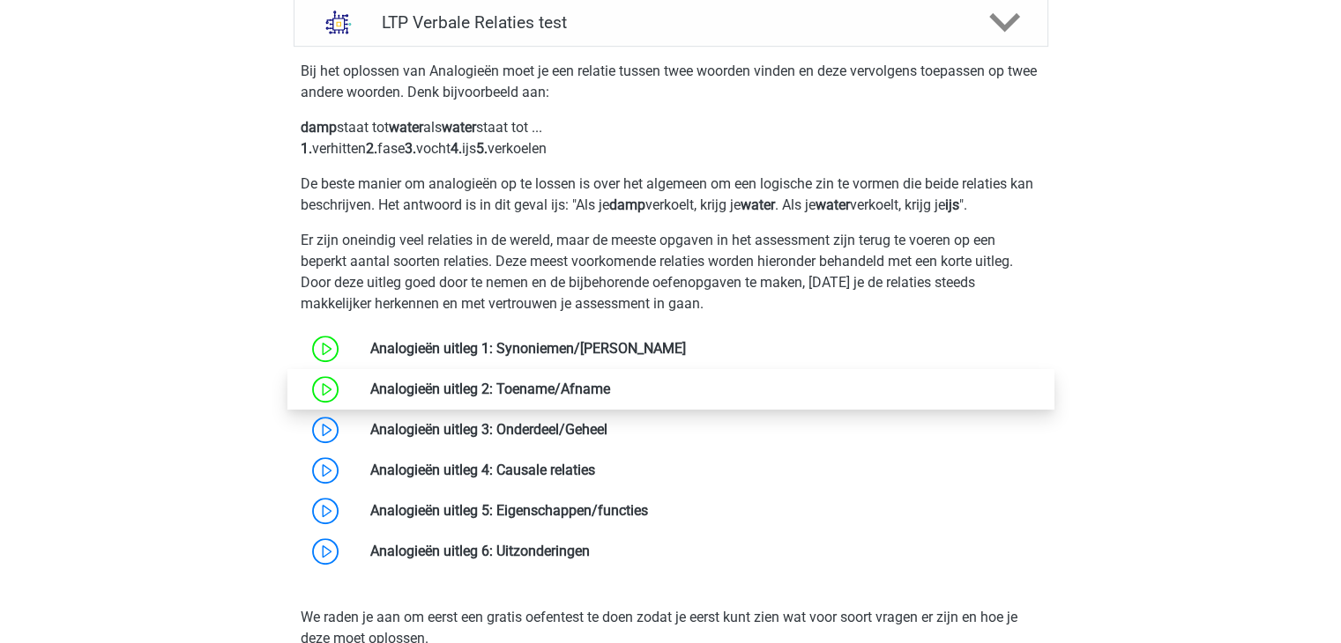
click at [610, 390] on link at bounding box center [610, 389] width 0 height 17
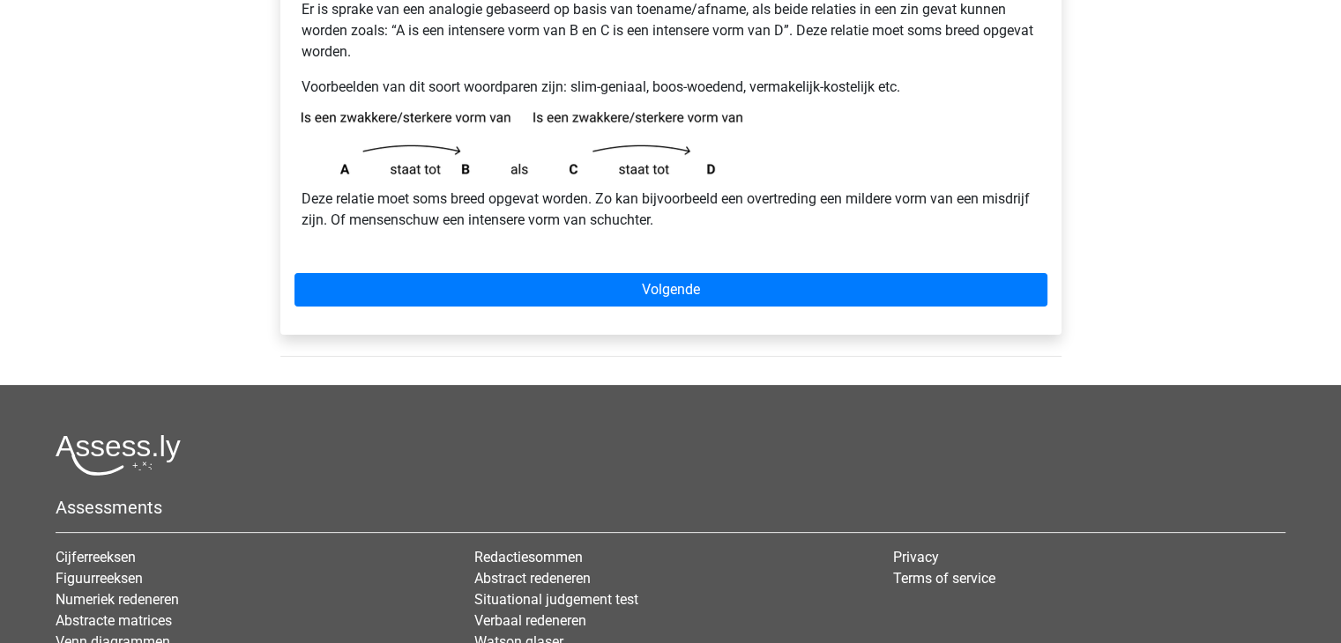
scroll to position [176, 0]
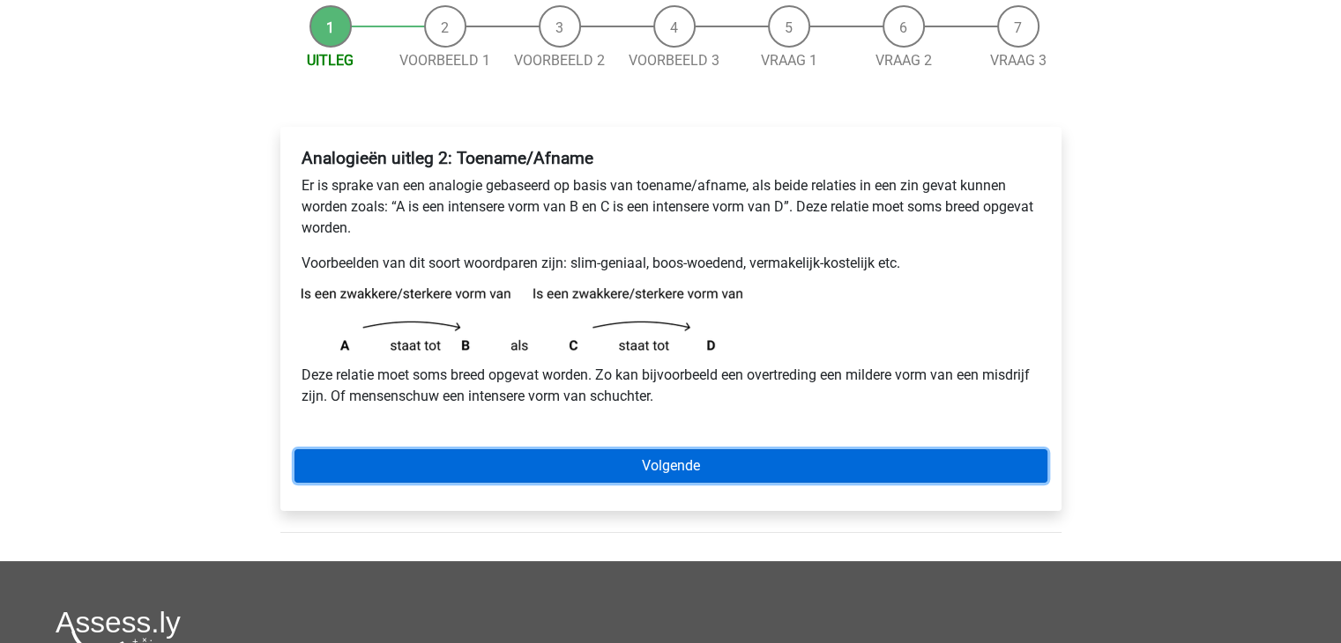
click at [687, 464] on link "Volgende" at bounding box center [670, 465] width 753 height 33
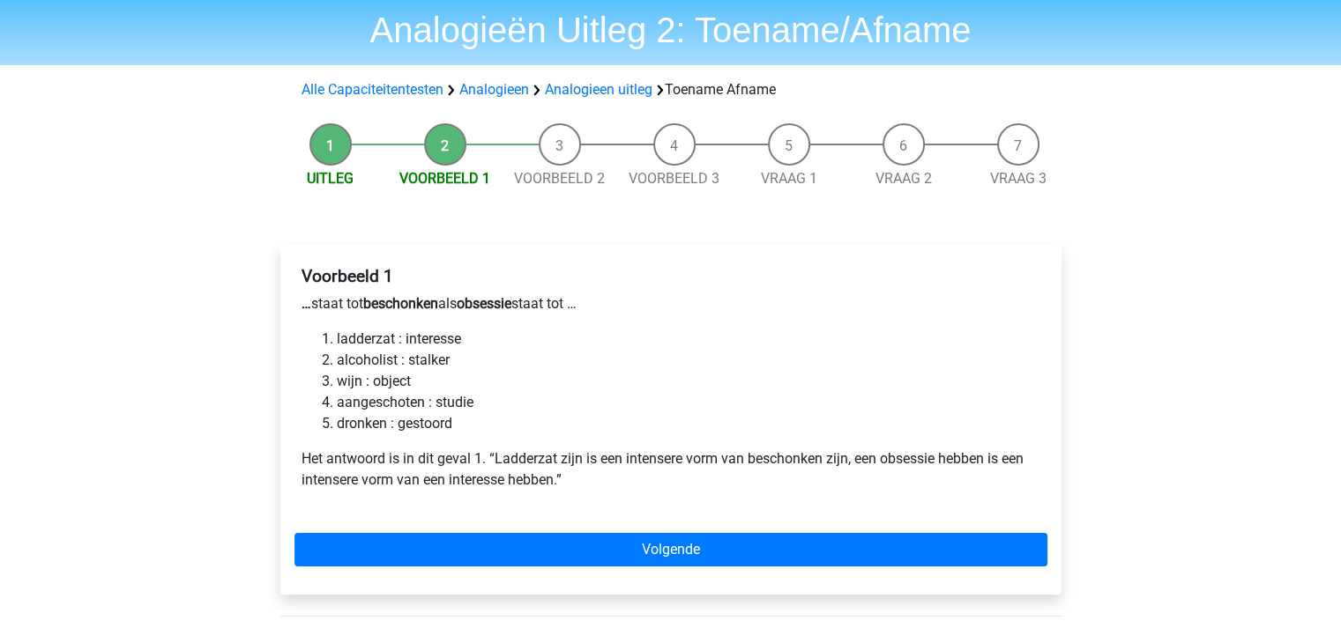
scroll to position [88, 0]
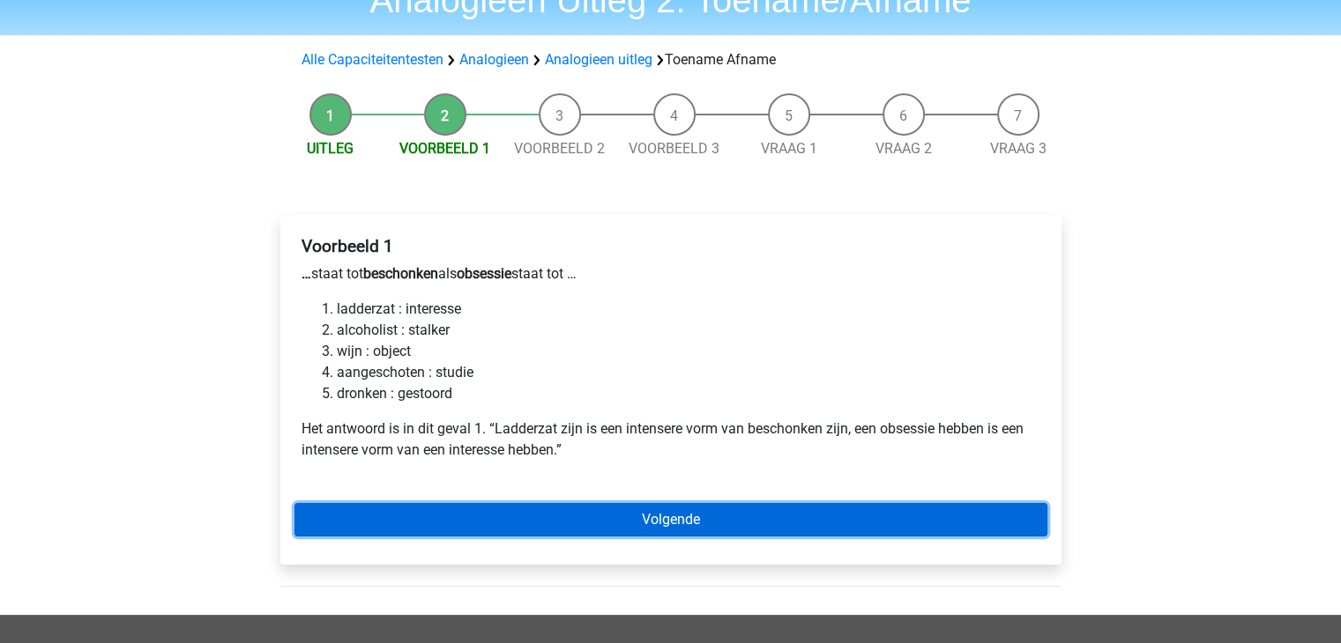
click at [673, 516] on link "Volgende" at bounding box center [670, 519] width 753 height 33
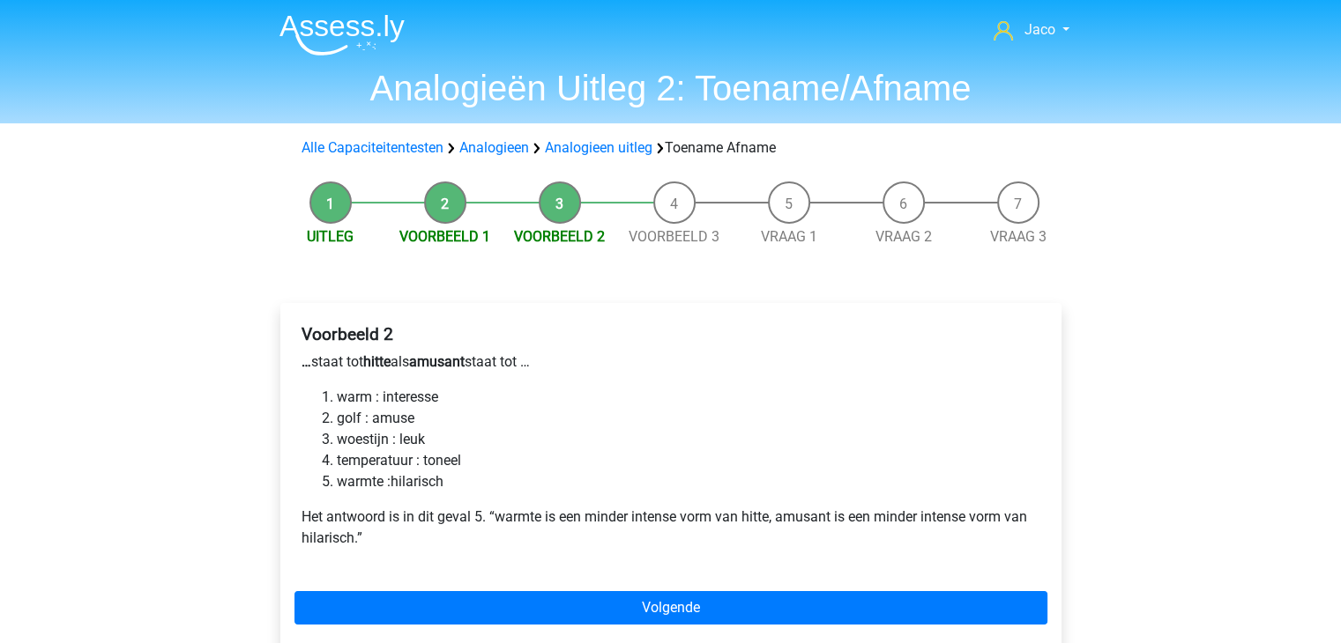
scroll to position [88, 0]
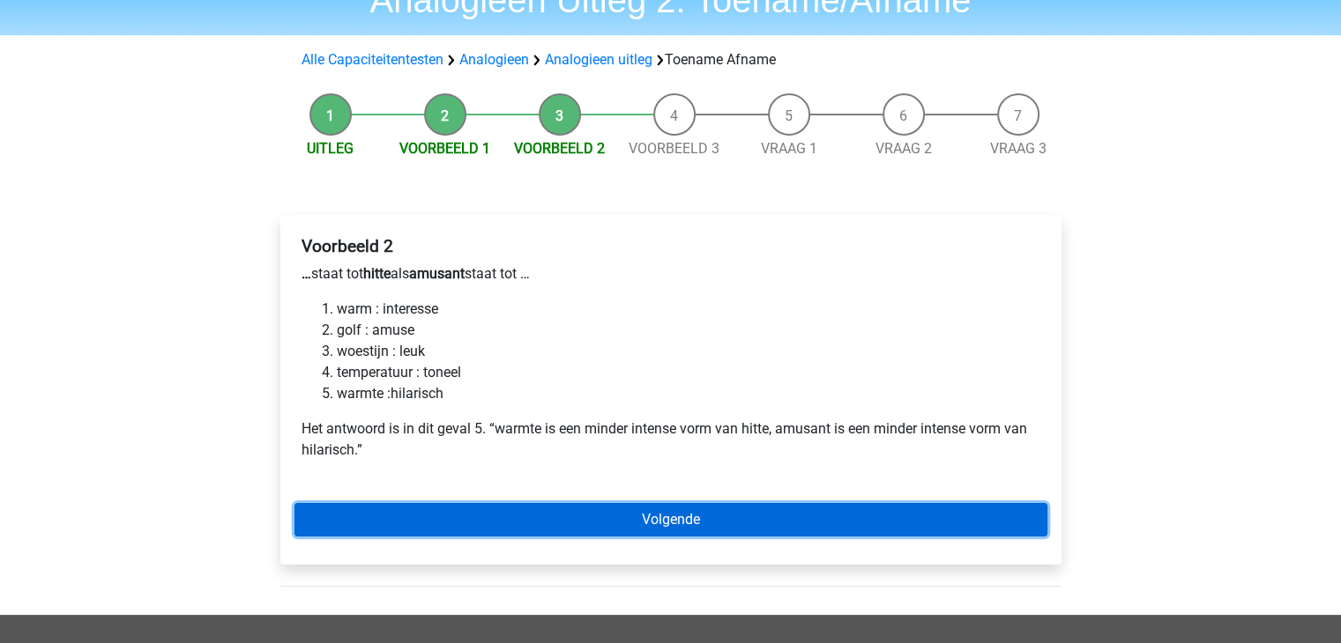
click at [714, 524] on link "Volgende" at bounding box center [670, 519] width 753 height 33
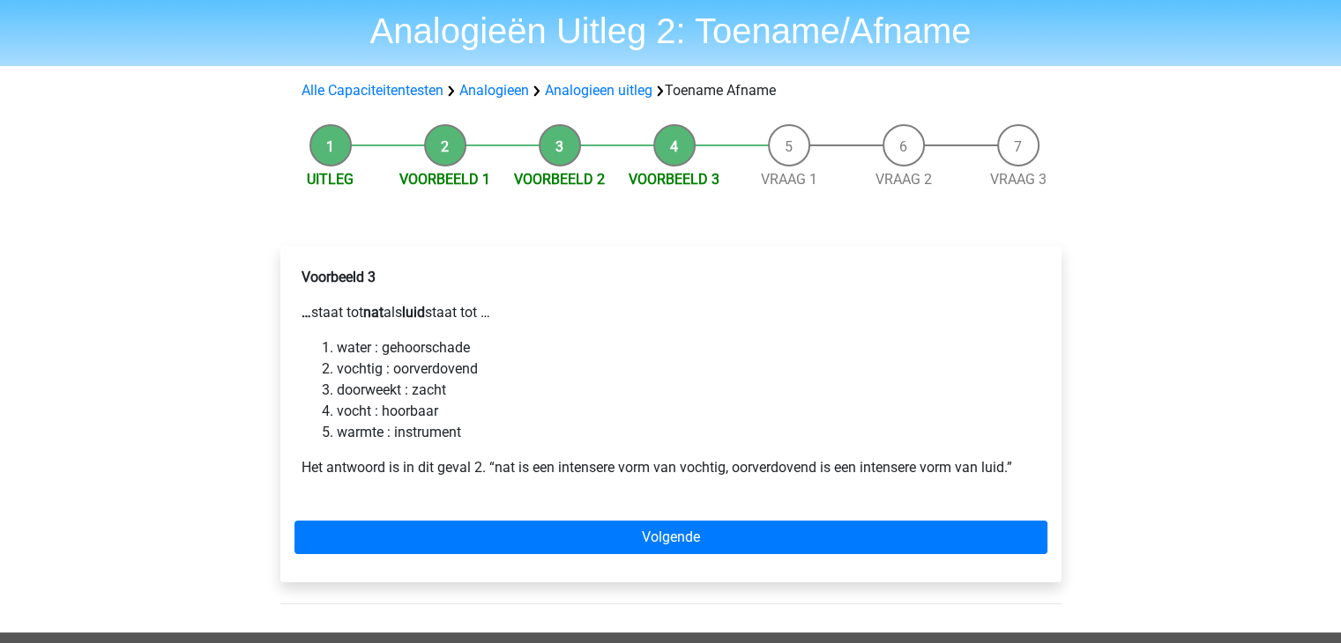
scroll to position [88, 0]
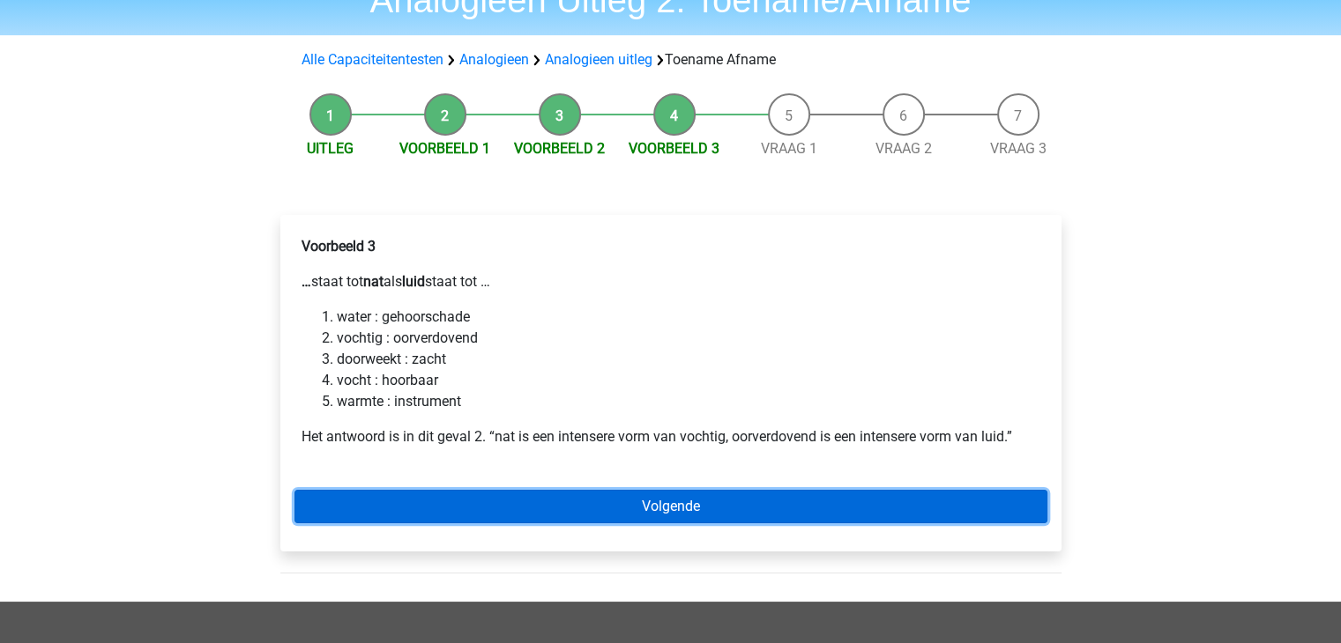
click at [733, 516] on link "Volgende" at bounding box center [670, 506] width 753 height 33
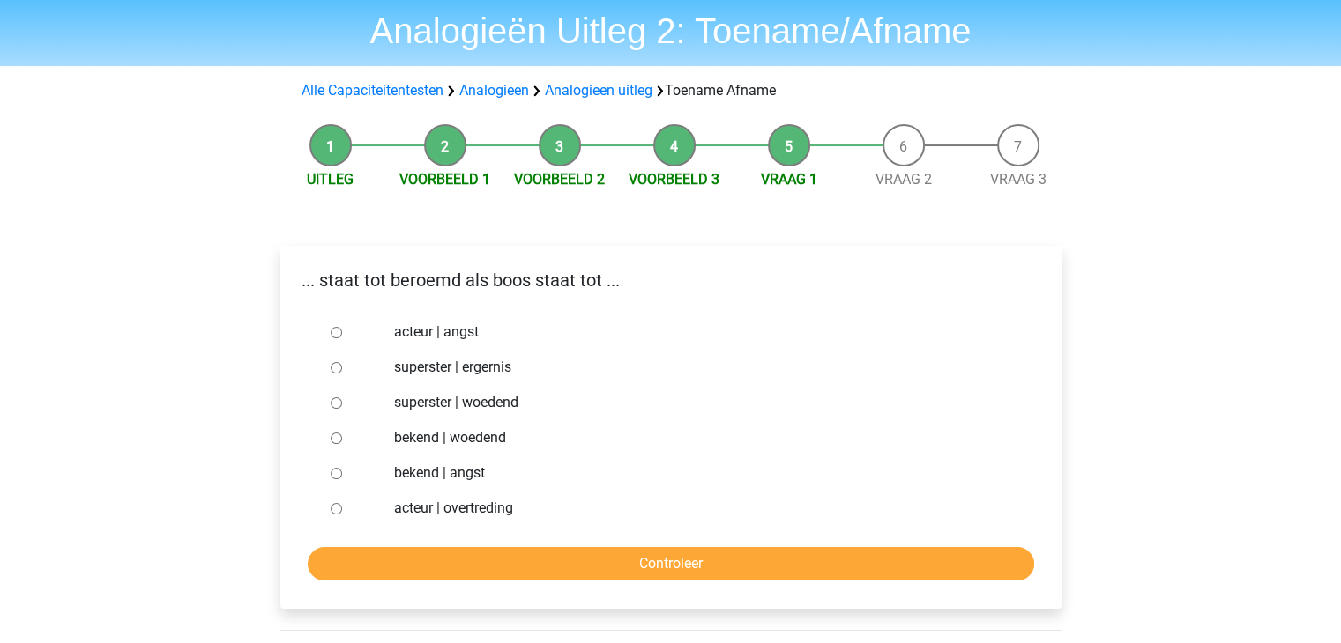
scroll to position [88, 0]
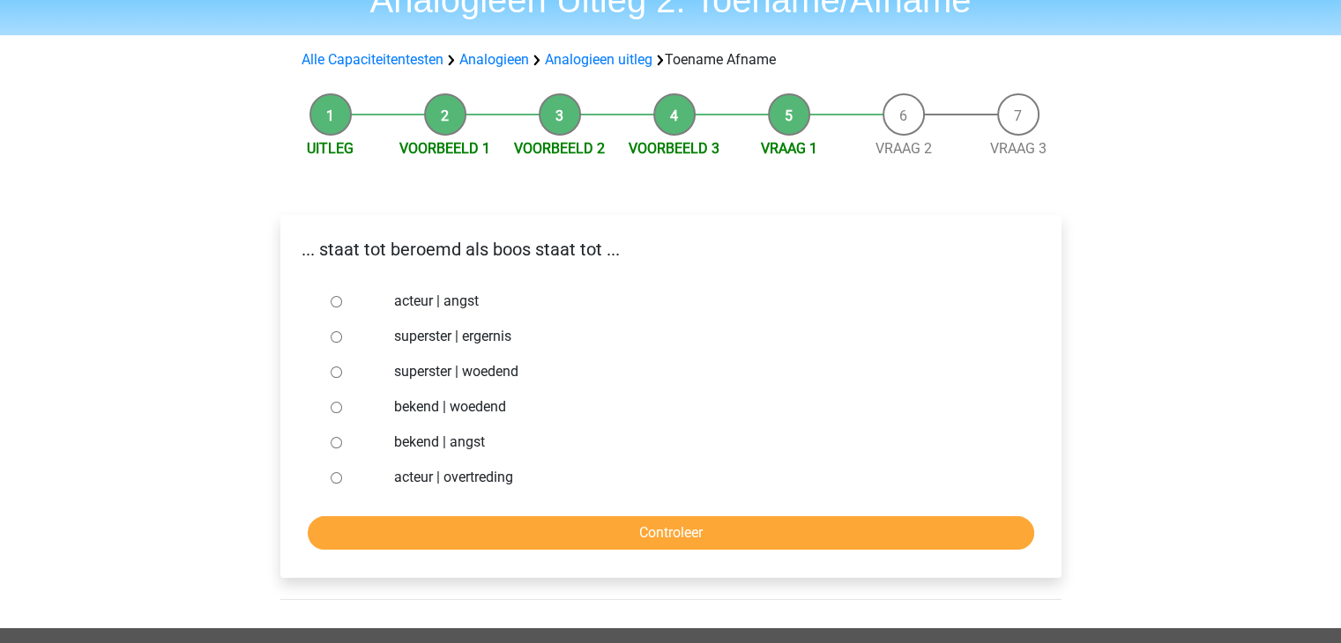
click at [335, 406] on input "bekend | woedend" at bounding box center [336, 407] width 11 height 11
radio input "true"
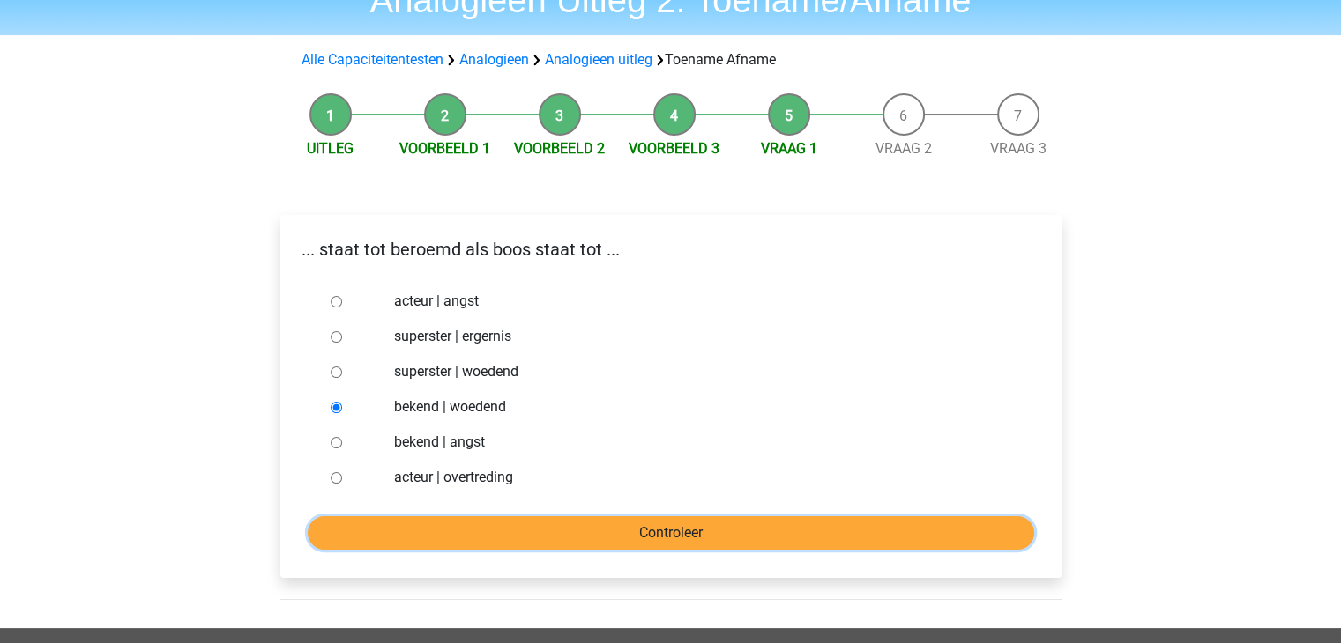
click at [670, 531] on input "Controleer" at bounding box center [671, 532] width 726 height 33
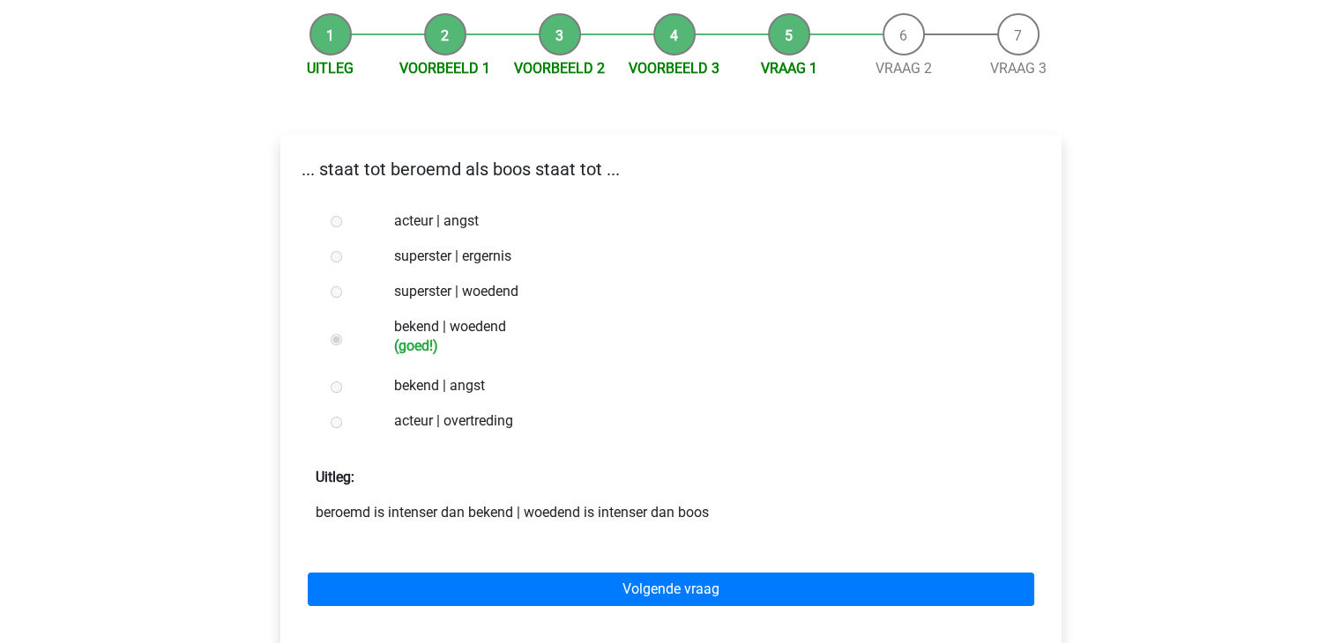
scroll to position [176, 0]
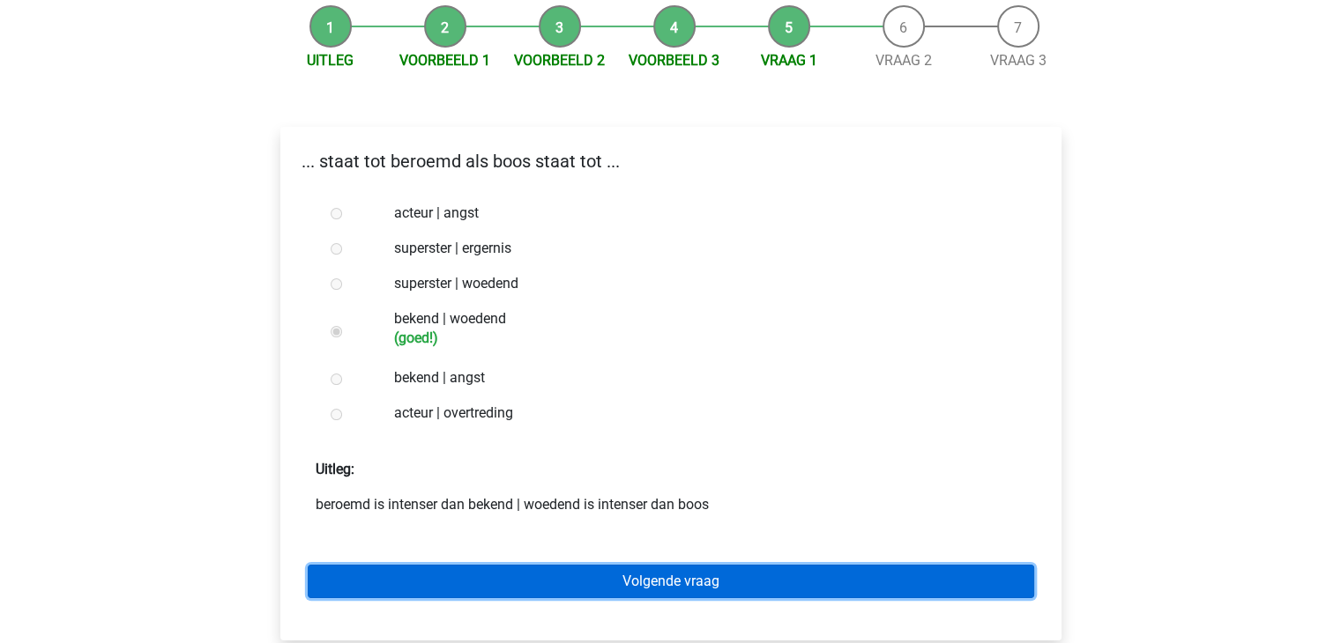
click at [715, 587] on link "Volgende vraag" at bounding box center [671, 581] width 726 height 33
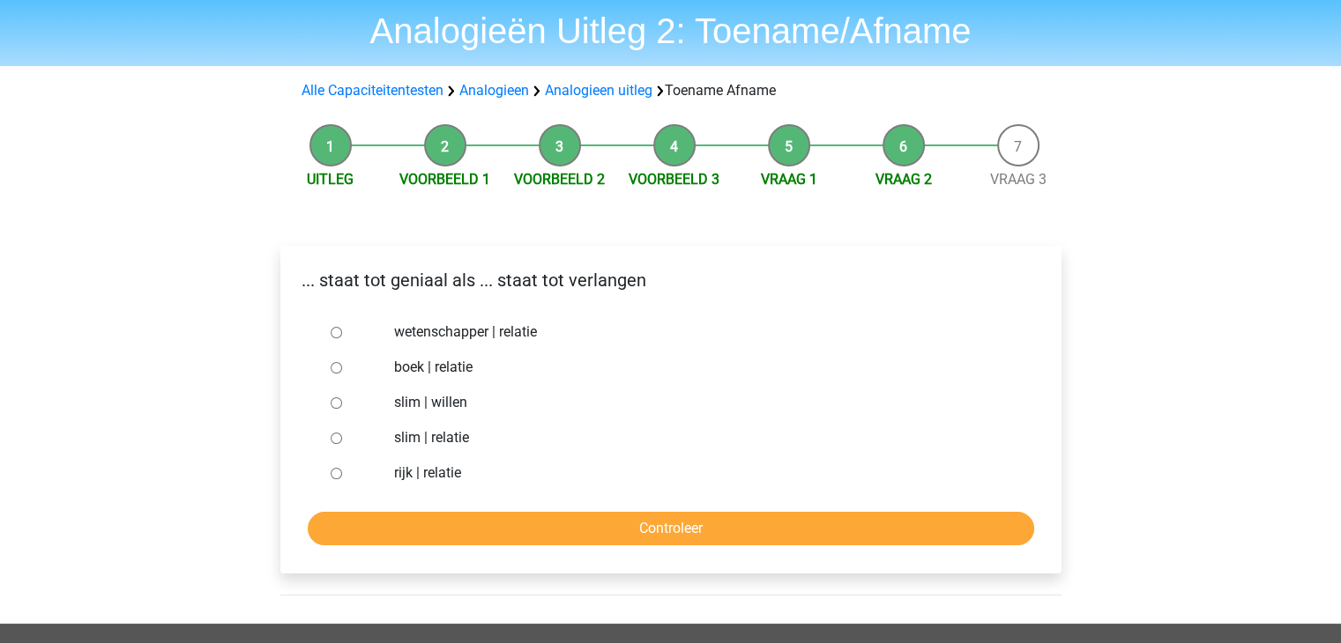
scroll to position [88, 0]
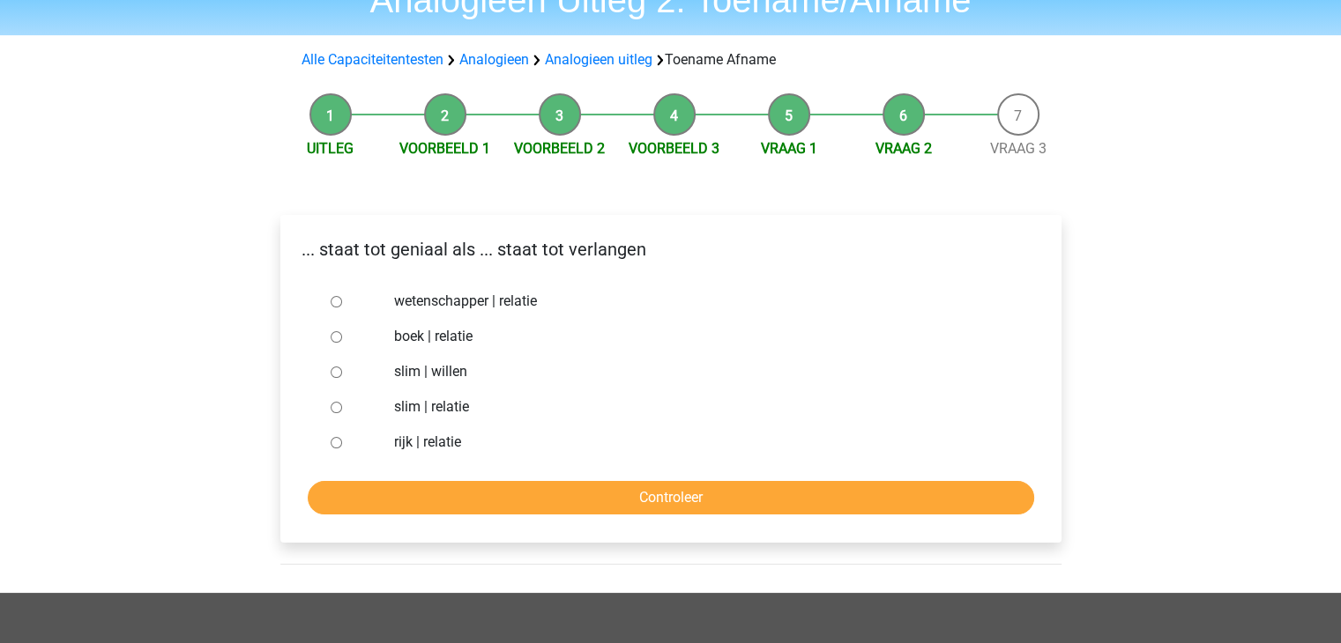
click at [334, 375] on input "slim | willen" at bounding box center [336, 372] width 11 height 11
radio input "true"
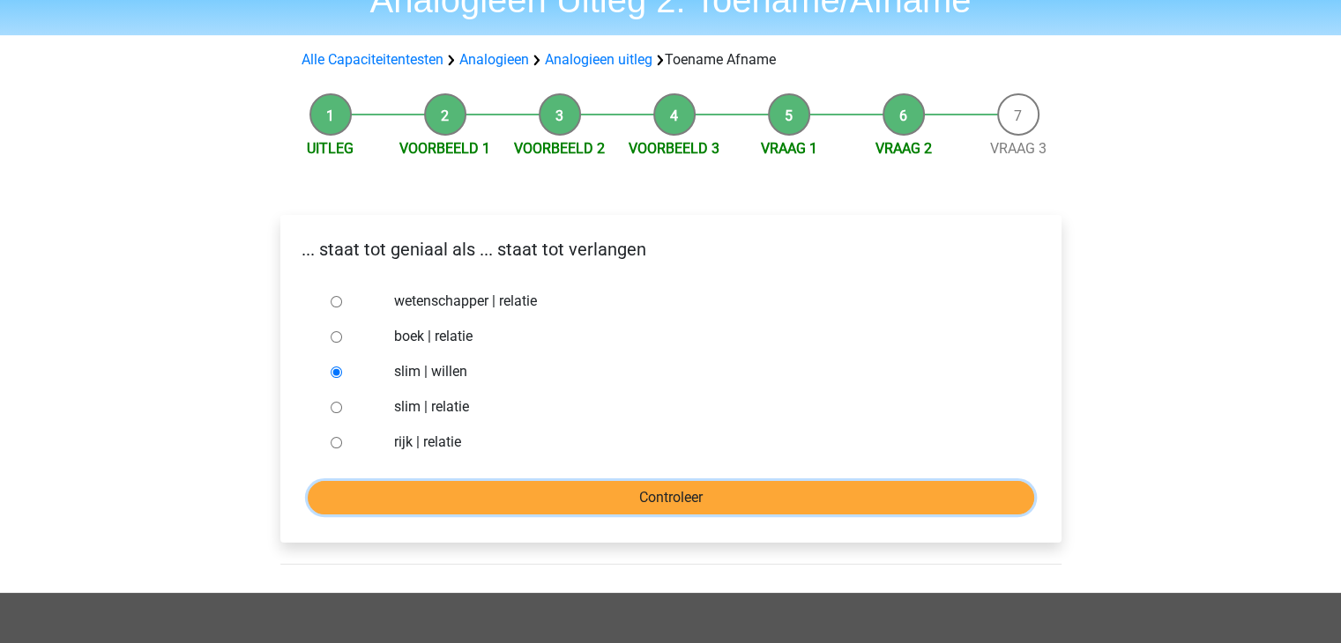
click at [675, 499] on input "Controleer" at bounding box center [671, 497] width 726 height 33
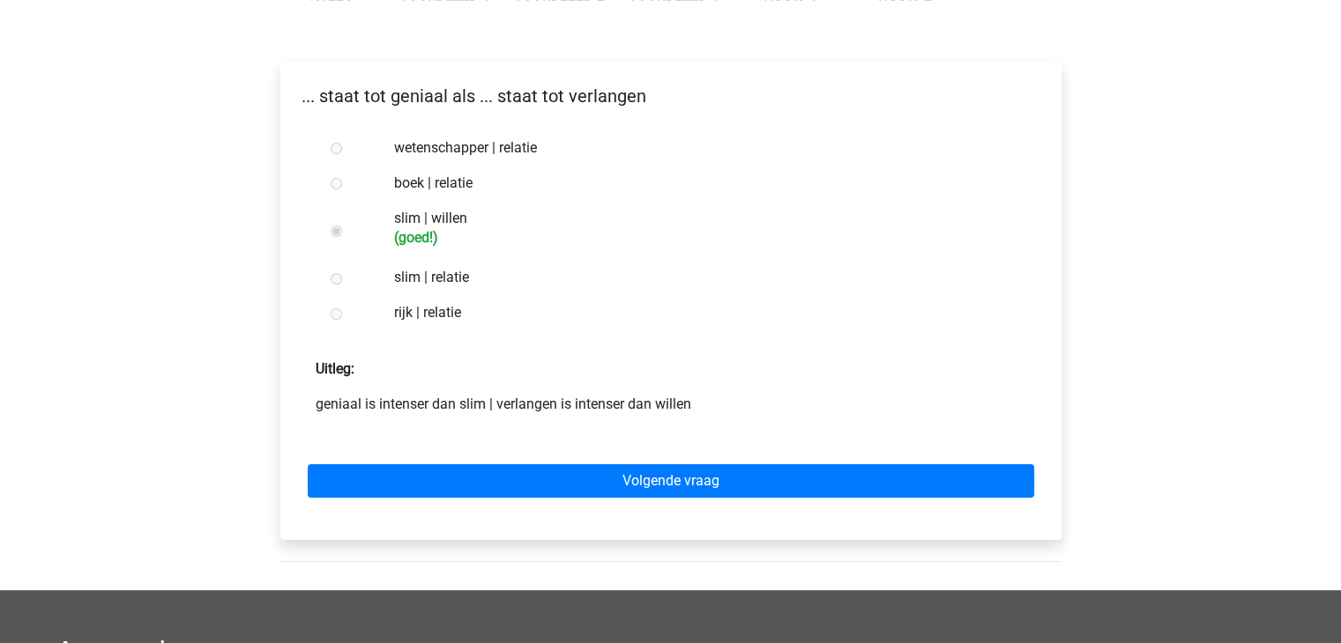
scroll to position [264, 0]
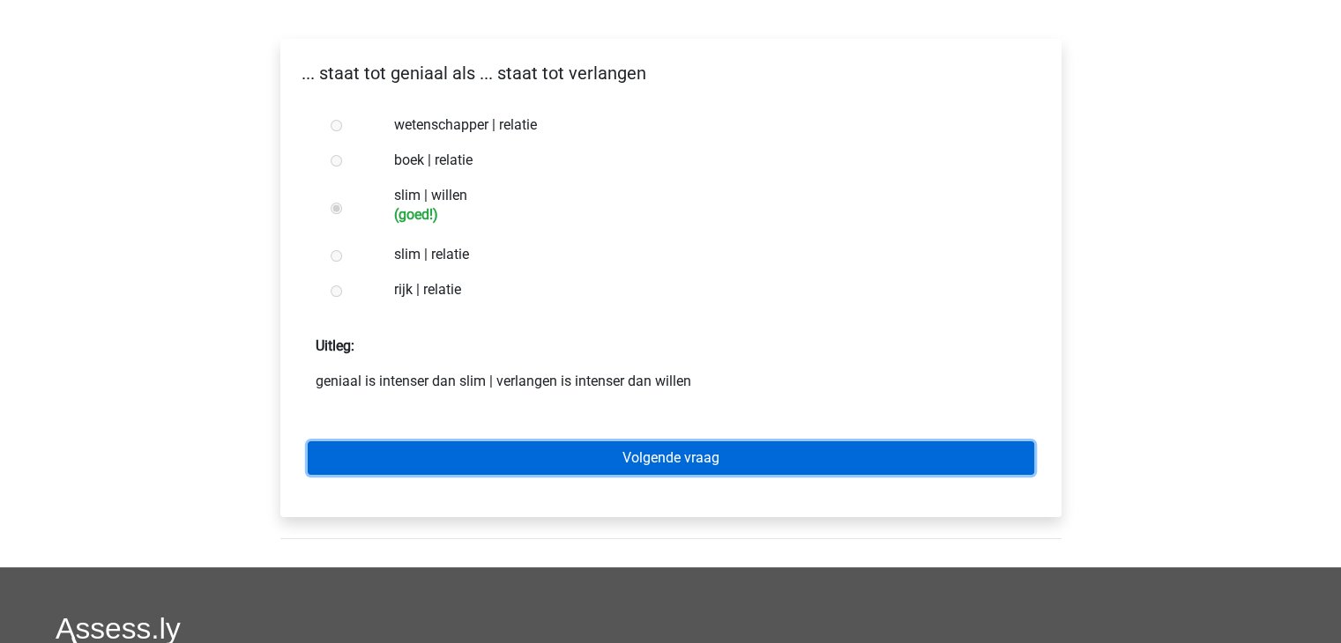
click at [761, 464] on link "Volgende vraag" at bounding box center [671, 458] width 726 height 33
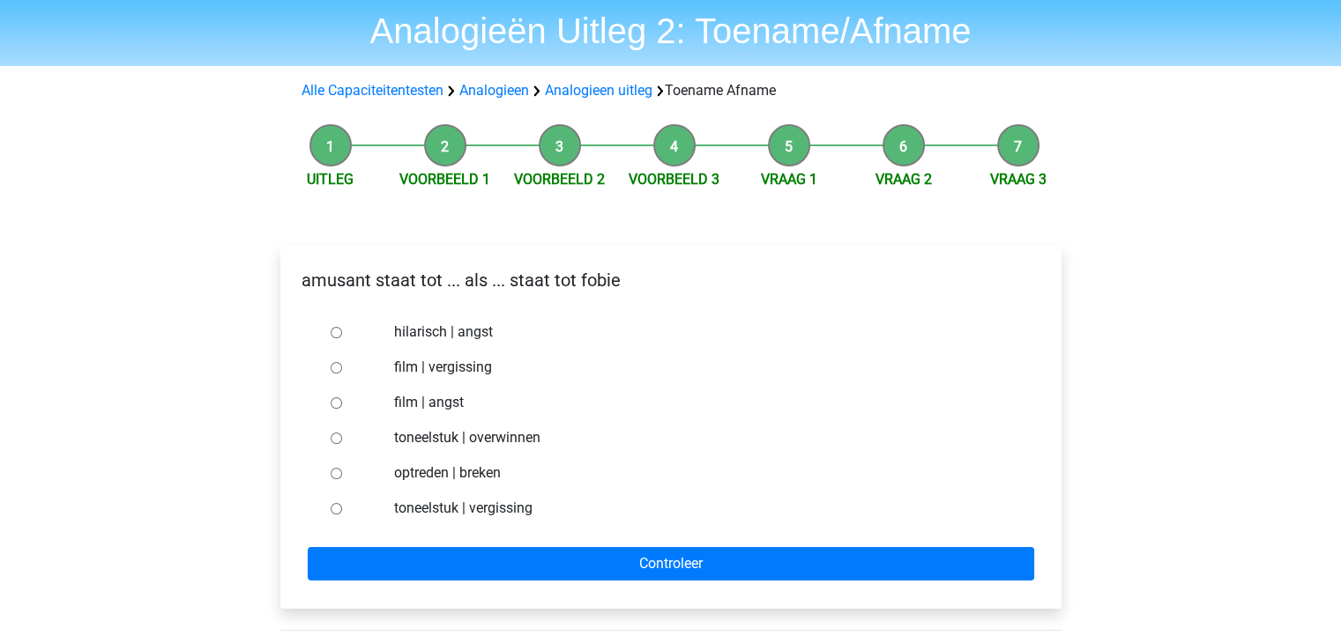
scroll to position [88, 0]
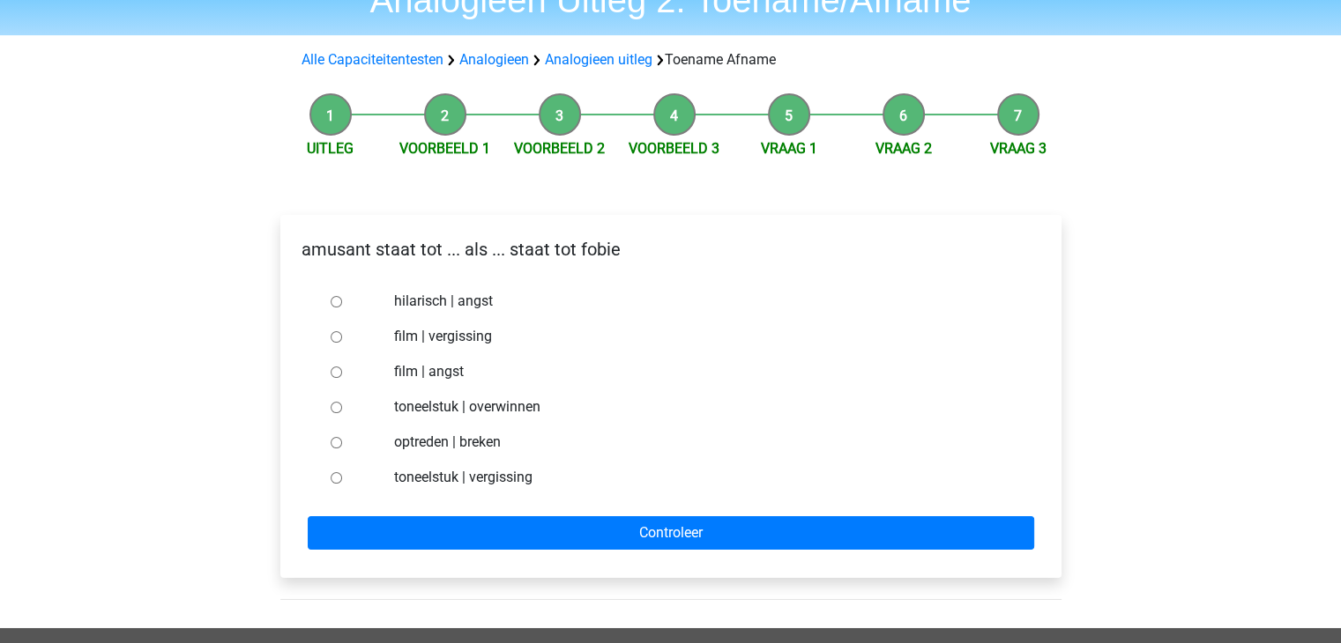
click at [334, 303] on input "hilarisch | angst" at bounding box center [336, 301] width 11 height 11
radio input "true"
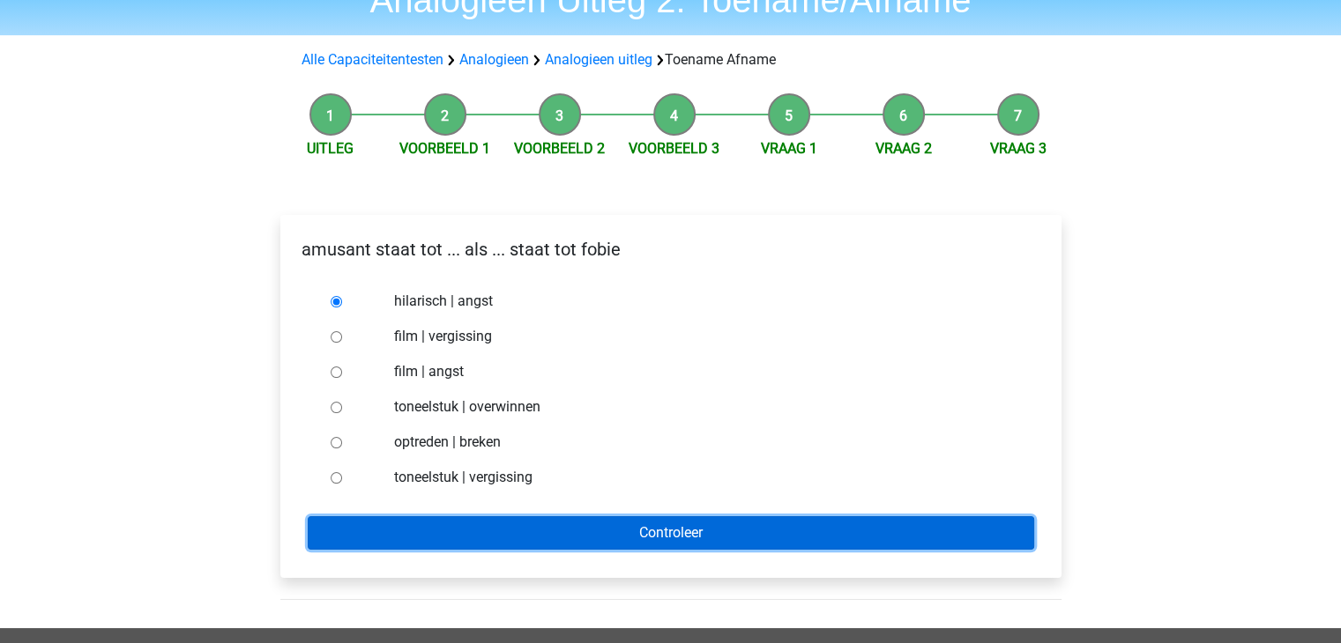
click at [696, 534] on input "Controleer" at bounding box center [671, 532] width 726 height 33
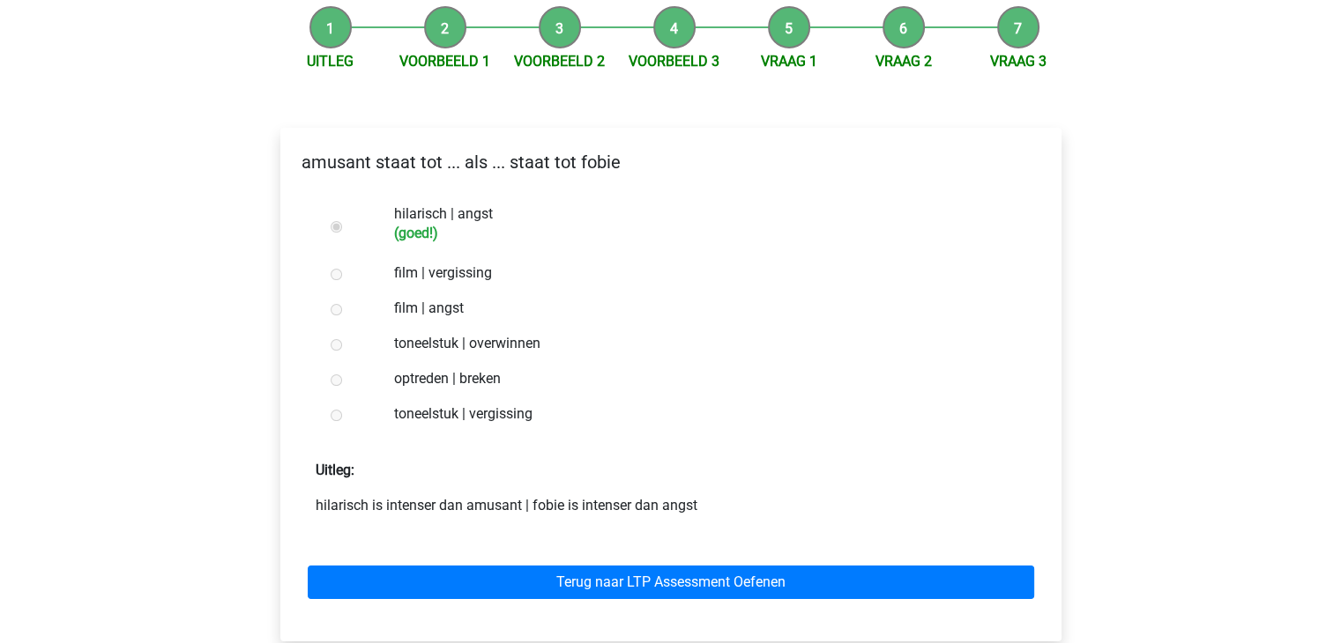
scroll to position [176, 0]
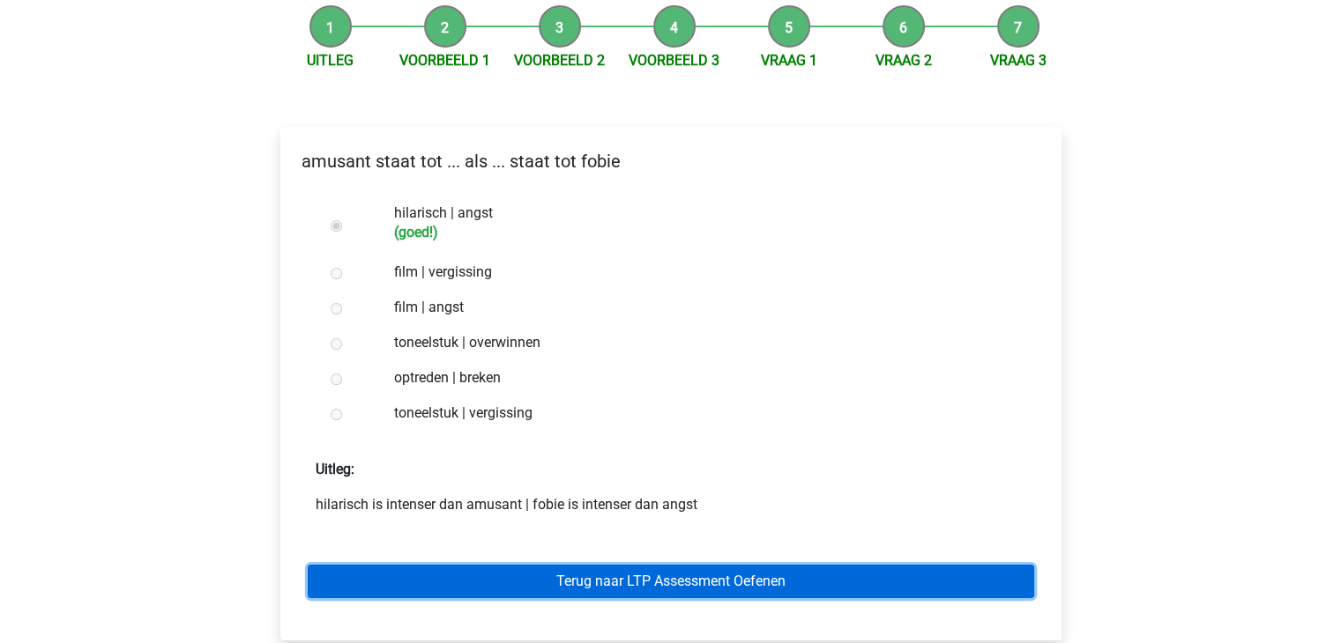
click at [726, 586] on link "Terug naar LTP Assessment Oefenen" at bounding box center [671, 581] width 726 height 33
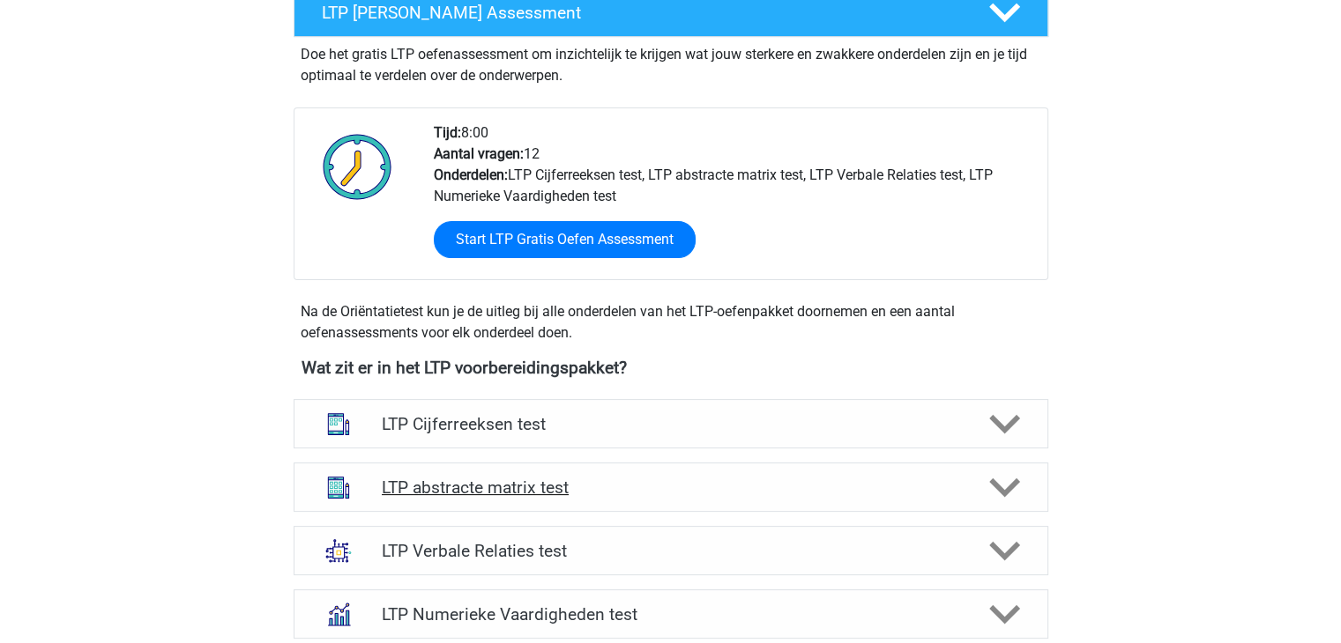
scroll to position [441, 0]
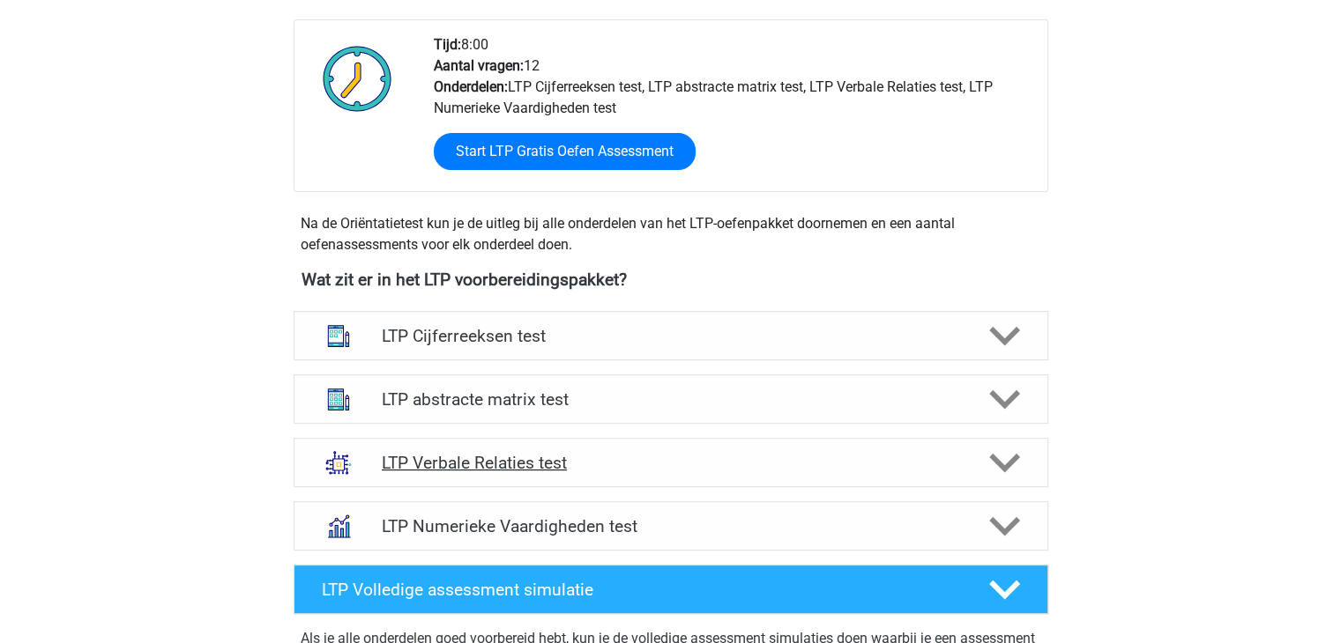
click at [1006, 469] on polygon at bounding box center [1004, 463] width 31 height 19
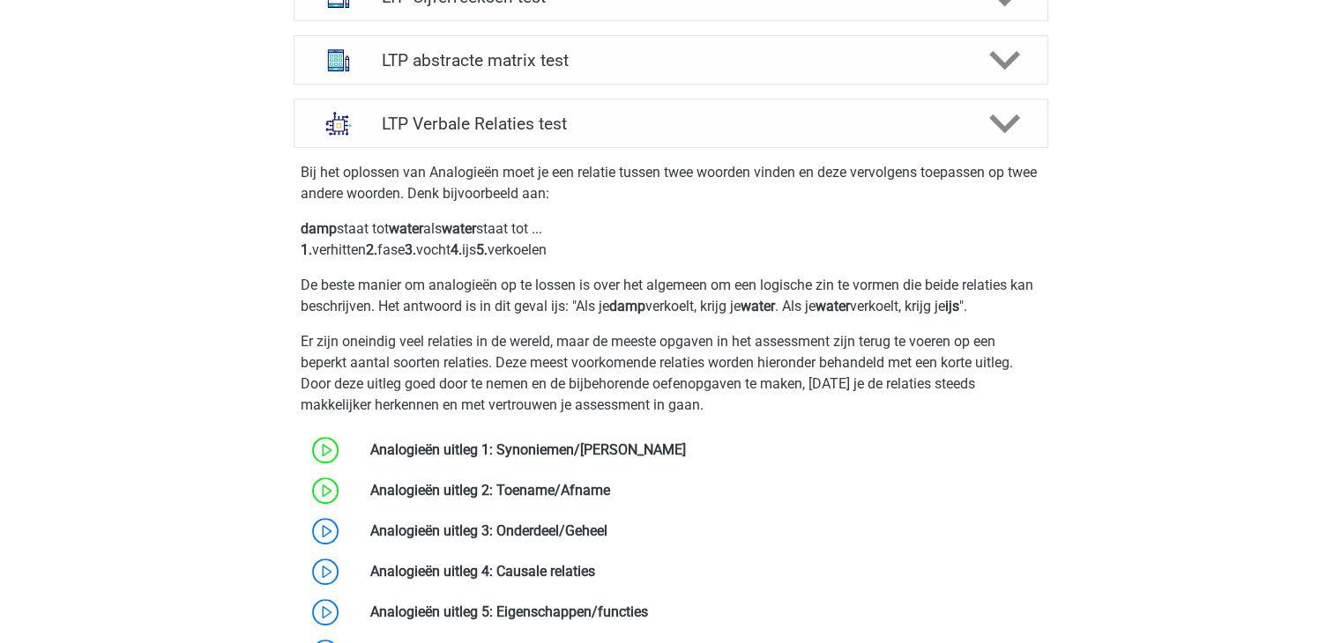
scroll to position [881, 0]
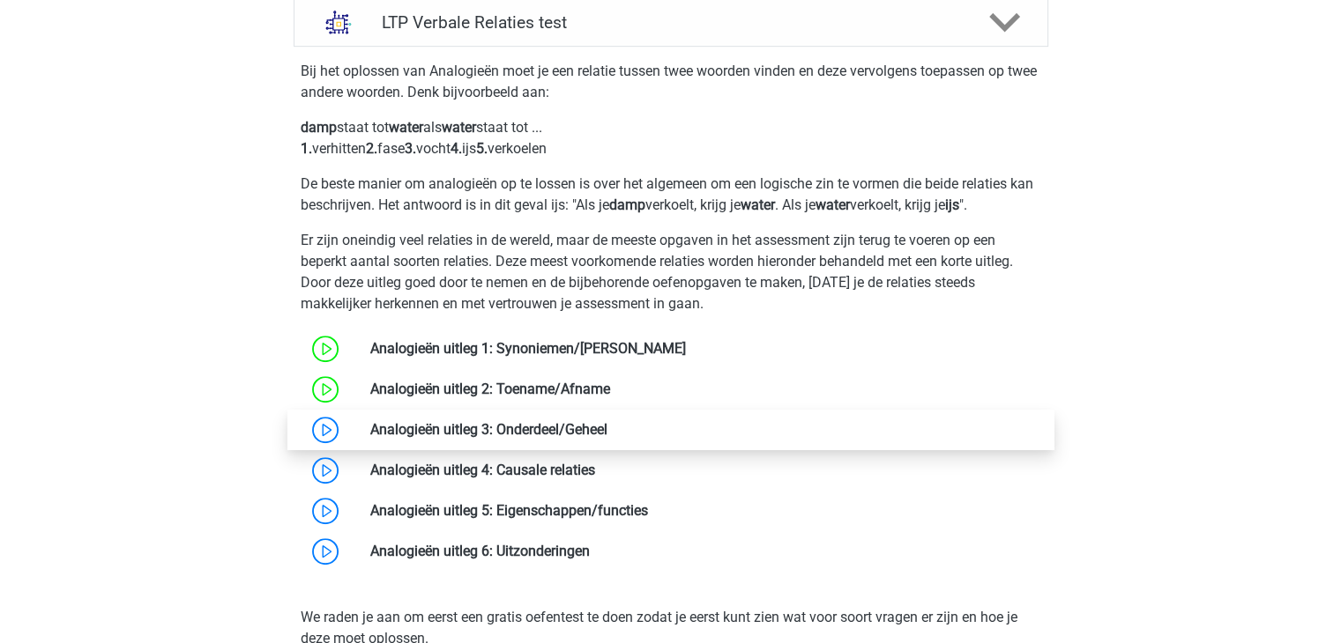
click at [607, 433] on link at bounding box center [607, 429] width 0 height 17
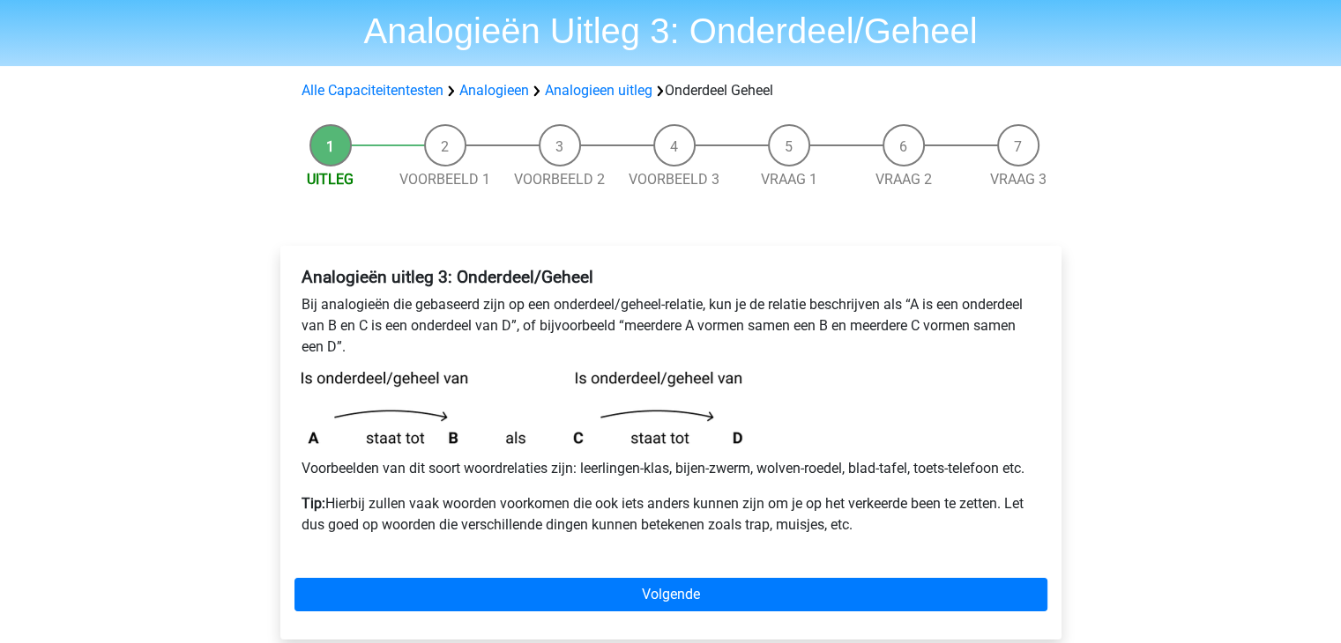
scroll to position [88, 0]
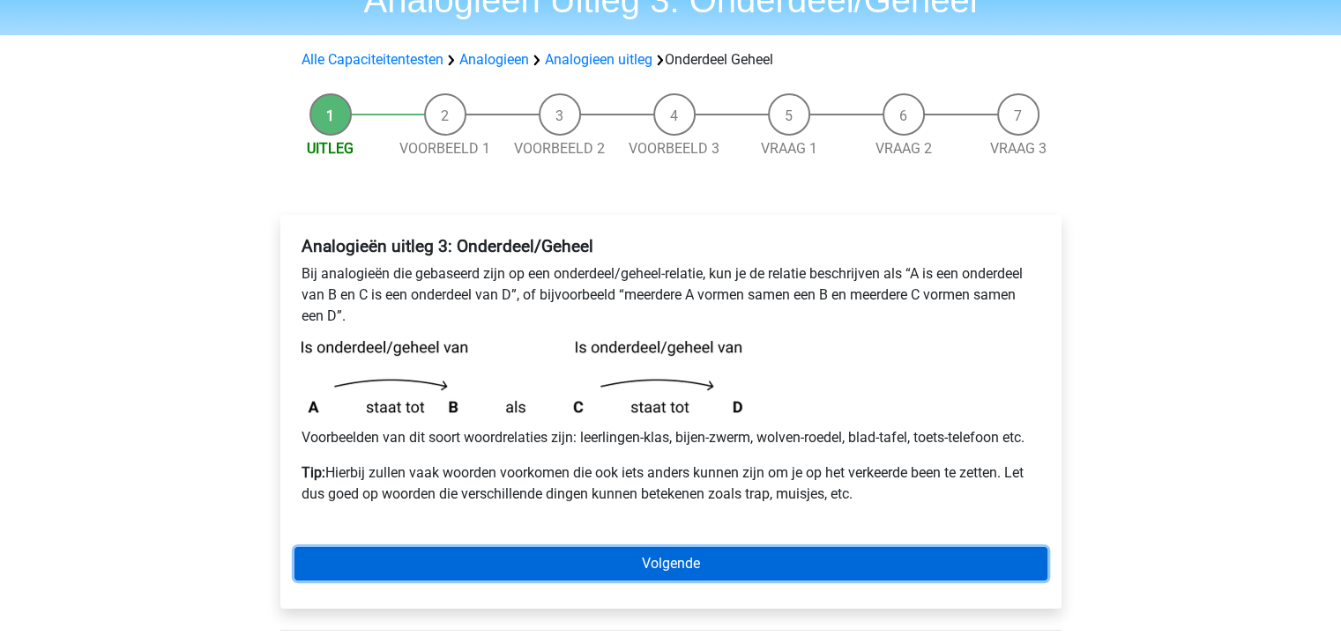
click at [740, 562] on link "Volgende" at bounding box center [670, 563] width 753 height 33
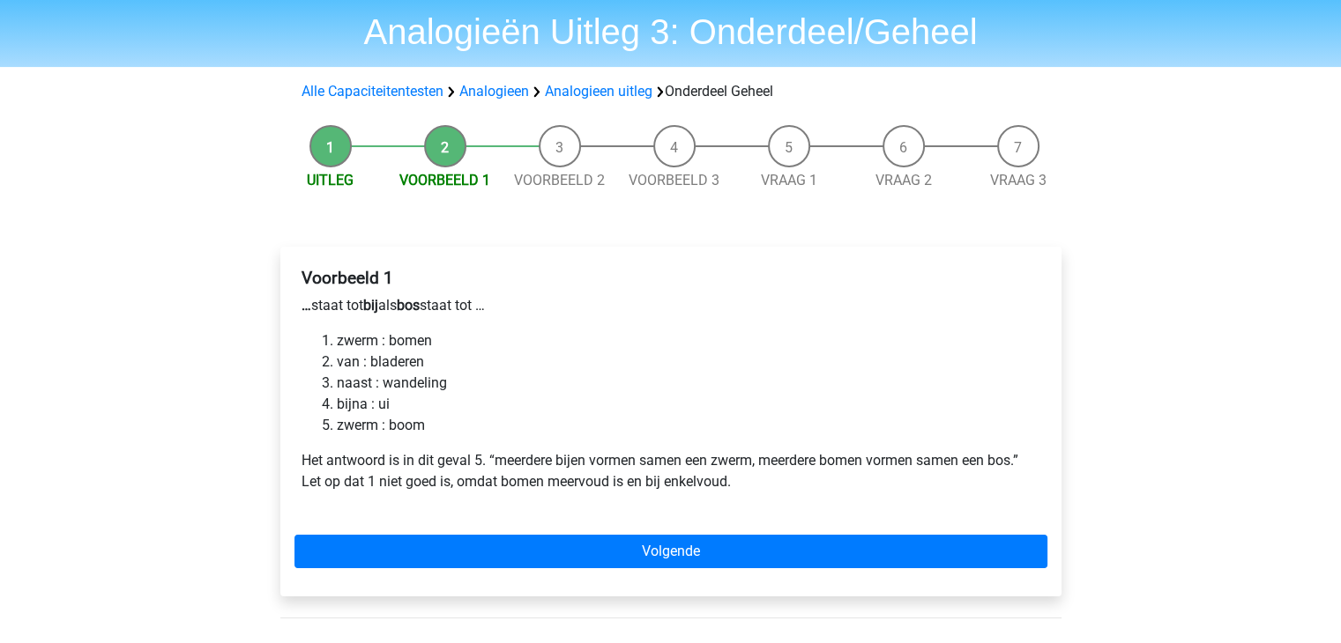
scroll to position [88, 0]
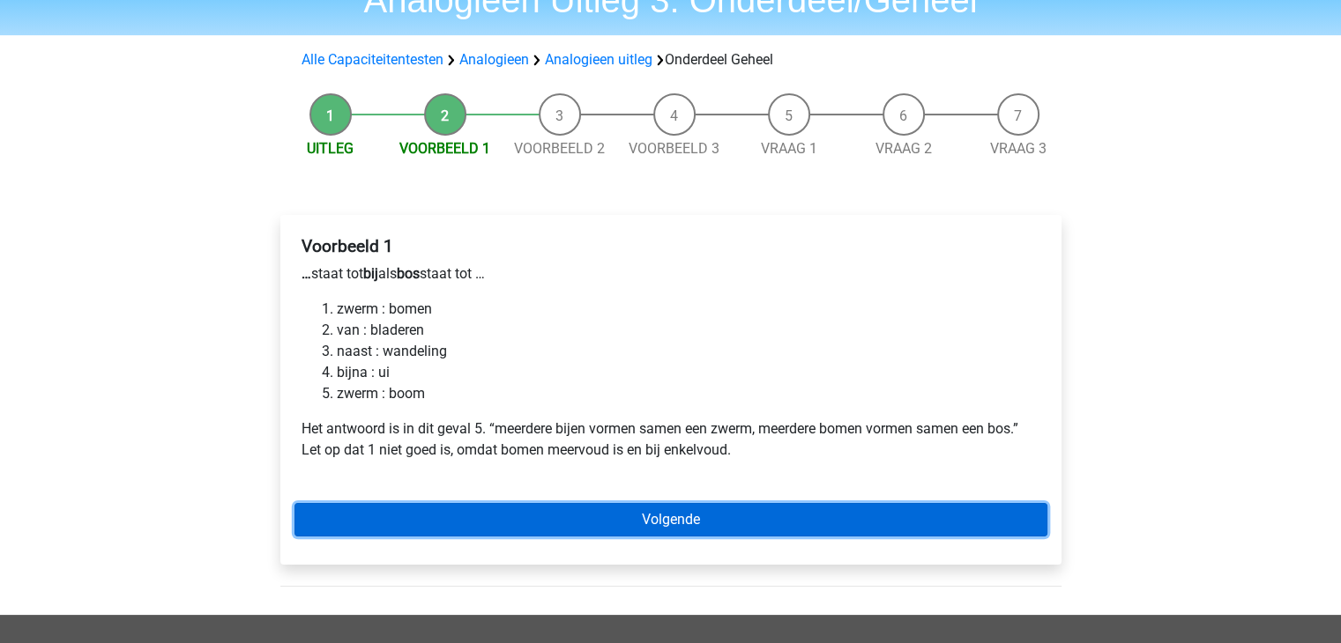
click at [761, 516] on link "Volgende" at bounding box center [670, 519] width 753 height 33
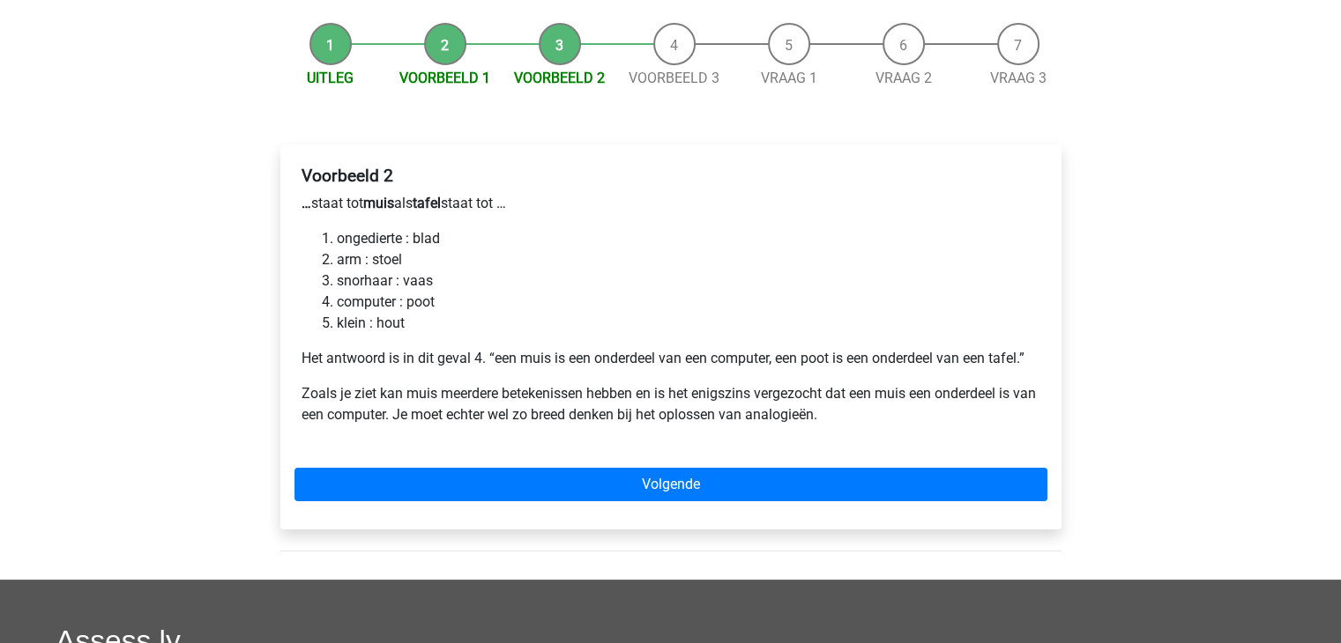
scroll to position [176, 0]
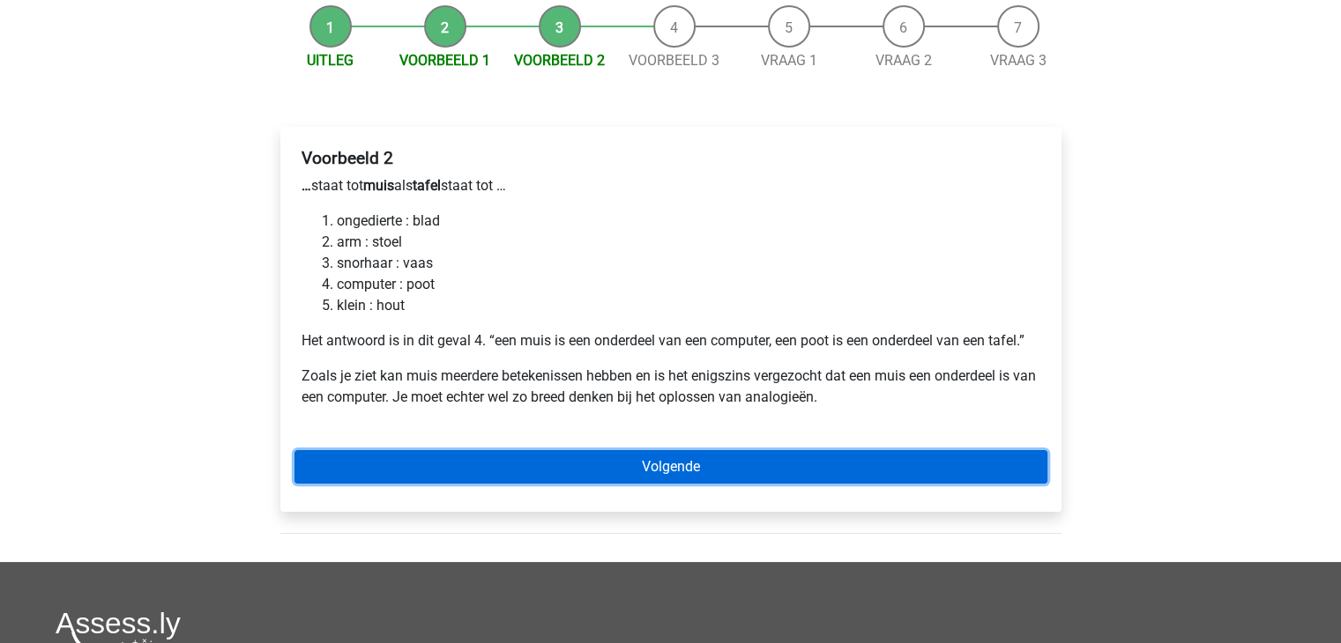
click at [753, 469] on link "Volgende" at bounding box center [670, 466] width 753 height 33
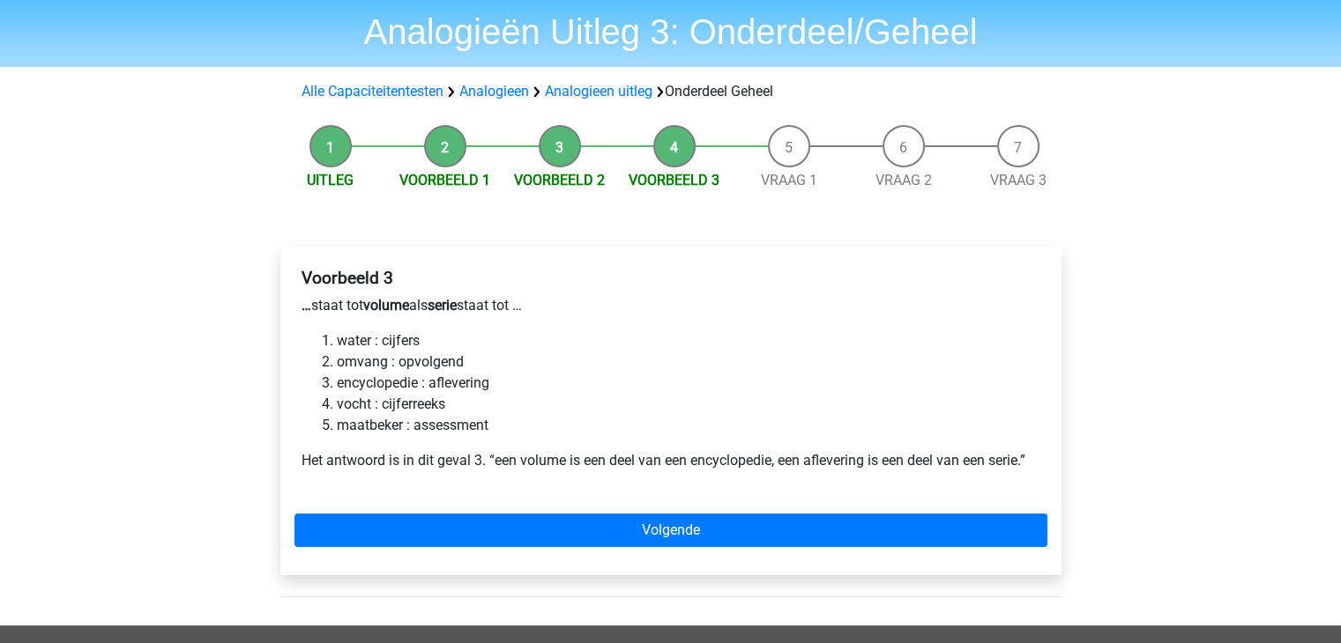
scroll to position [88, 0]
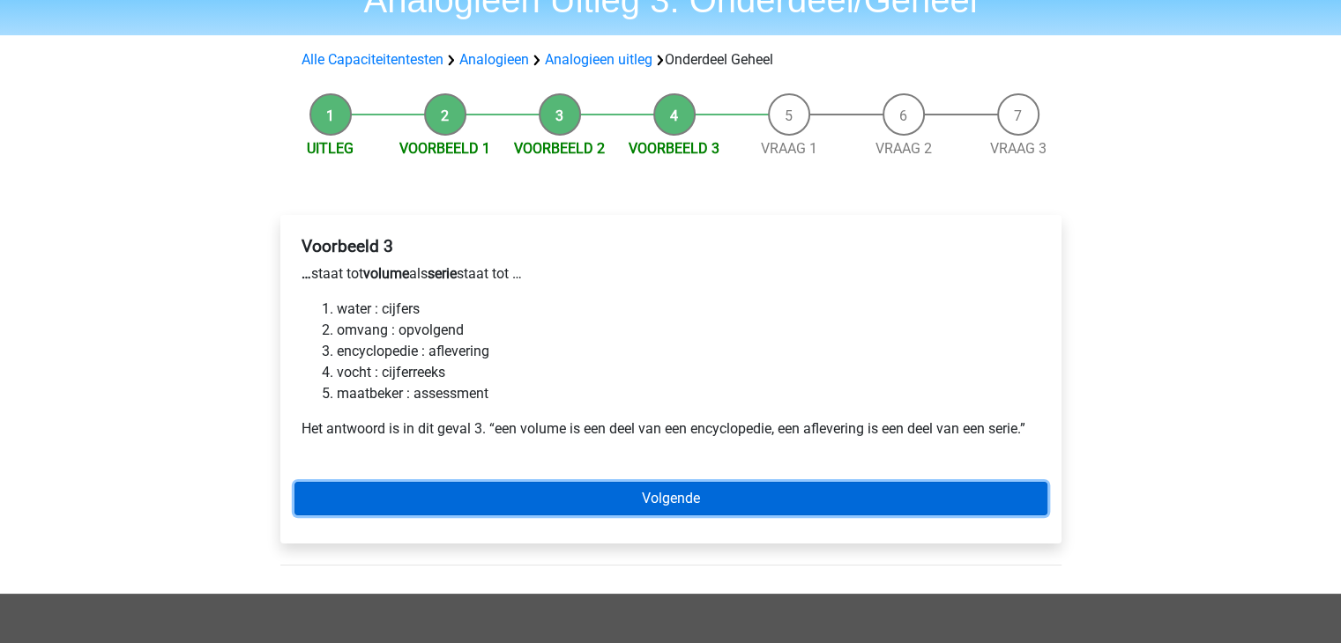
click at [747, 503] on link "Volgende" at bounding box center [670, 498] width 753 height 33
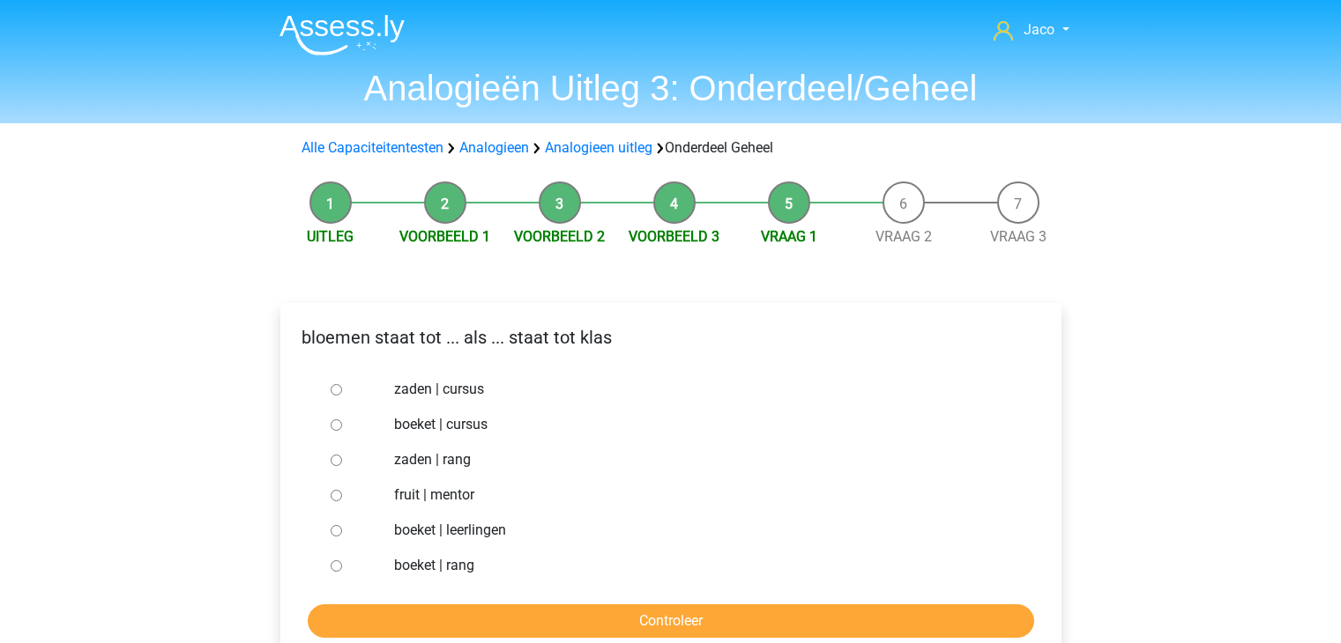
scroll to position [88, 0]
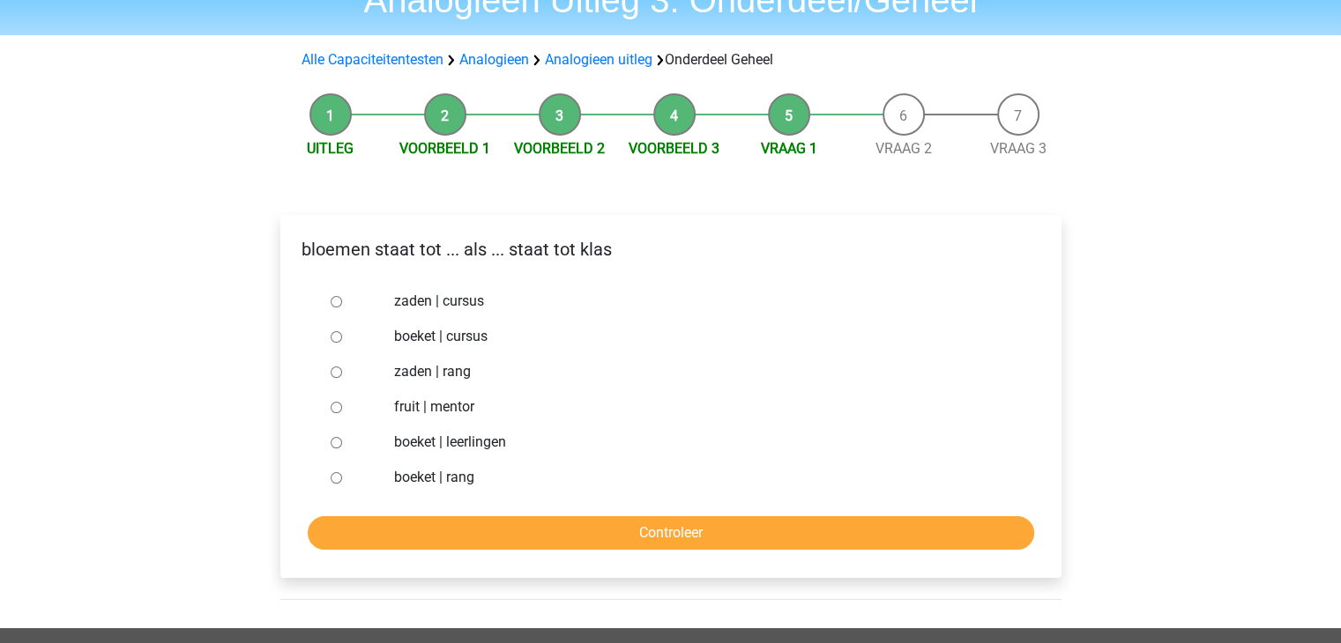
click at [338, 443] on input "boeket | leerlingen" at bounding box center [336, 442] width 11 height 11
radio input "true"
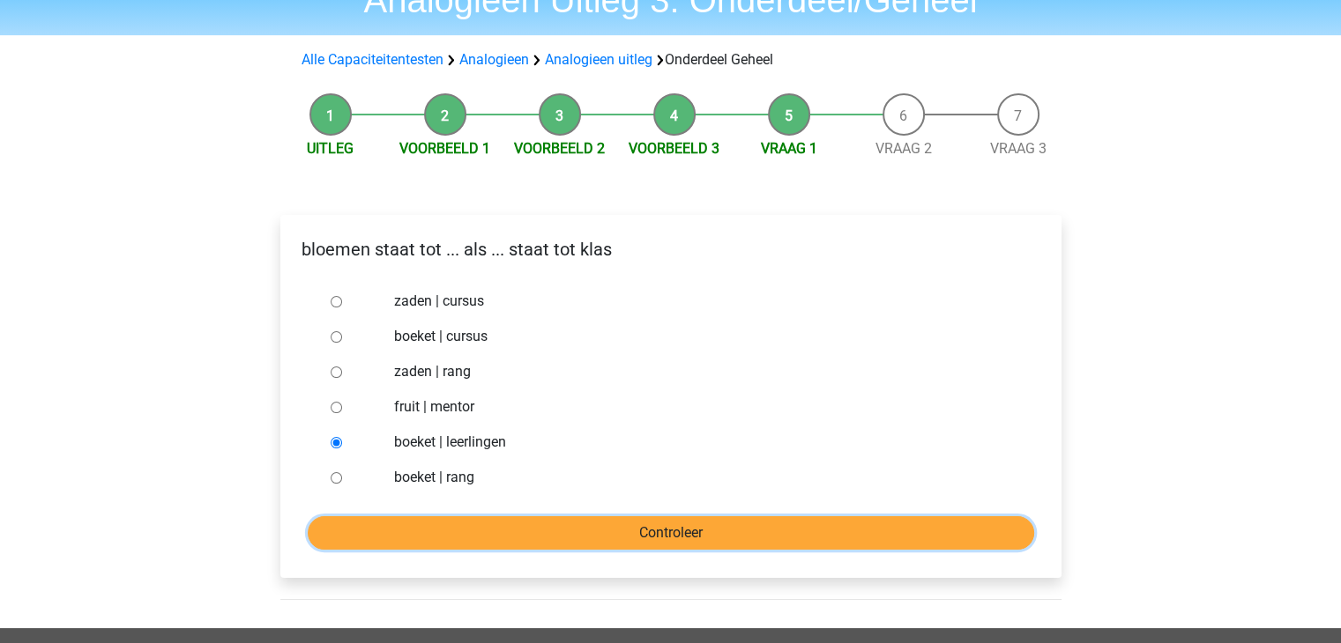
click at [647, 534] on input "Controleer" at bounding box center [671, 532] width 726 height 33
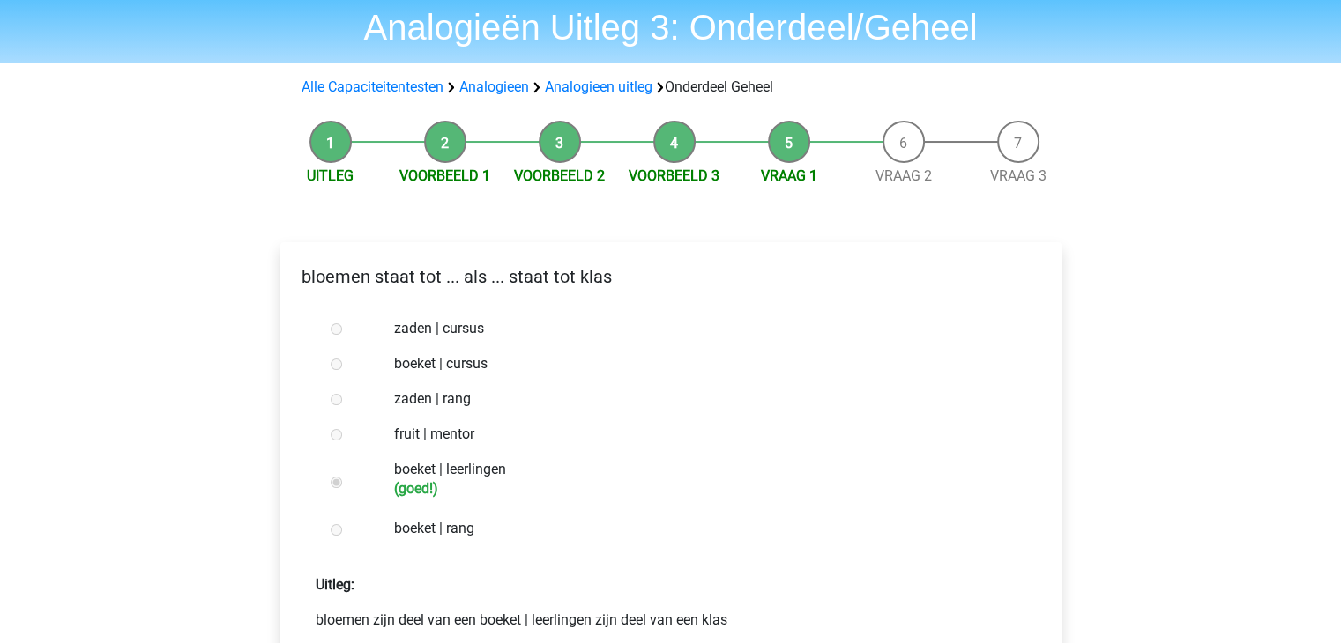
scroll to position [264, 0]
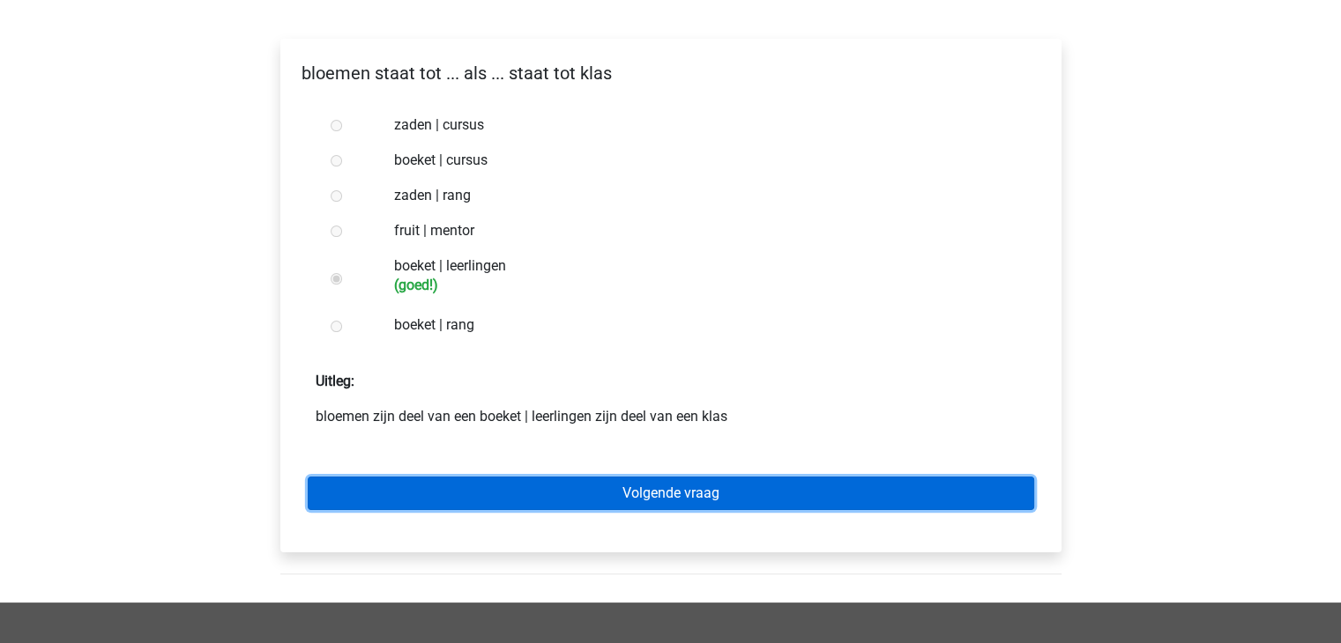
click at [739, 494] on link "Volgende vraag" at bounding box center [671, 493] width 726 height 33
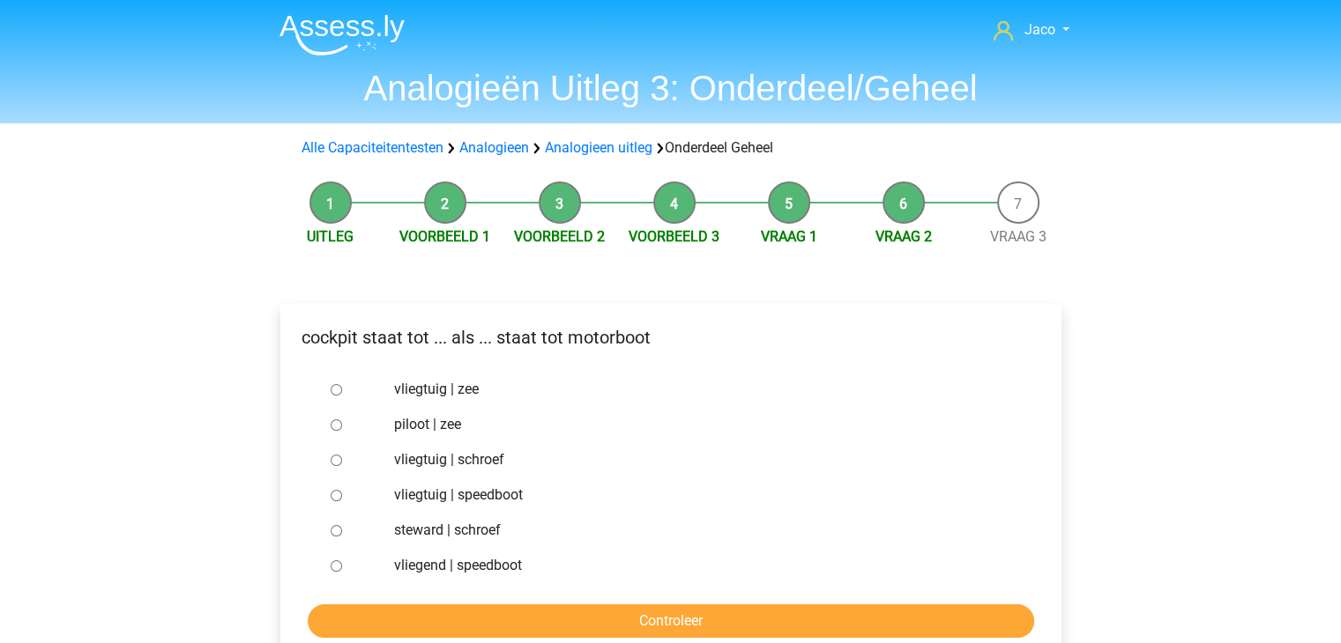
scroll to position [88, 0]
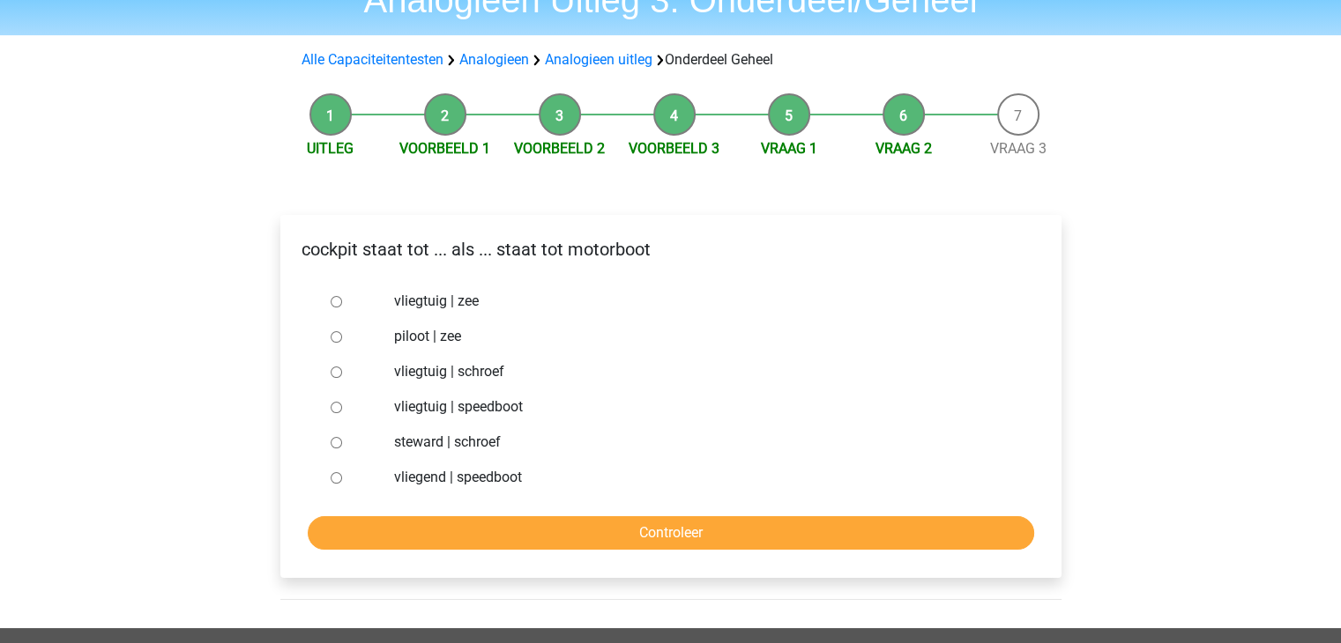
click at [337, 376] on input "vliegtuig | schroef" at bounding box center [336, 372] width 11 height 11
radio input "true"
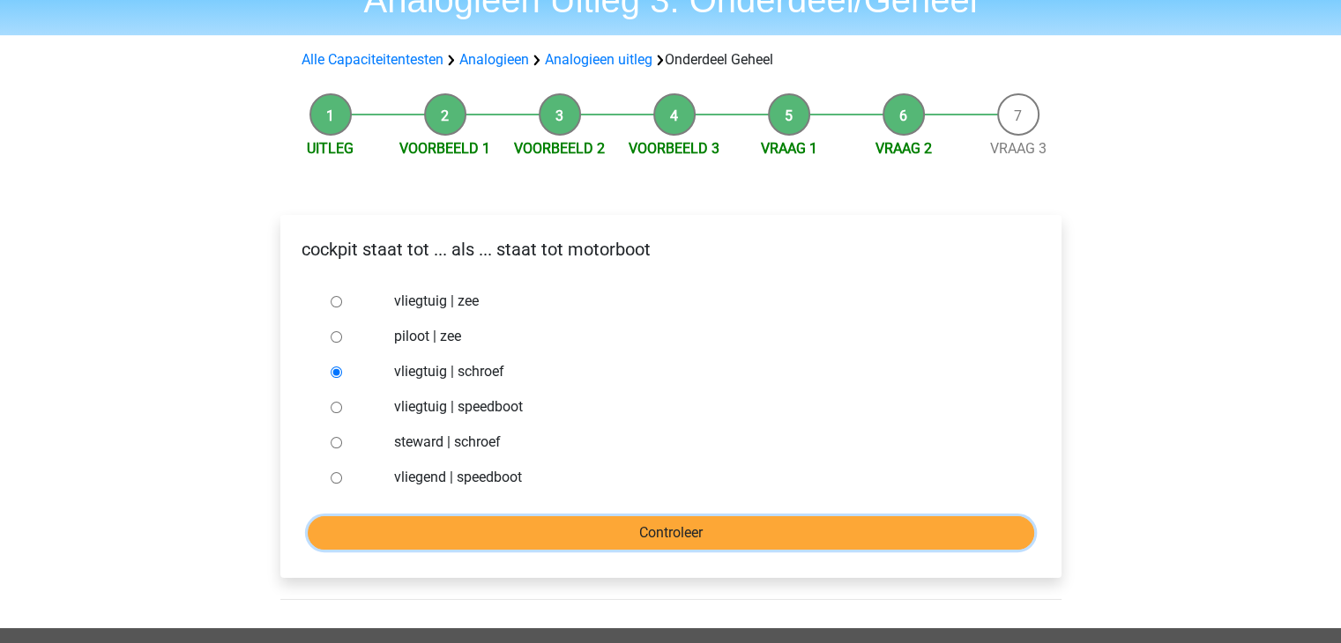
click at [706, 533] on input "Controleer" at bounding box center [671, 532] width 726 height 33
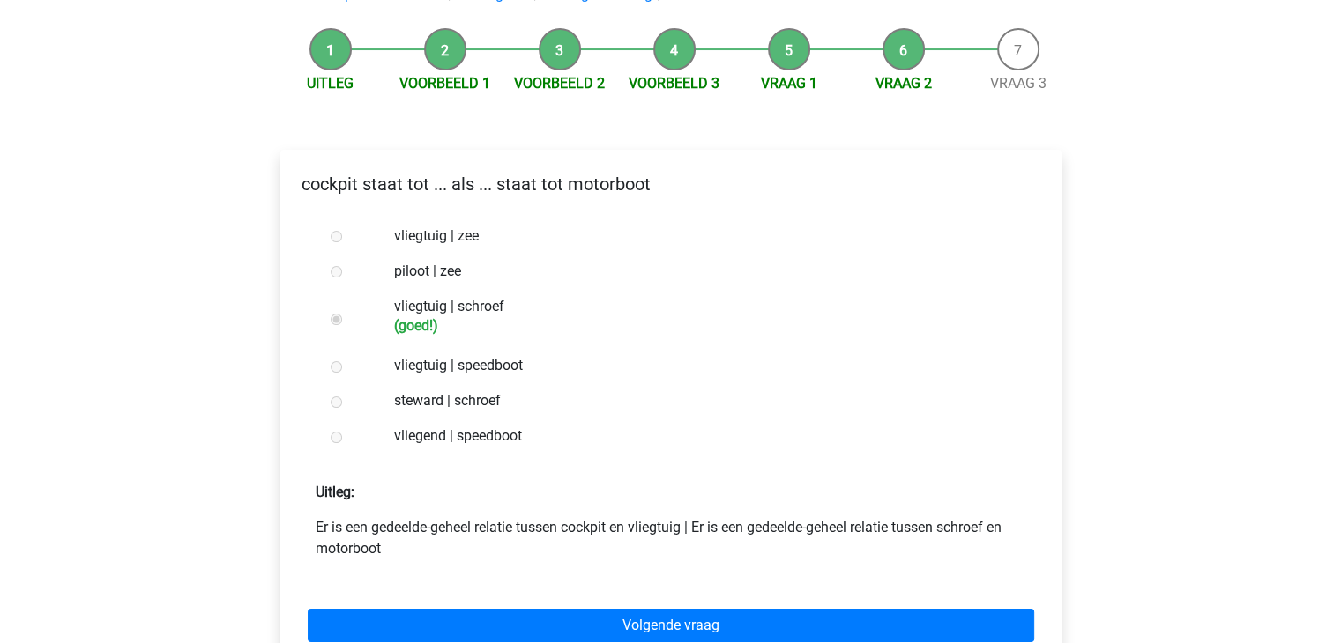
scroll to position [176, 0]
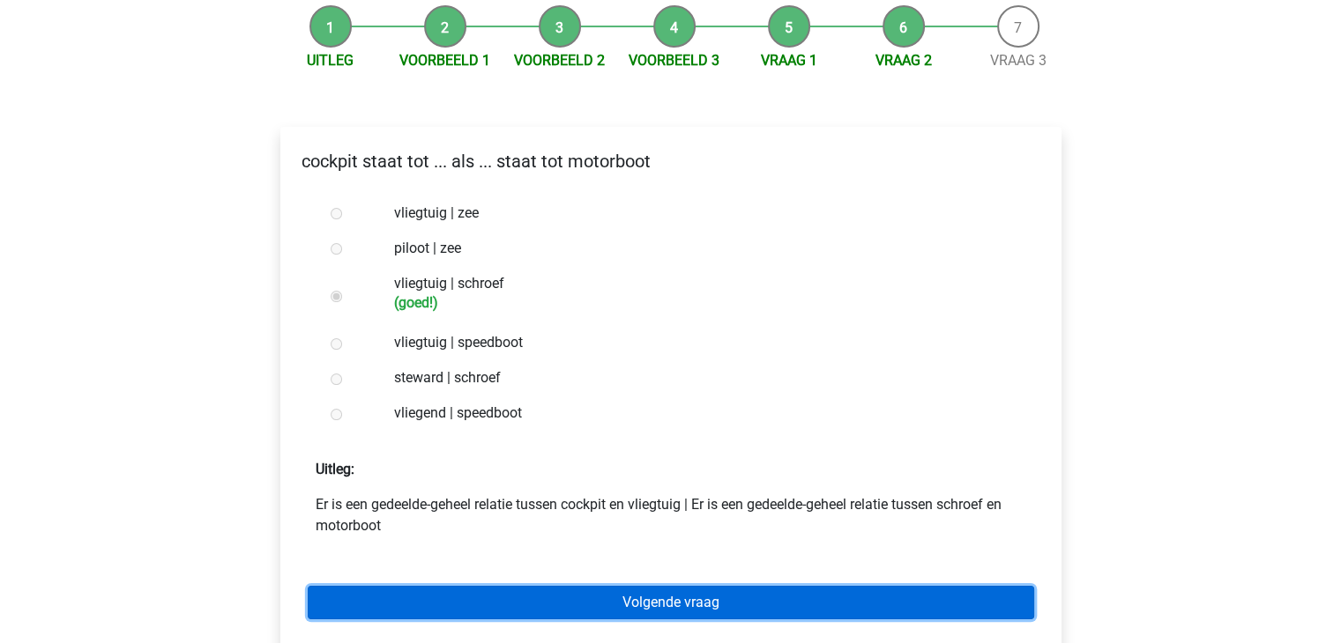
click at [723, 611] on link "Volgende vraag" at bounding box center [671, 602] width 726 height 33
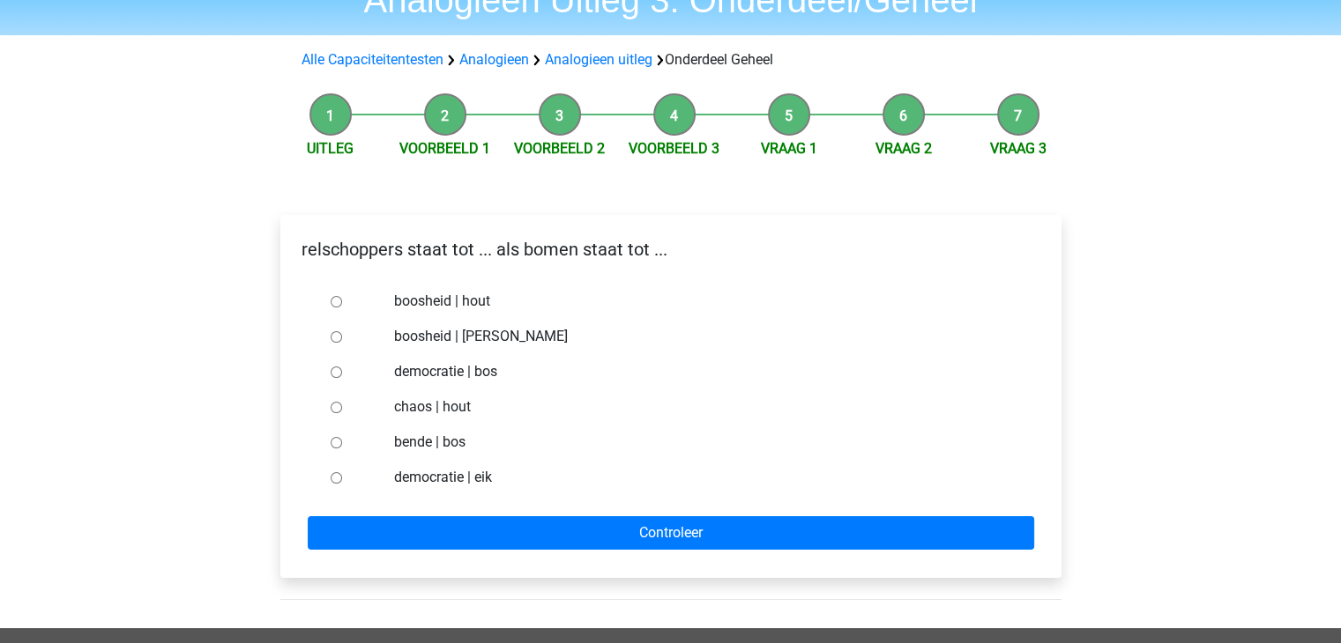
scroll to position [176, 0]
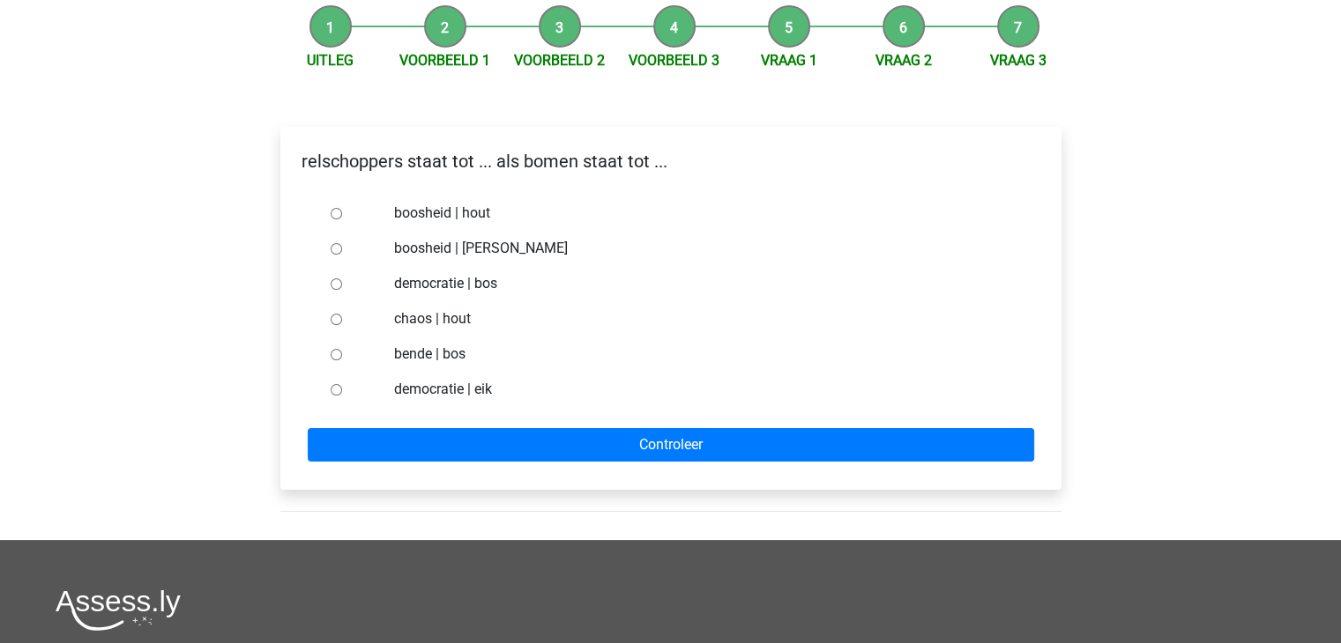
click at [331, 354] on input "bende | bos" at bounding box center [336, 354] width 11 height 11
radio input "true"
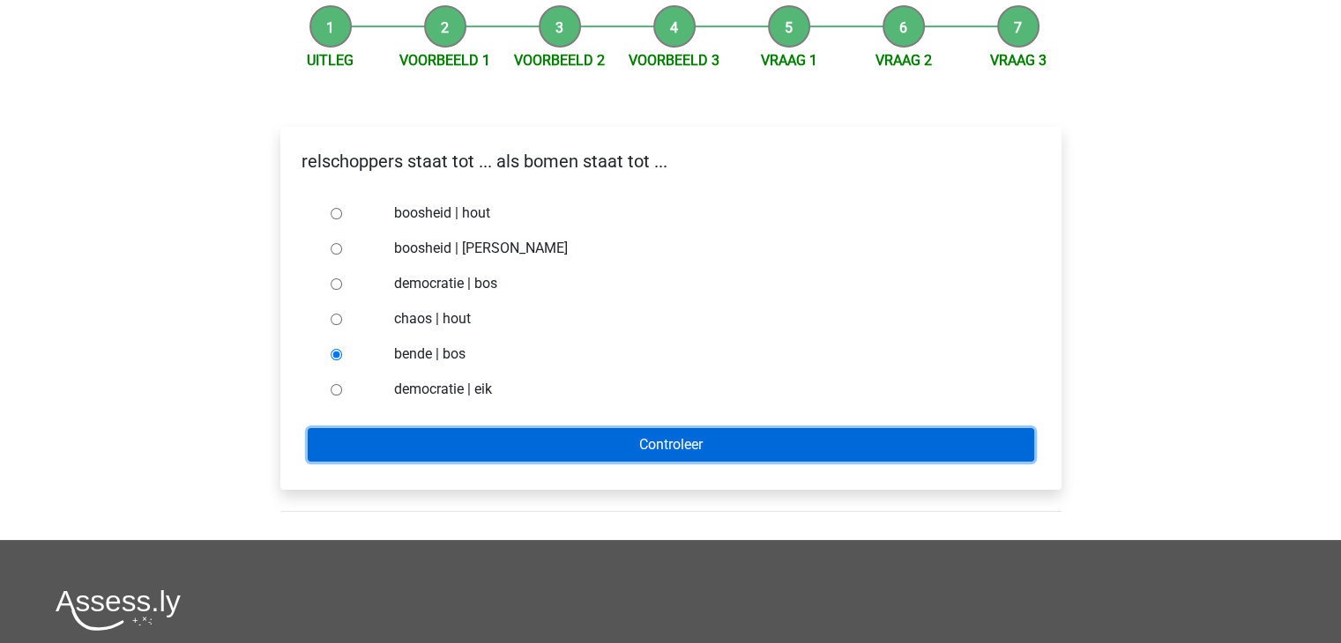
click at [675, 448] on input "Controleer" at bounding box center [671, 444] width 726 height 33
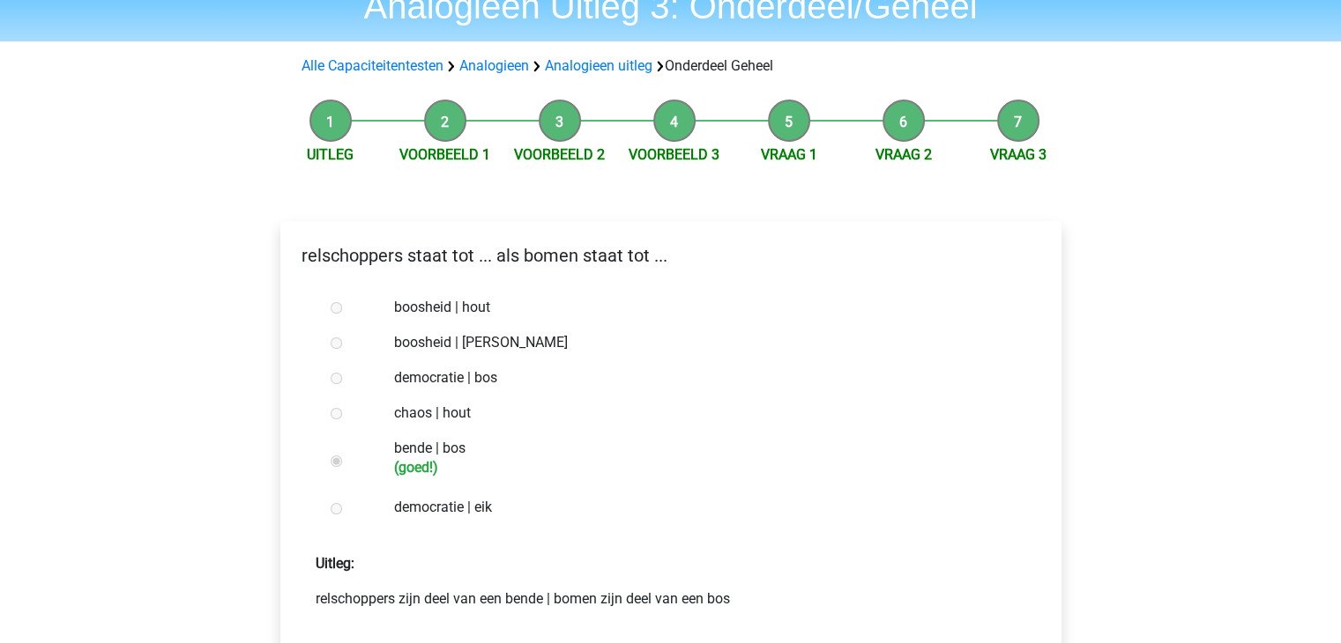
scroll to position [176, 0]
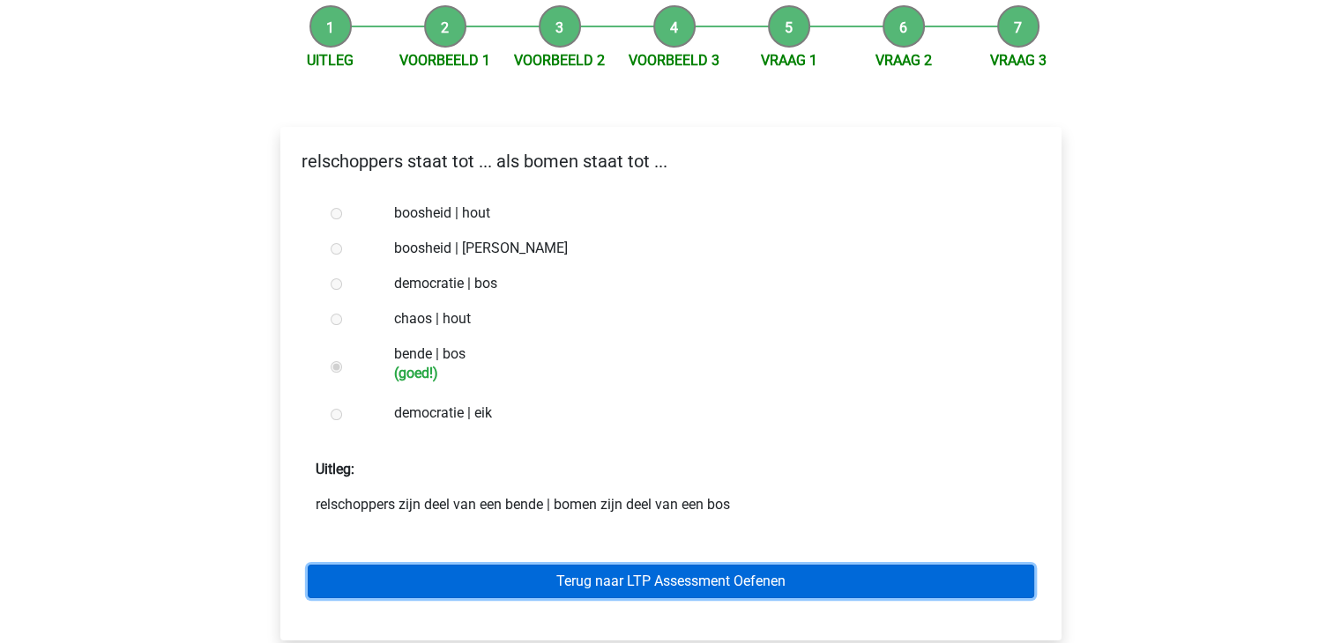
click at [702, 585] on link "Terug naar LTP Assessment Oefenen" at bounding box center [671, 581] width 726 height 33
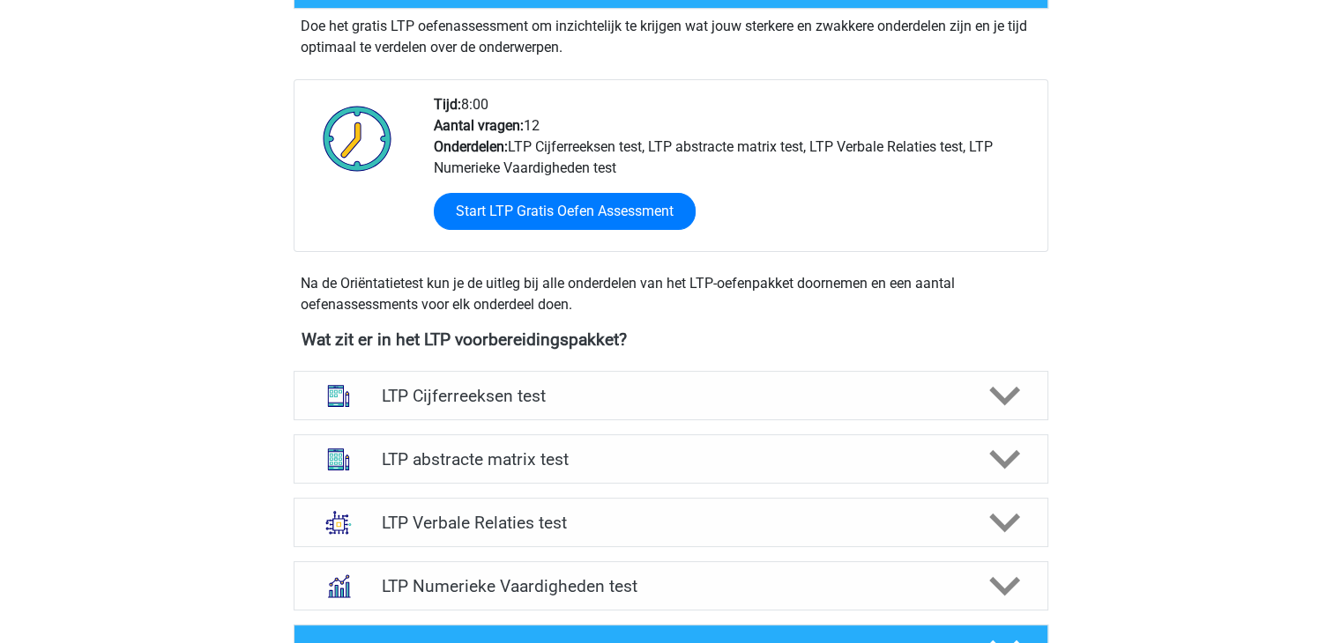
scroll to position [441, 0]
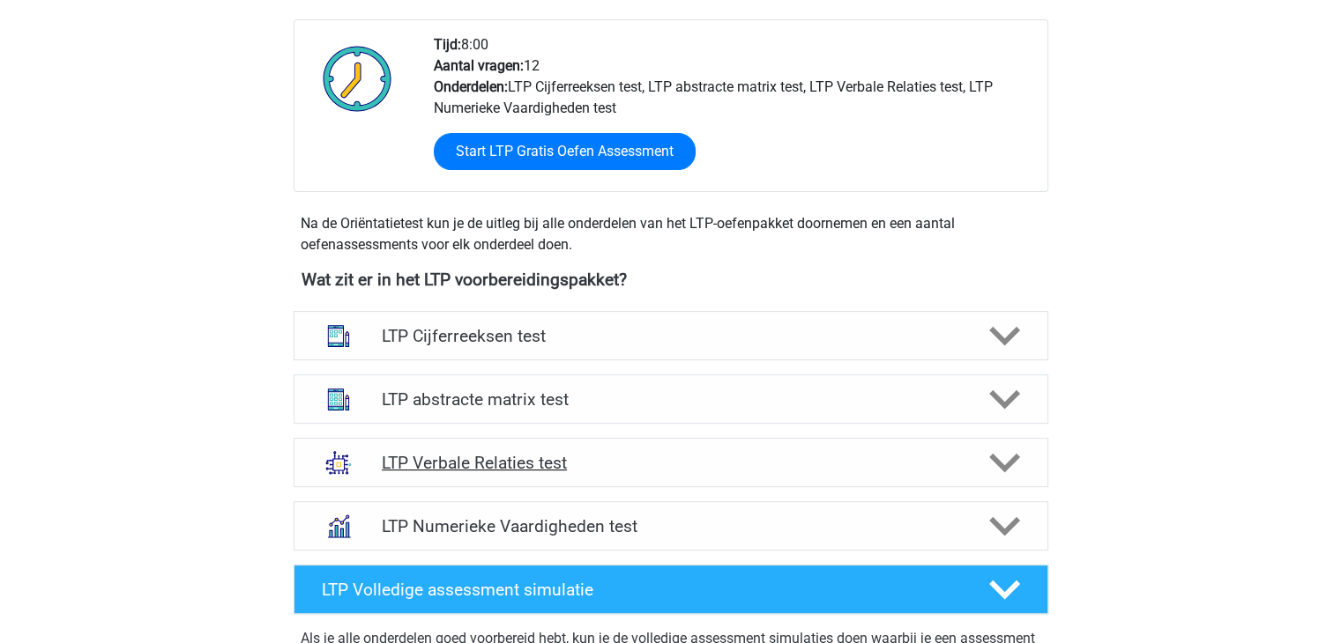
click at [1005, 465] on polygon at bounding box center [1004, 463] width 31 height 19
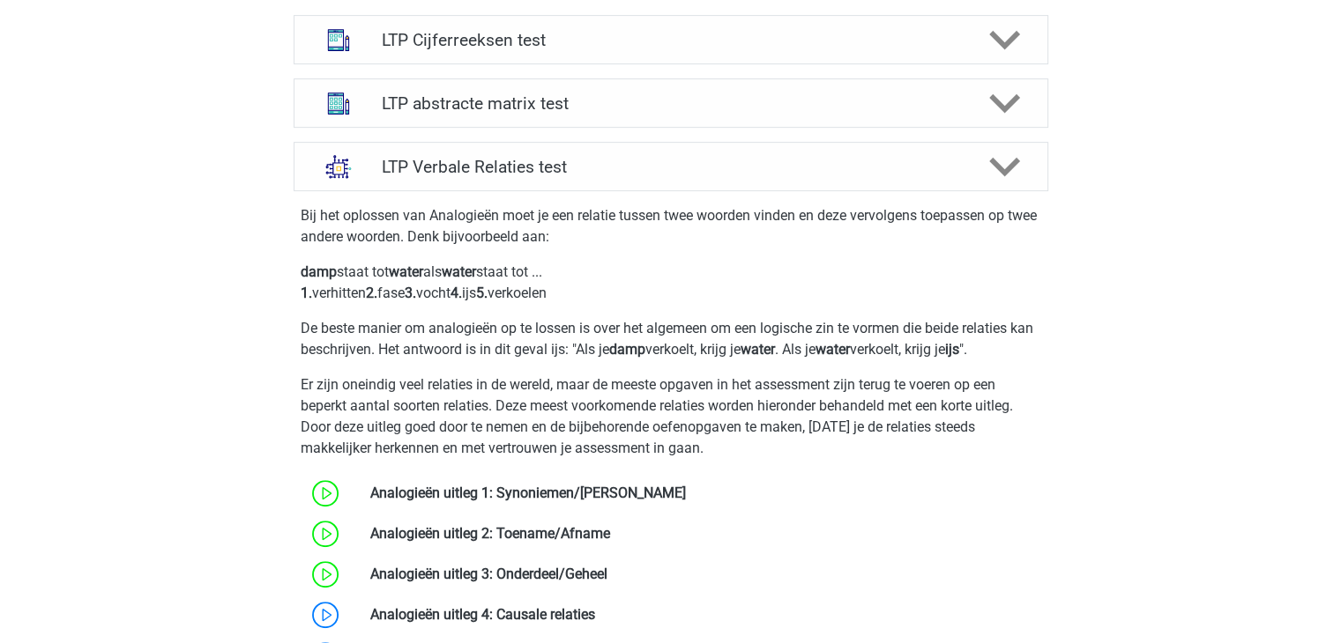
scroll to position [793, 0]
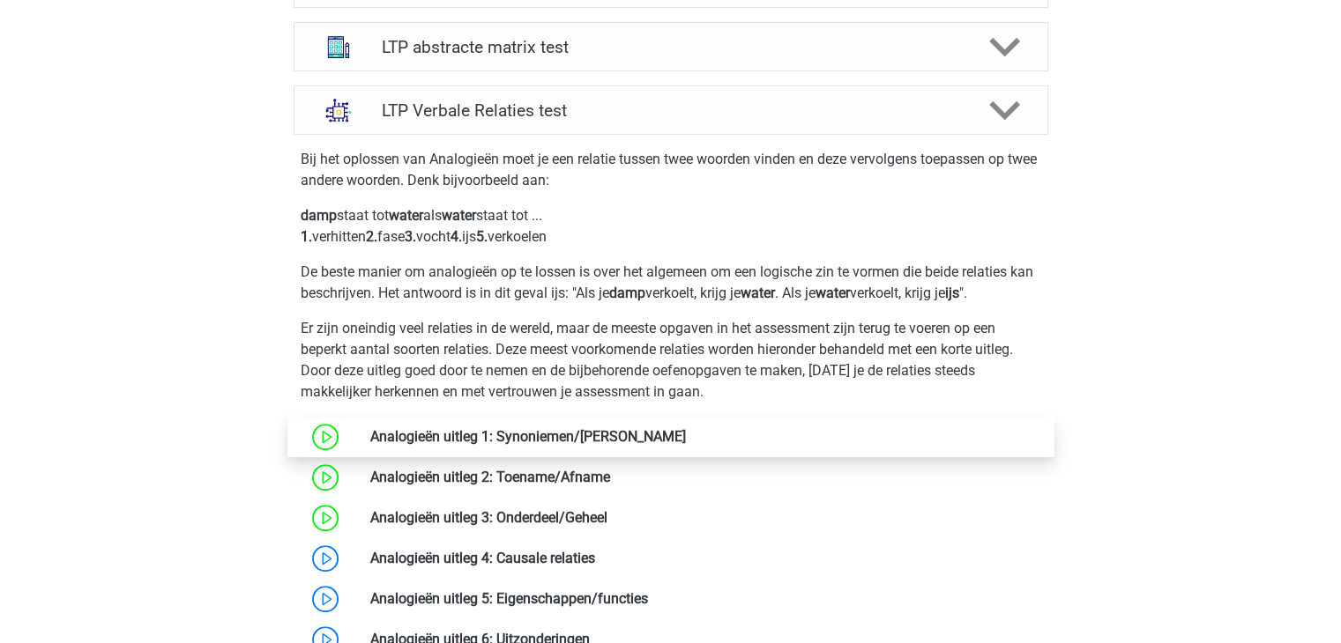
click at [686, 442] on link at bounding box center [686, 436] width 0 height 17
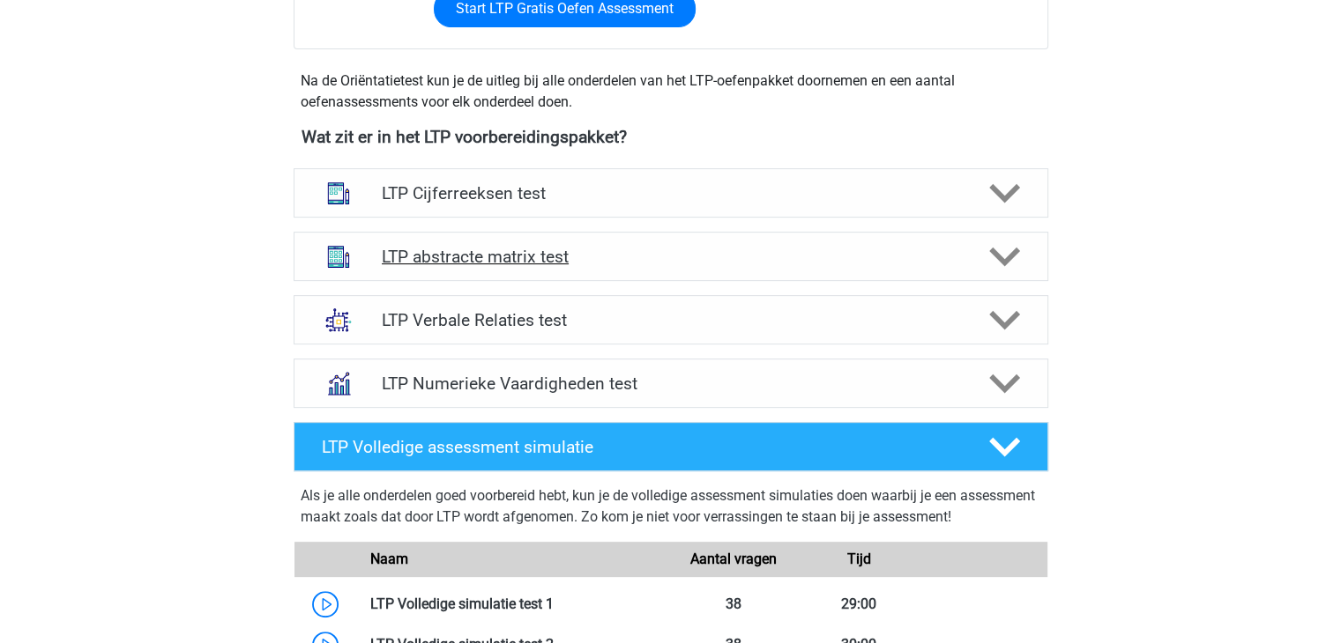
scroll to position [529, 0]
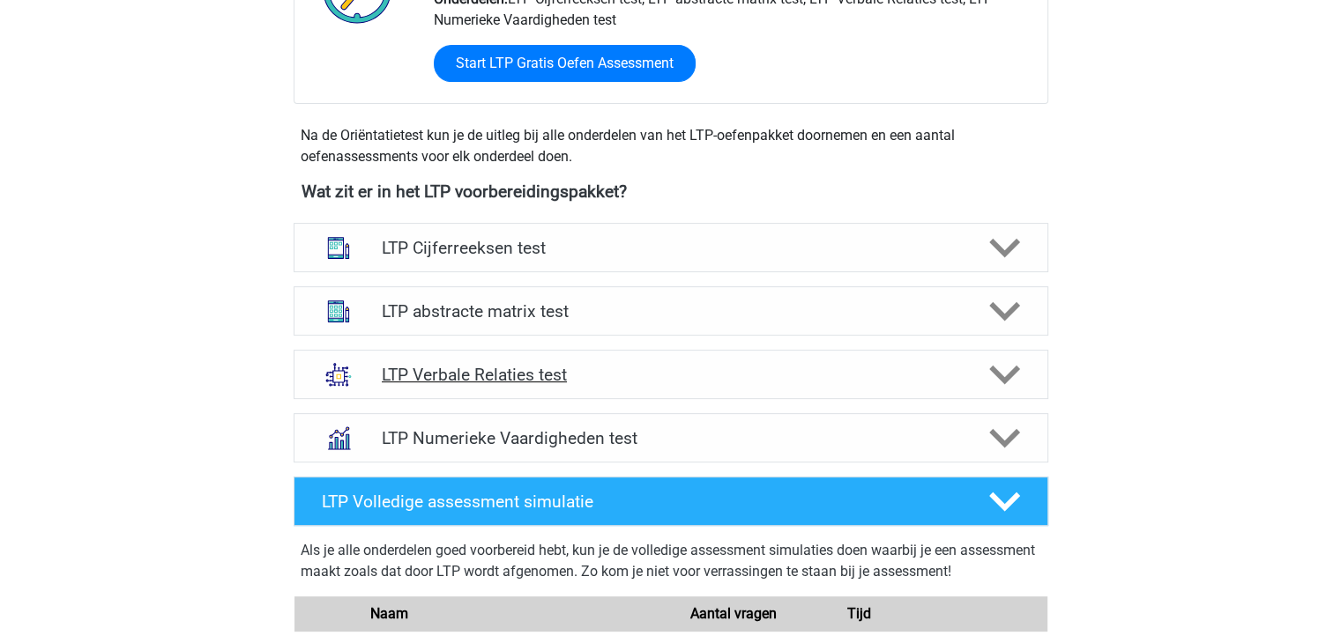
click at [1001, 375] on polygon at bounding box center [1004, 375] width 31 height 19
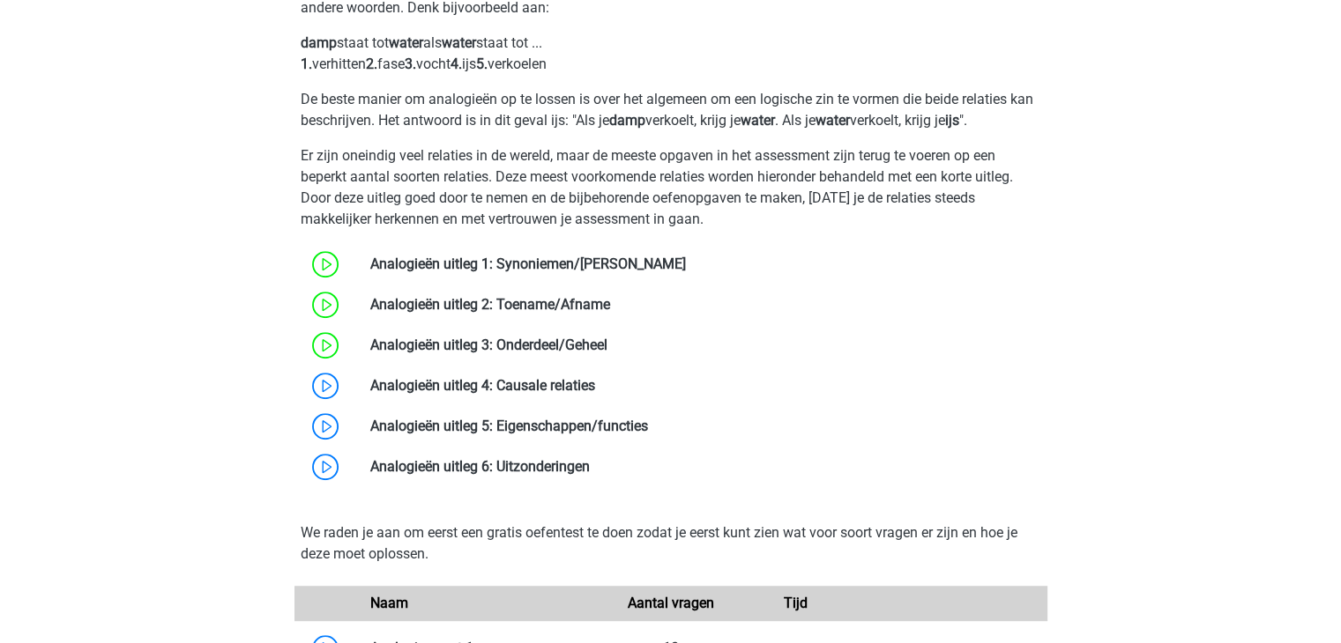
scroll to position [969, 0]
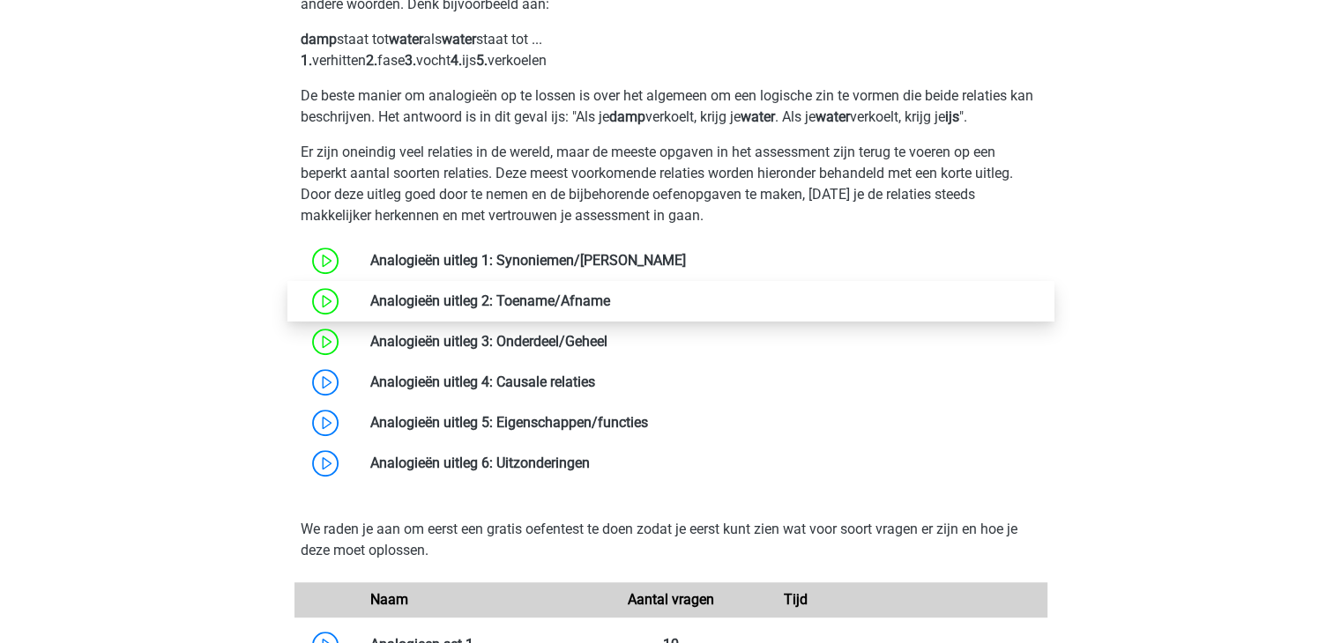
click at [610, 299] on link at bounding box center [610, 301] width 0 height 17
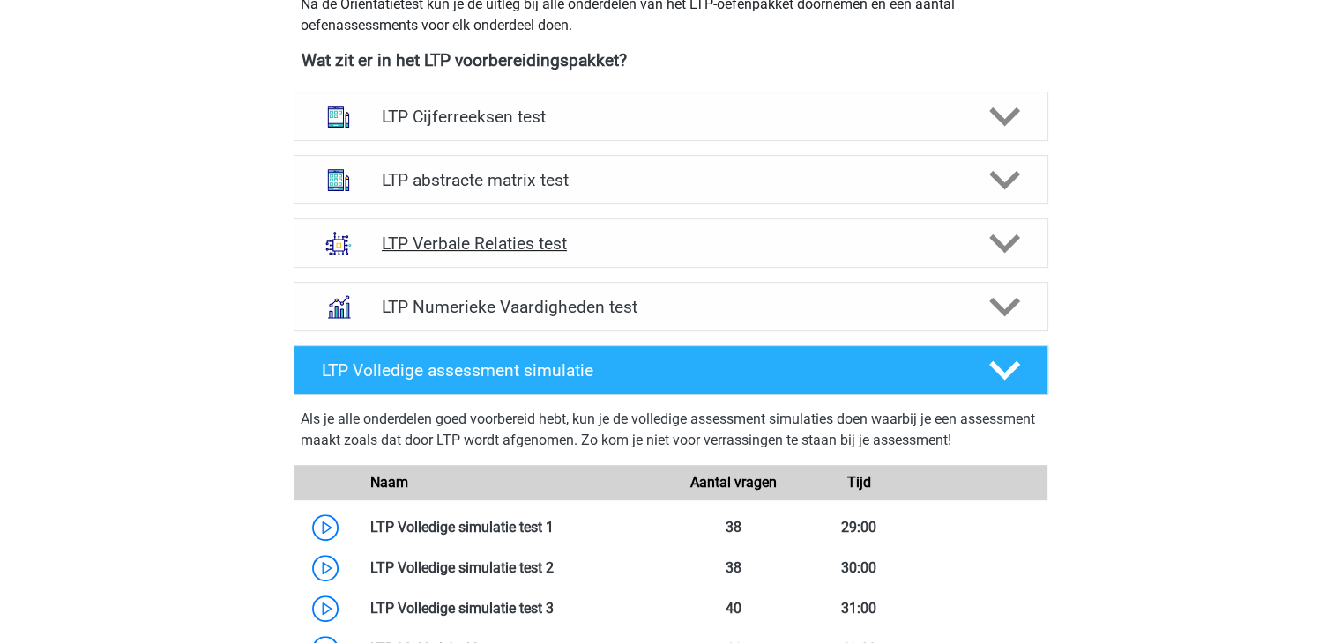
scroll to position [617, 0]
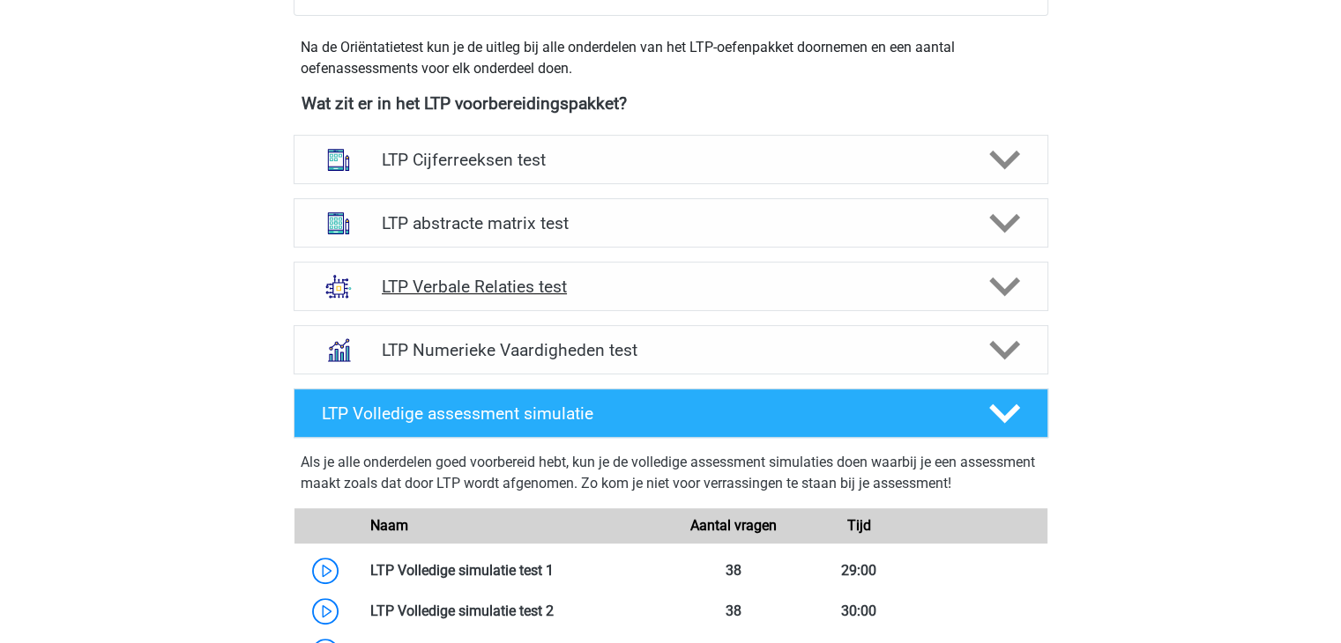
click at [1007, 284] on icon at bounding box center [1004, 286] width 31 height 31
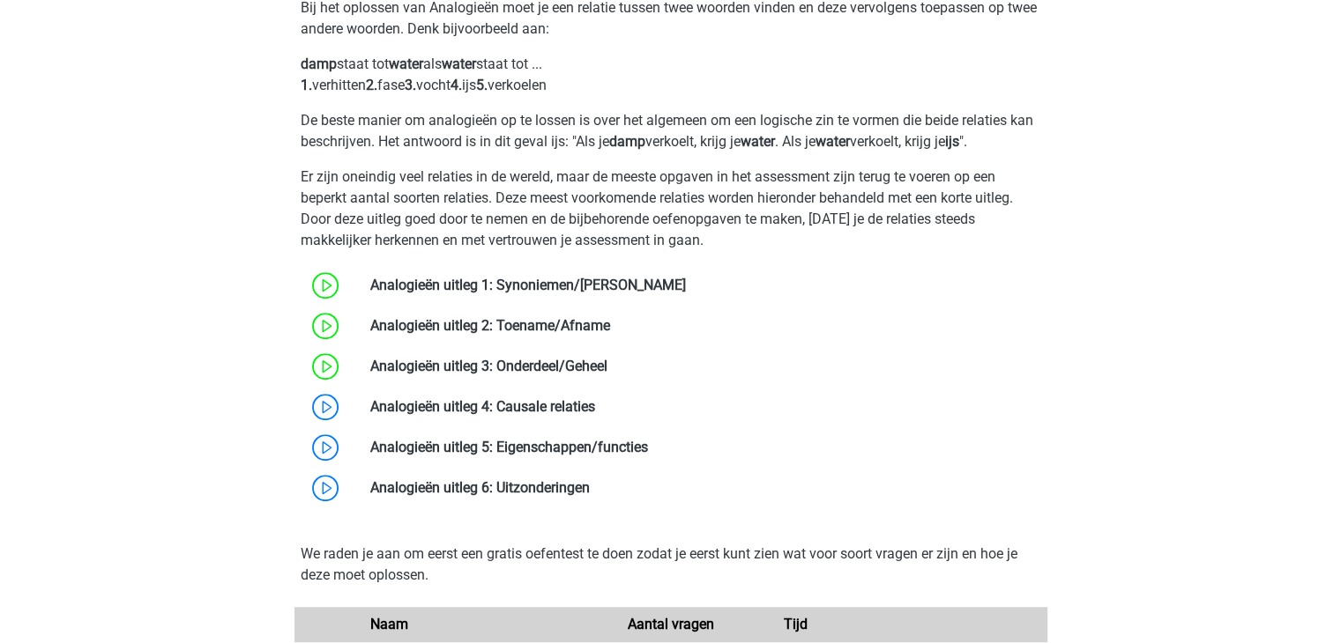
scroll to position [969, 0]
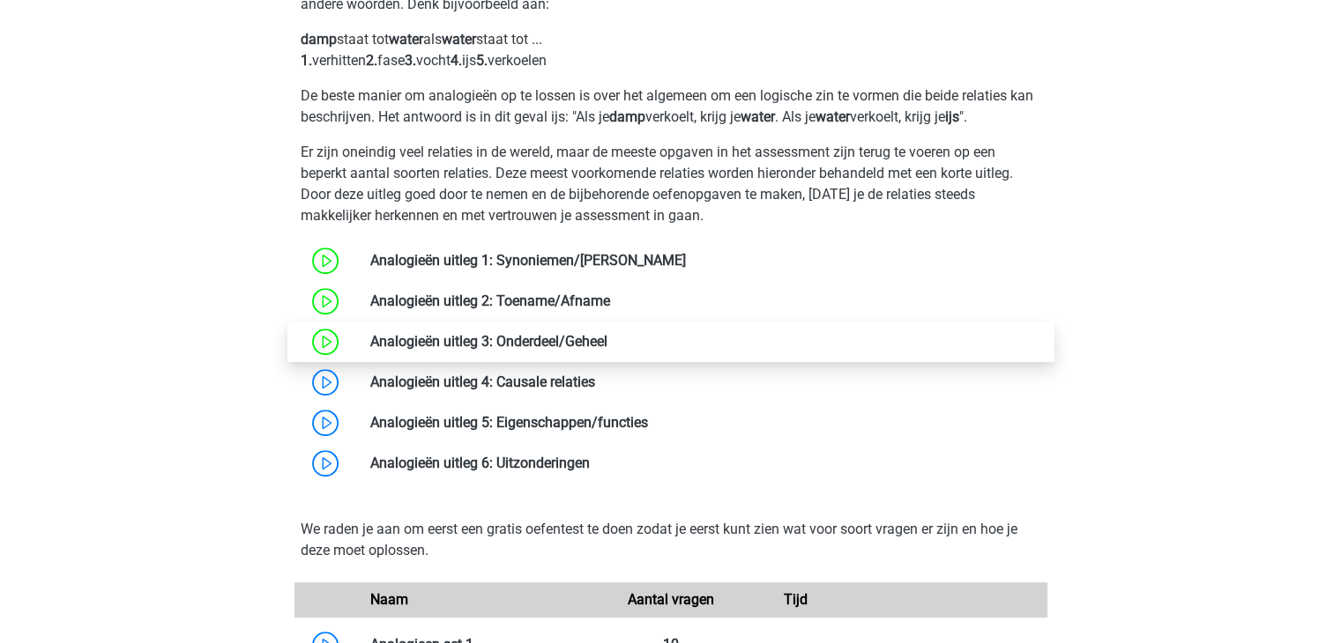
click at [607, 344] on link at bounding box center [607, 341] width 0 height 17
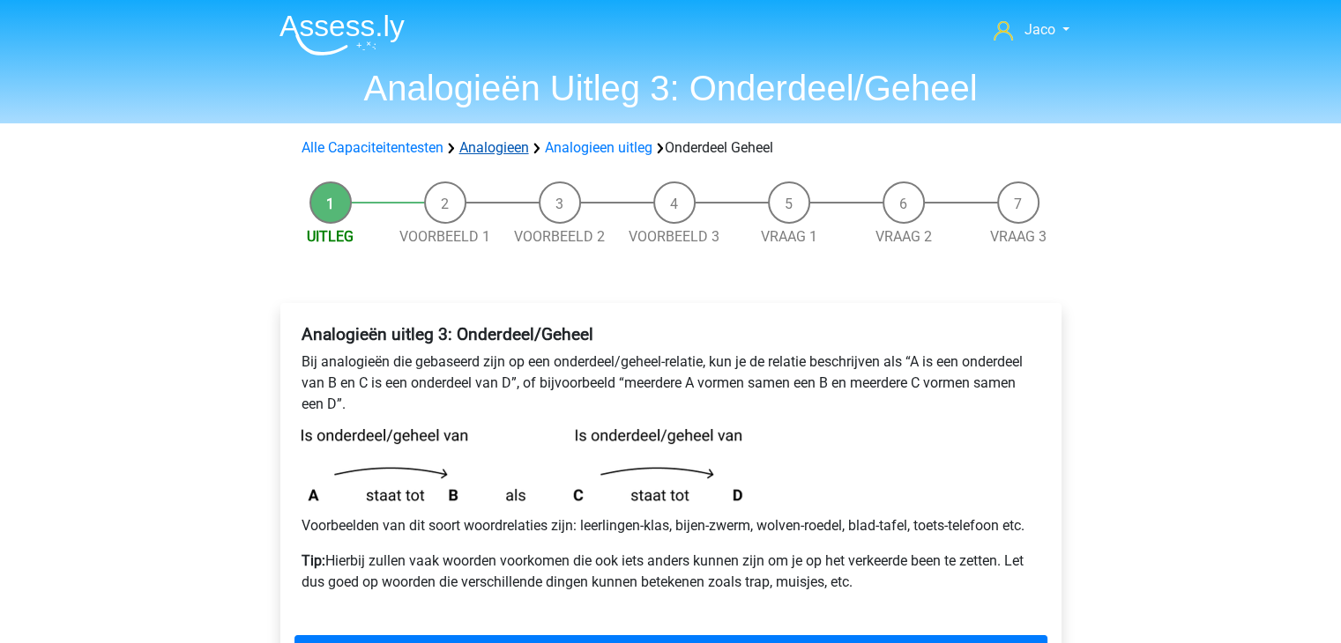
click at [501, 145] on link "Analogieen" at bounding box center [494, 147] width 70 height 17
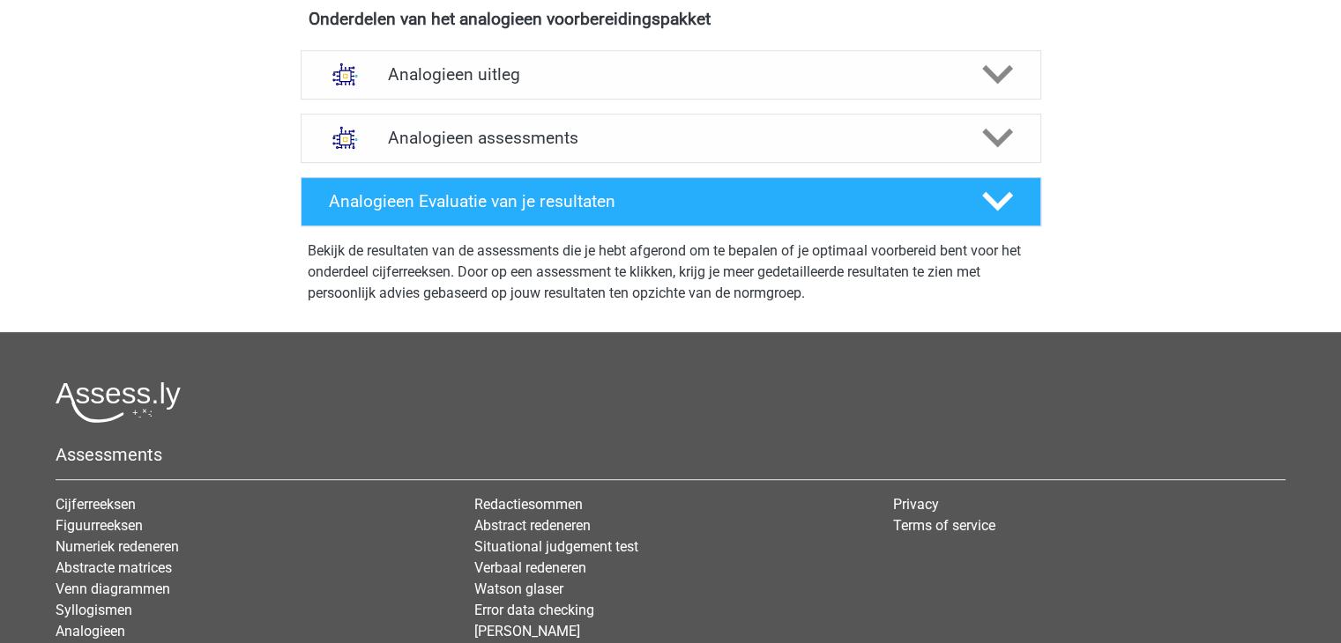
scroll to position [529, 0]
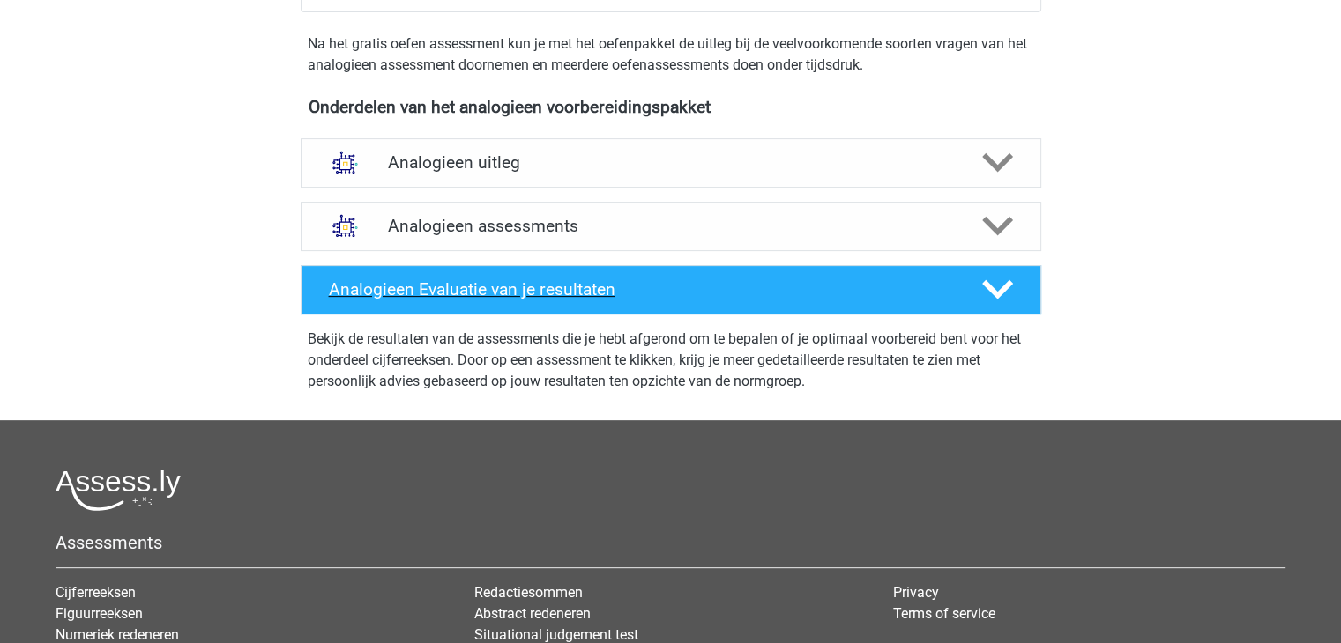
click at [999, 288] on icon at bounding box center [997, 289] width 31 height 31
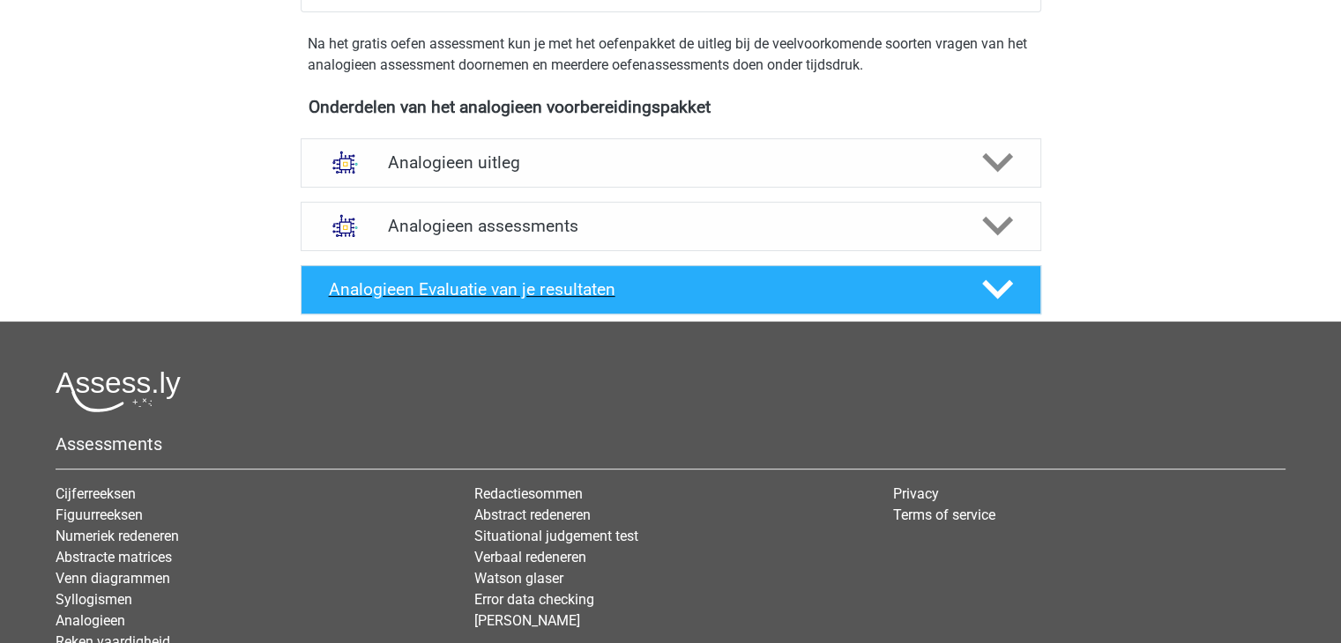
click at [999, 288] on icon at bounding box center [997, 289] width 31 height 31
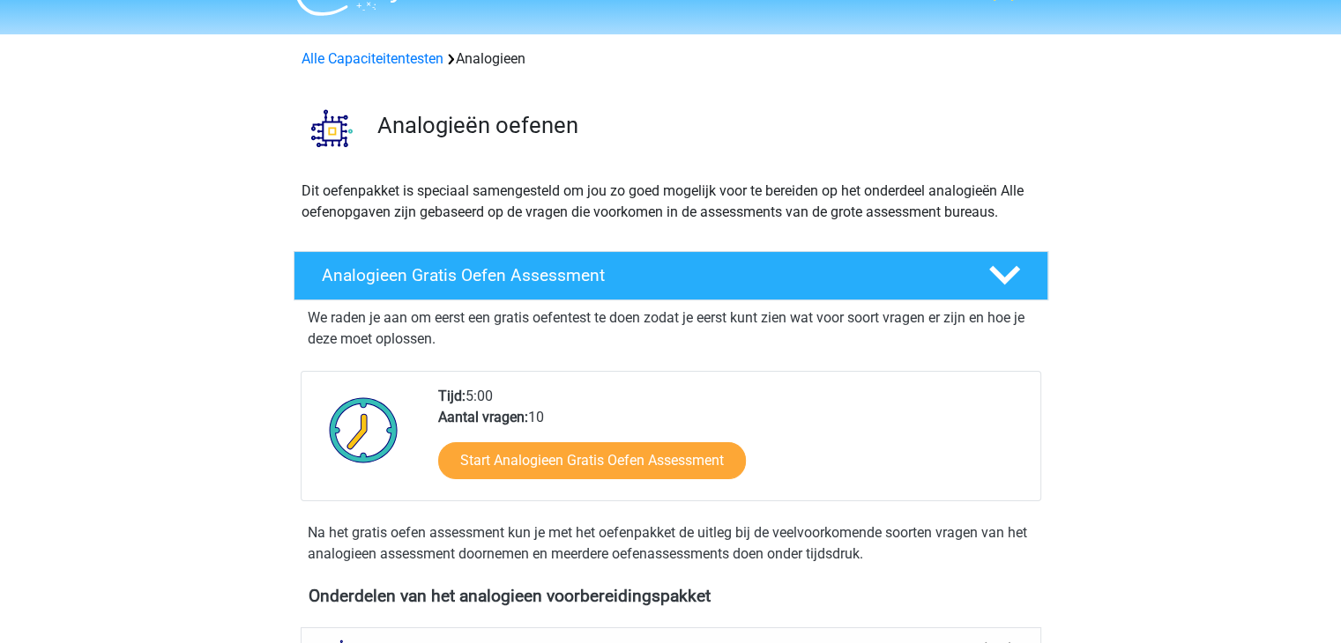
scroll to position [0, 0]
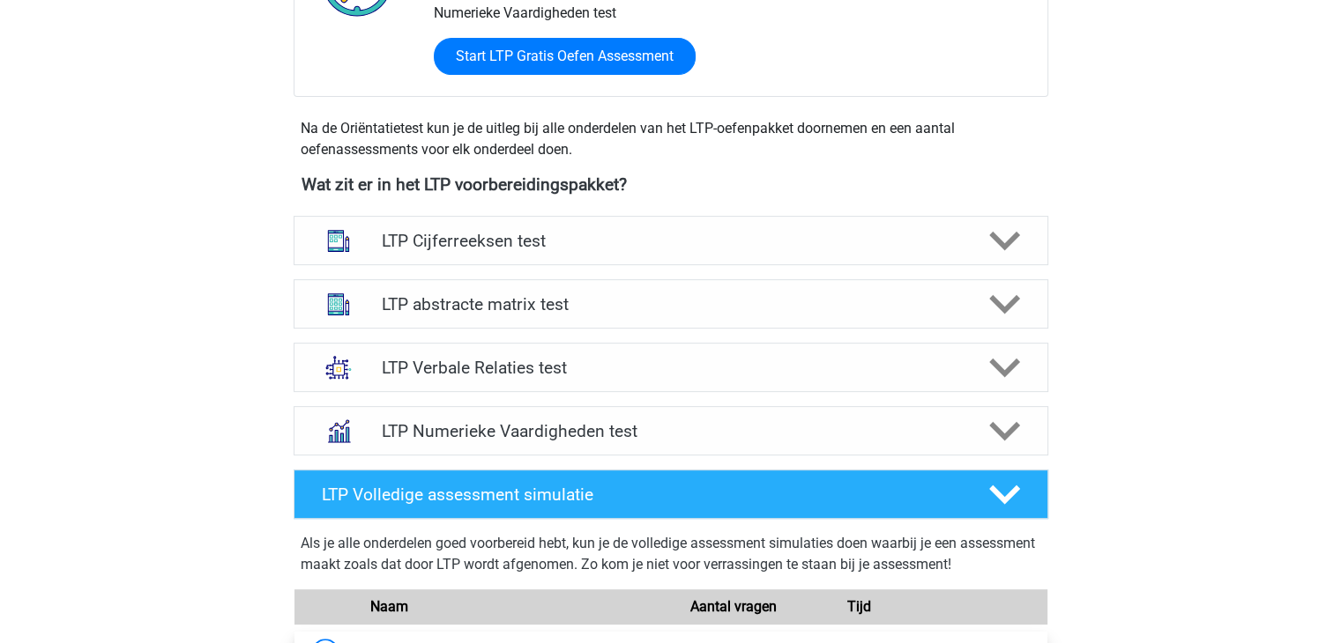
scroll to position [529, 0]
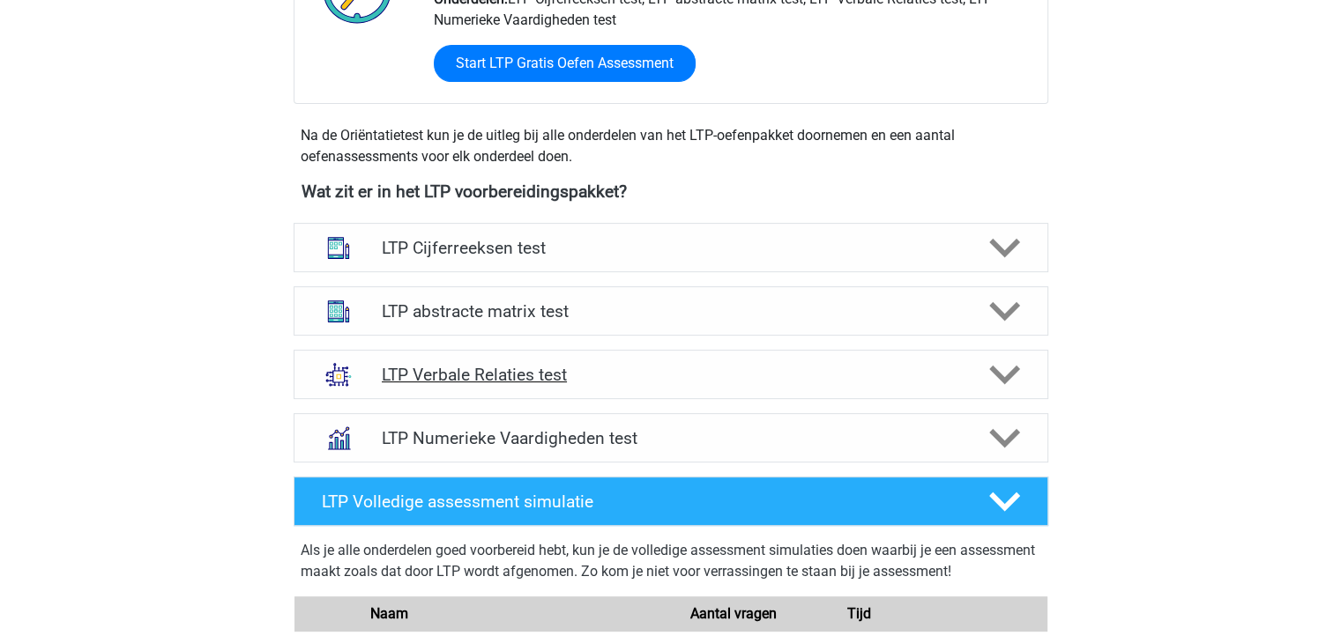
click at [1008, 382] on icon at bounding box center [1004, 375] width 31 height 31
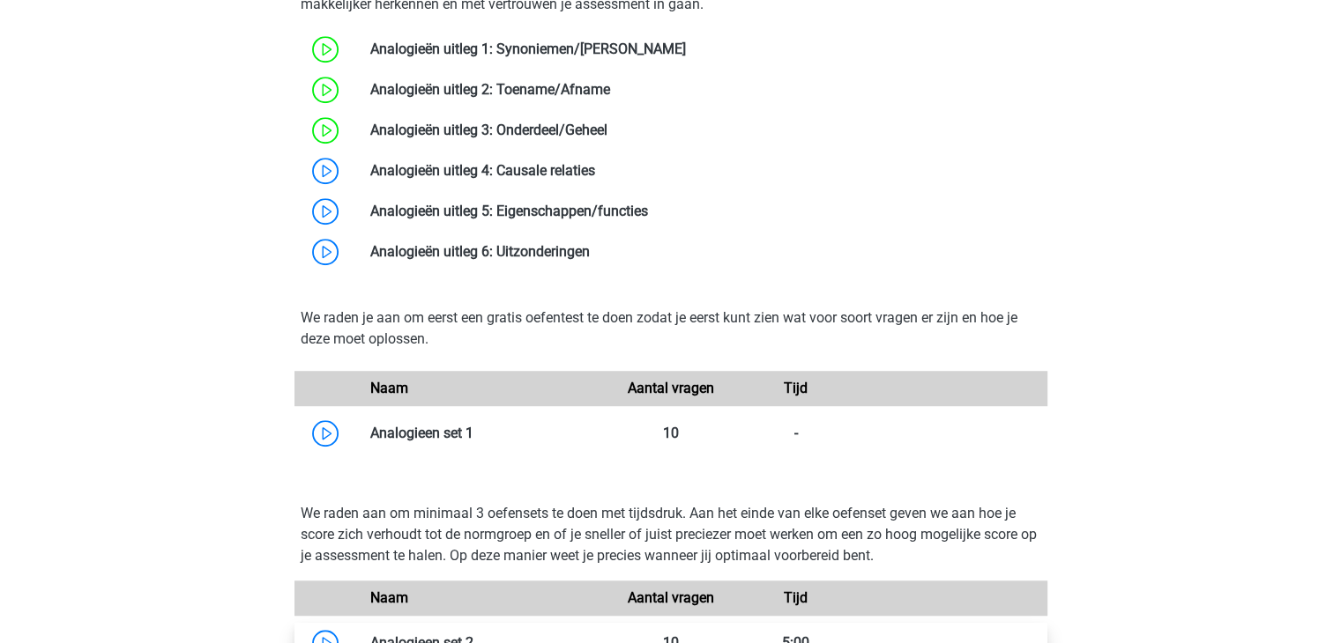
scroll to position [1146, 0]
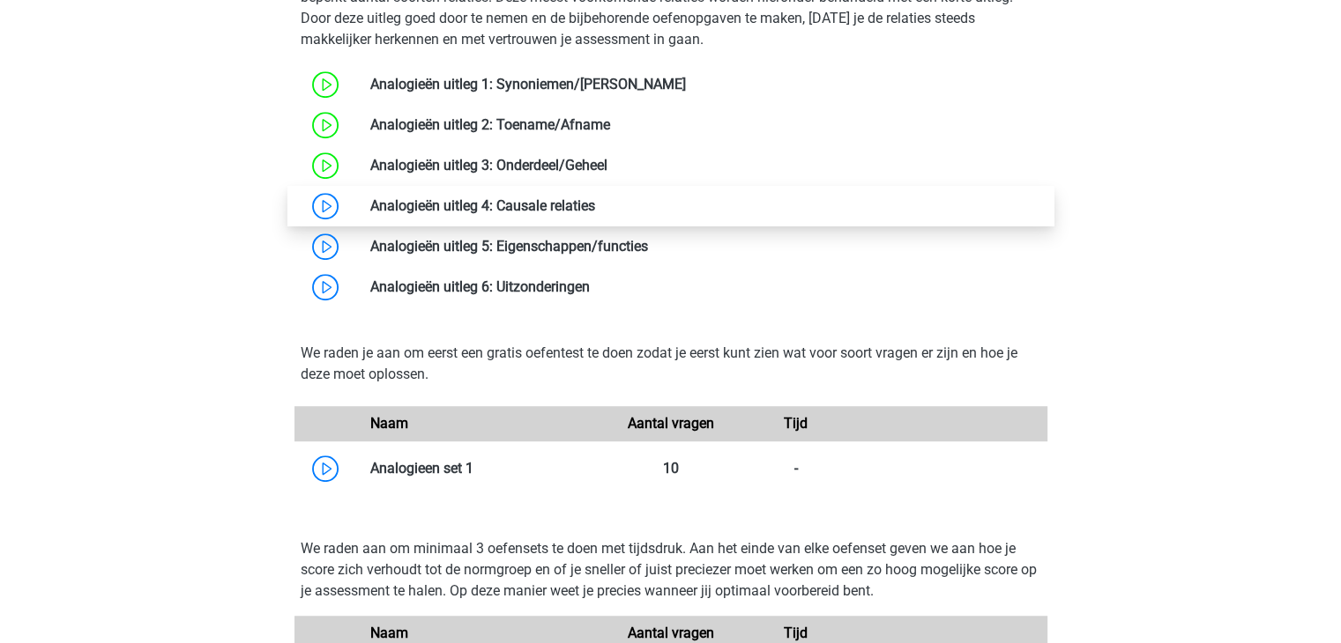
click at [595, 208] on link at bounding box center [595, 205] width 0 height 17
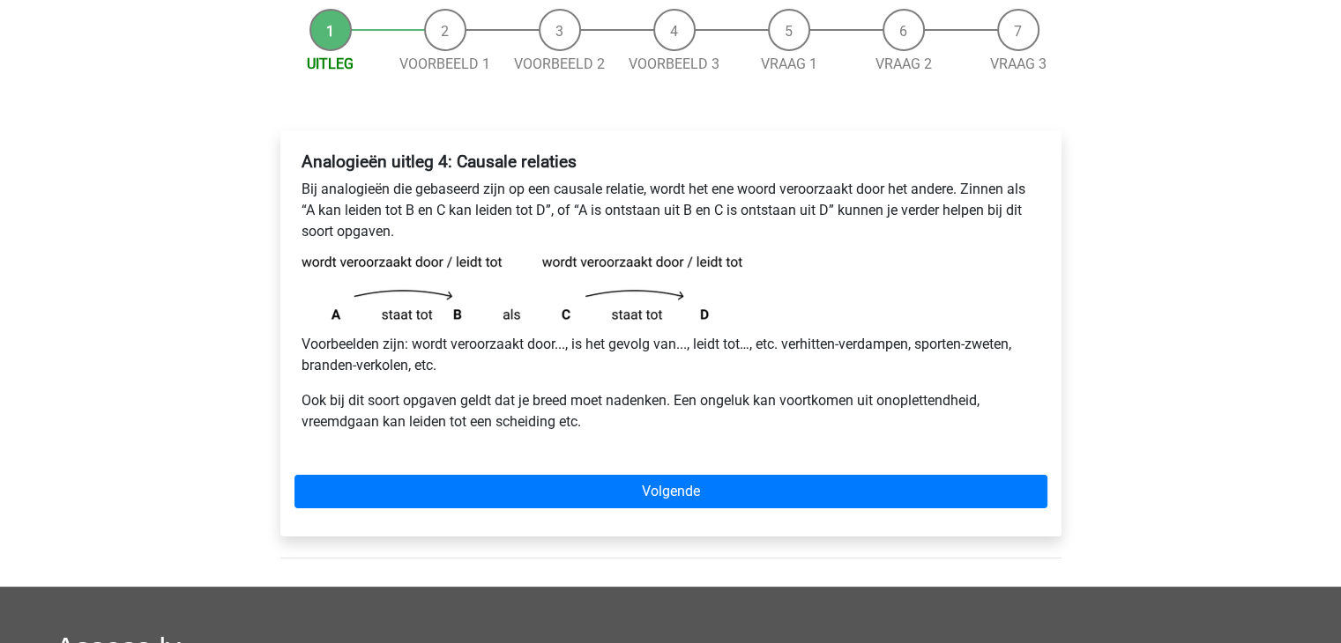
scroll to position [176, 0]
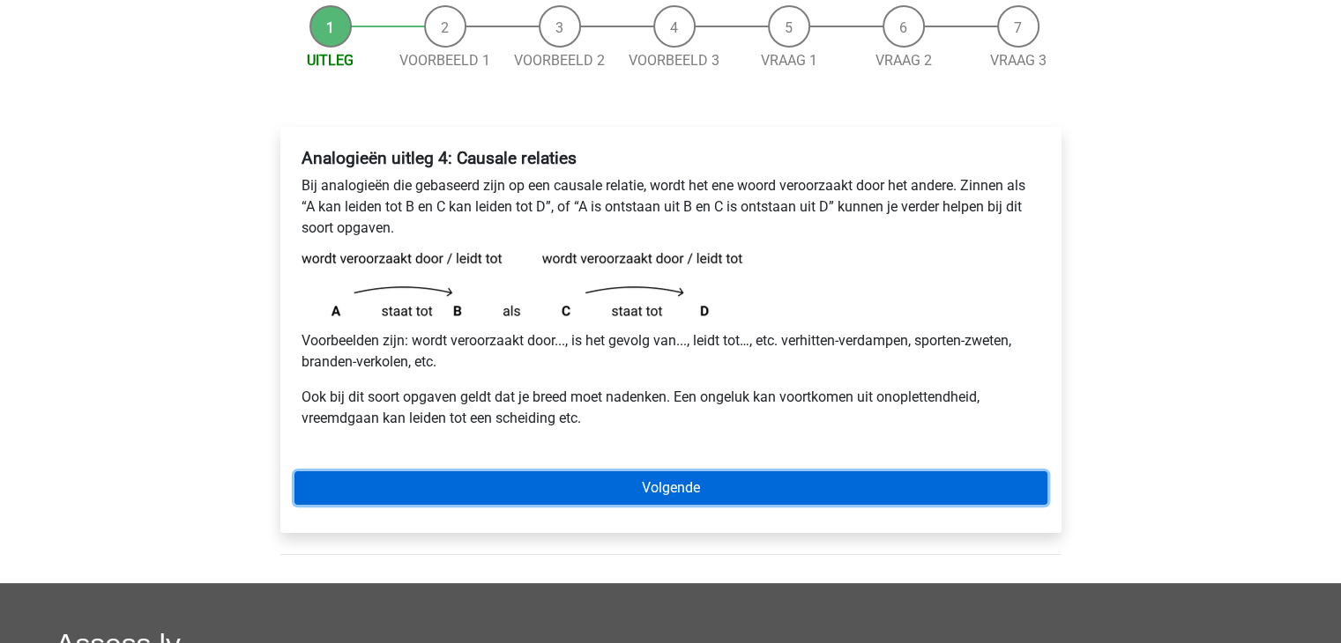
click at [719, 492] on link "Volgende" at bounding box center [670, 488] width 753 height 33
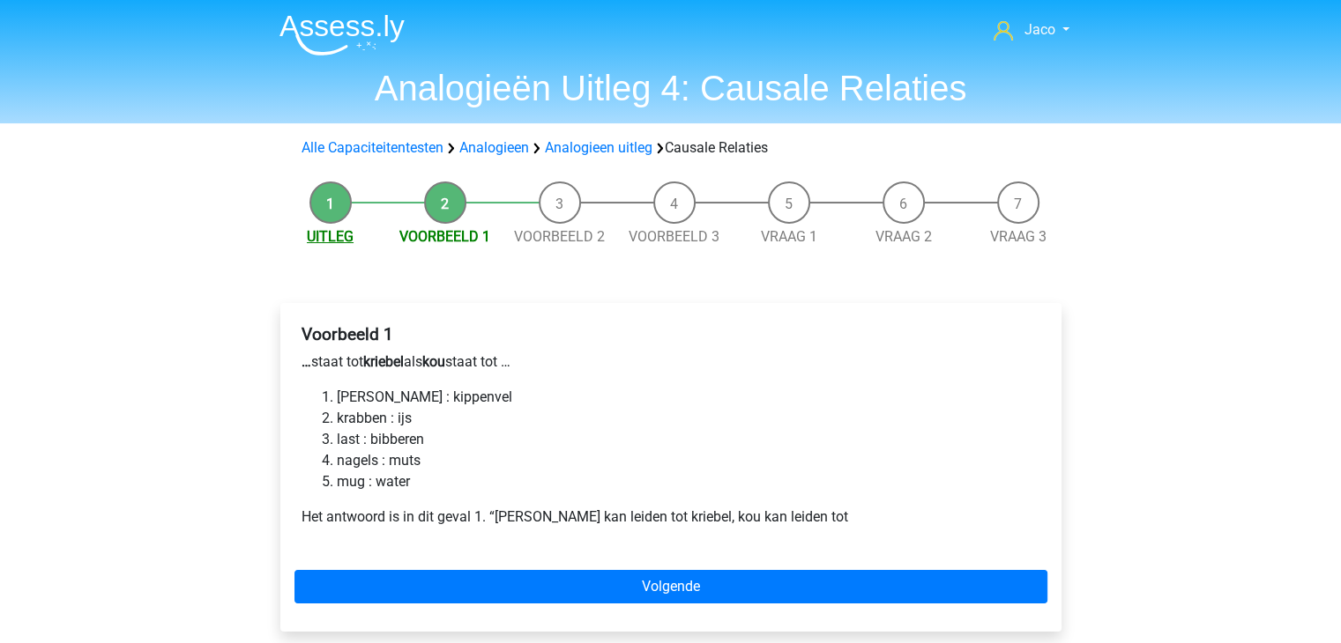
click at [324, 241] on link "Uitleg" at bounding box center [330, 236] width 47 height 17
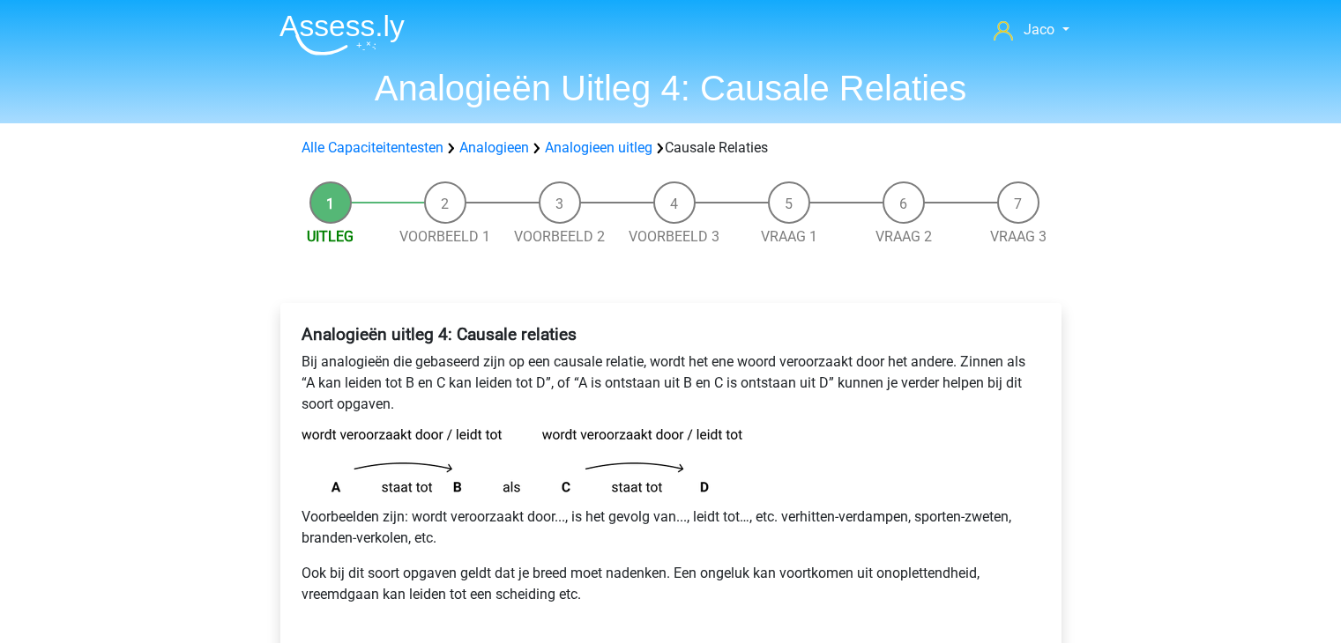
scroll to position [88, 0]
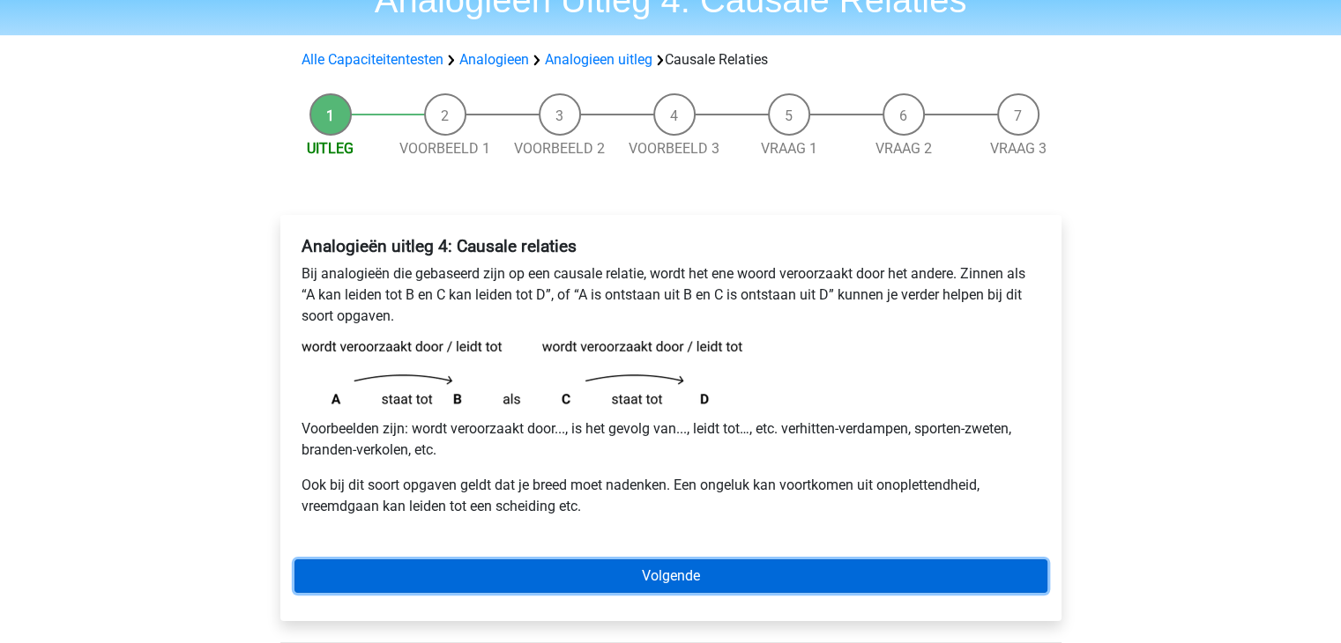
click at [761, 579] on link "Volgende" at bounding box center [670, 576] width 753 height 33
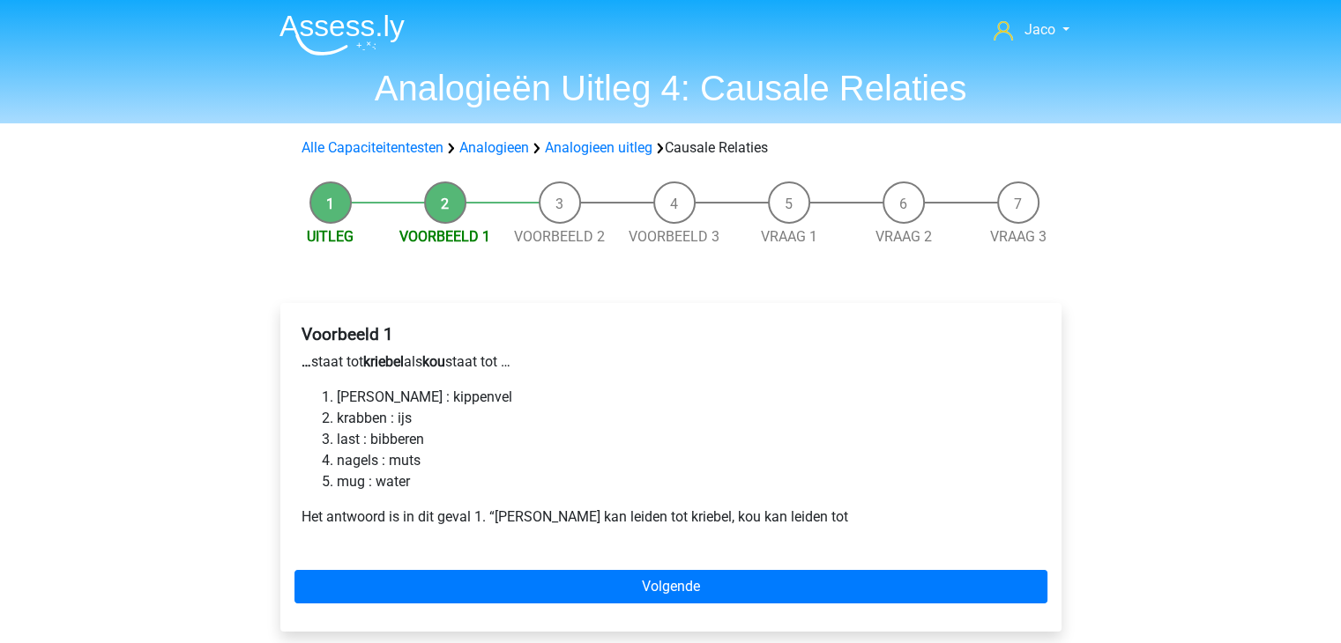
scroll to position [88, 0]
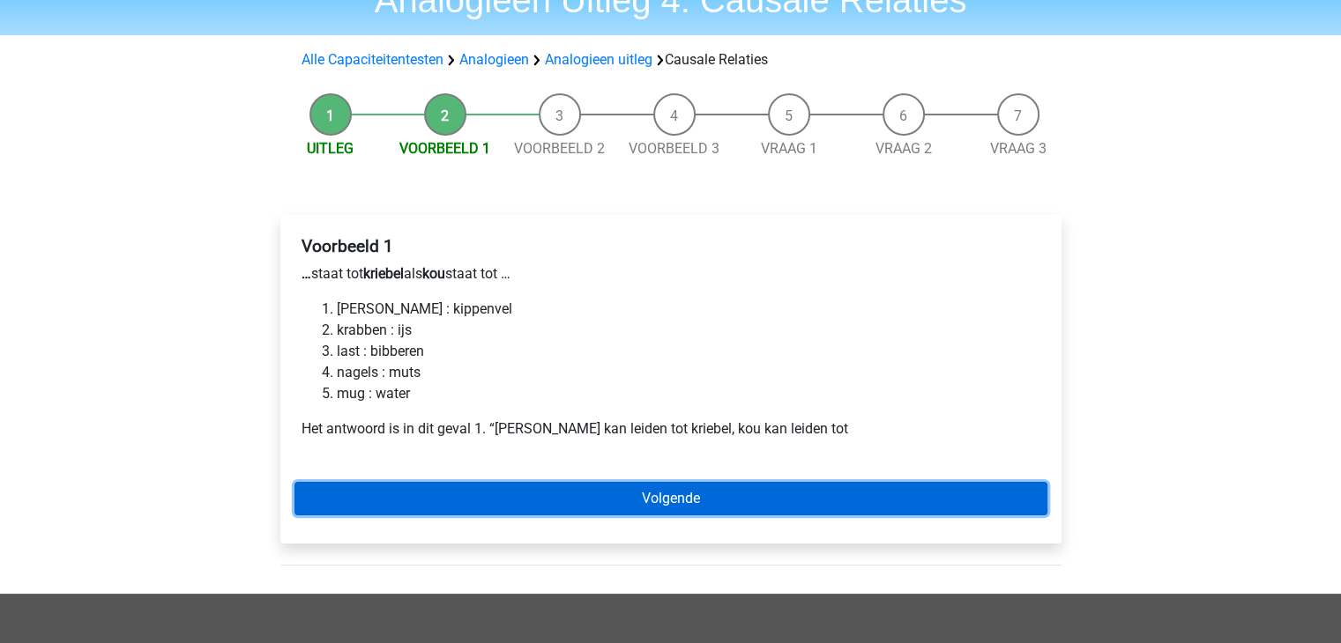
click at [677, 501] on link "Volgende" at bounding box center [670, 498] width 753 height 33
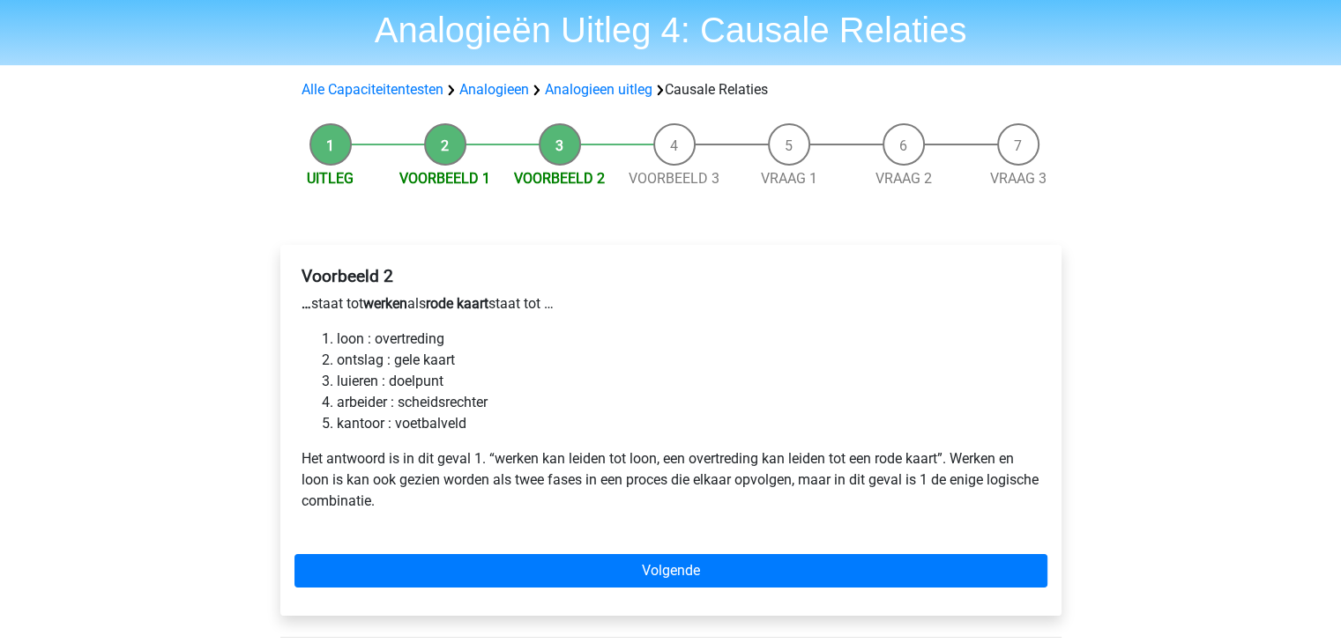
scroll to position [88, 0]
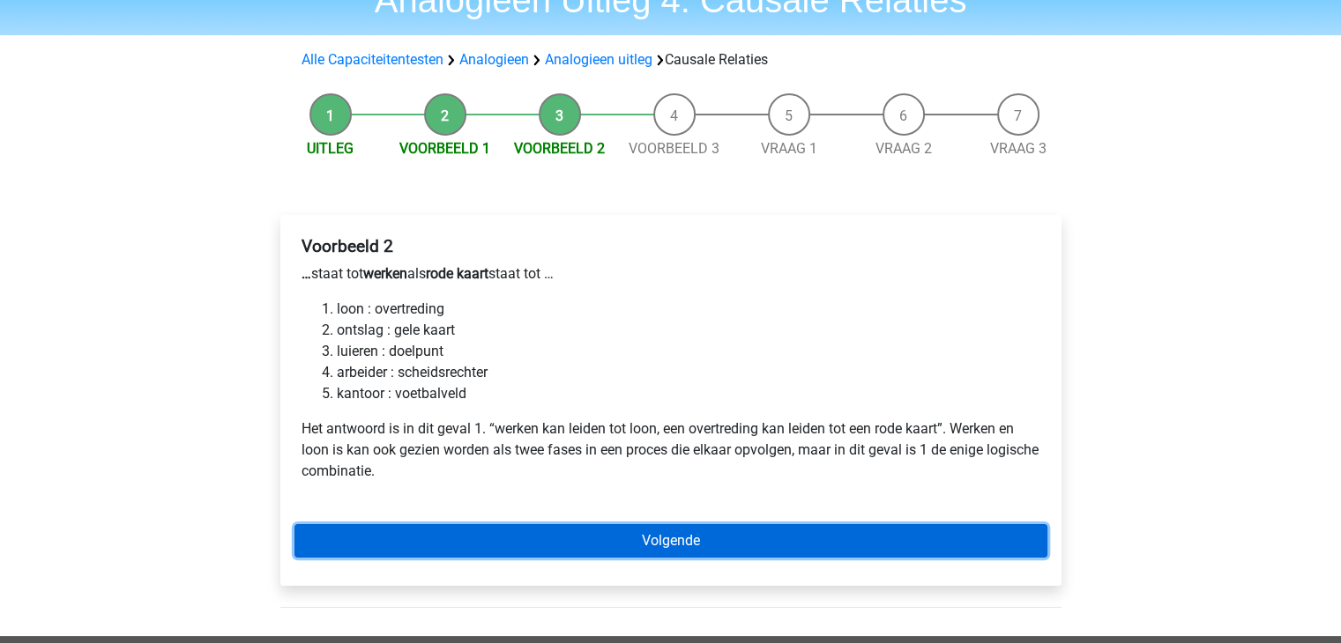
click at [676, 543] on link "Volgende" at bounding box center [670, 540] width 753 height 33
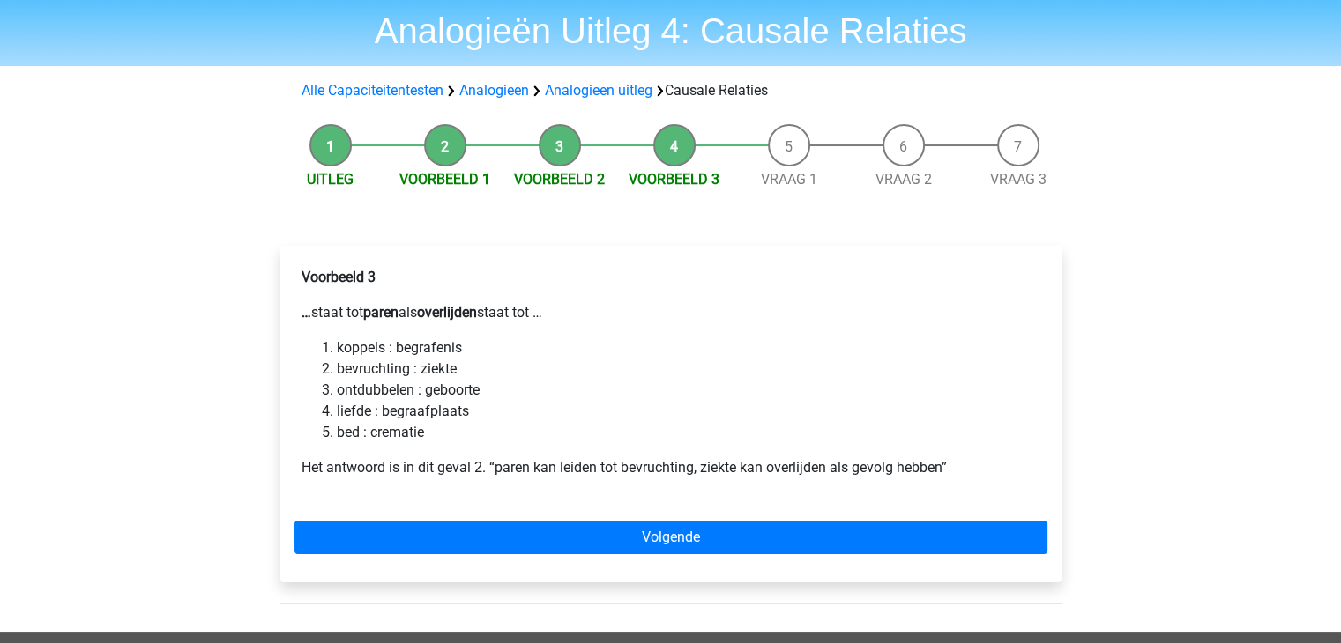
scroll to position [88, 0]
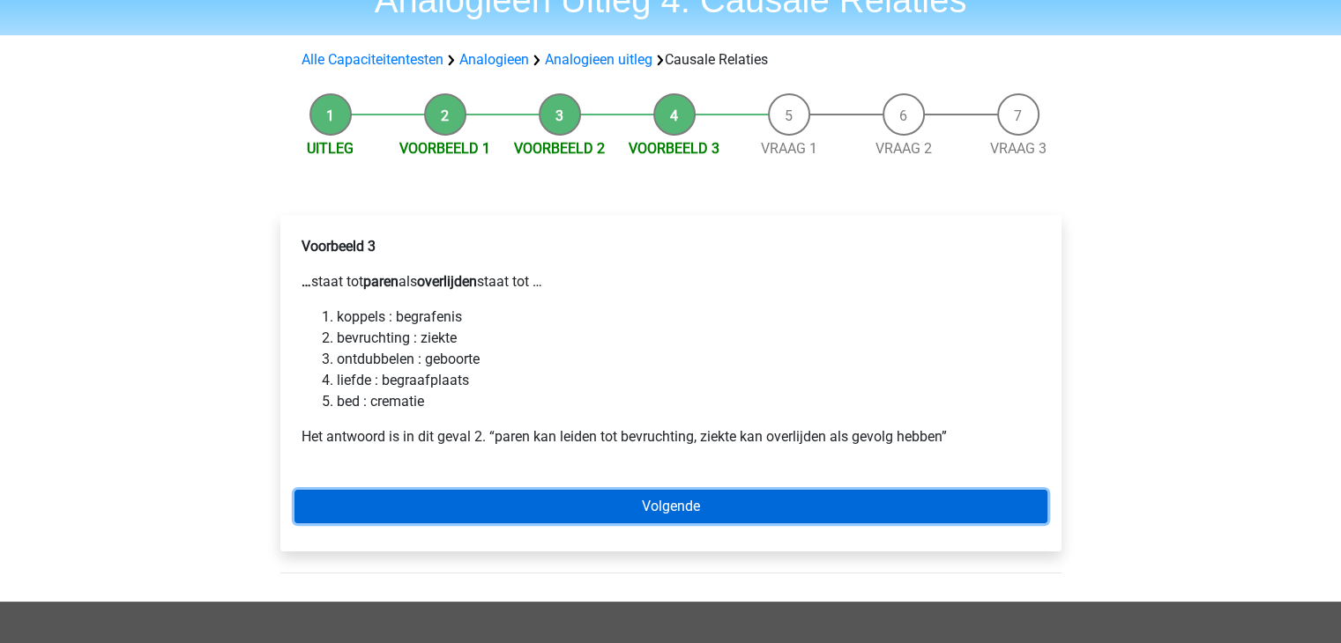
click at [818, 509] on link "Volgende" at bounding box center [670, 506] width 753 height 33
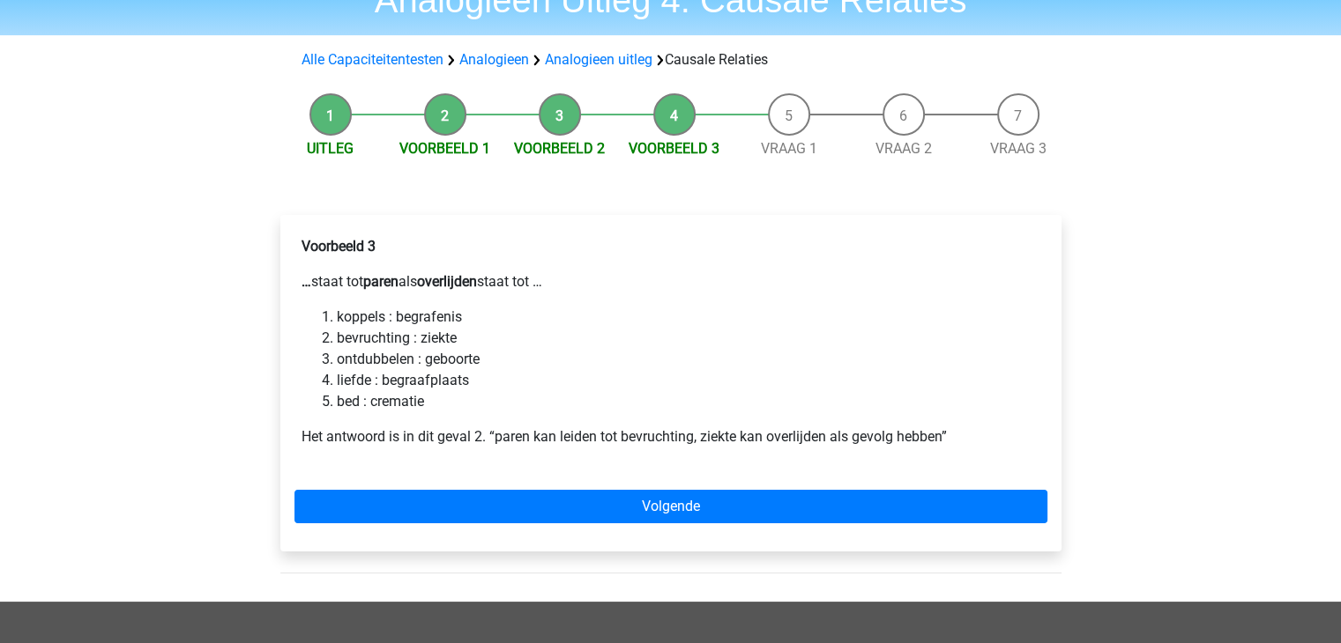
click at [1216, 189] on div "Jaco jevr69@gmail.com Nederlands English" at bounding box center [670, 489] width 1341 height 1155
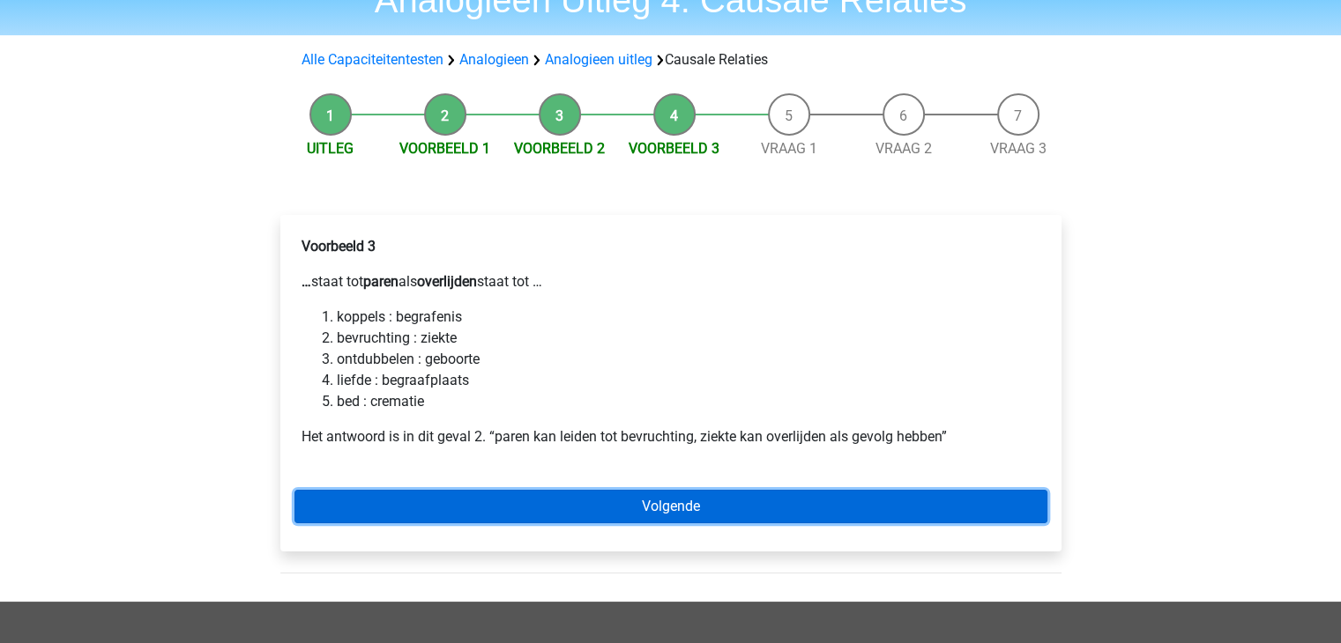
click at [665, 506] on link "Volgende" at bounding box center [670, 506] width 753 height 33
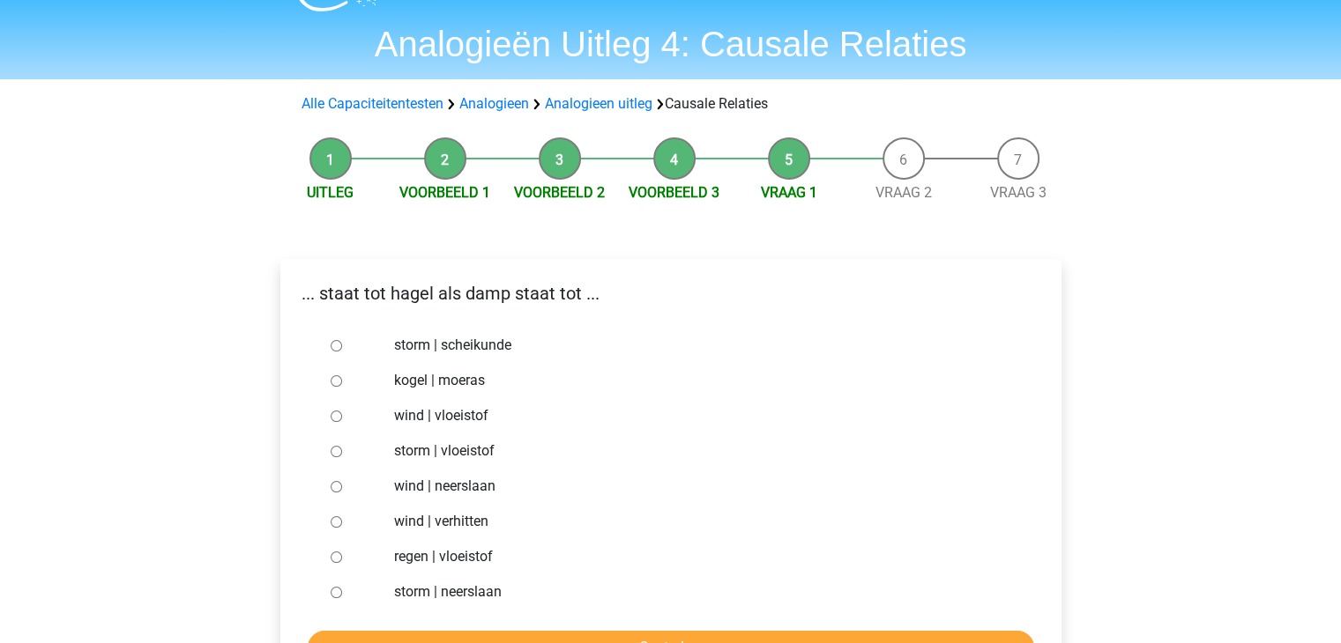
scroll to position [88, 0]
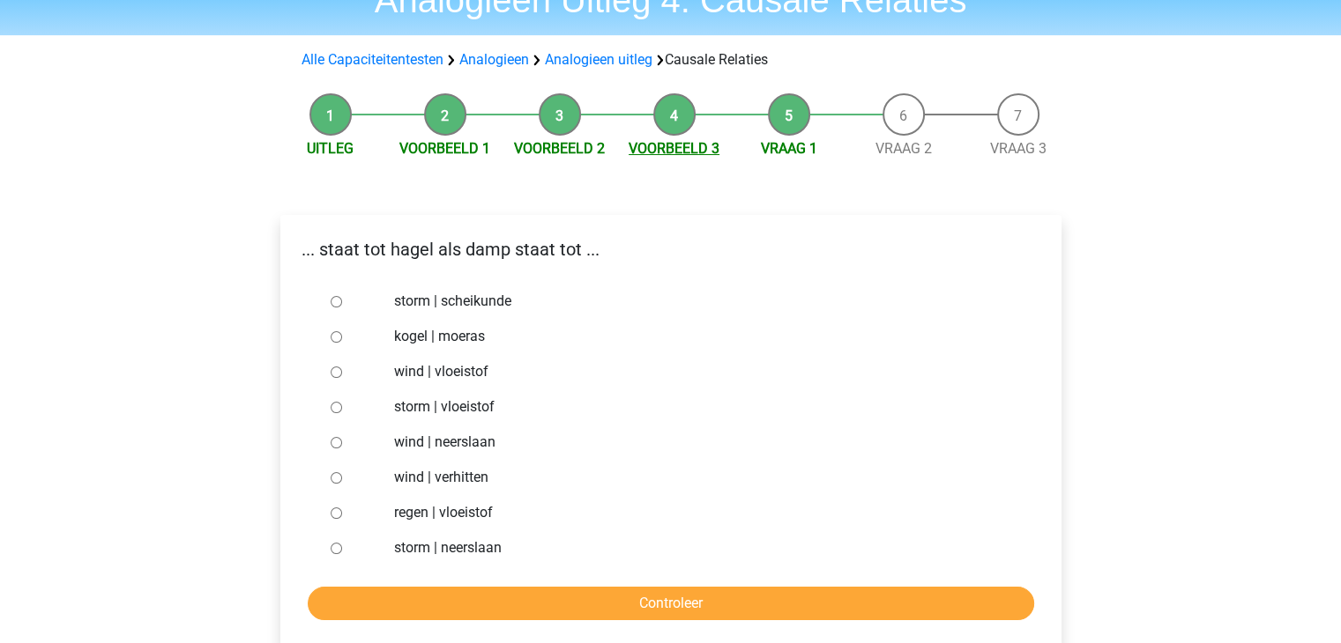
click at [684, 147] on link "Voorbeeld 3" at bounding box center [673, 148] width 91 height 17
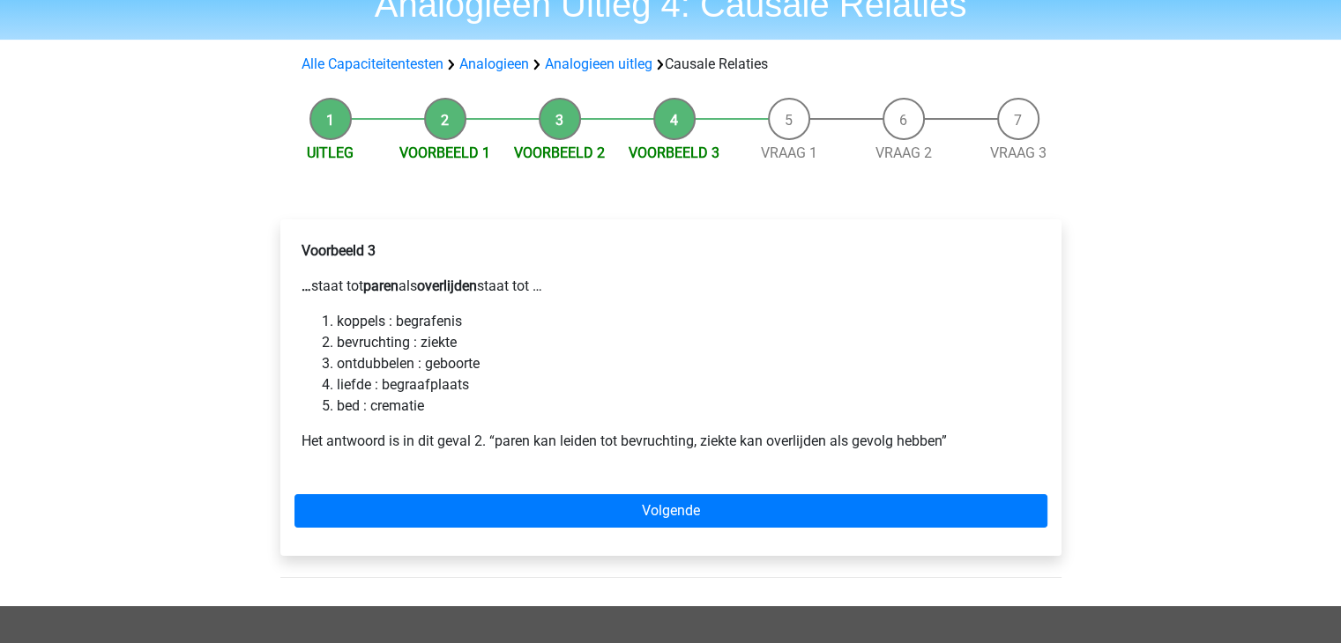
scroll to position [176, 0]
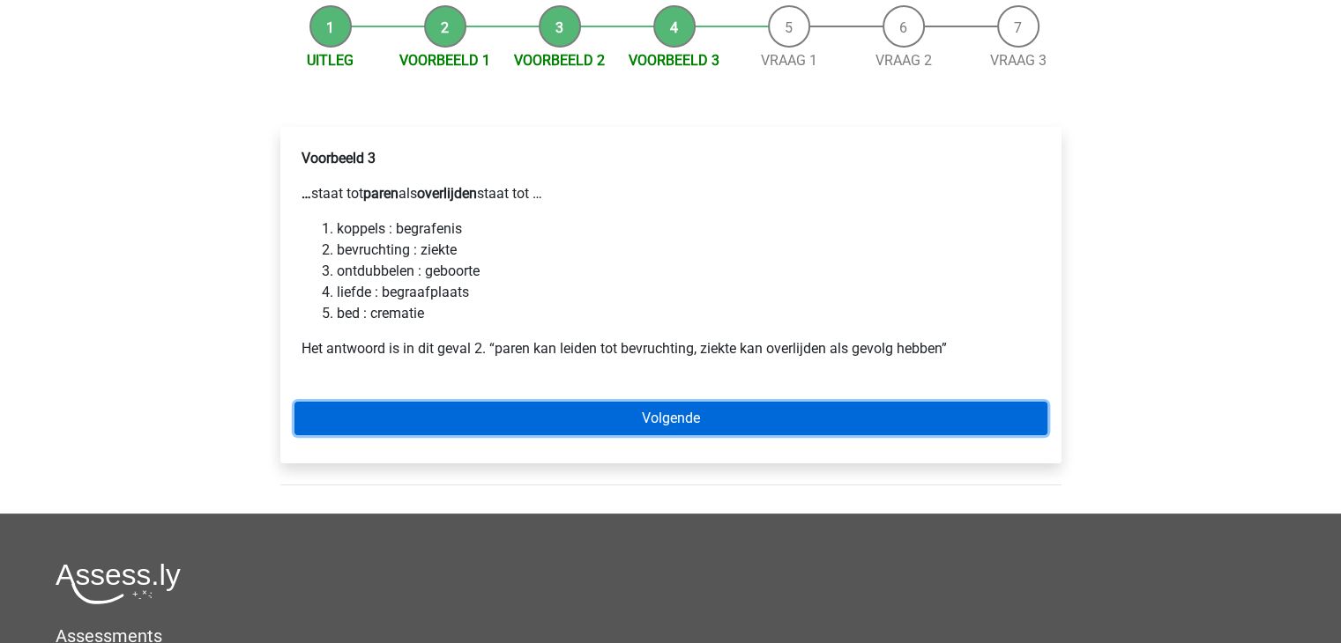
click at [716, 428] on link "Volgende" at bounding box center [670, 418] width 753 height 33
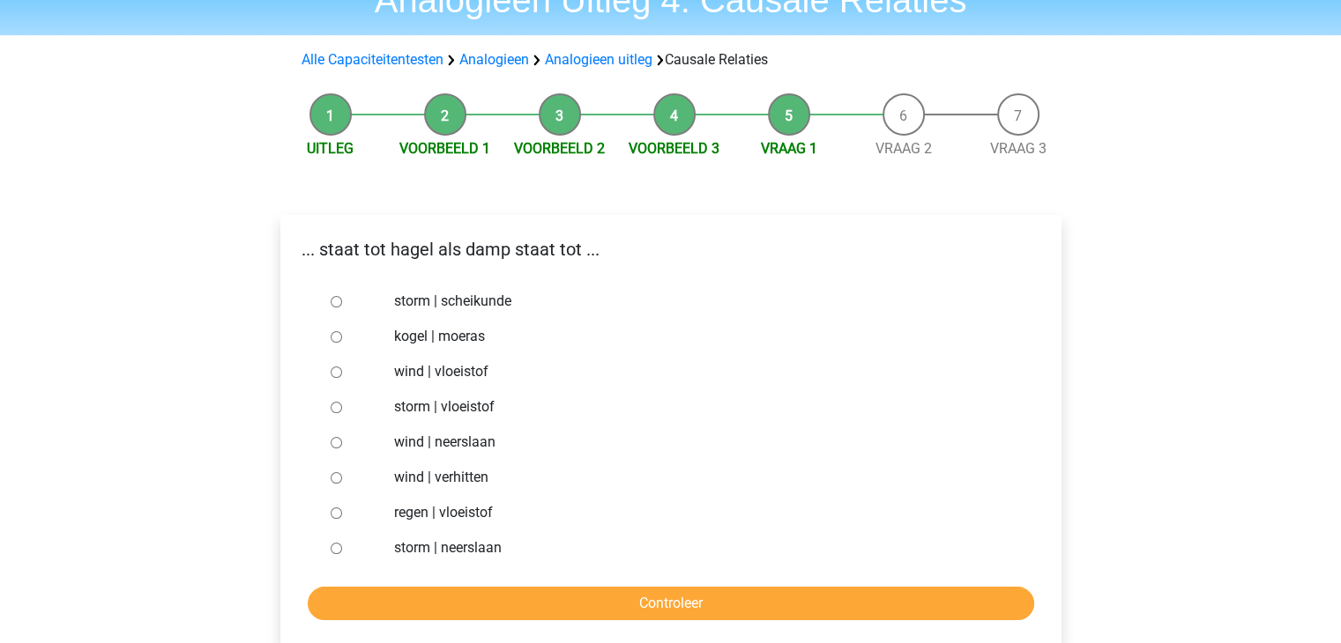
scroll to position [176, 0]
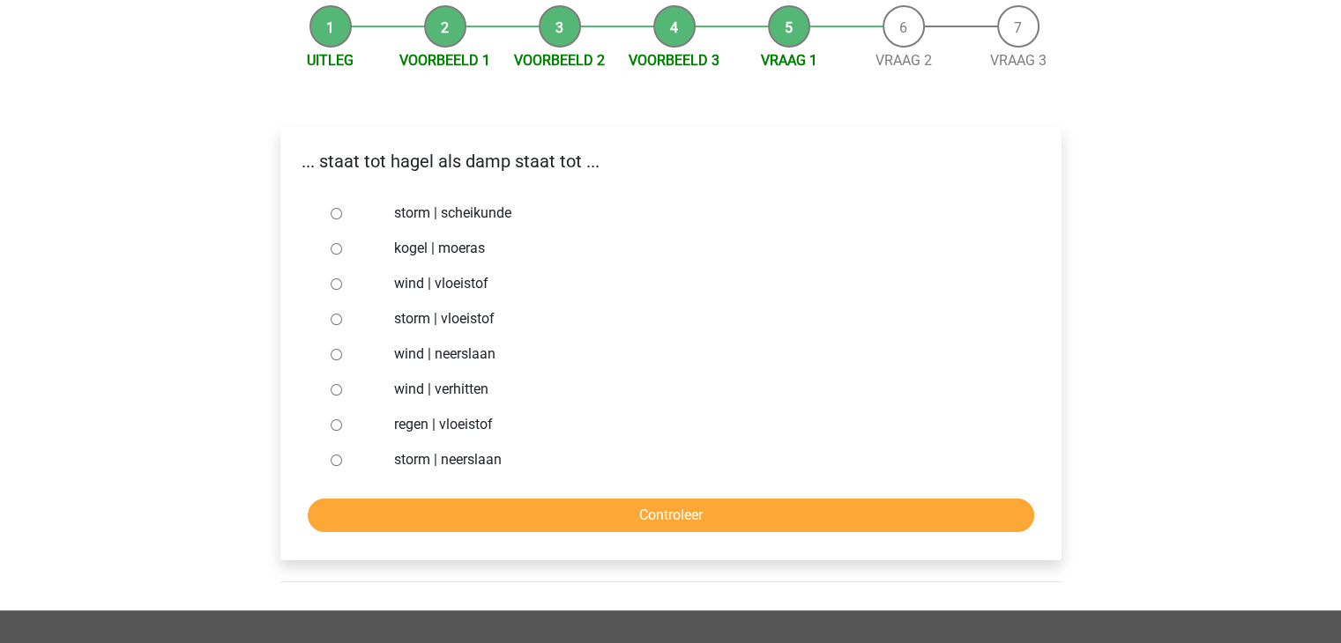
click at [335, 427] on input "regen | vloeistof" at bounding box center [336, 425] width 11 height 11
radio input "true"
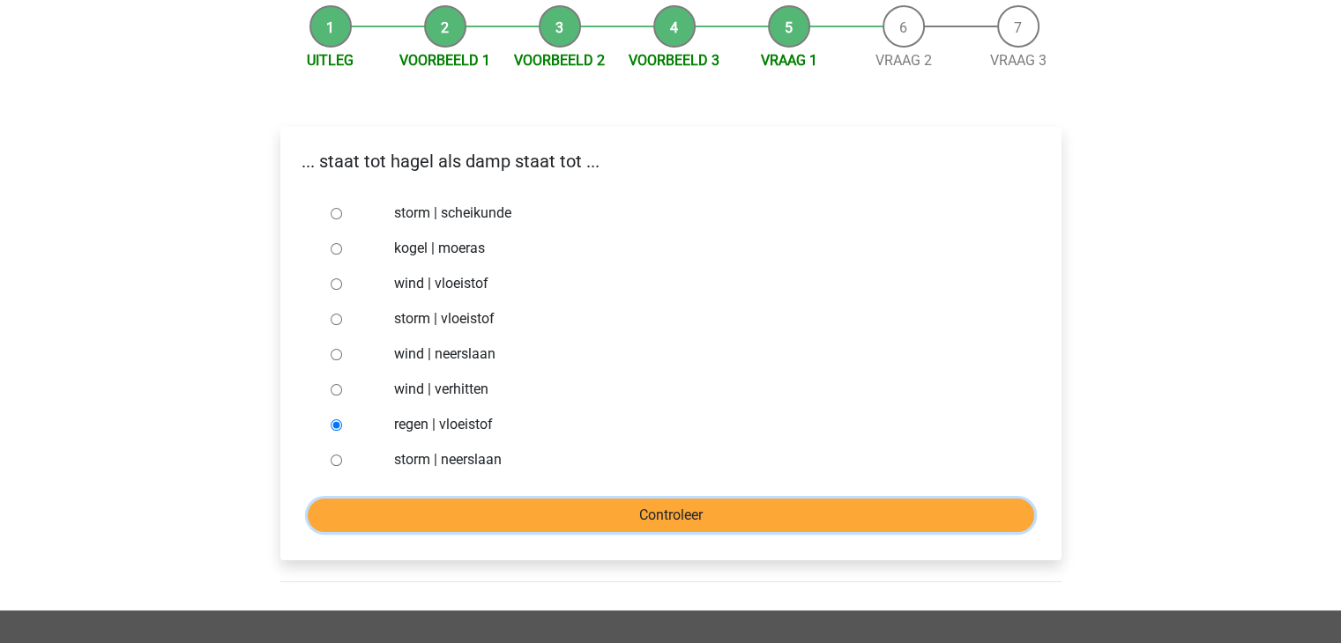
click at [698, 512] on input "Controleer" at bounding box center [671, 515] width 726 height 33
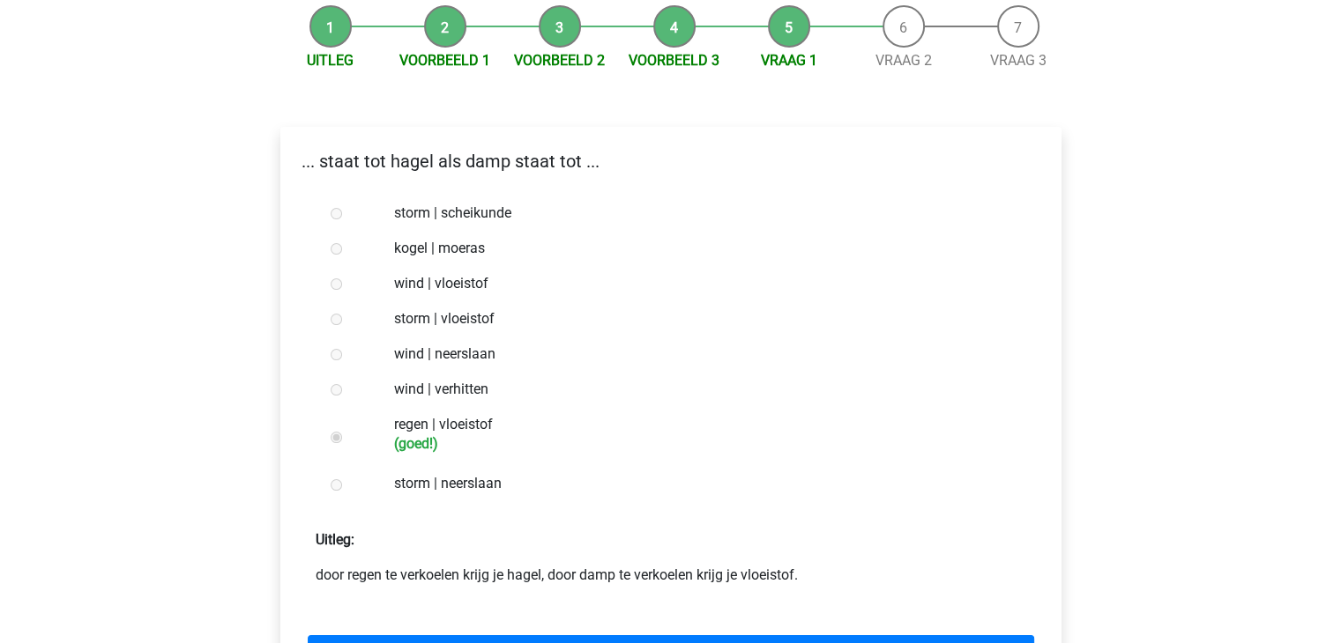
scroll to position [264, 0]
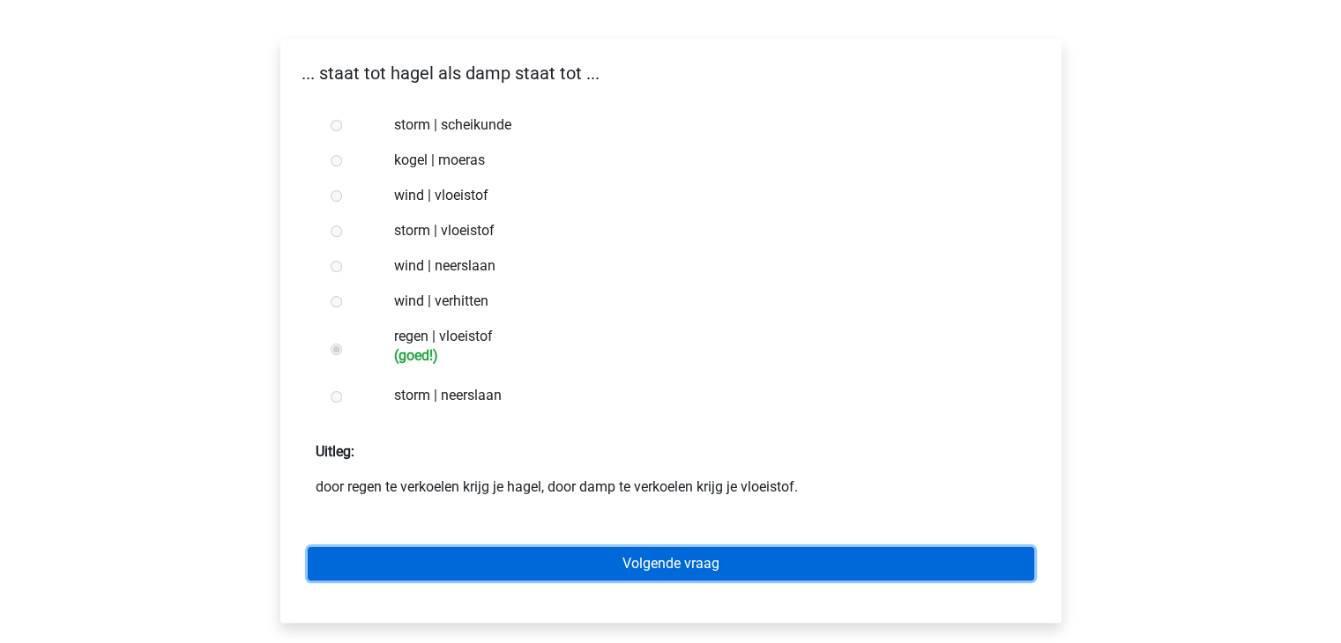
click at [835, 565] on link "Volgende vraag" at bounding box center [671, 563] width 726 height 33
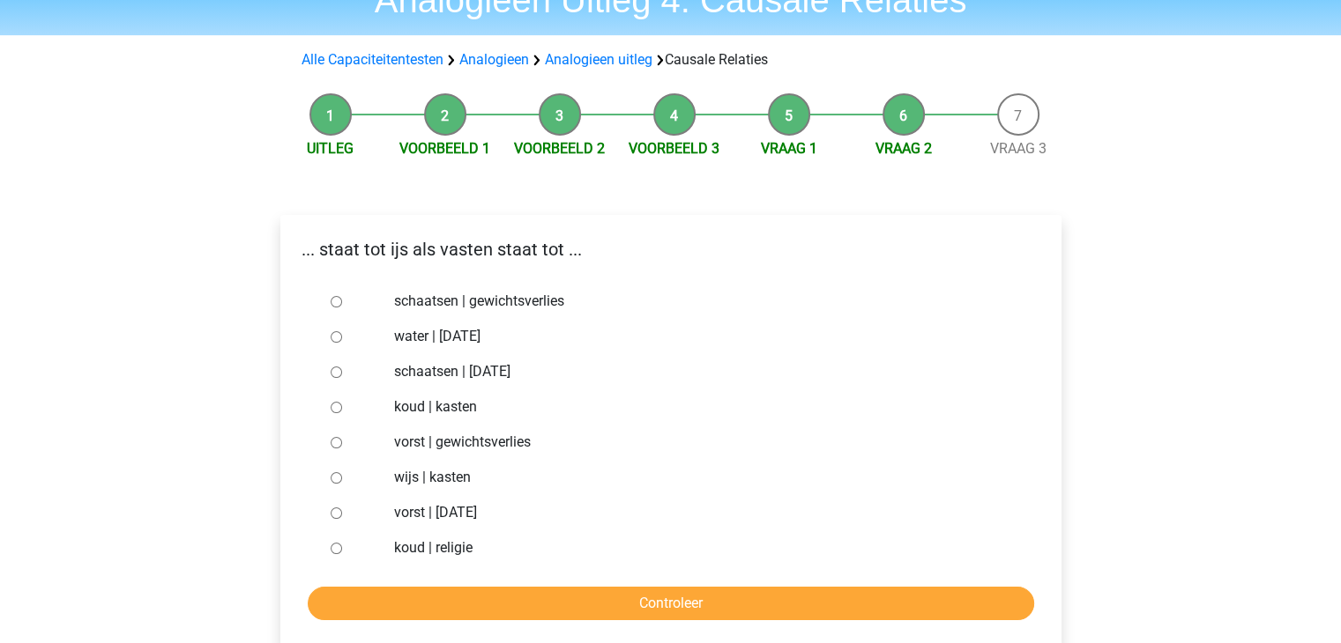
scroll to position [176, 0]
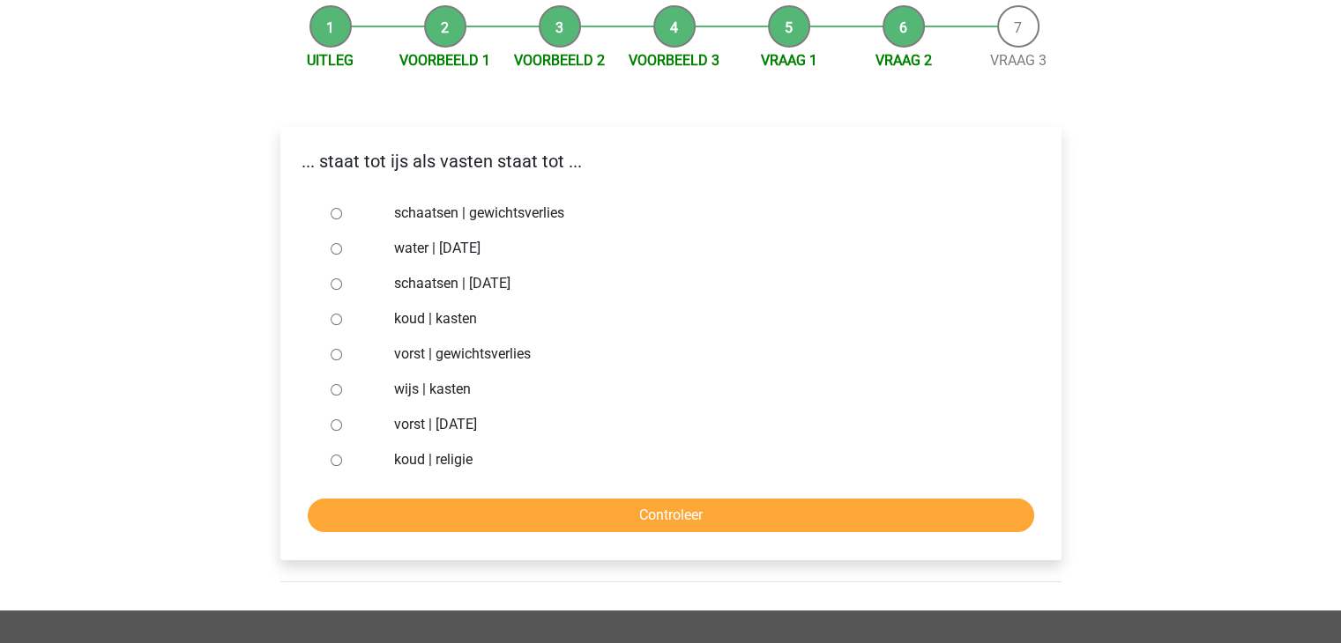
click at [335, 357] on input "vorst | gewichtsverlies" at bounding box center [336, 354] width 11 height 11
radio input "true"
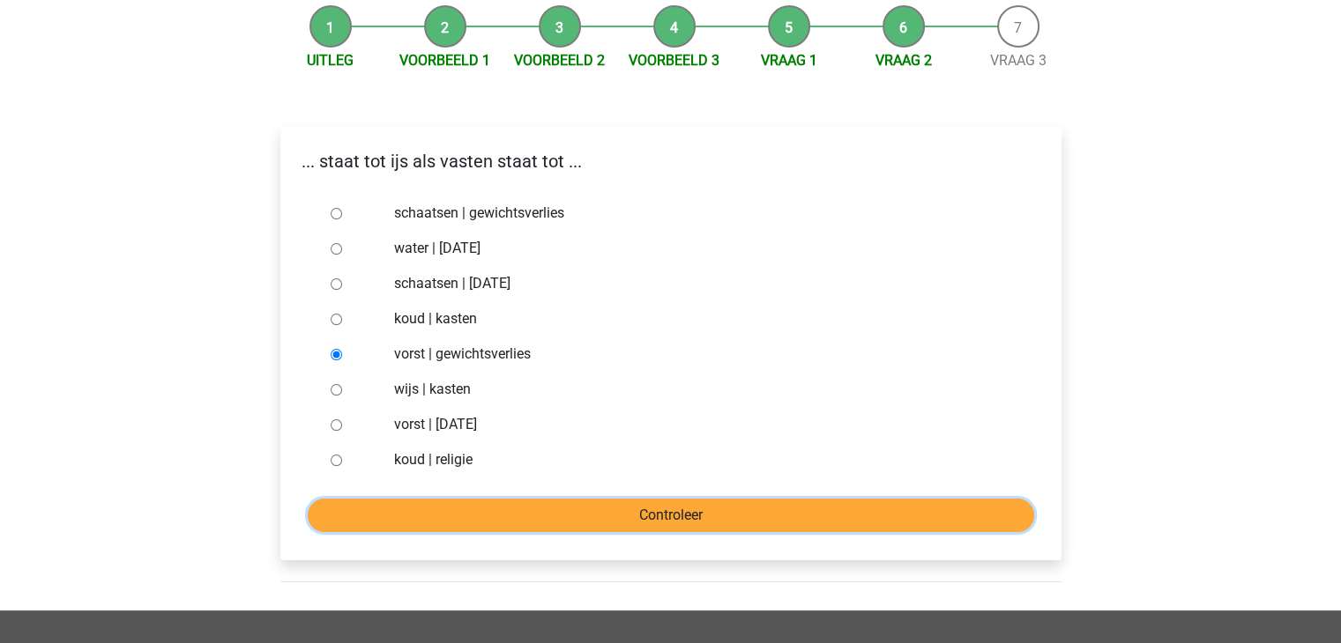
click at [680, 510] on input "Controleer" at bounding box center [671, 515] width 726 height 33
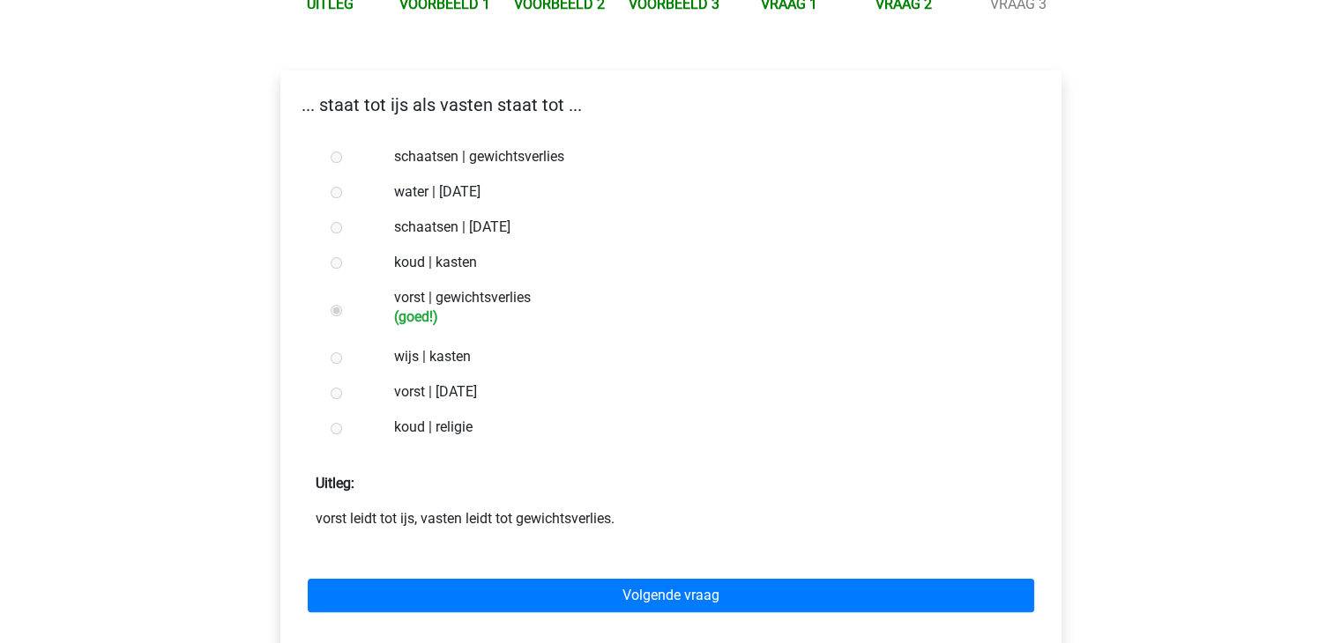
scroll to position [264, 0]
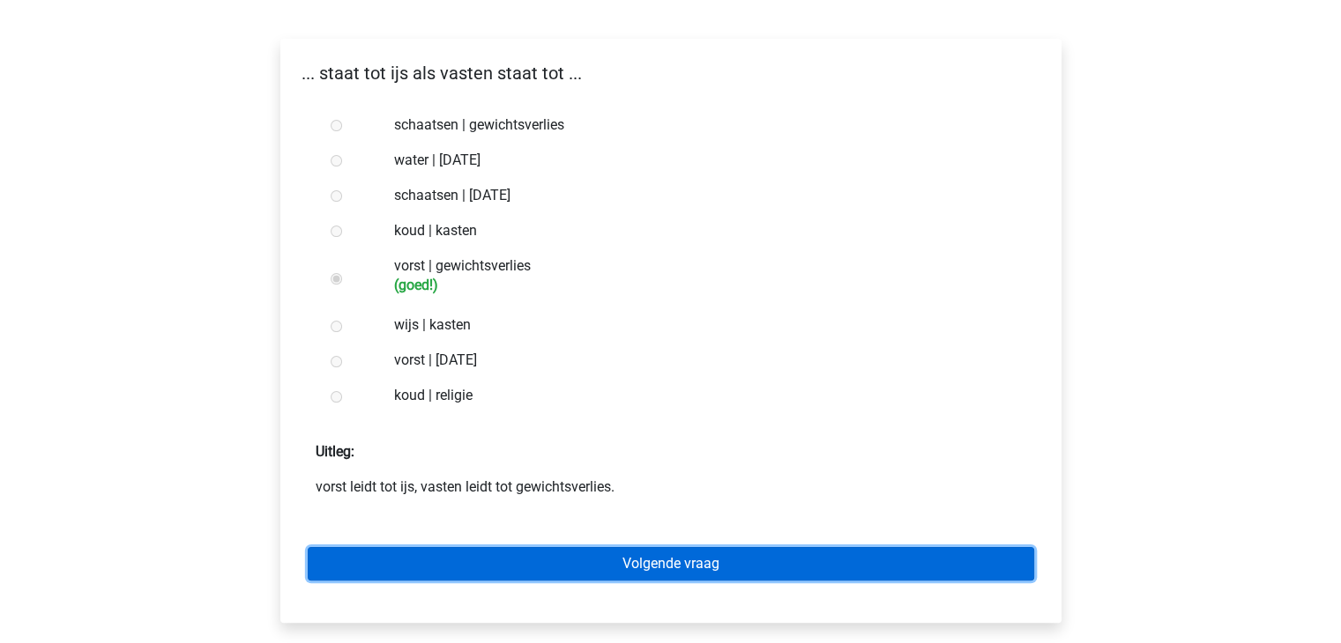
click at [712, 561] on link "Volgende vraag" at bounding box center [671, 563] width 726 height 33
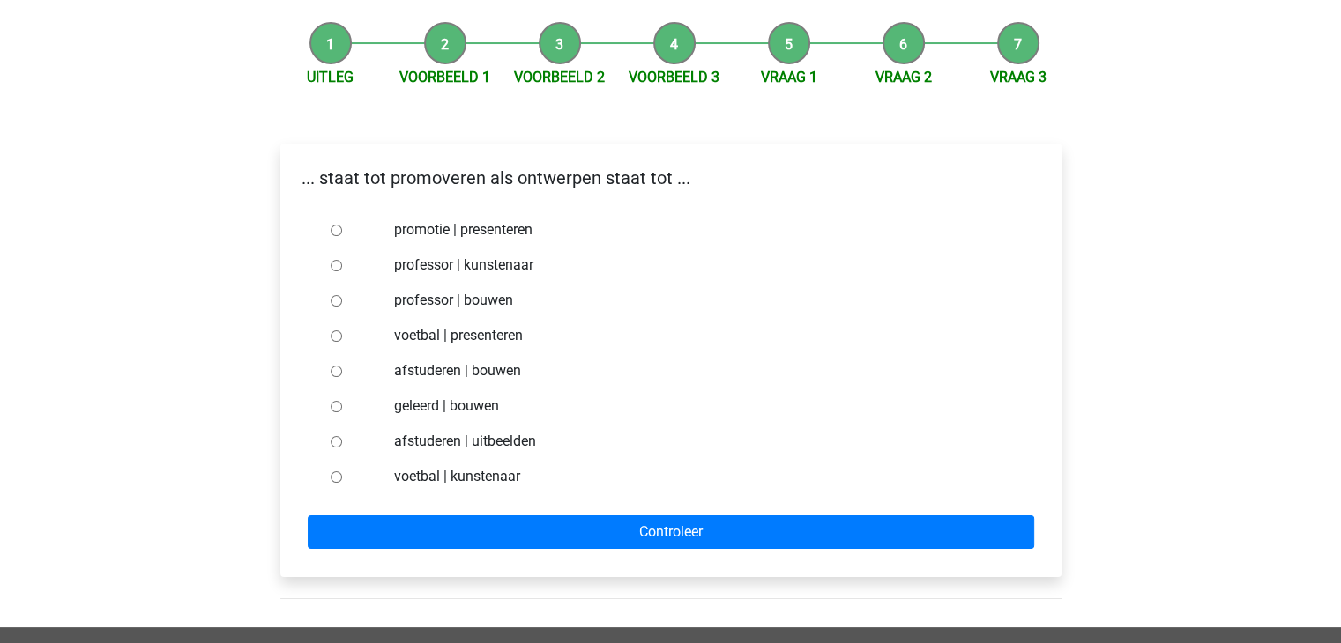
scroll to position [176, 0]
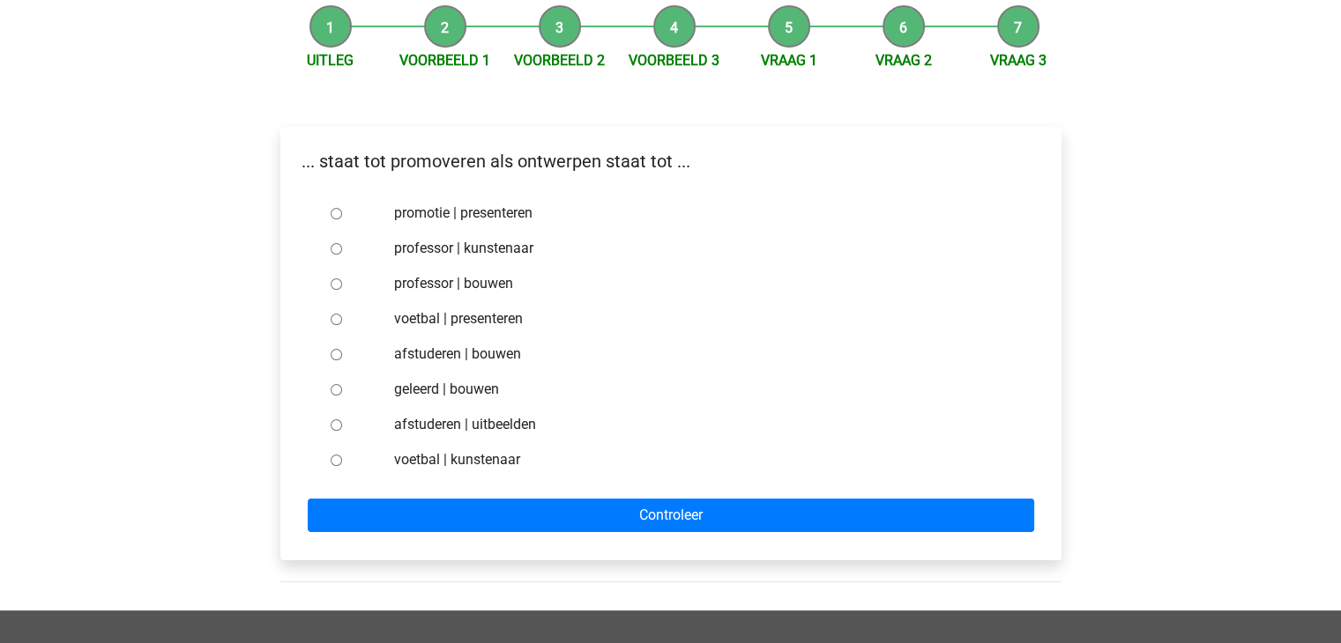
click at [338, 427] on input "afstuderen | uitbeelden" at bounding box center [336, 425] width 11 height 11
radio input "true"
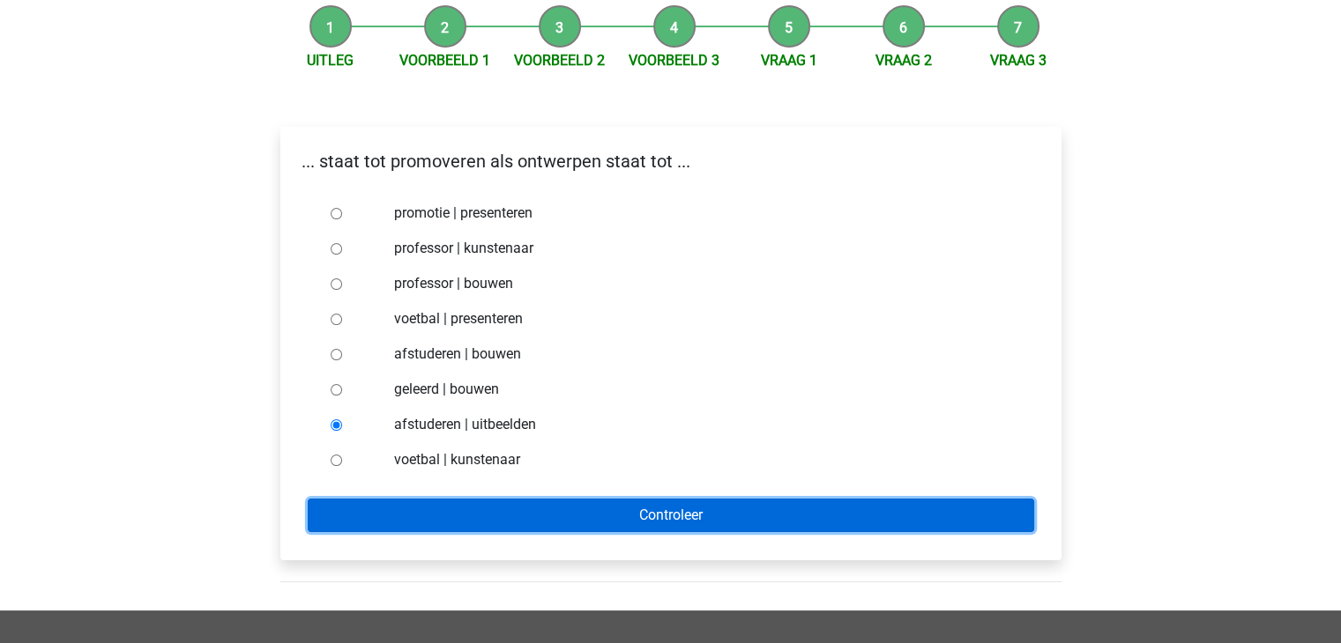
click at [666, 520] on input "Controleer" at bounding box center [671, 515] width 726 height 33
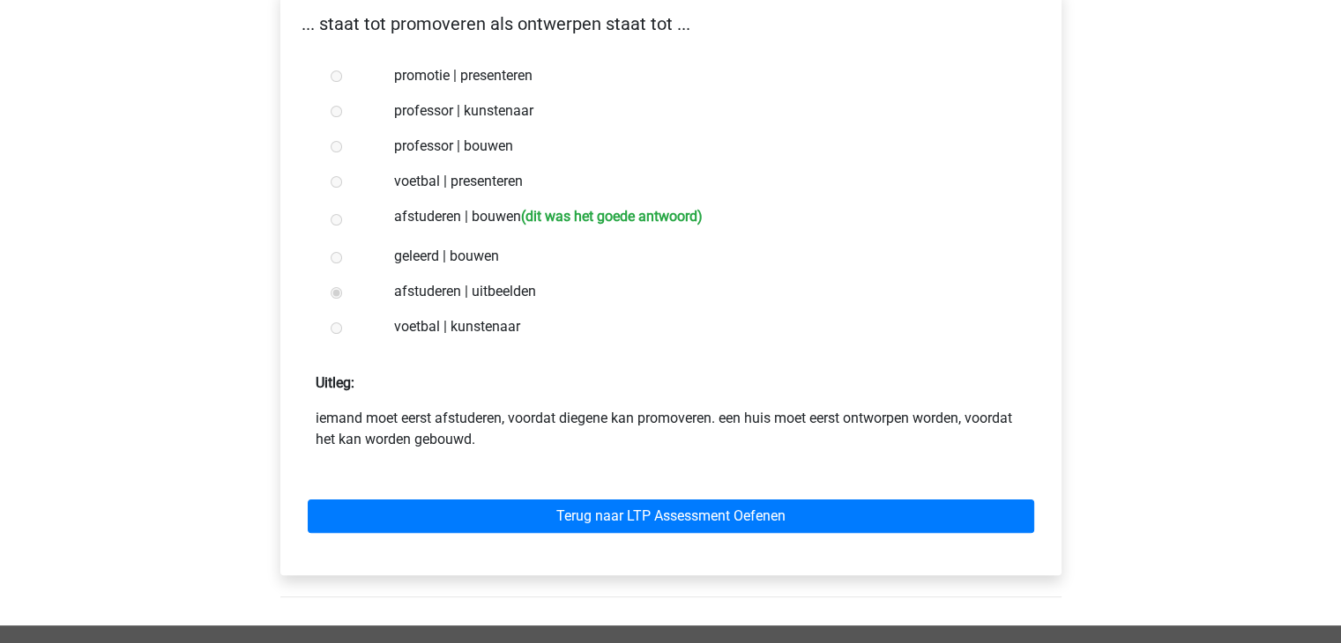
scroll to position [353, 0]
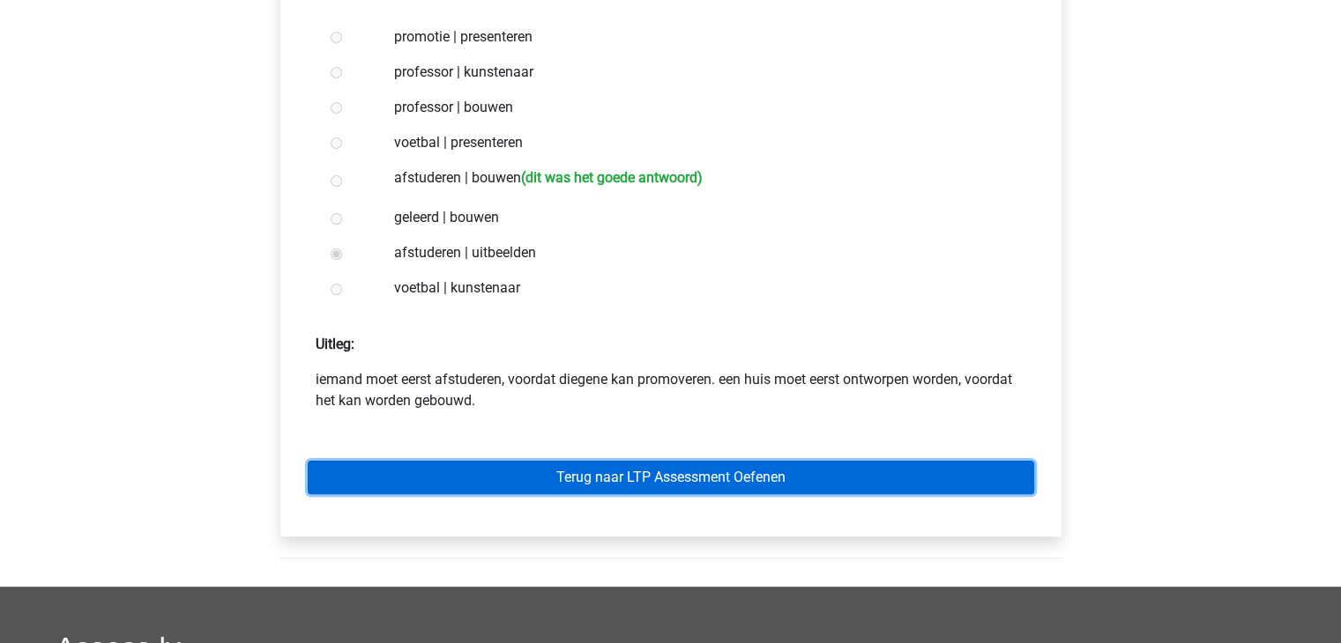
click at [761, 485] on link "Terug naar LTP Assessment Oefenen" at bounding box center [671, 477] width 726 height 33
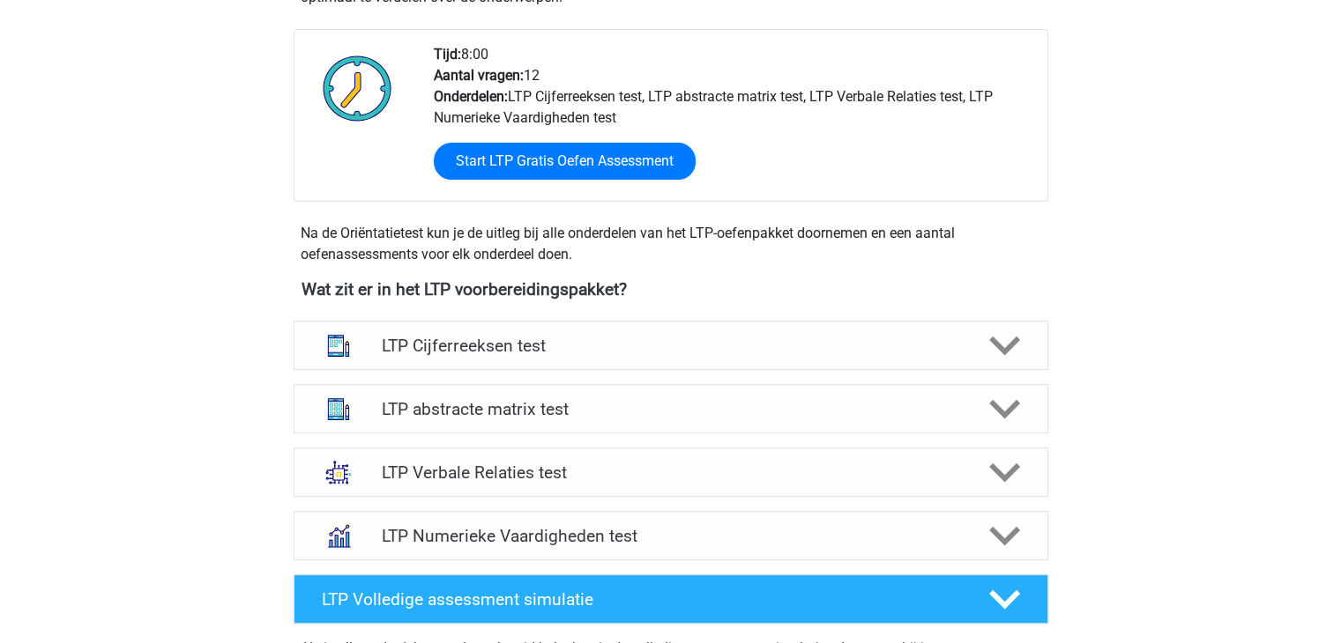
scroll to position [441, 0]
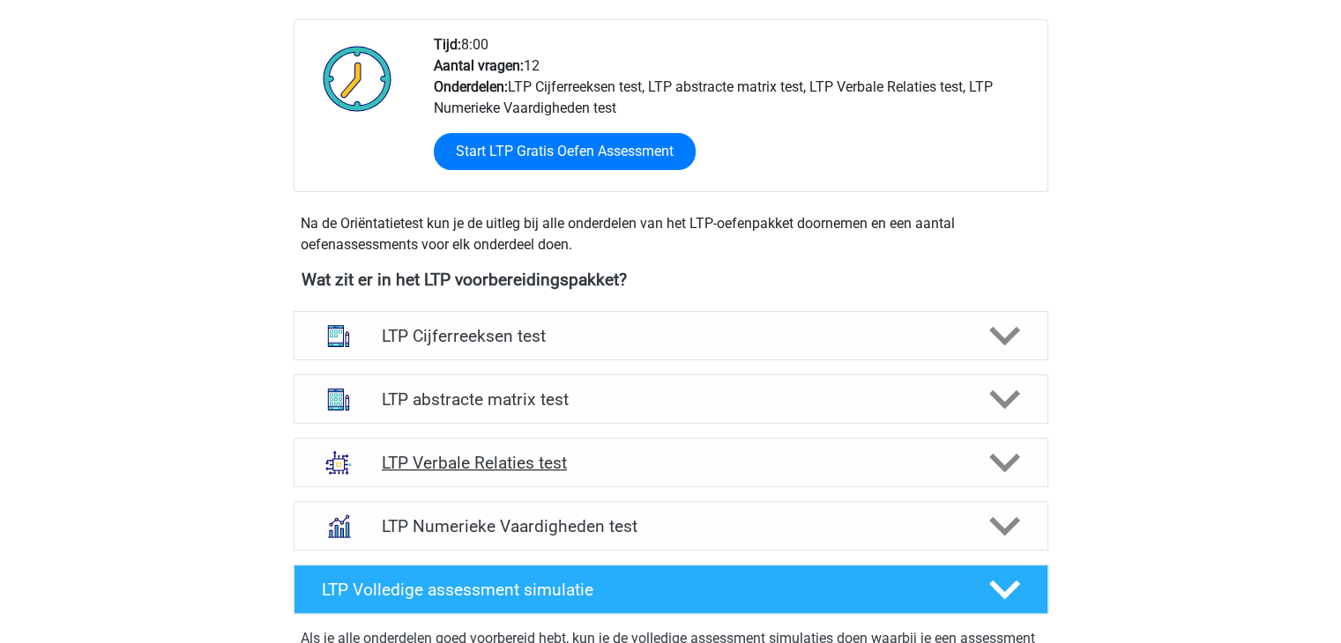
click at [1006, 465] on polygon at bounding box center [1004, 463] width 31 height 19
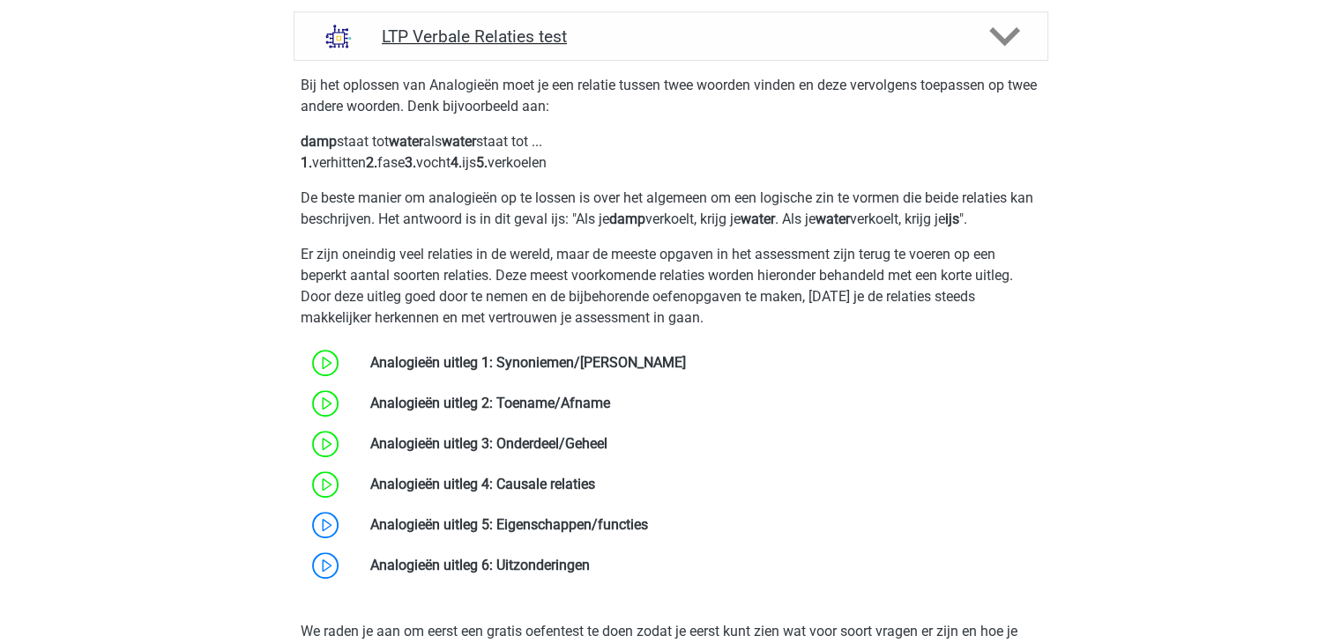
scroll to position [969, 0]
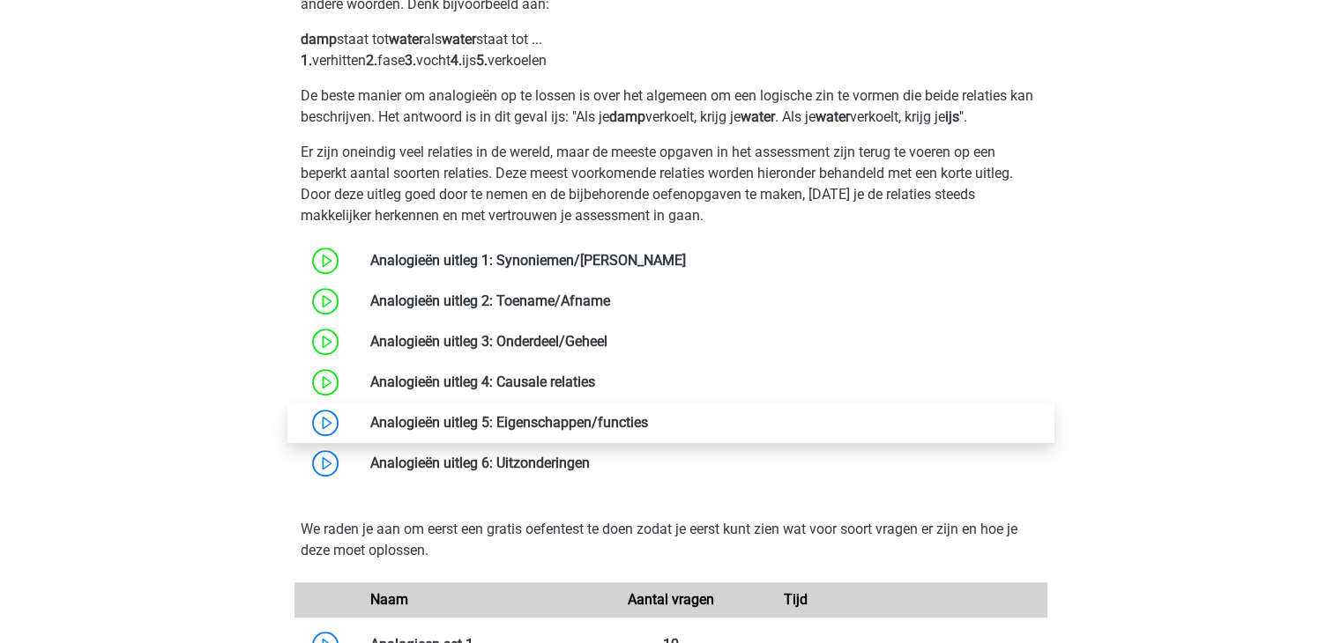
click at [648, 426] on link at bounding box center [648, 422] width 0 height 17
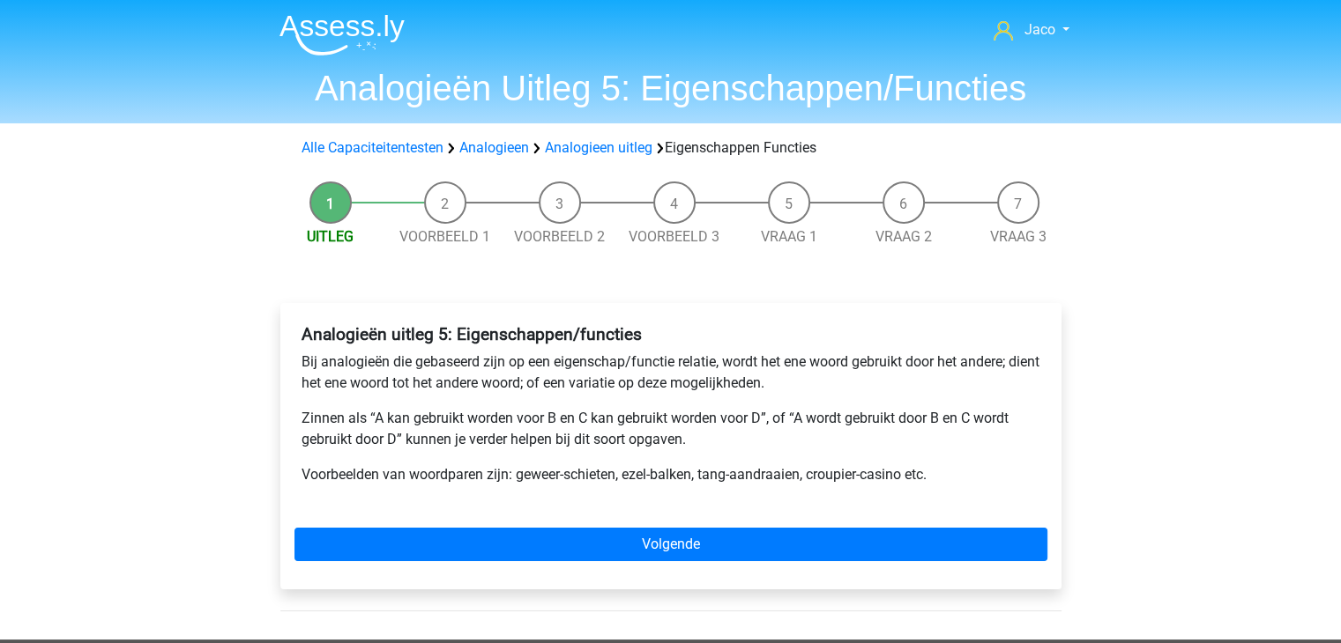
scroll to position [88, 0]
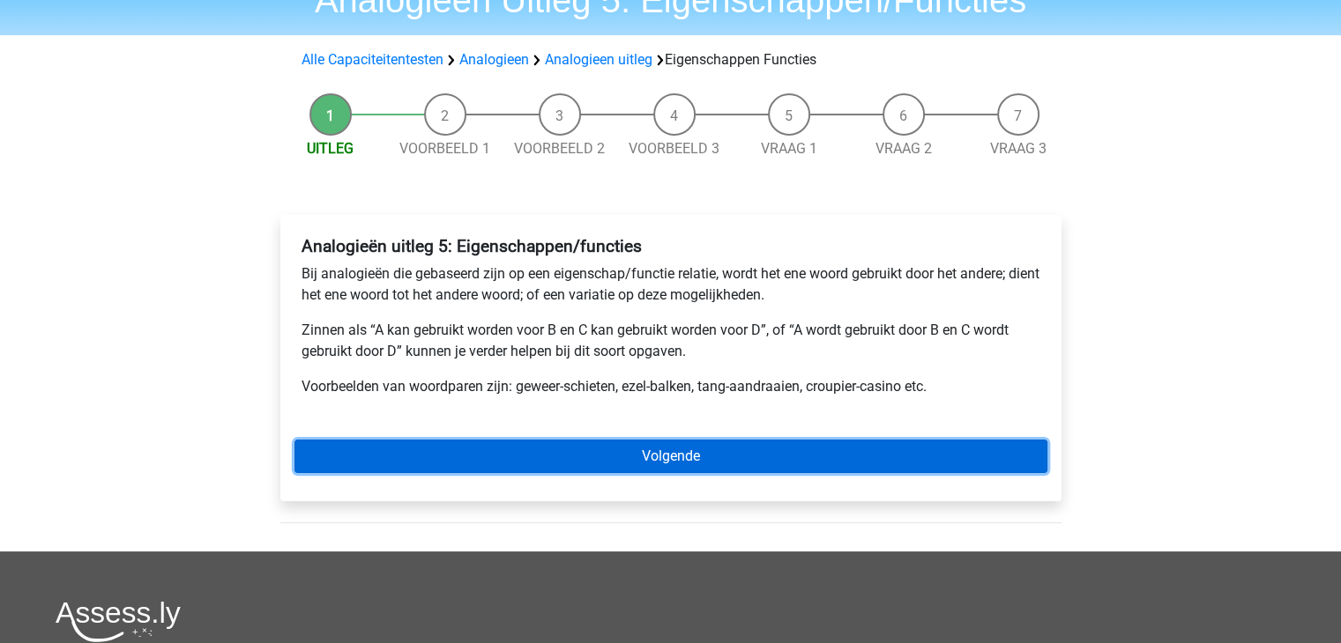
click at [680, 463] on link "Volgende" at bounding box center [670, 456] width 753 height 33
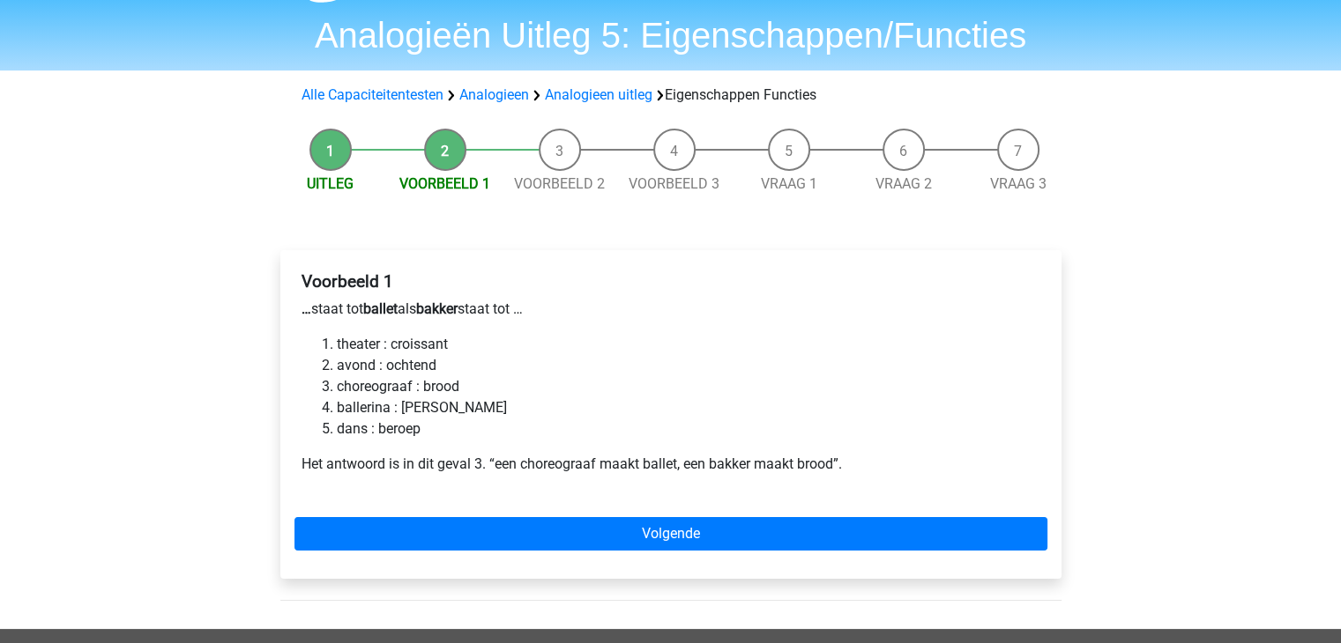
scroll to position [88, 0]
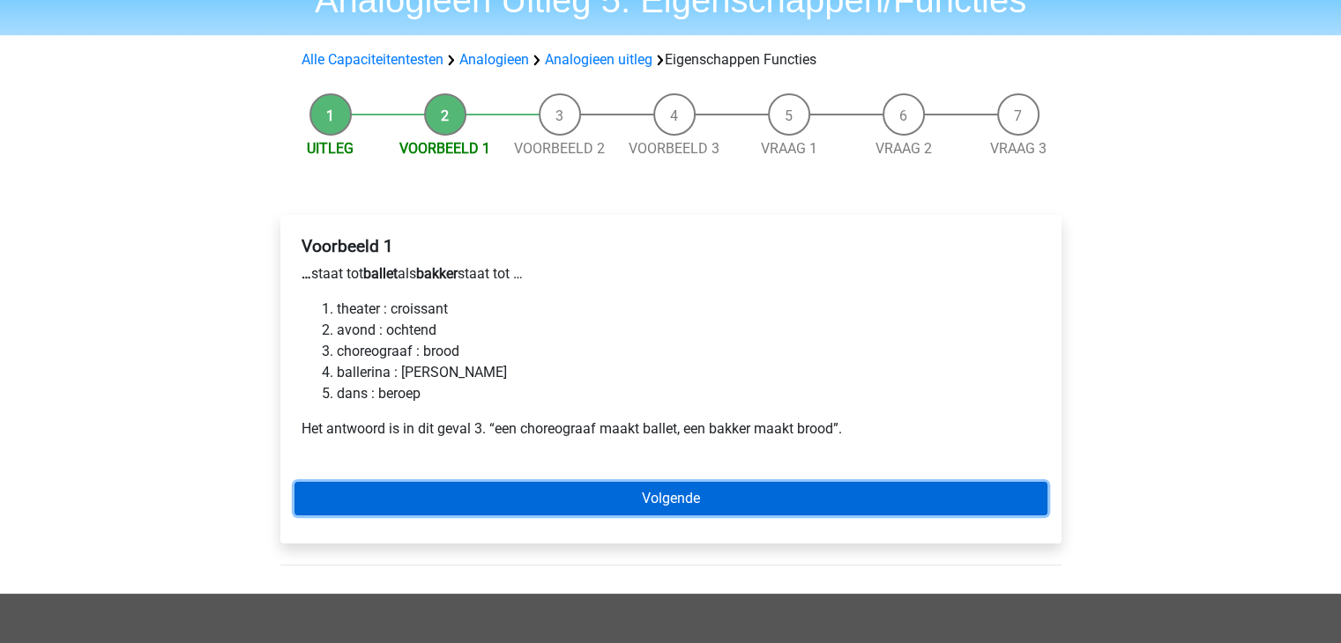
click at [683, 500] on link "Volgende" at bounding box center [670, 498] width 753 height 33
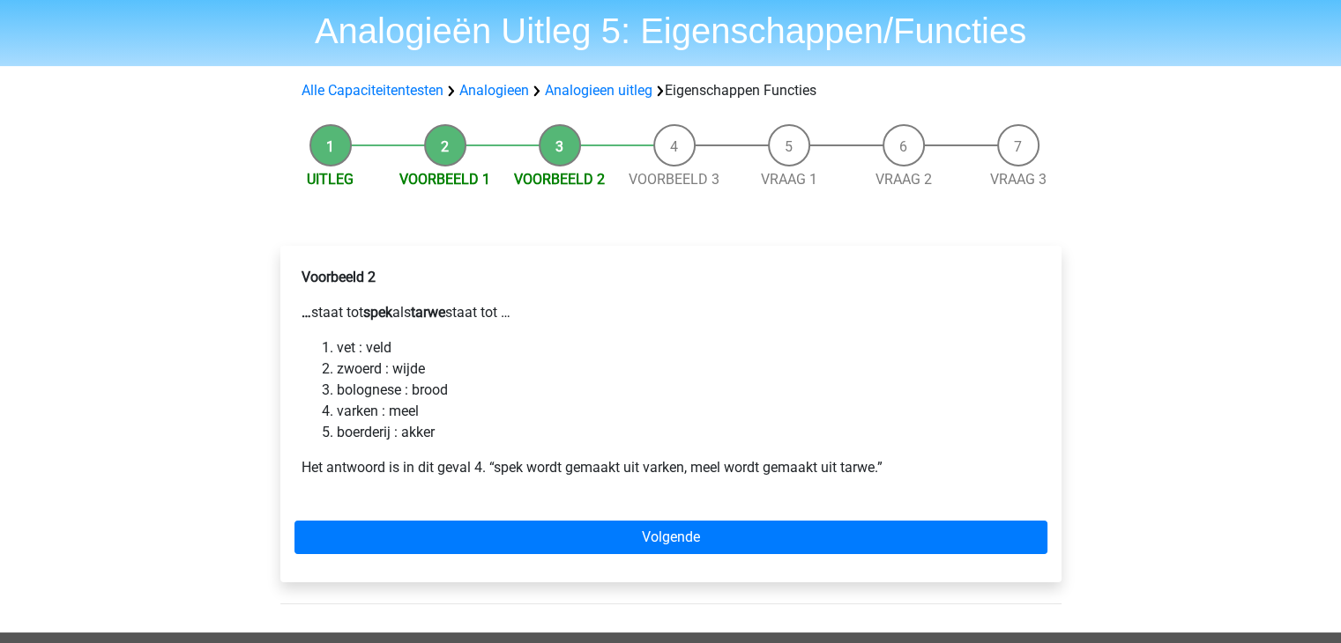
scroll to position [88, 0]
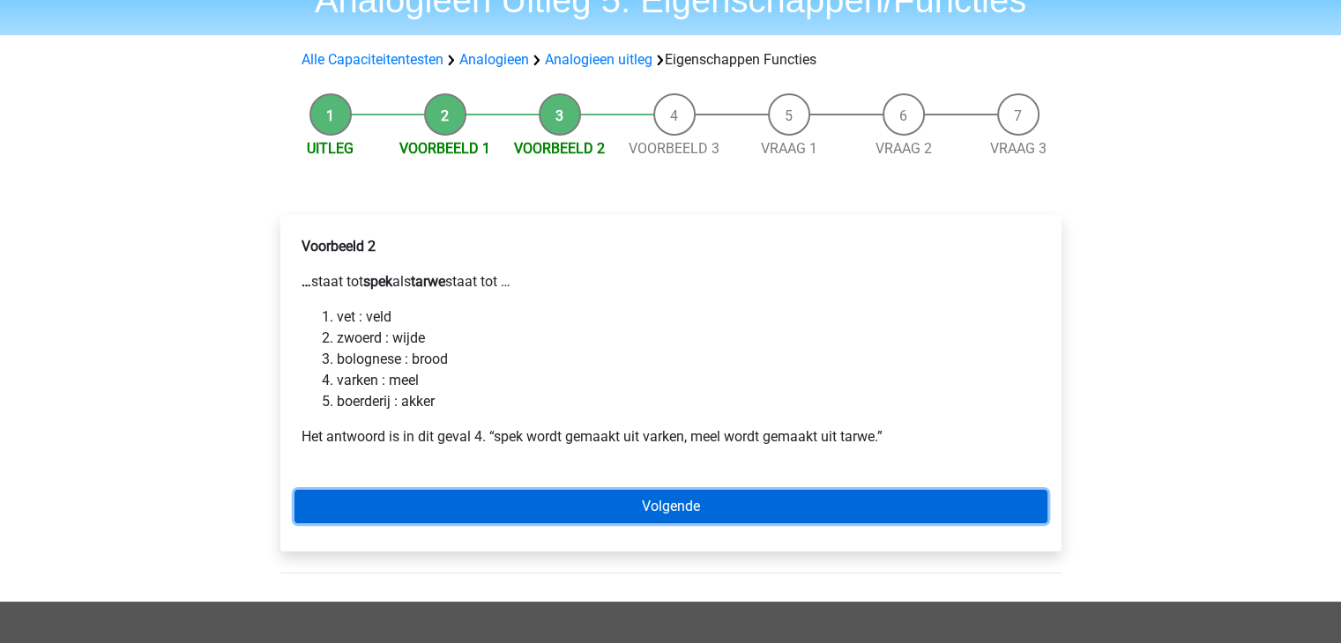
click at [689, 509] on link "Volgende" at bounding box center [670, 506] width 753 height 33
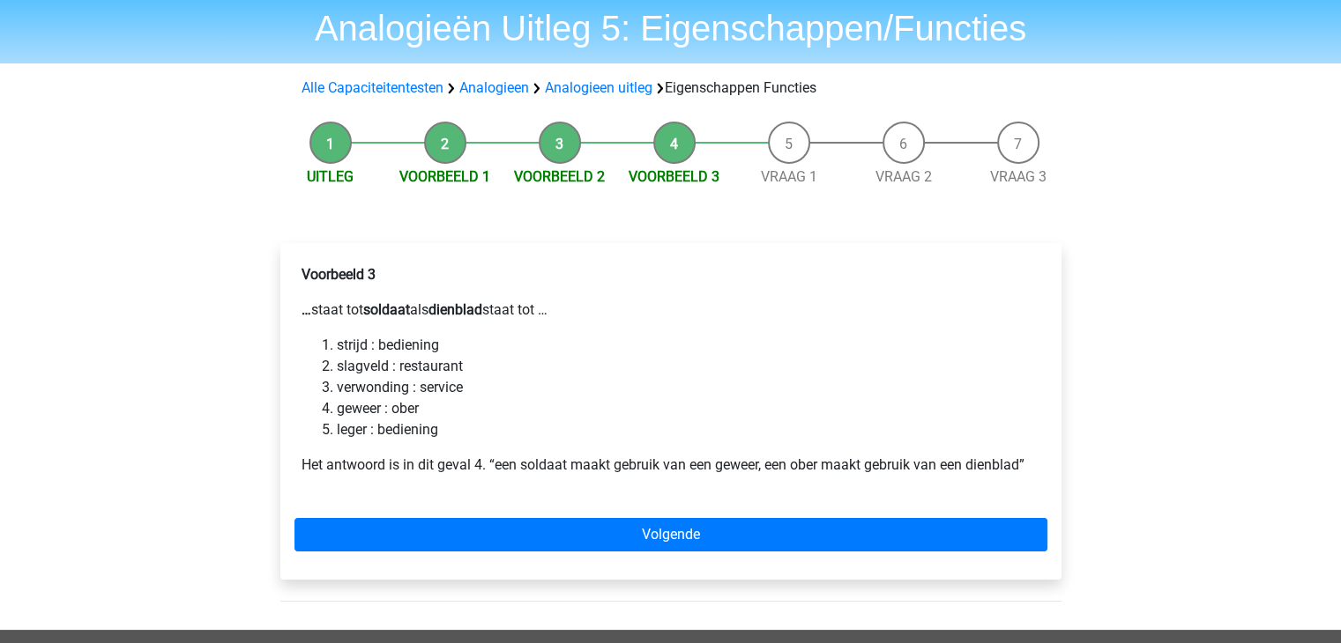
scroll to position [88, 0]
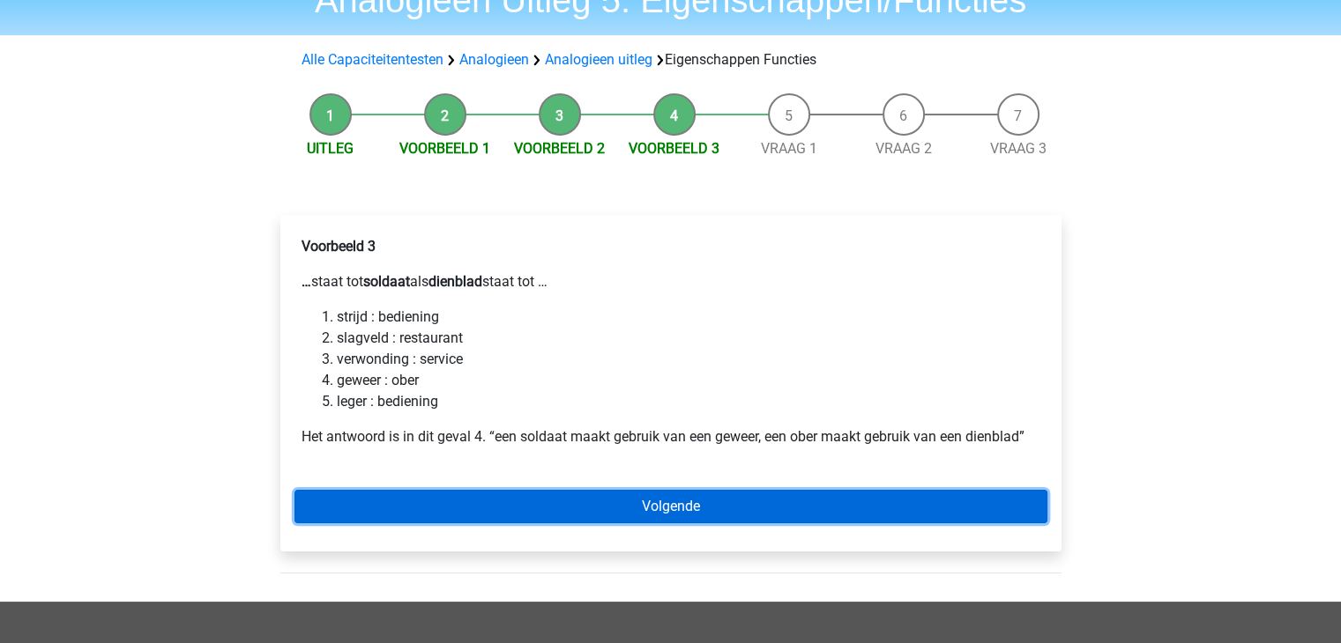
click at [670, 501] on link "Volgende" at bounding box center [670, 506] width 753 height 33
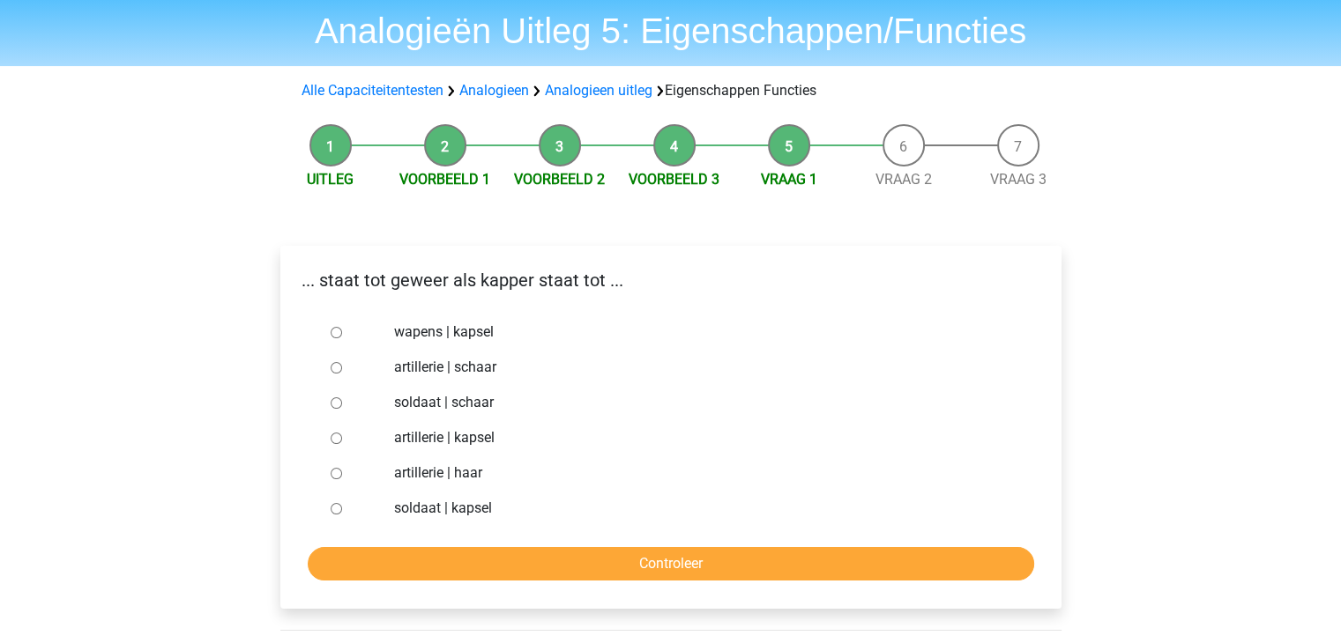
scroll to position [88, 0]
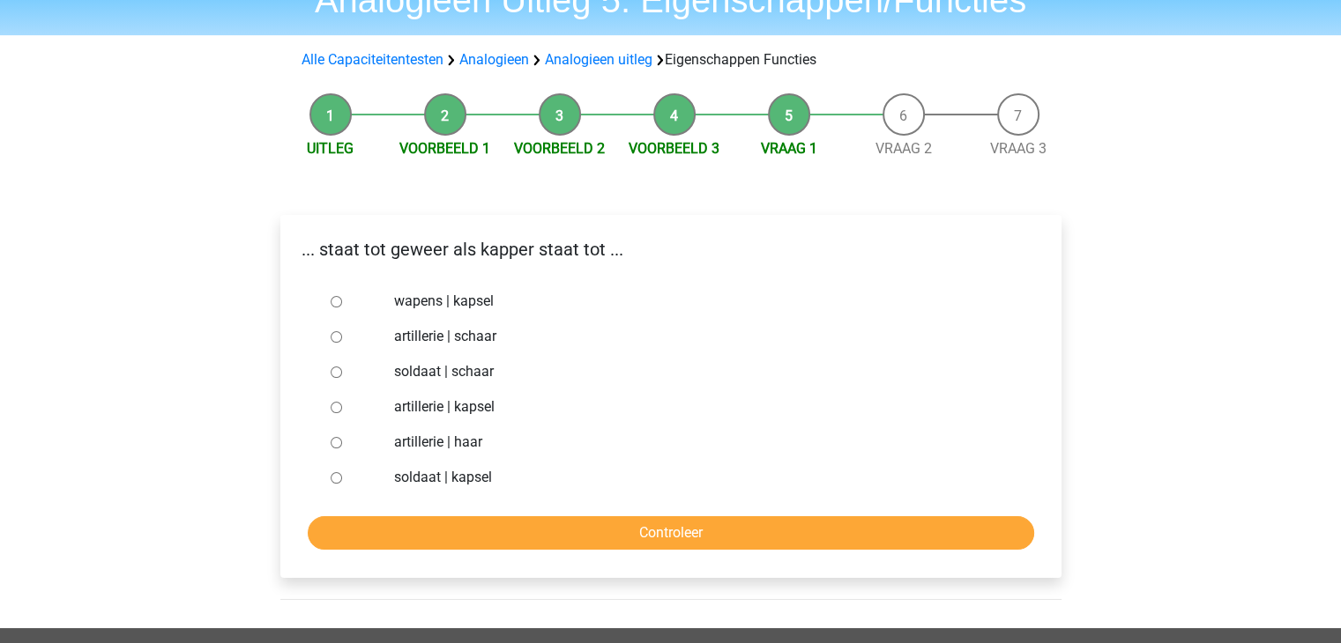
click at [331, 374] on input "soldaat | schaar" at bounding box center [336, 372] width 11 height 11
radio input "true"
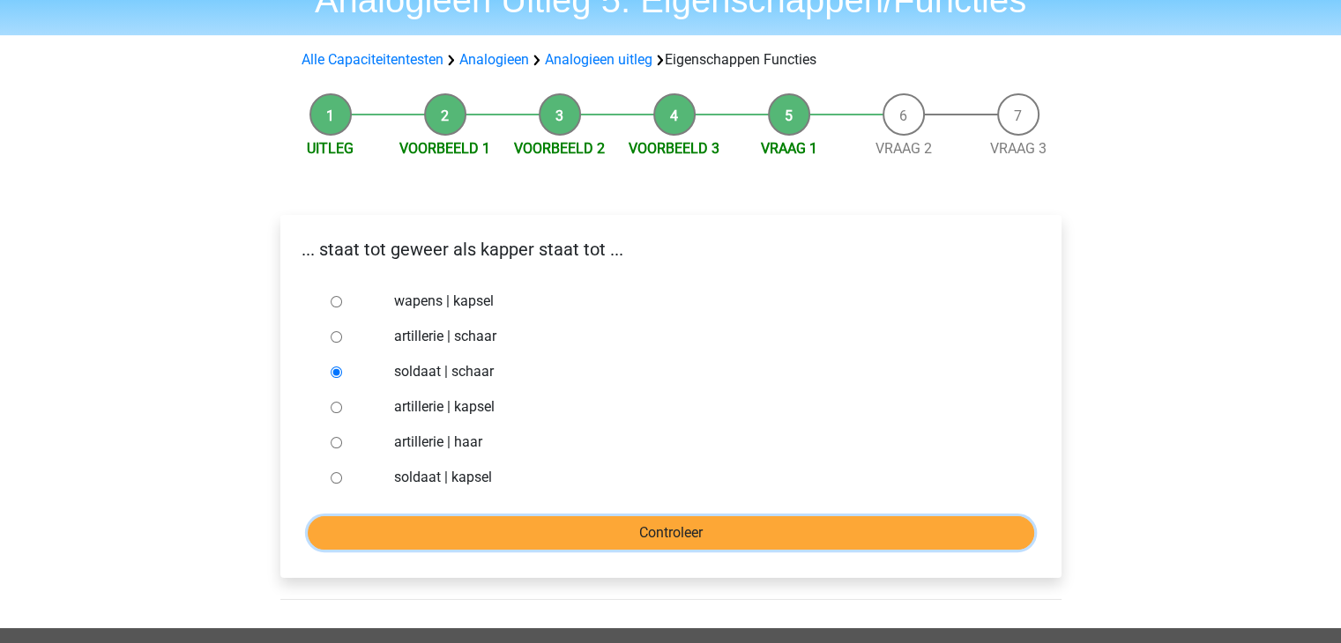
click at [645, 536] on input "Controleer" at bounding box center [671, 532] width 726 height 33
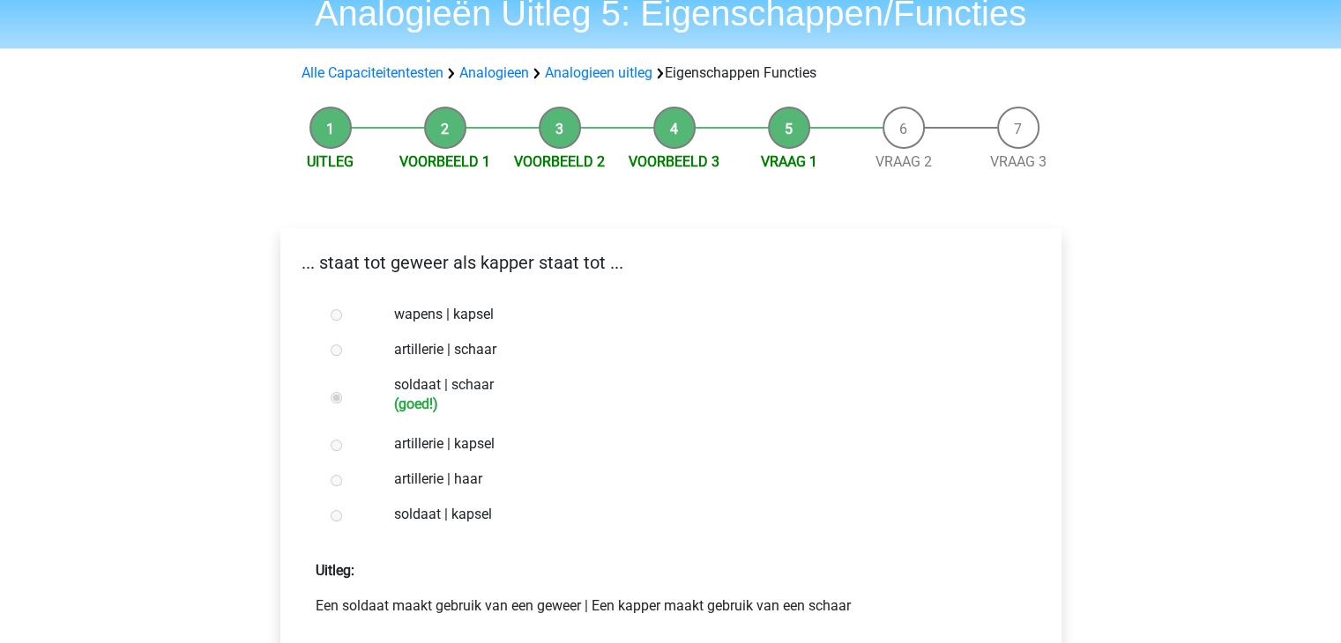
scroll to position [176, 0]
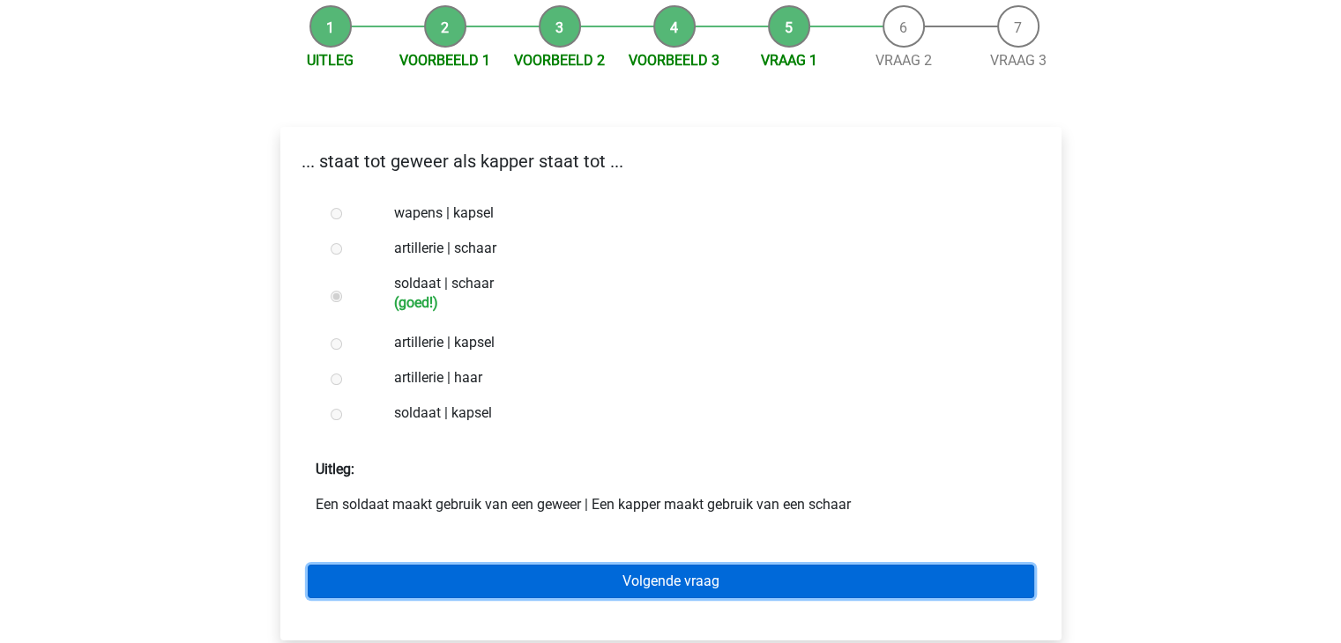
click at [747, 576] on link "Volgende vraag" at bounding box center [671, 581] width 726 height 33
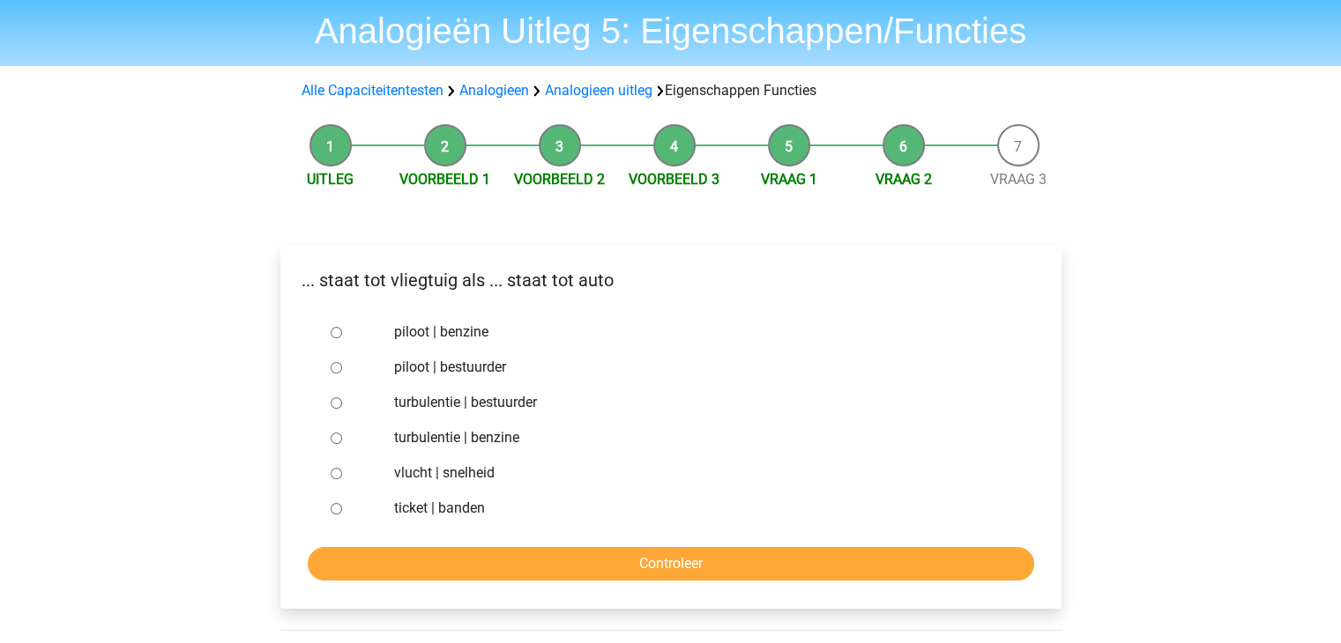
scroll to position [88, 0]
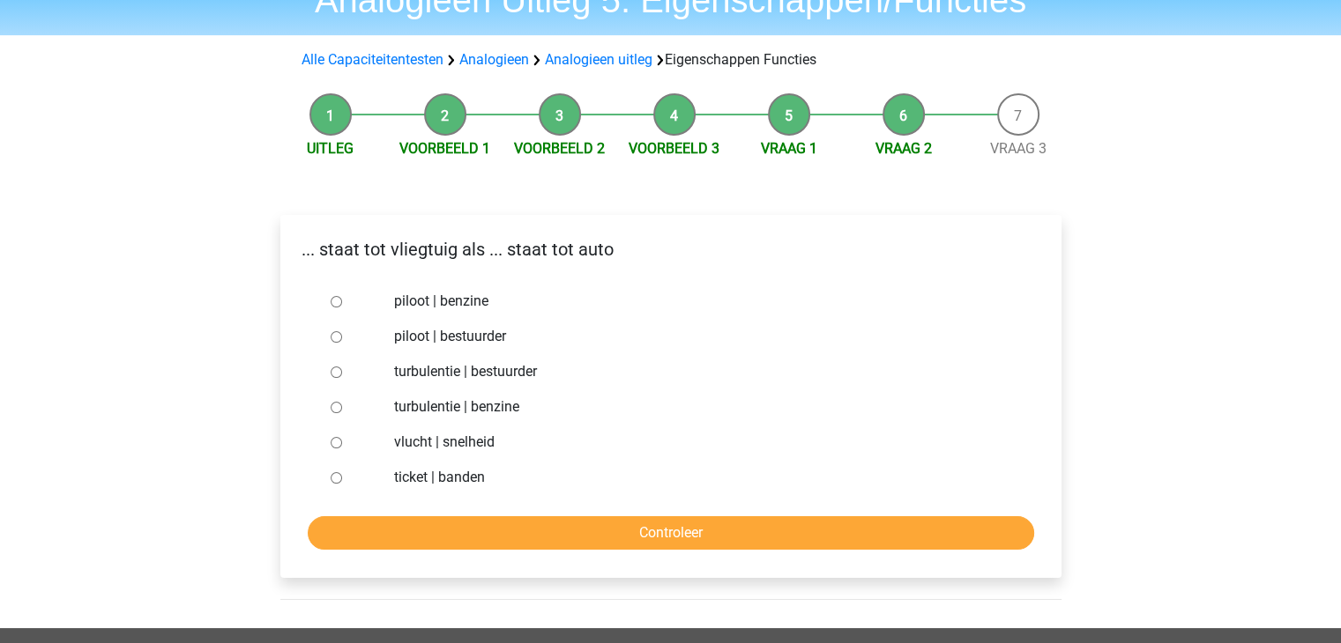
click at [335, 339] on input "piloot | bestuurder" at bounding box center [336, 336] width 11 height 11
radio input "true"
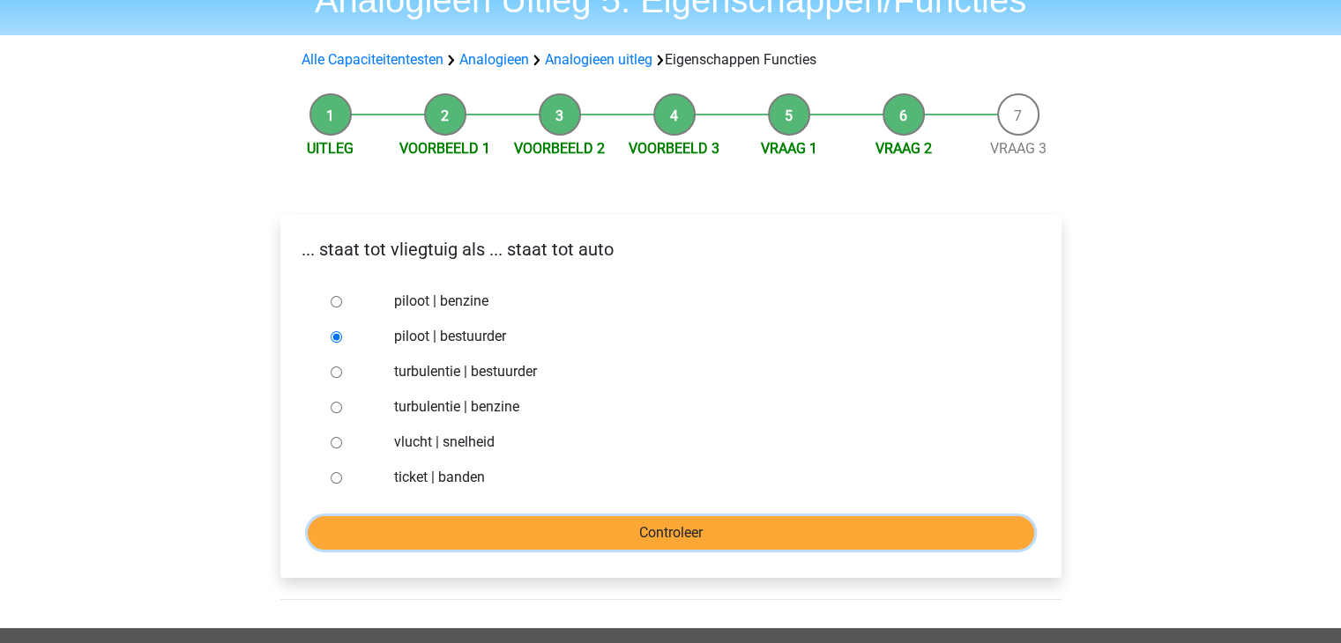
click at [723, 531] on input "Controleer" at bounding box center [671, 532] width 726 height 33
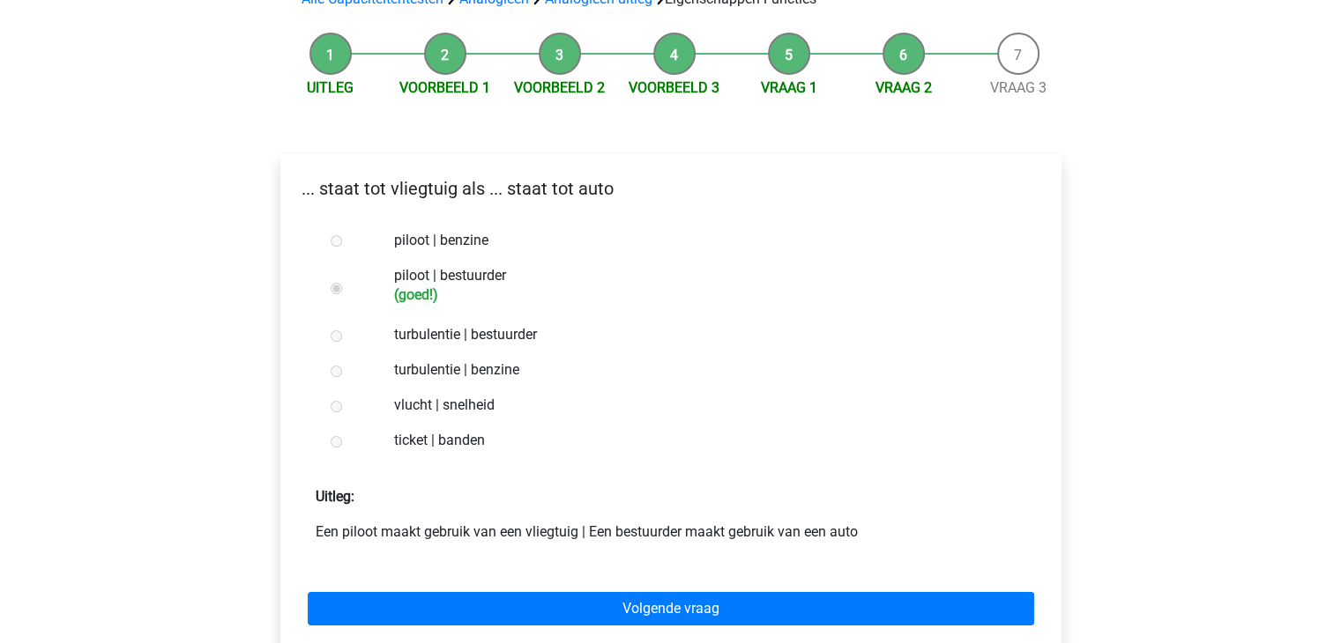
scroll to position [176, 0]
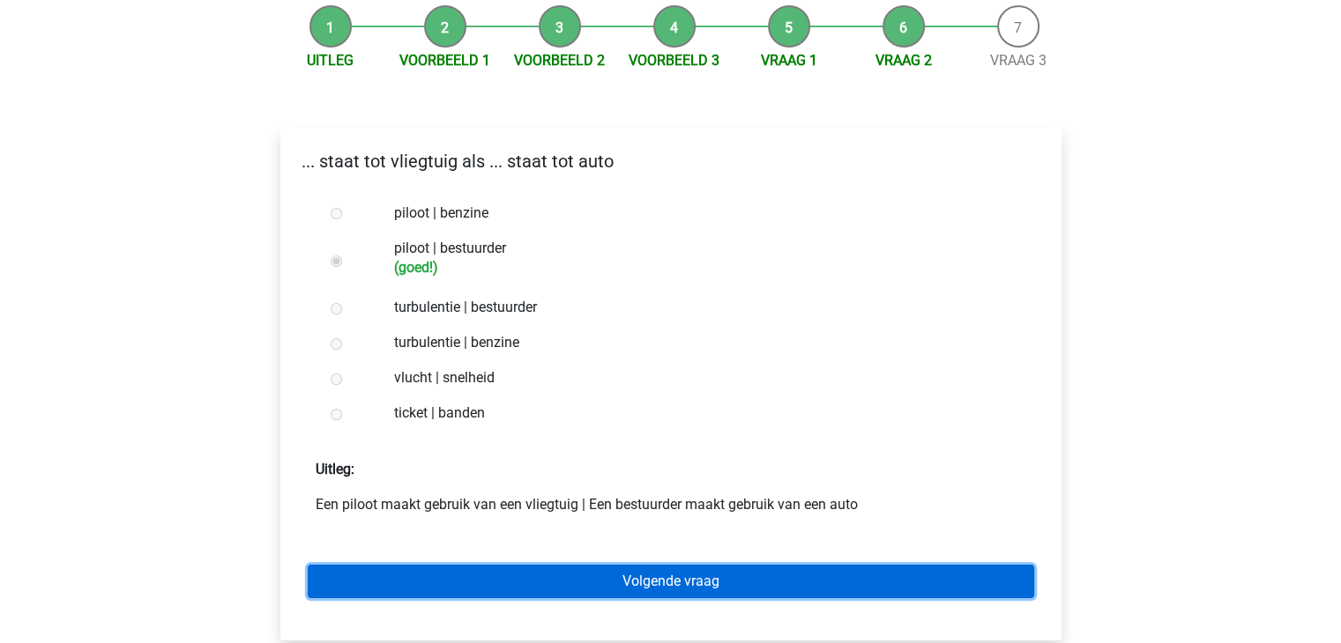
click at [760, 578] on link "Volgende vraag" at bounding box center [671, 581] width 726 height 33
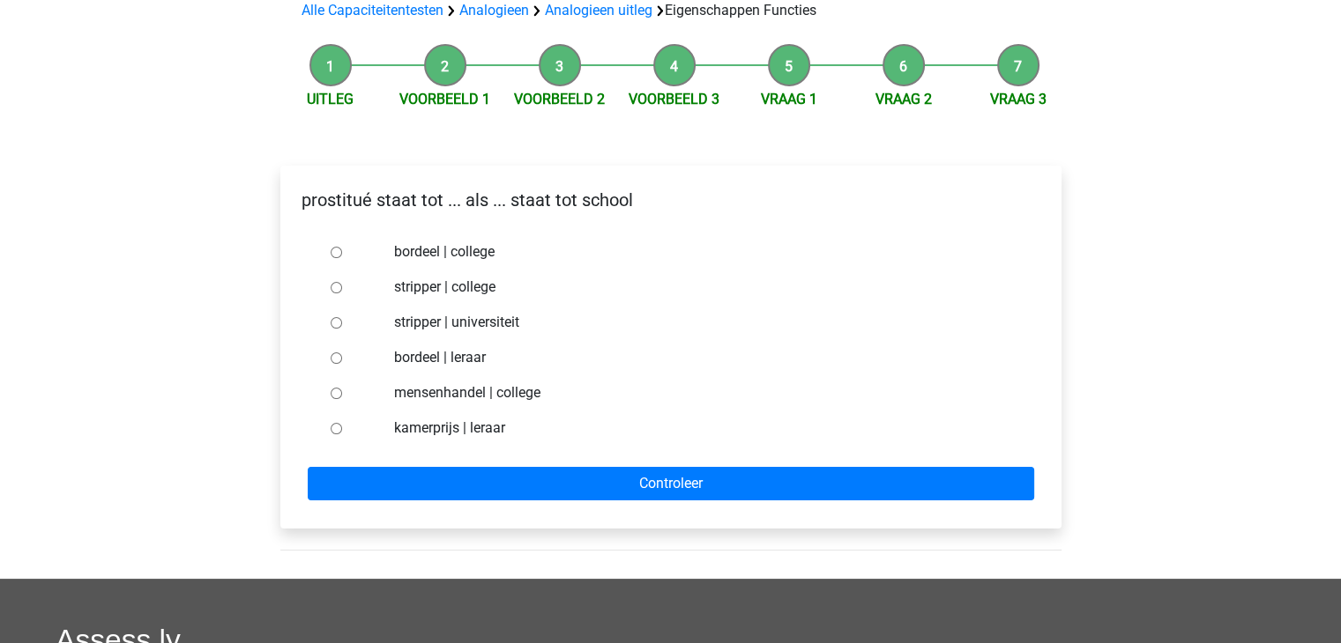
scroll to position [176, 0]
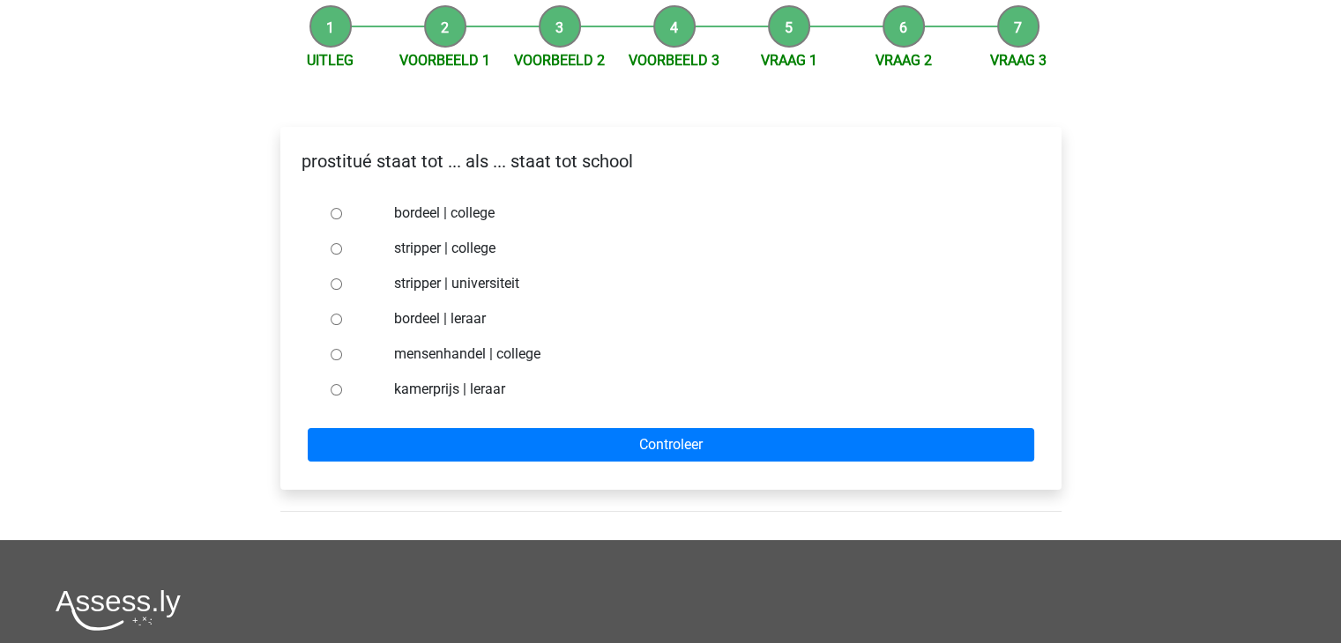
click at [336, 319] on input "bordeel | leraar" at bounding box center [336, 319] width 11 height 11
radio input "true"
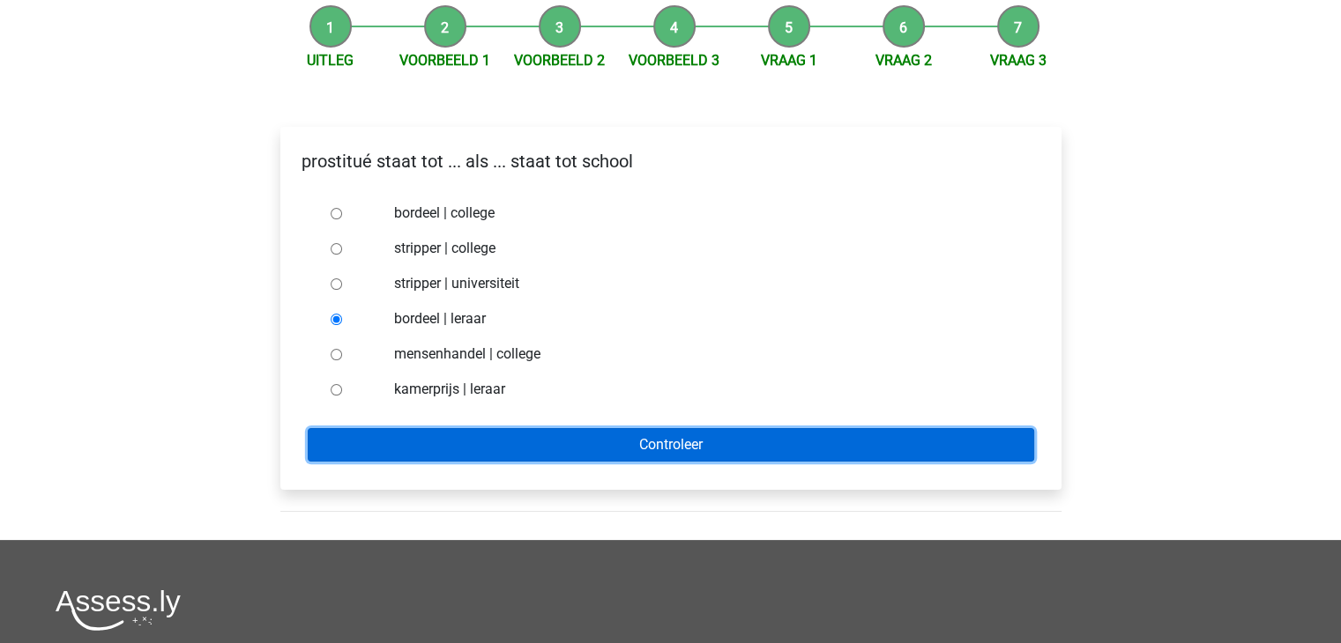
click at [708, 452] on input "Controleer" at bounding box center [671, 444] width 726 height 33
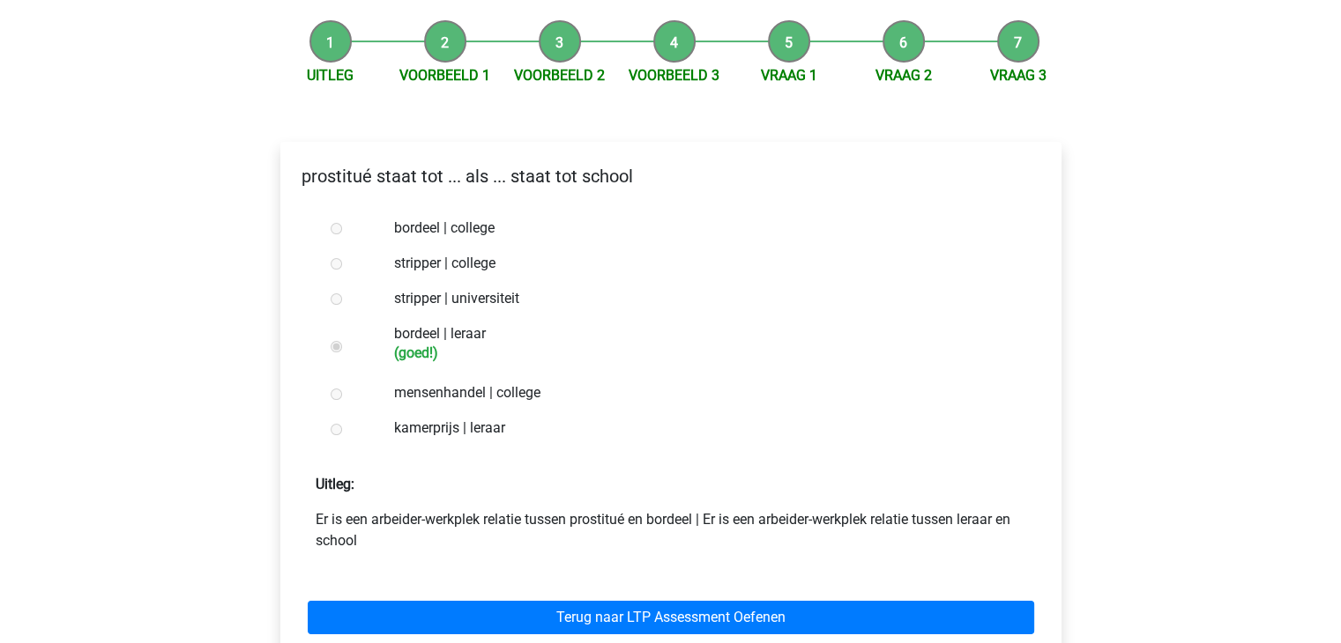
scroll to position [176, 0]
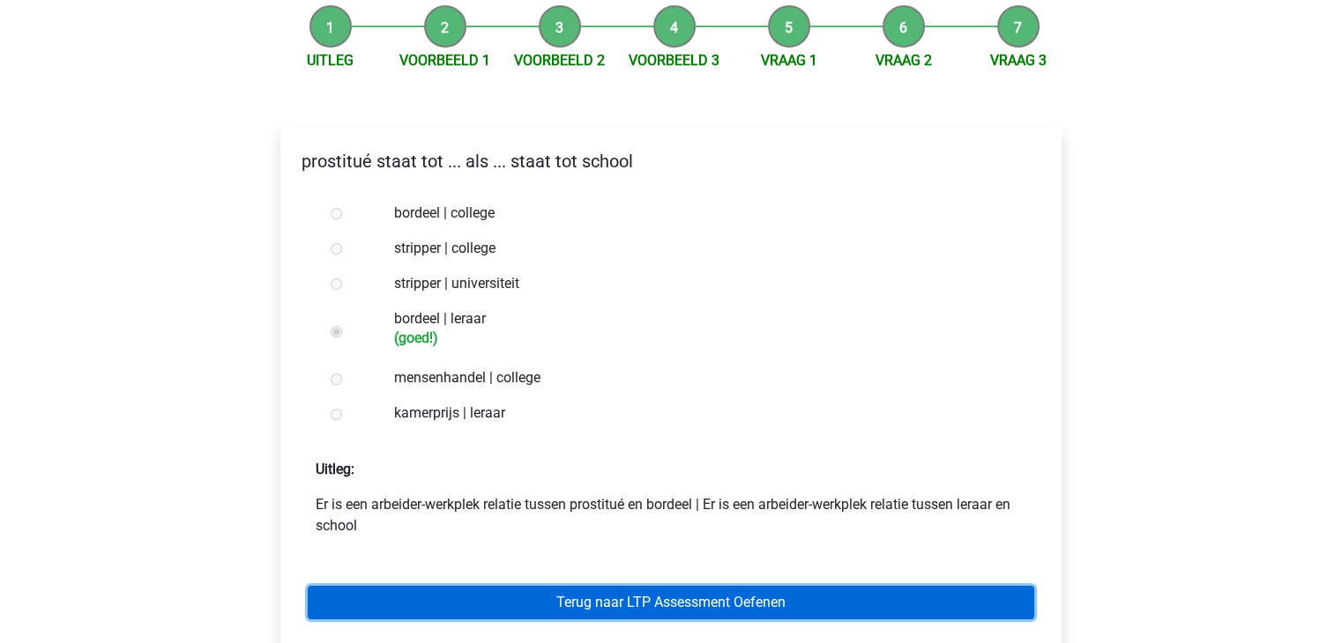
click at [754, 597] on link "Terug naar LTP Assessment Oefenen" at bounding box center [671, 602] width 726 height 33
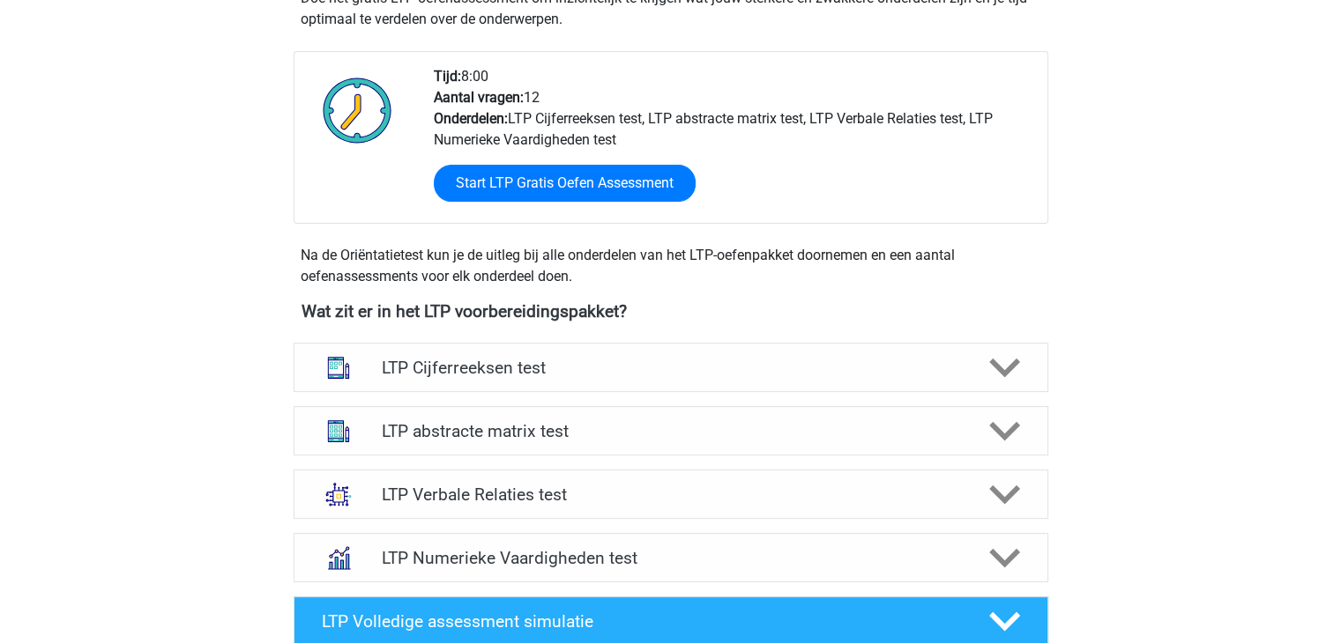
scroll to position [441, 0]
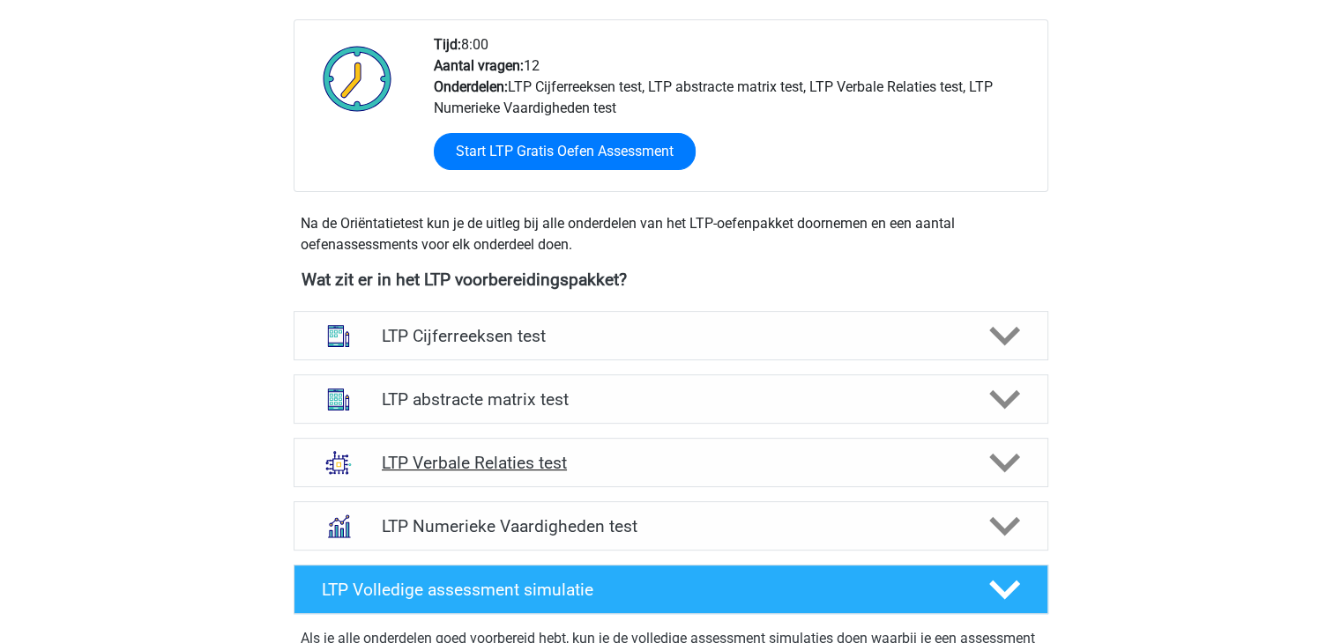
click at [1001, 464] on polygon at bounding box center [1004, 463] width 31 height 19
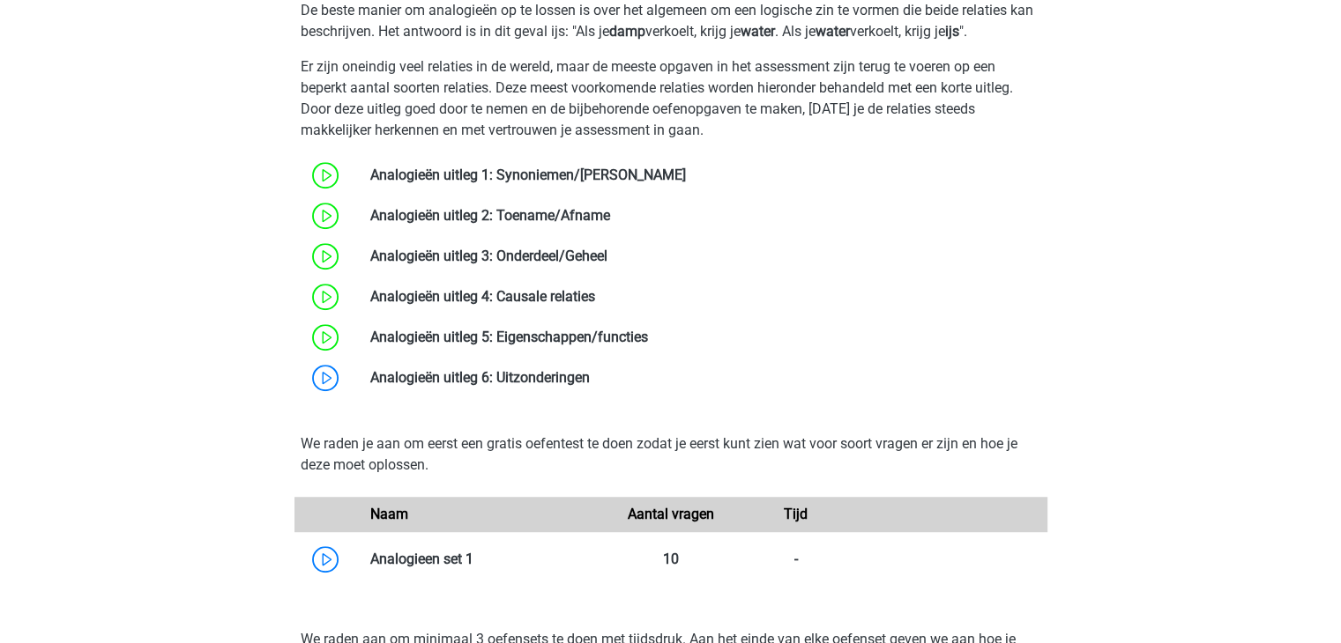
scroll to position [1058, 0]
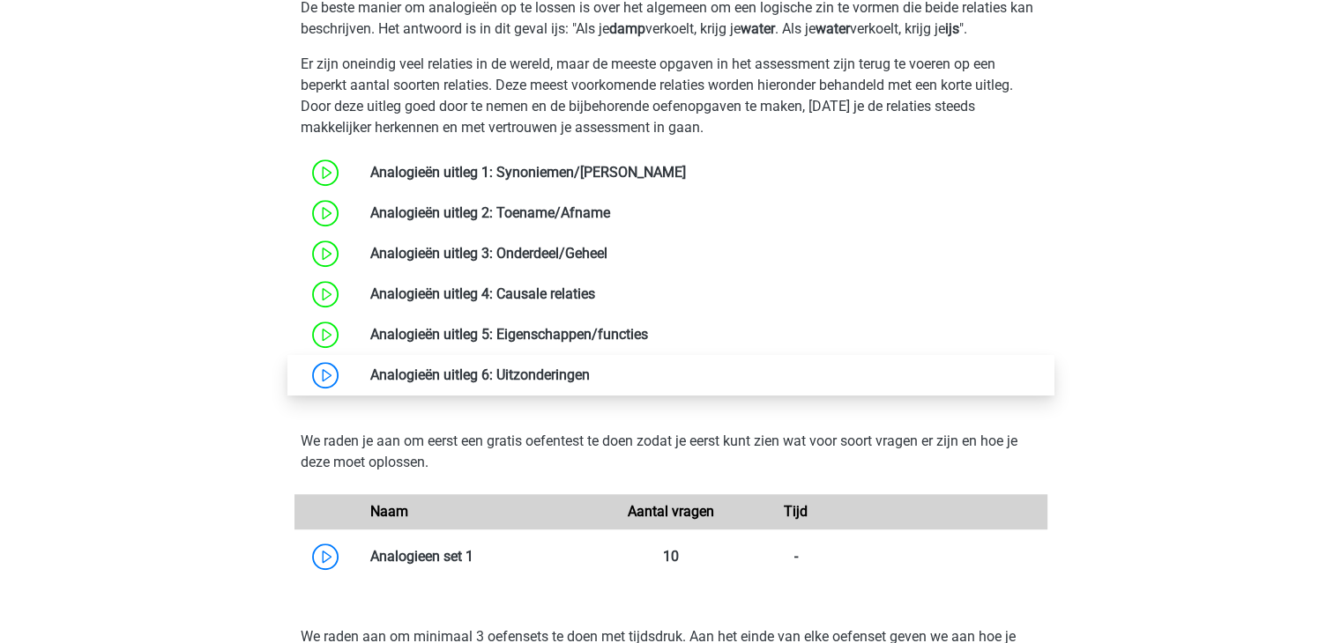
click at [590, 375] on link at bounding box center [590, 375] width 0 height 17
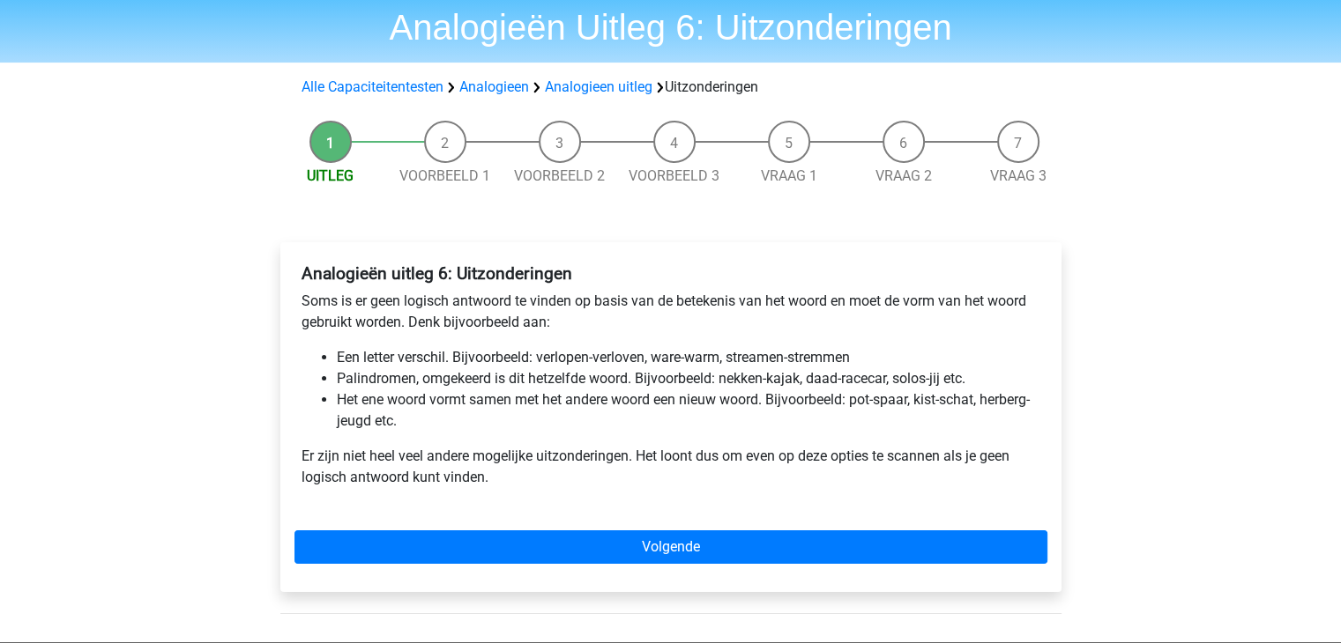
scroll to position [88, 0]
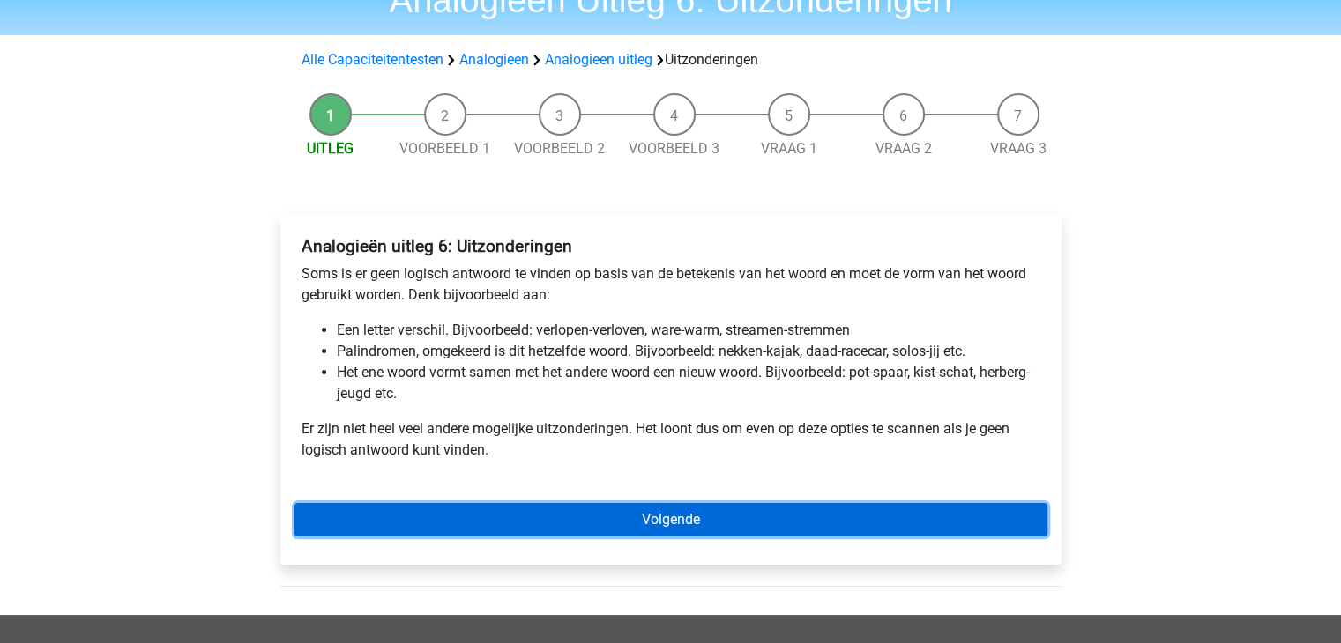
click at [735, 523] on link "Volgende" at bounding box center [670, 519] width 753 height 33
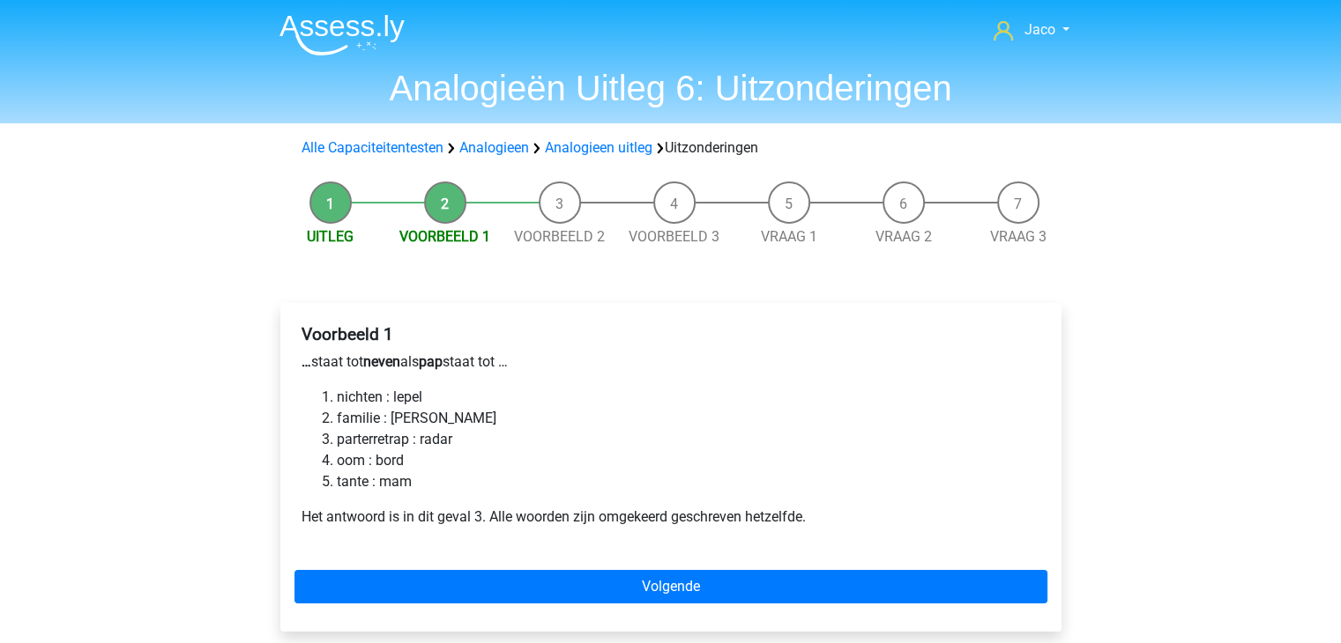
scroll to position [88, 0]
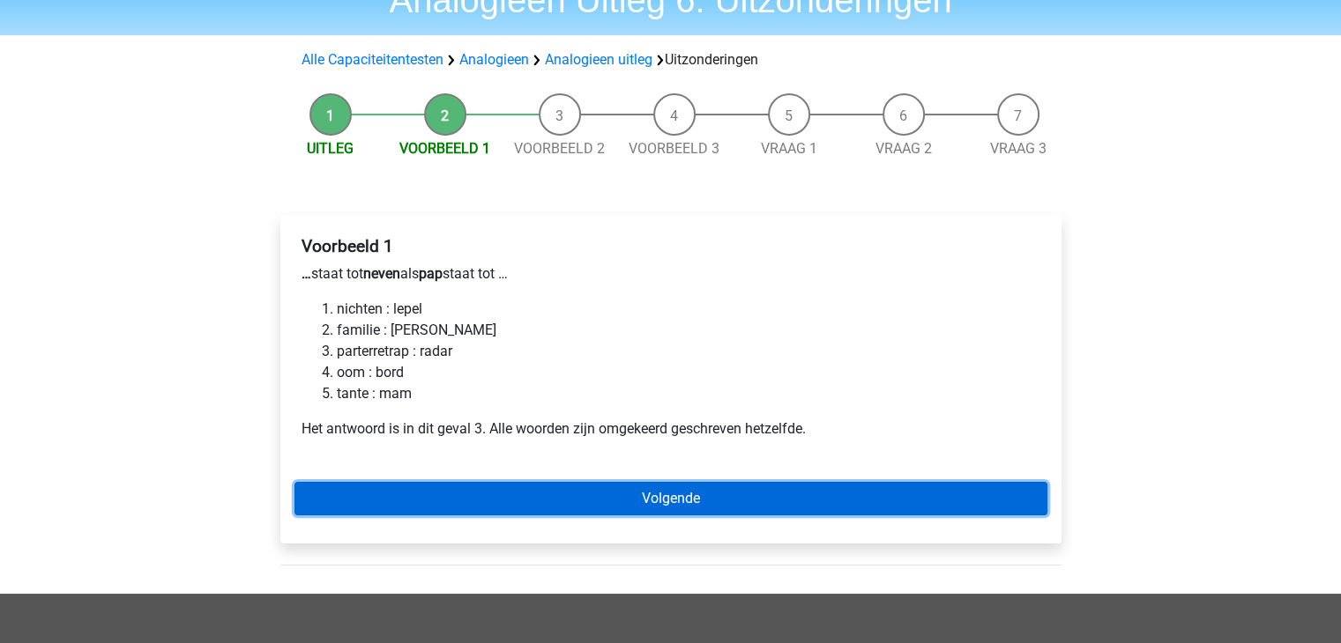
click at [695, 500] on link "Volgende" at bounding box center [670, 498] width 753 height 33
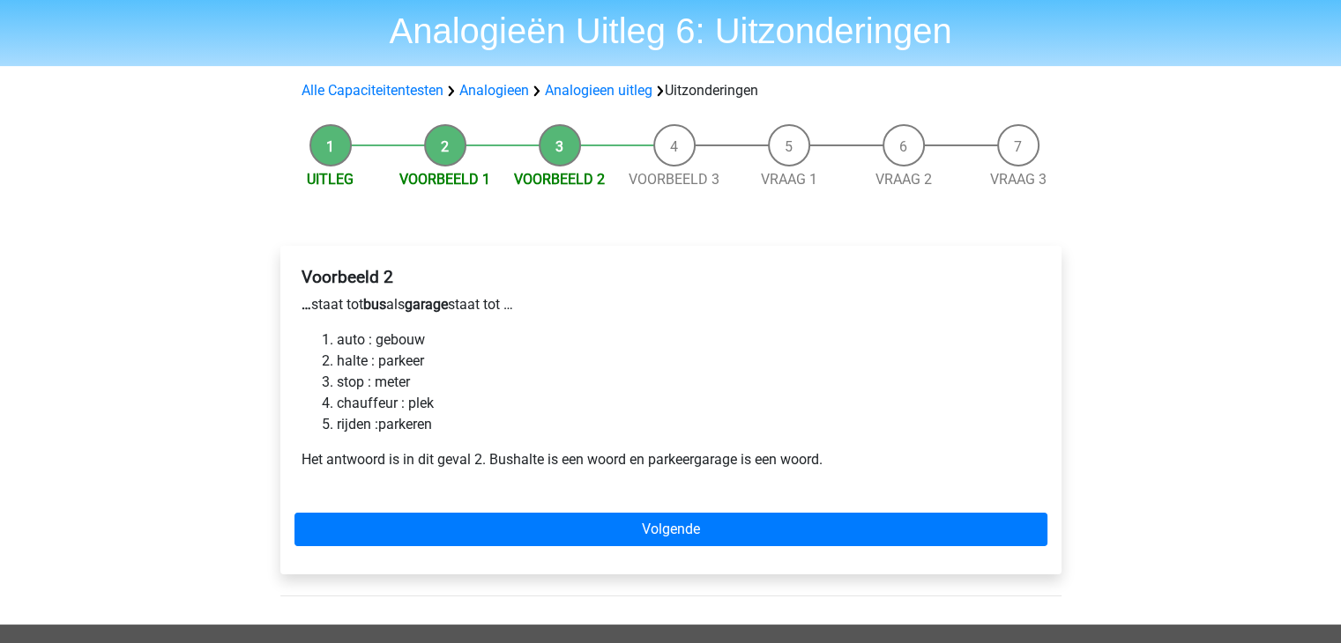
scroll to position [88, 0]
